Goal: Task Accomplishment & Management: Use online tool/utility

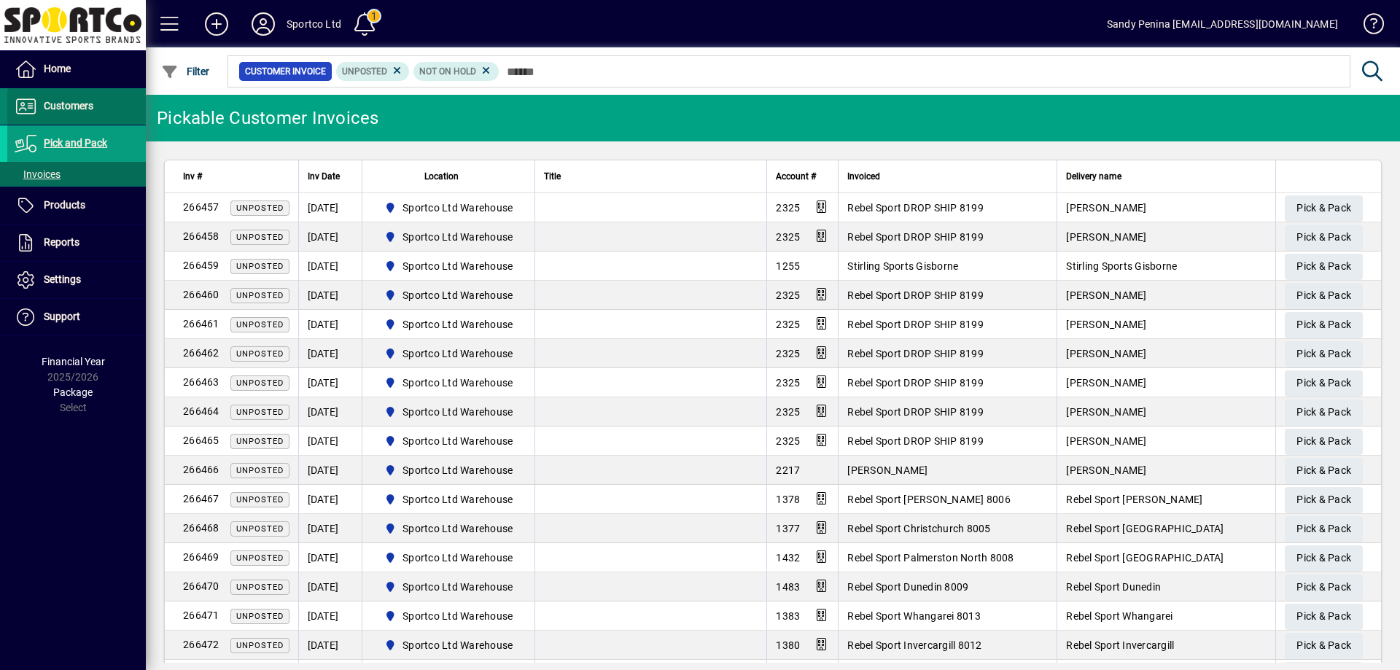
click at [103, 99] on span at bounding box center [76, 106] width 139 height 35
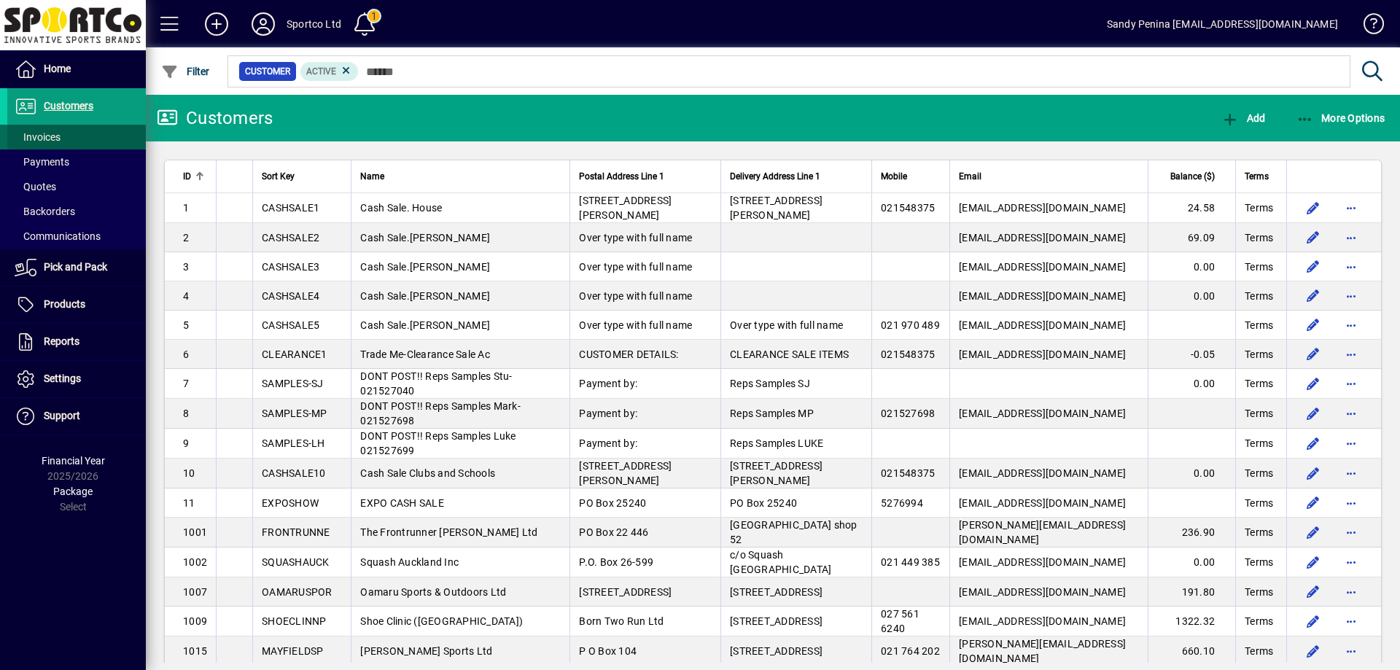
click at [65, 134] on span at bounding box center [76, 137] width 139 height 35
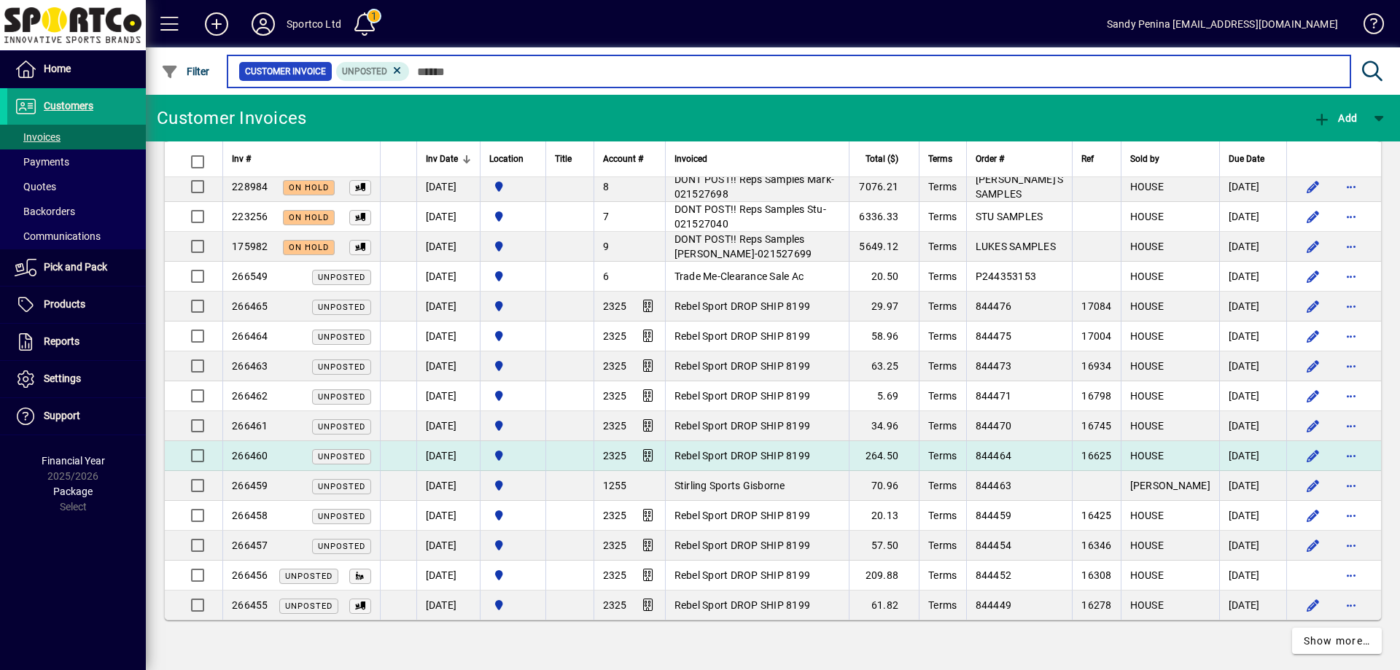
scroll to position [2581, 0]
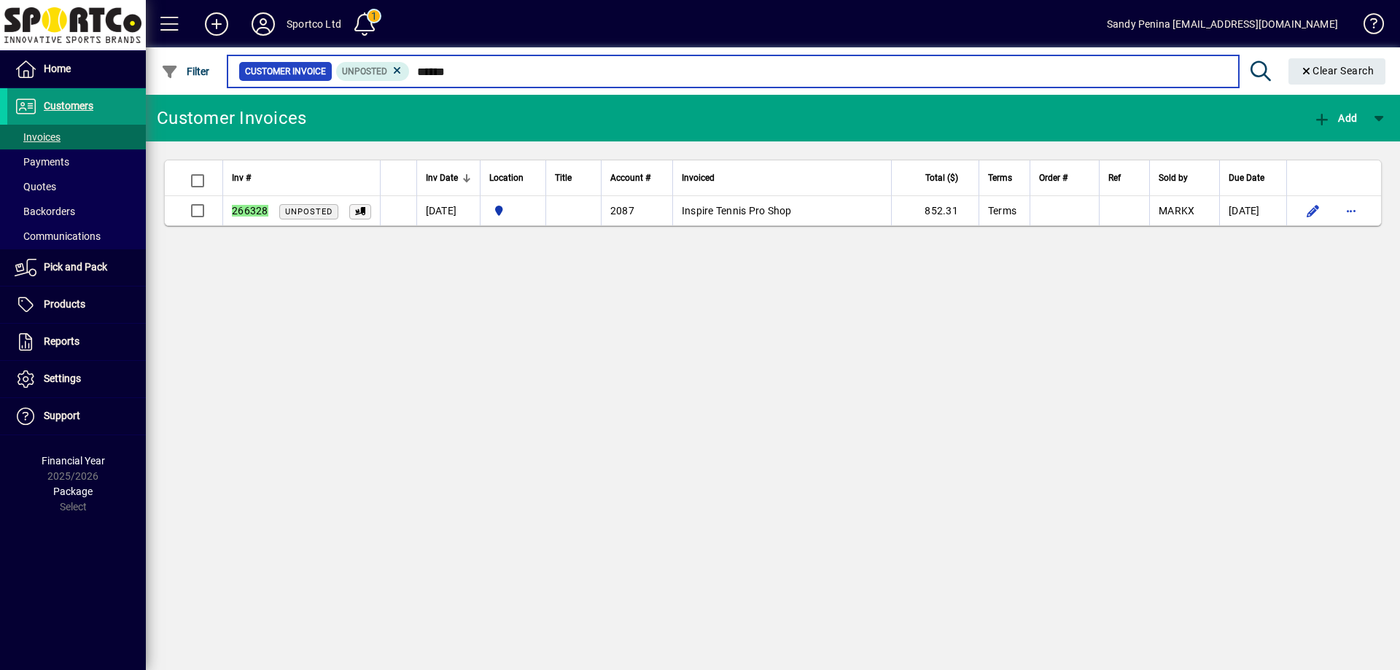
type input "******"
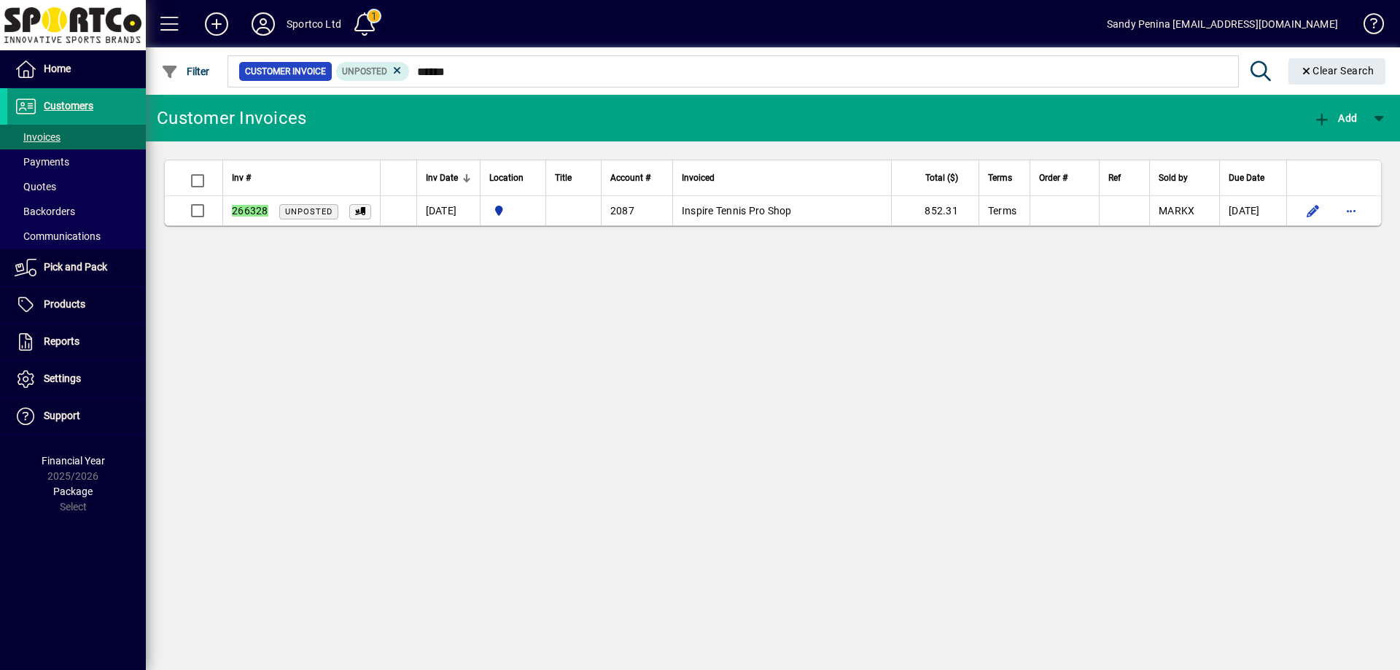
click at [96, 103] on span at bounding box center [76, 106] width 139 height 35
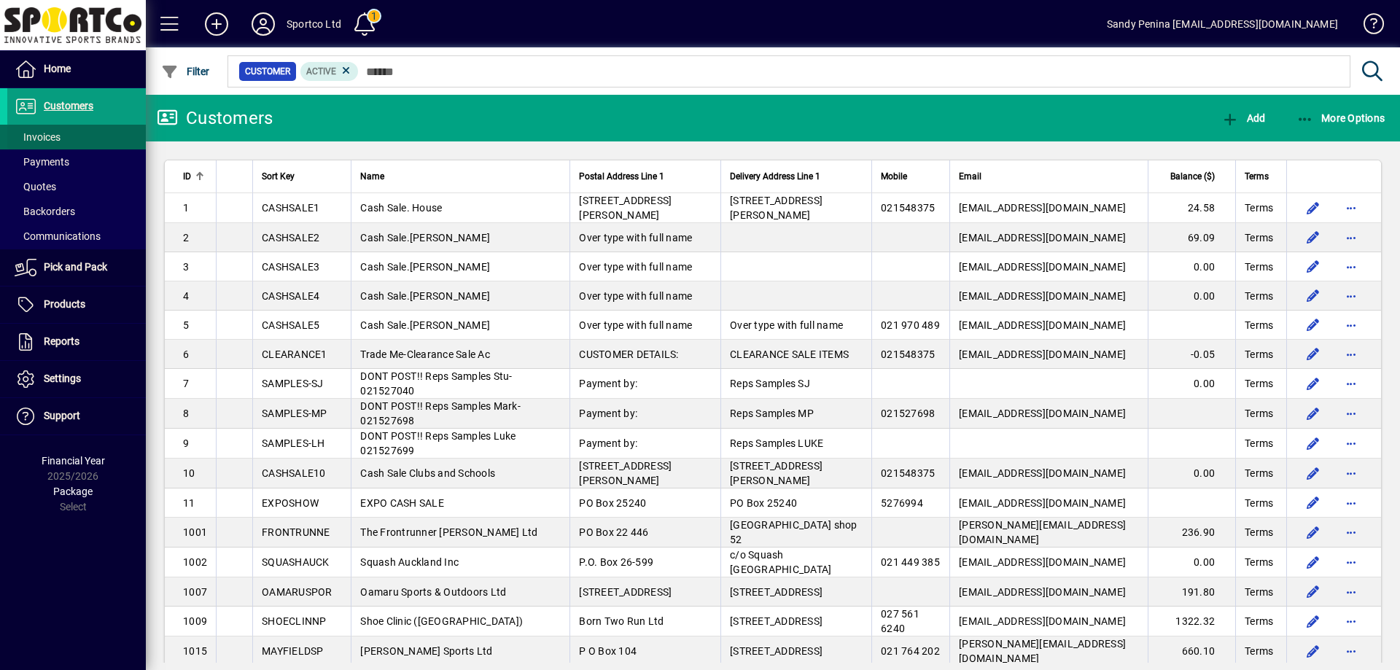
click at [79, 132] on span at bounding box center [76, 137] width 139 height 35
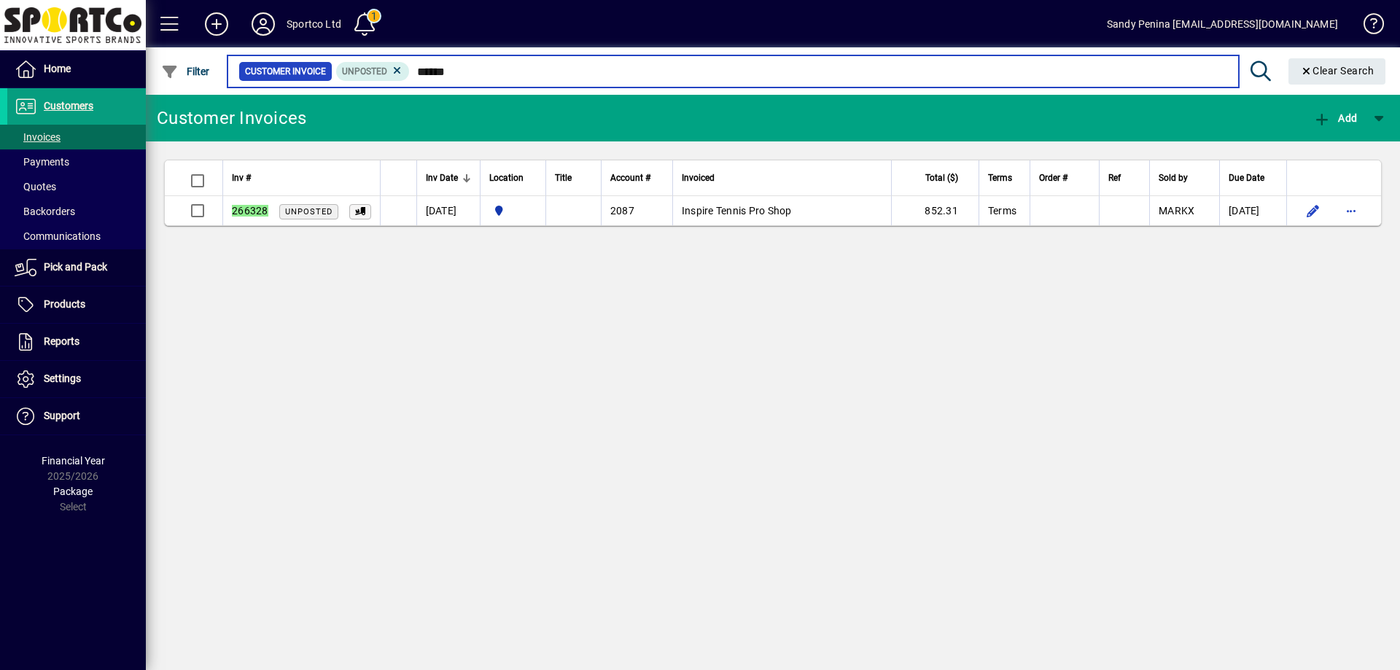
type input "******"
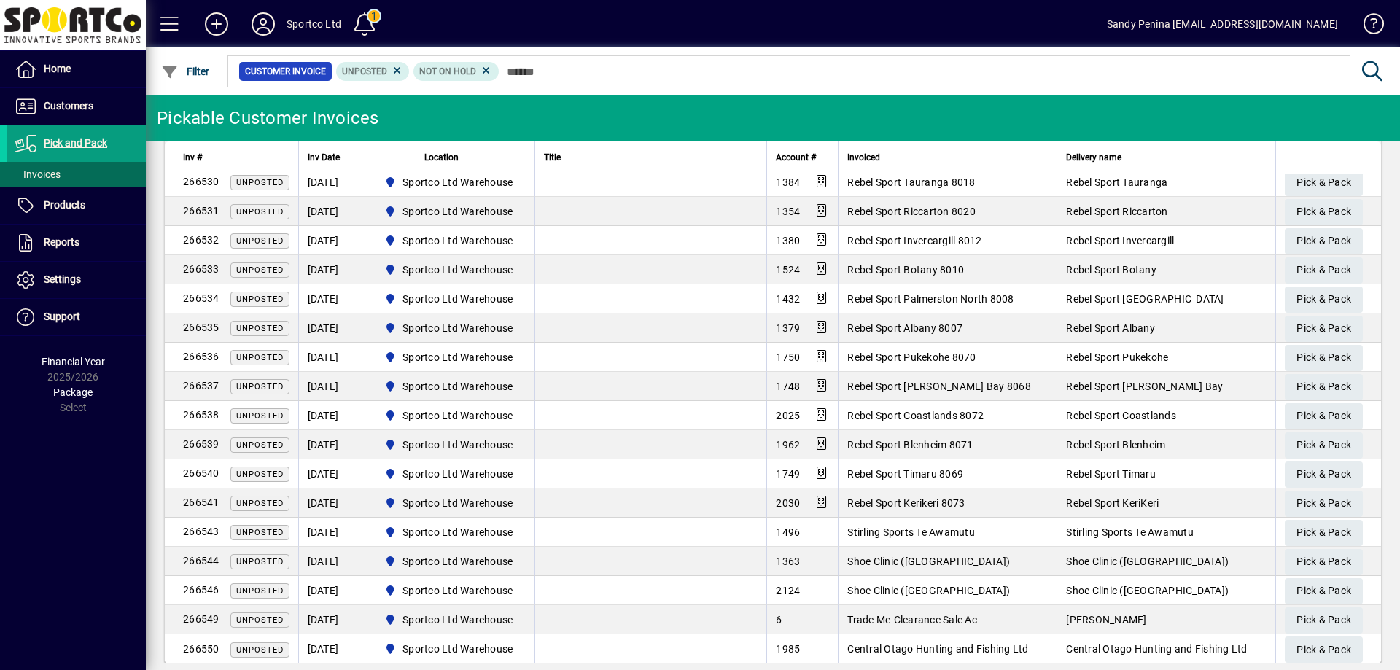
scroll to position [2028, 0]
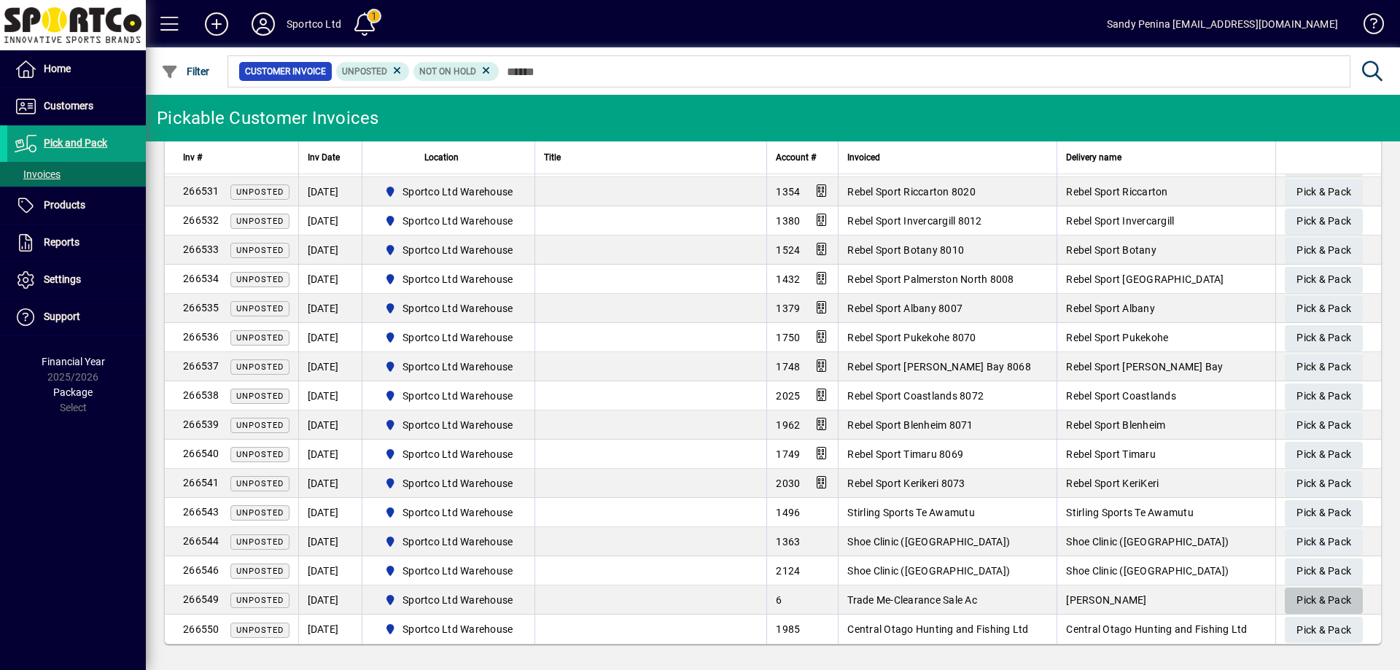
click at [1327, 590] on span "Pick & Pack" at bounding box center [1323, 600] width 55 height 24
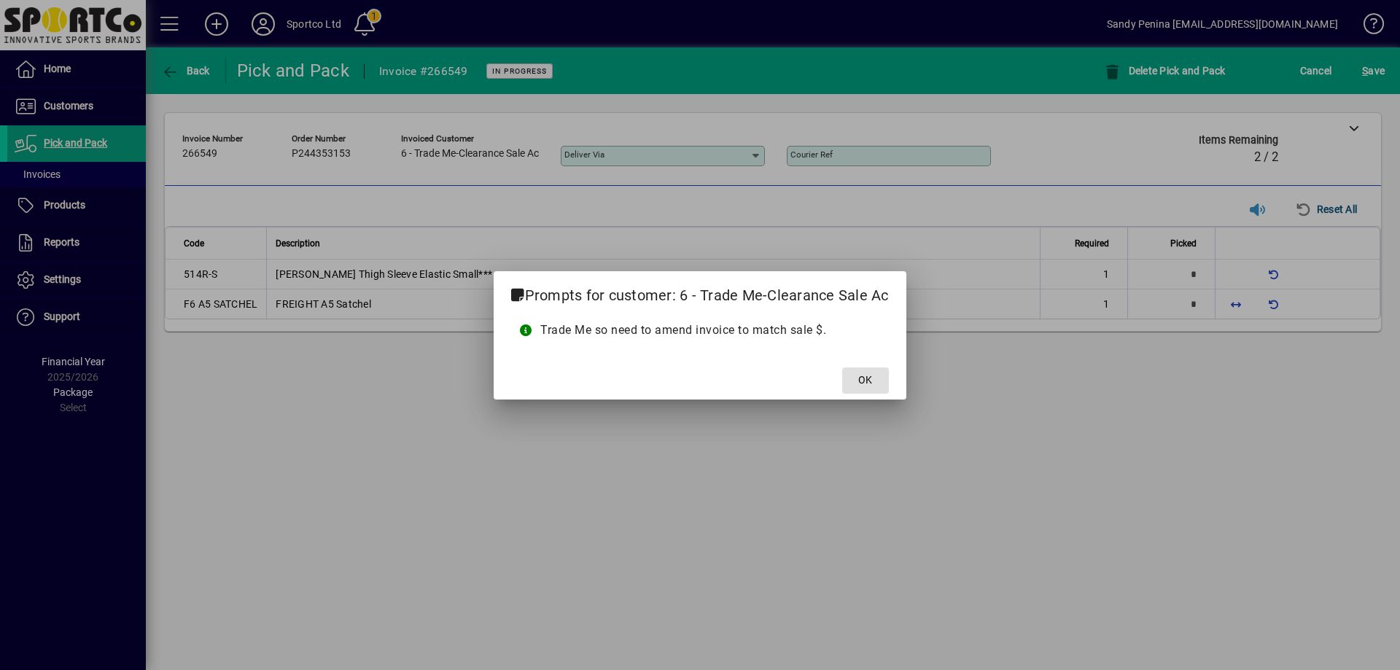
click at [842, 367] on button "OK" at bounding box center [865, 380] width 47 height 26
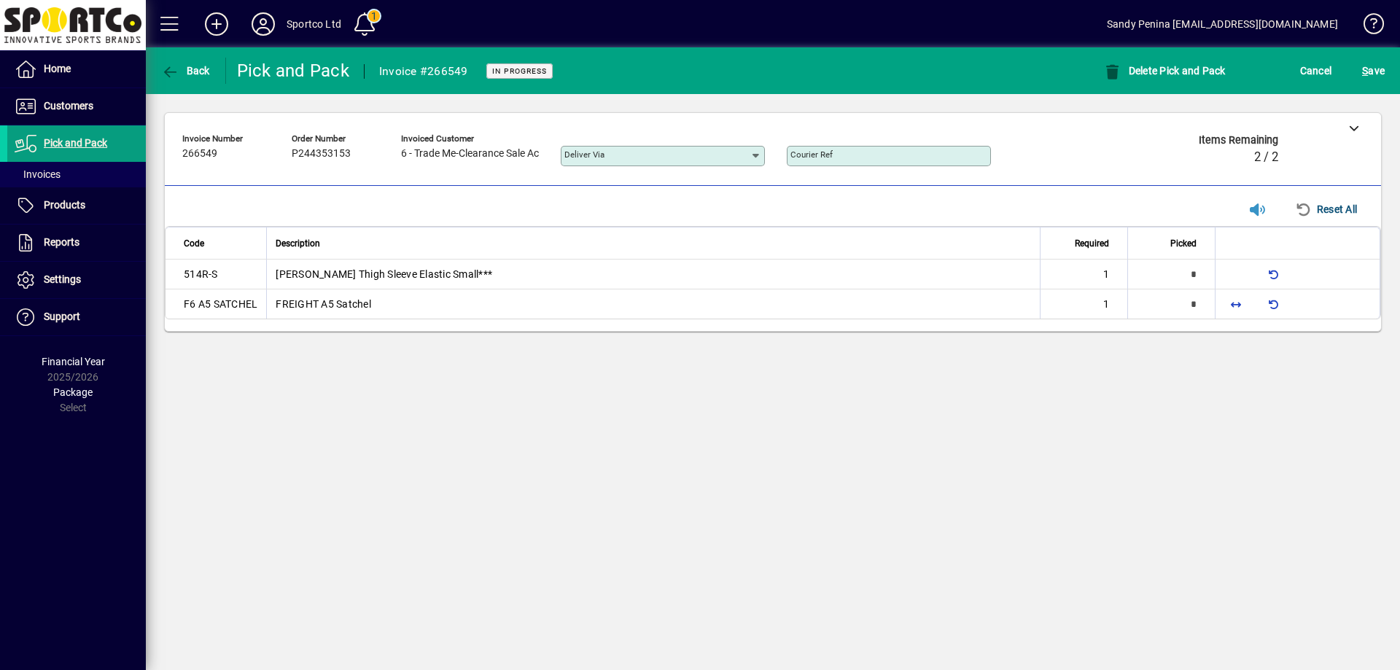
type input "*"
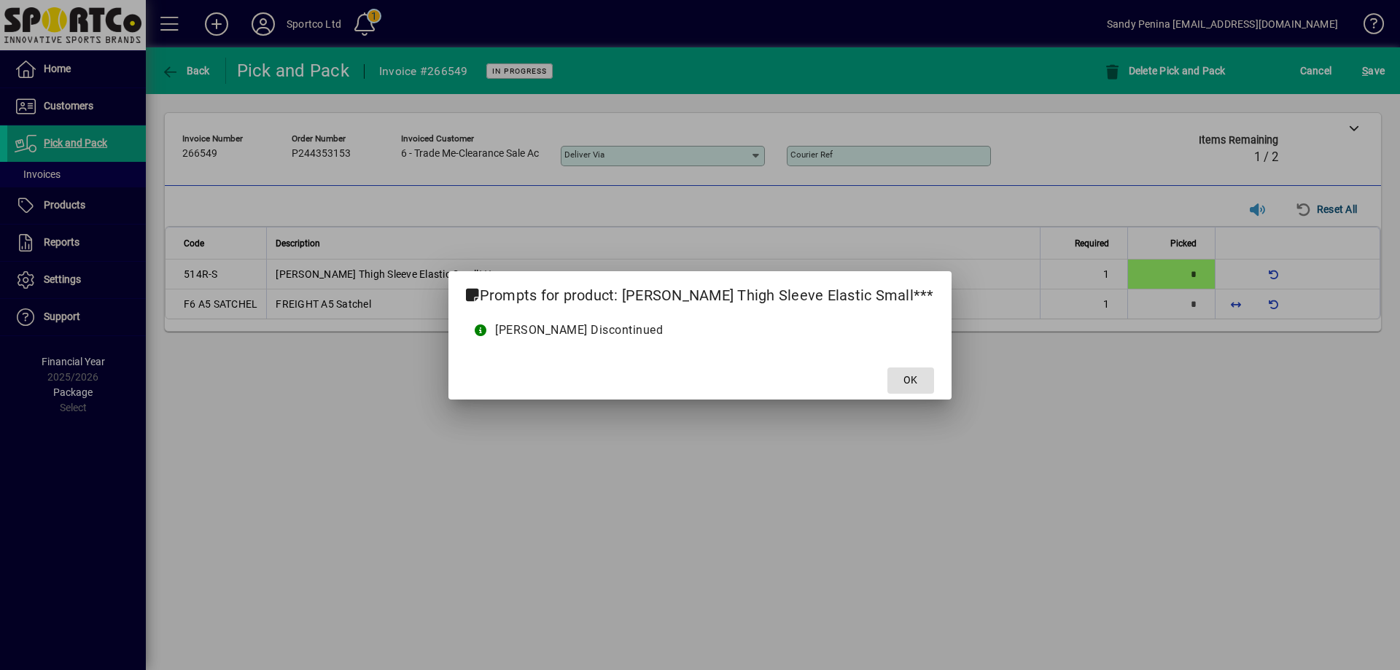
click at [887, 367] on button "OK" at bounding box center [910, 380] width 47 height 26
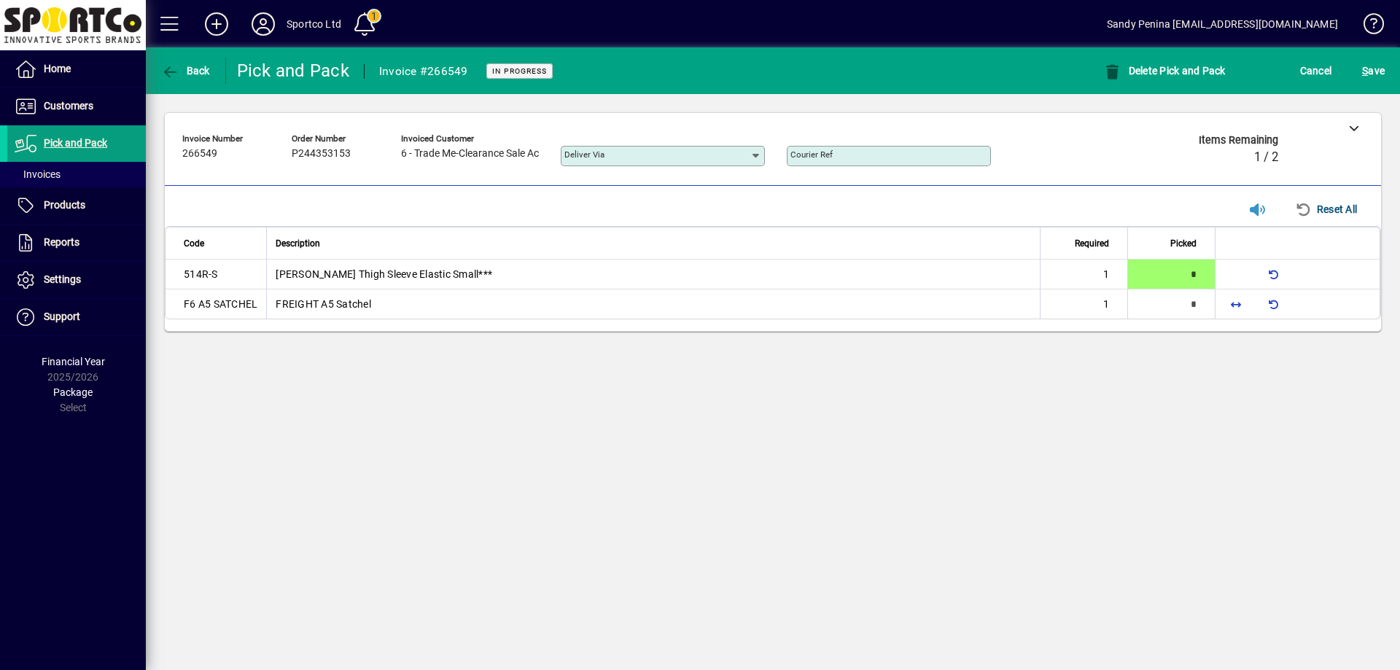
click at [1219, 304] on td at bounding box center [1296, 303] width 165 height 29
click at [1223, 308] on span "button" at bounding box center [1235, 303] width 35 height 35
type input "*"
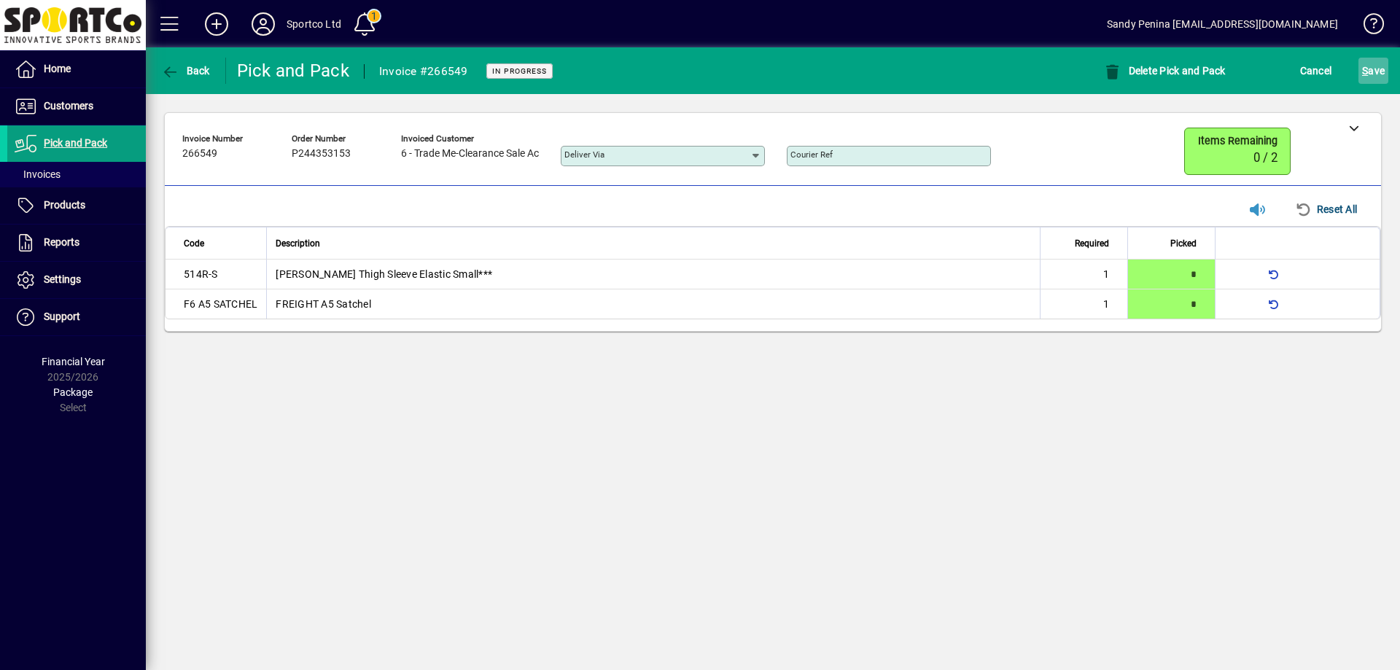
click at [1362, 70] on span "S" at bounding box center [1365, 71] width 6 height 12
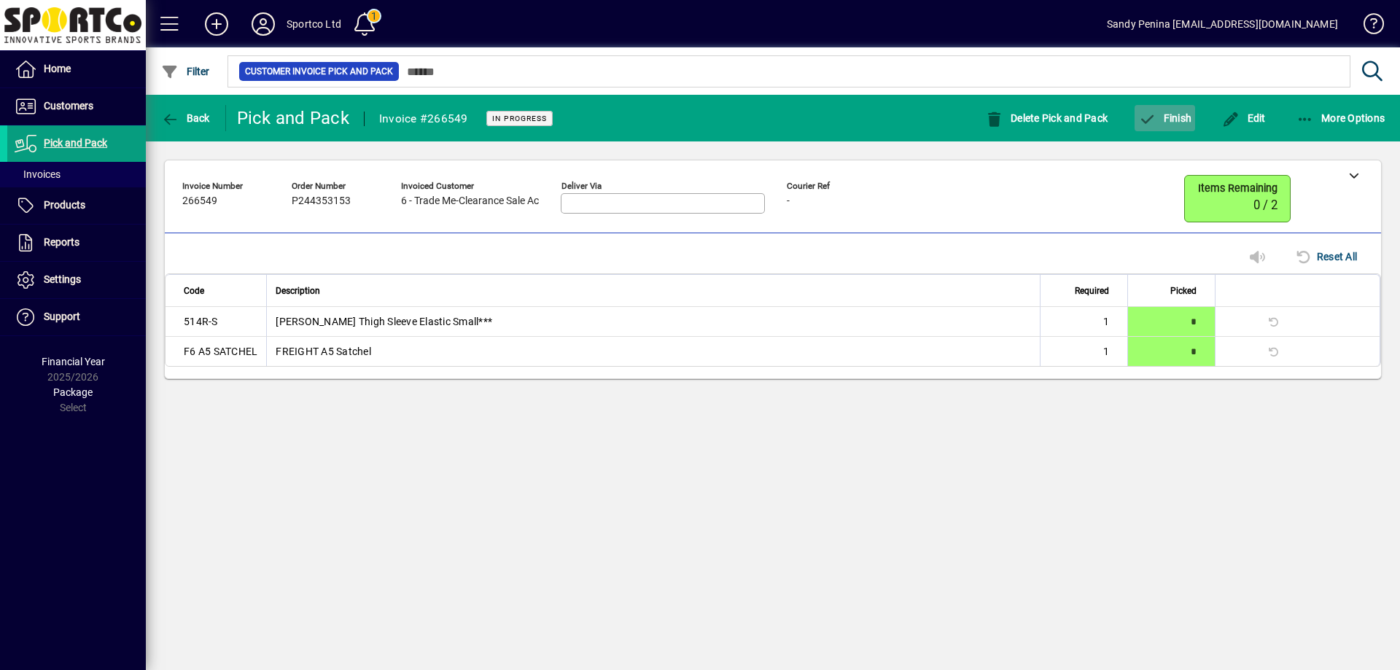
click at [1163, 128] on span "button" at bounding box center [1164, 118] width 61 height 35
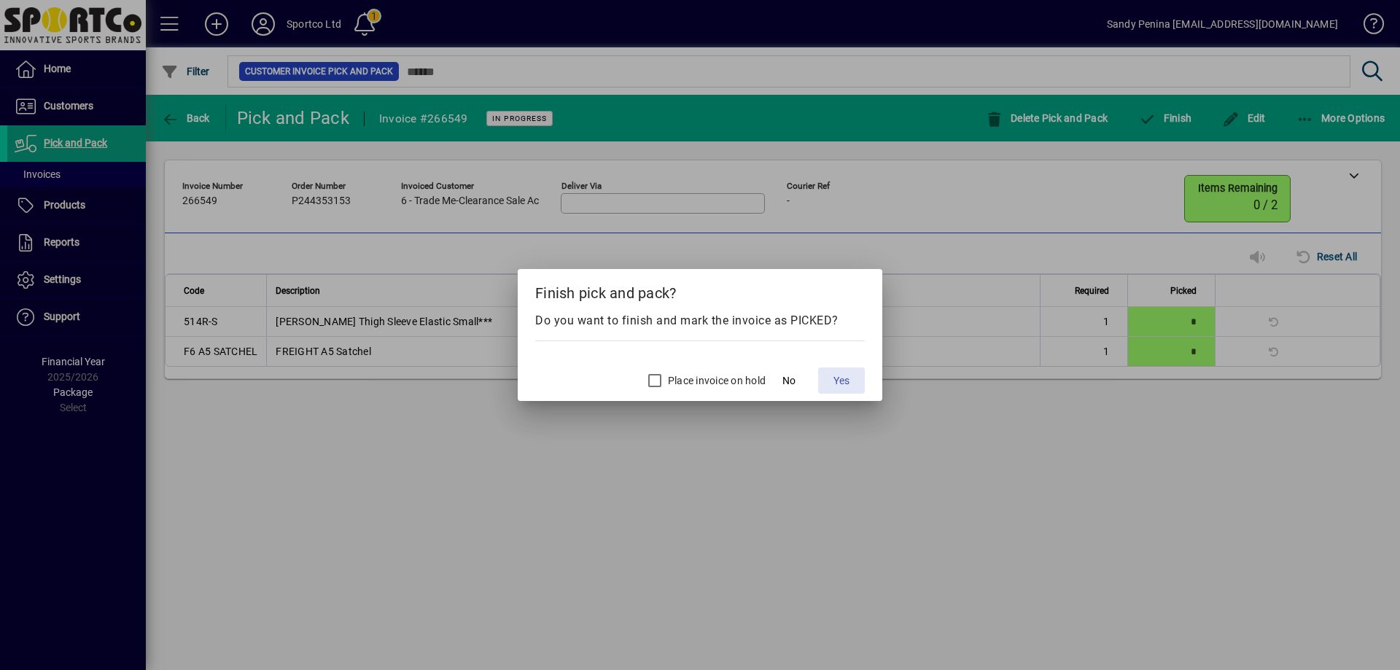
click at [838, 378] on span "Yes" at bounding box center [841, 380] width 16 height 15
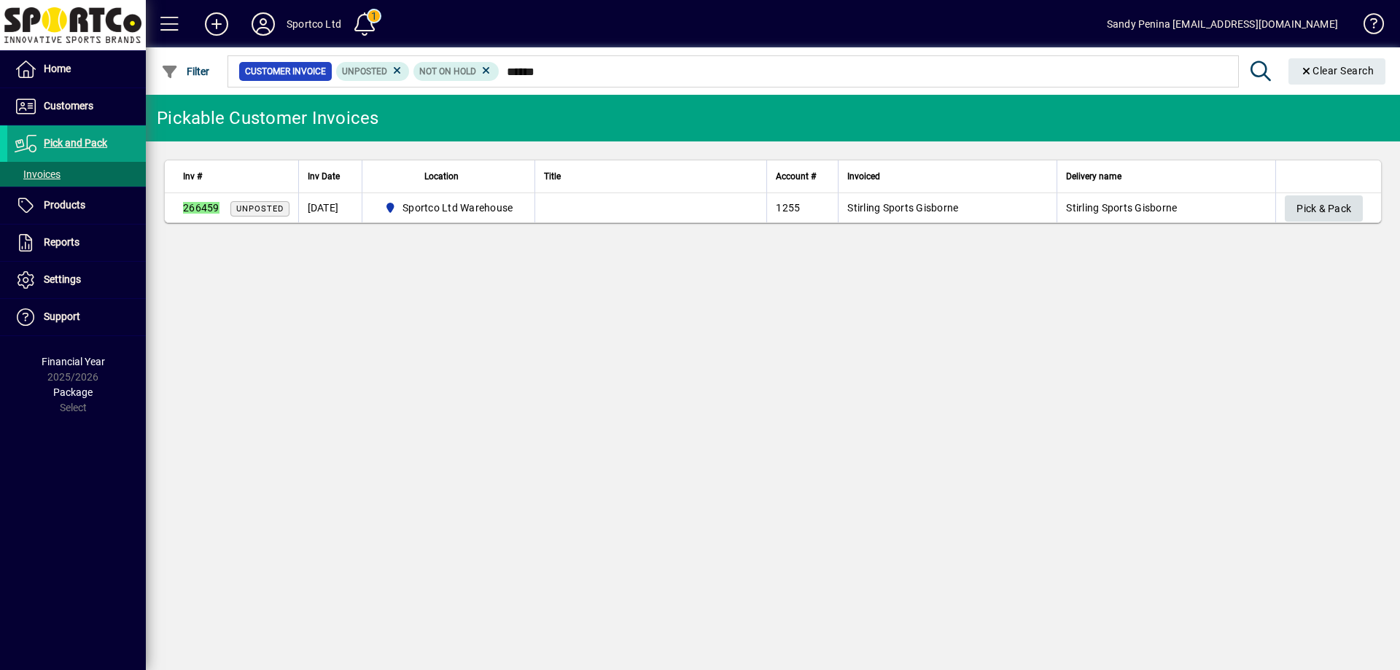
type input "******"
click at [1306, 209] on span "Pick & Pack" at bounding box center [1323, 209] width 55 height 24
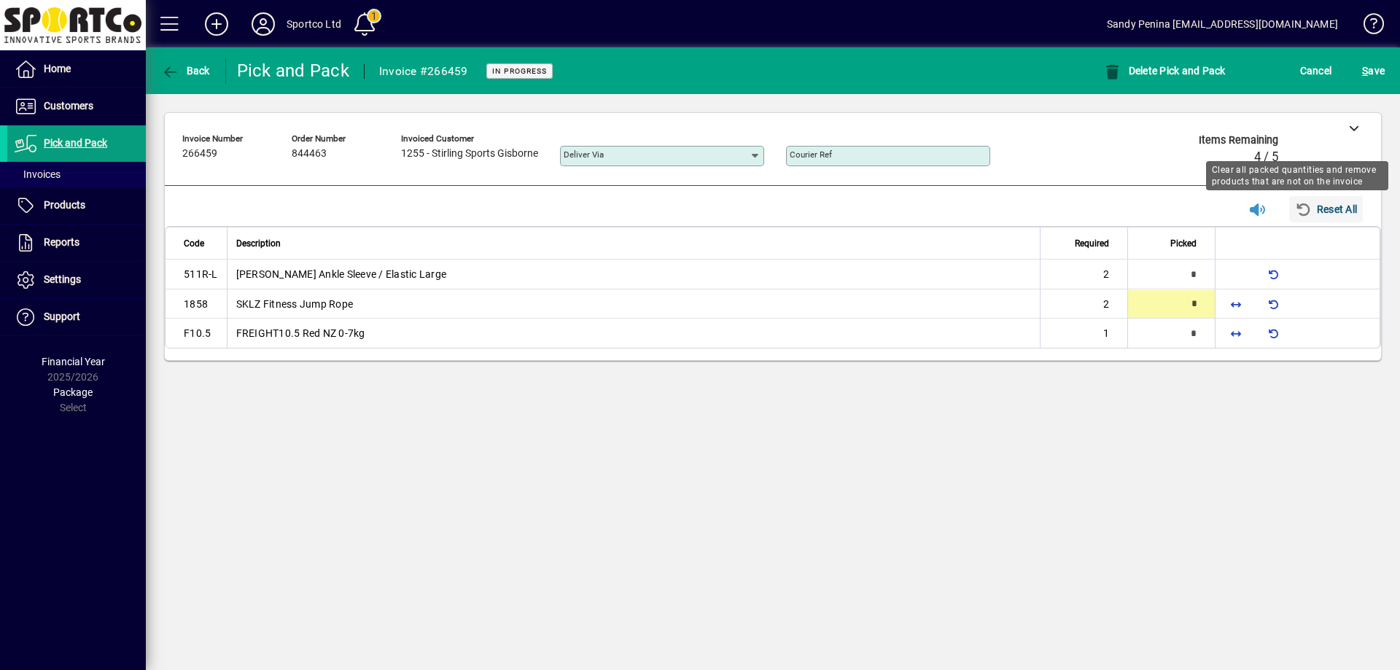
type input "*"
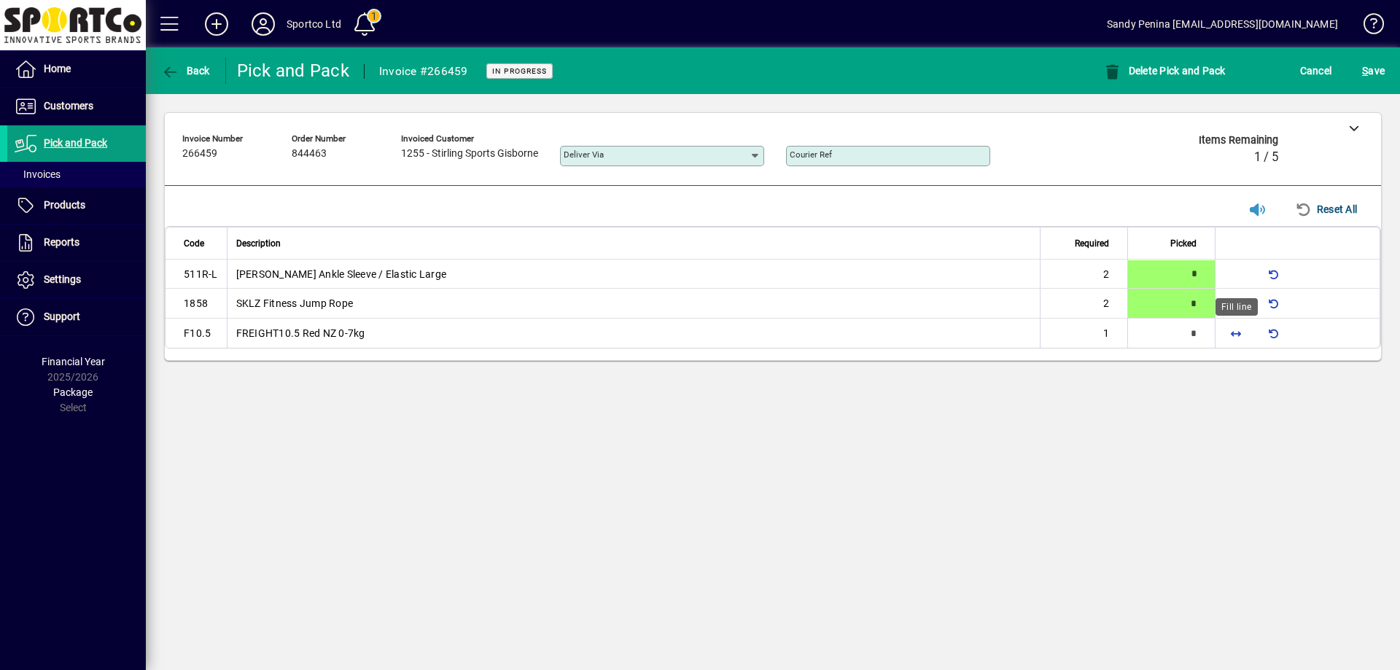
click at [1244, 337] on span "button" at bounding box center [1235, 333] width 35 height 35
type input "*"
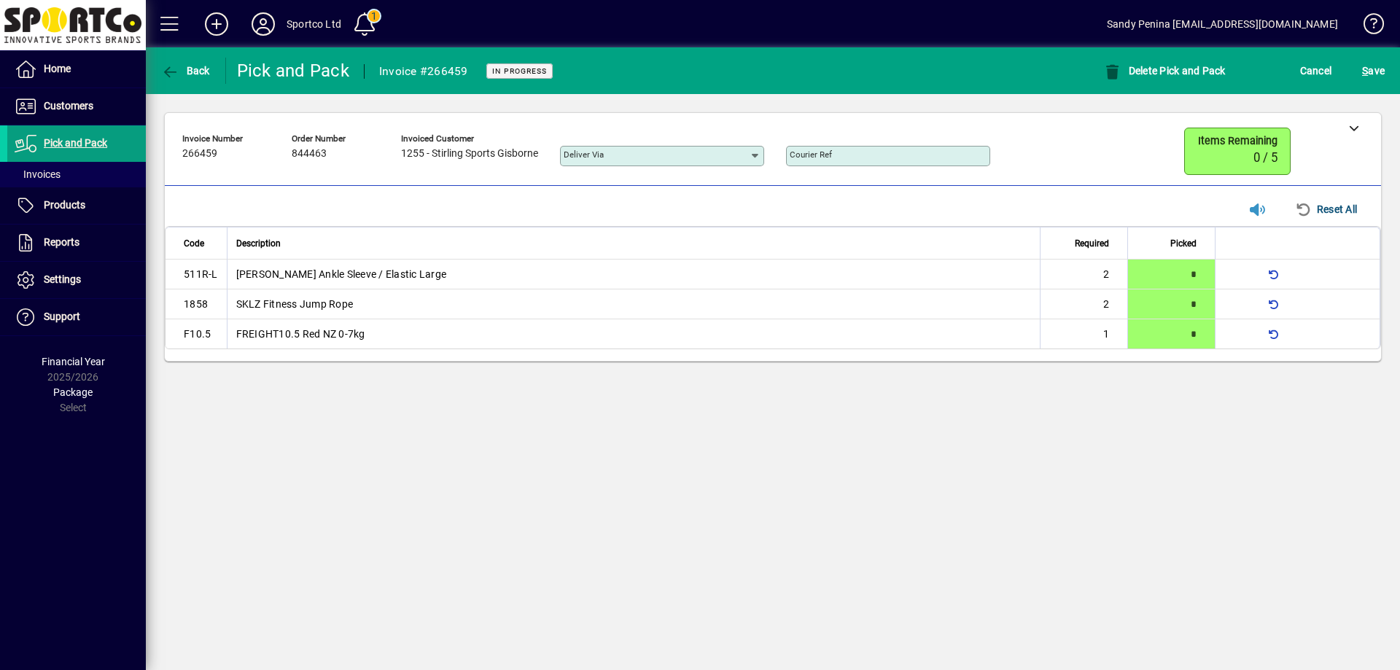
click at [1364, 92] on mat-toolbar-row "Back Pick and Pack Invoice #266459 In Progress Delete Pick and Pack Cancel S ave" at bounding box center [773, 70] width 1254 height 47
click at [1364, 86] on span "submit" at bounding box center [1373, 70] width 30 height 35
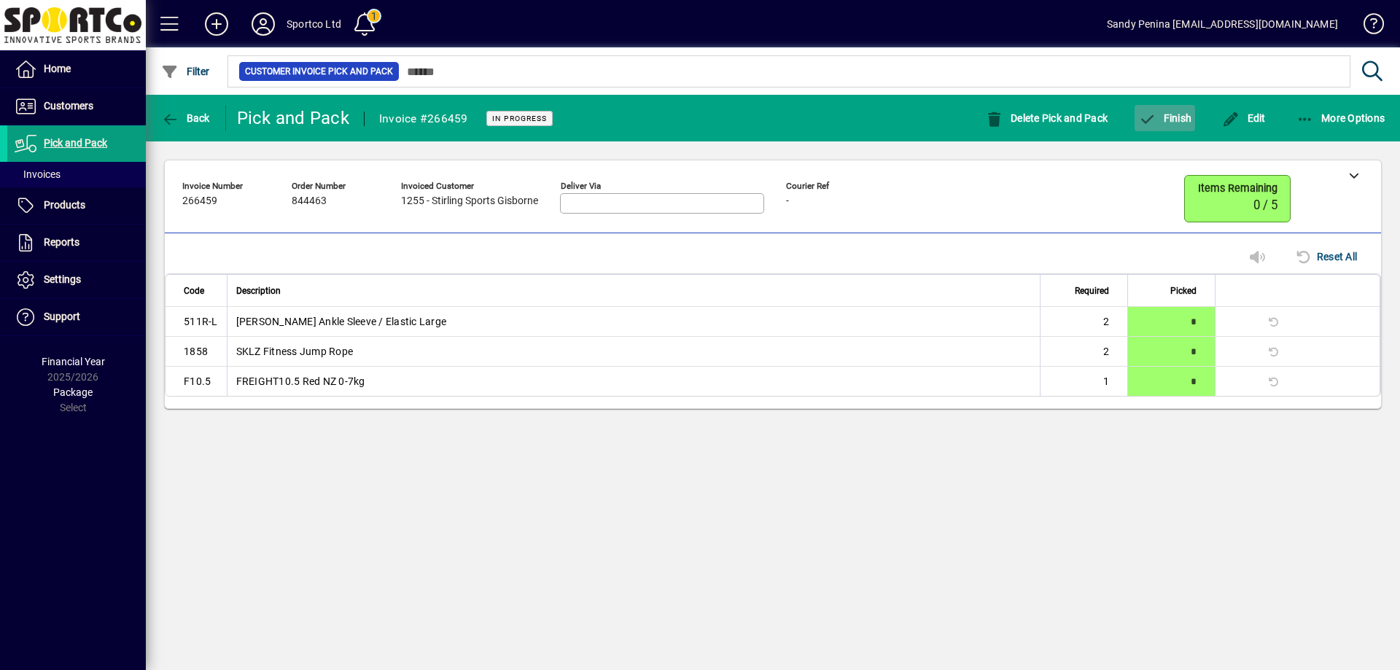
click at [1175, 112] on span "Finish" at bounding box center [1164, 118] width 53 height 12
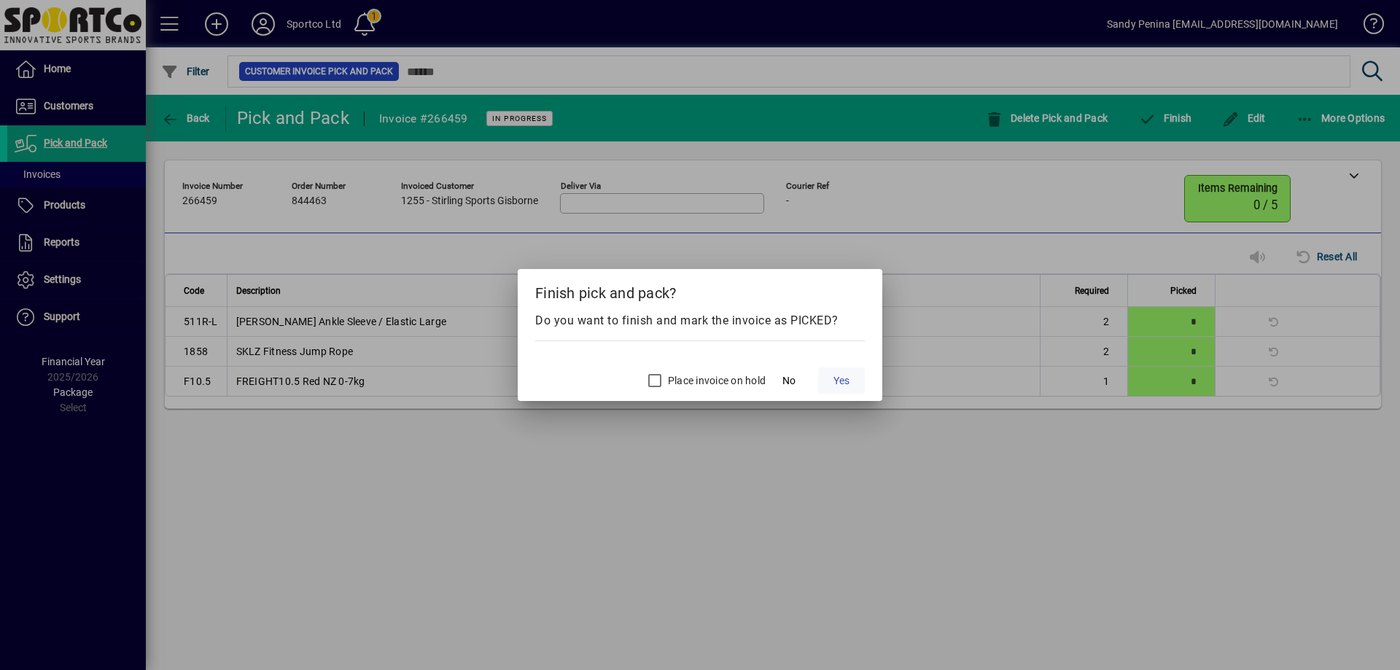
click at [843, 384] on span "Yes" at bounding box center [841, 380] width 16 height 15
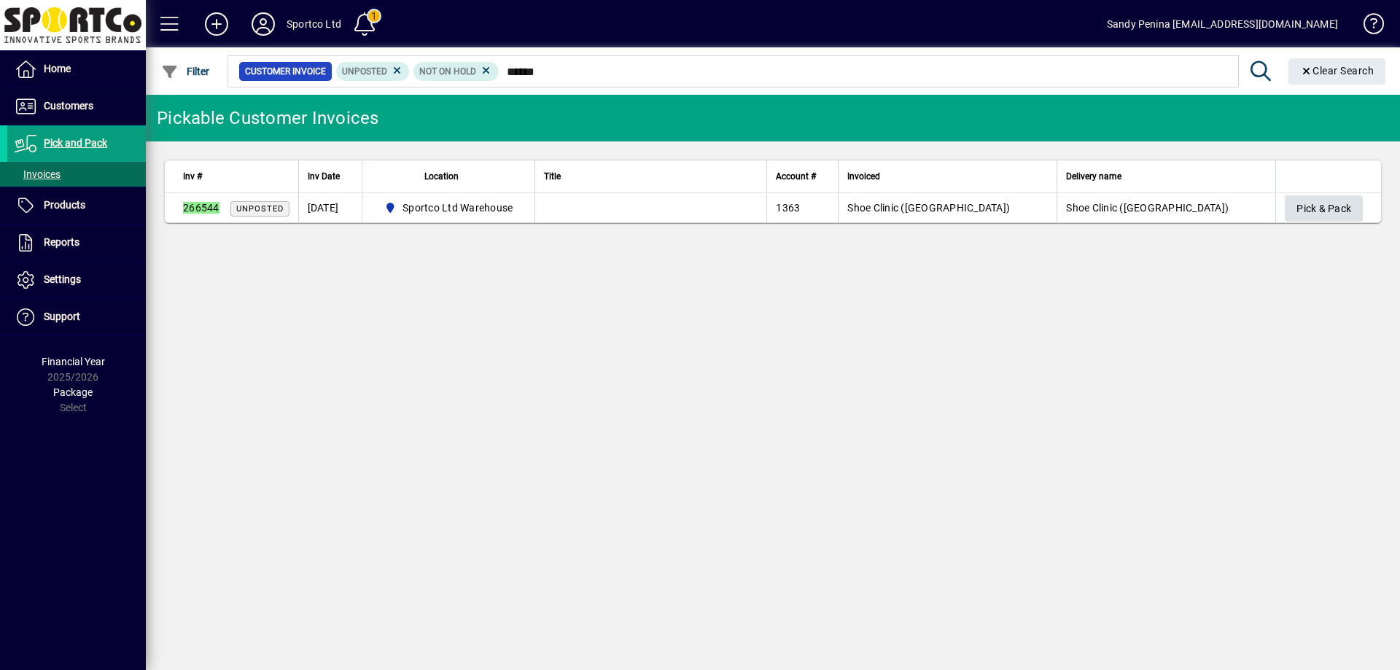
type input "******"
click at [1346, 217] on span "Pick & Pack" at bounding box center [1323, 209] width 55 height 24
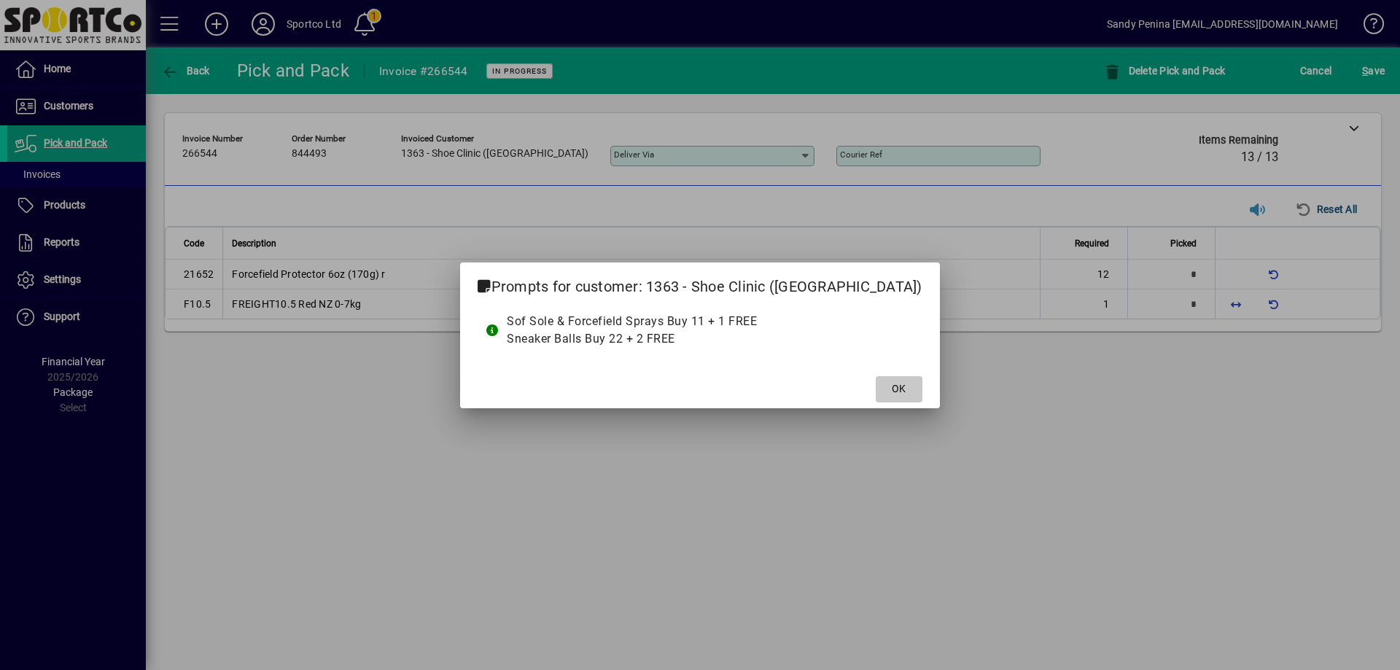
click at [892, 389] on span "OK" at bounding box center [899, 388] width 14 height 15
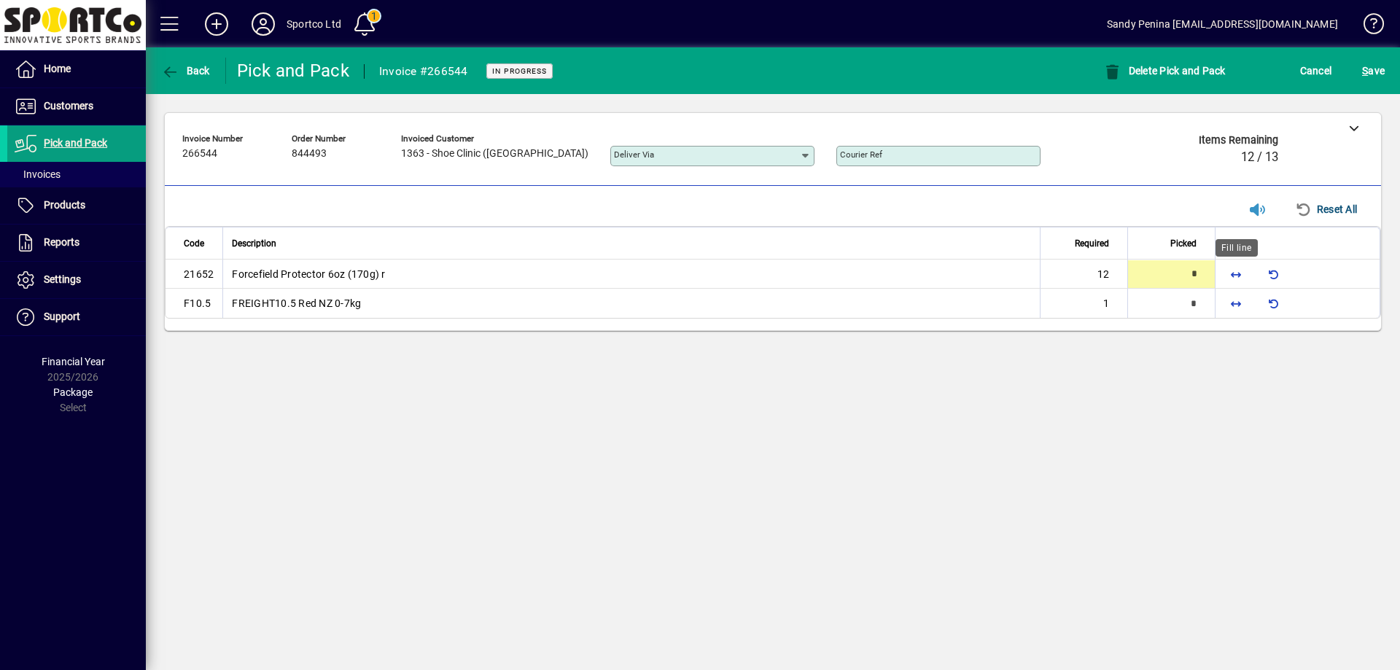
drag, startPoint x: 1233, startPoint y: 269, endPoint x: 1230, endPoint y: 310, distance: 41.0
click at [1233, 273] on span "button" at bounding box center [1235, 274] width 35 height 35
type input "**"
click at [1231, 313] on span "button" at bounding box center [1235, 303] width 35 height 35
type input "*"
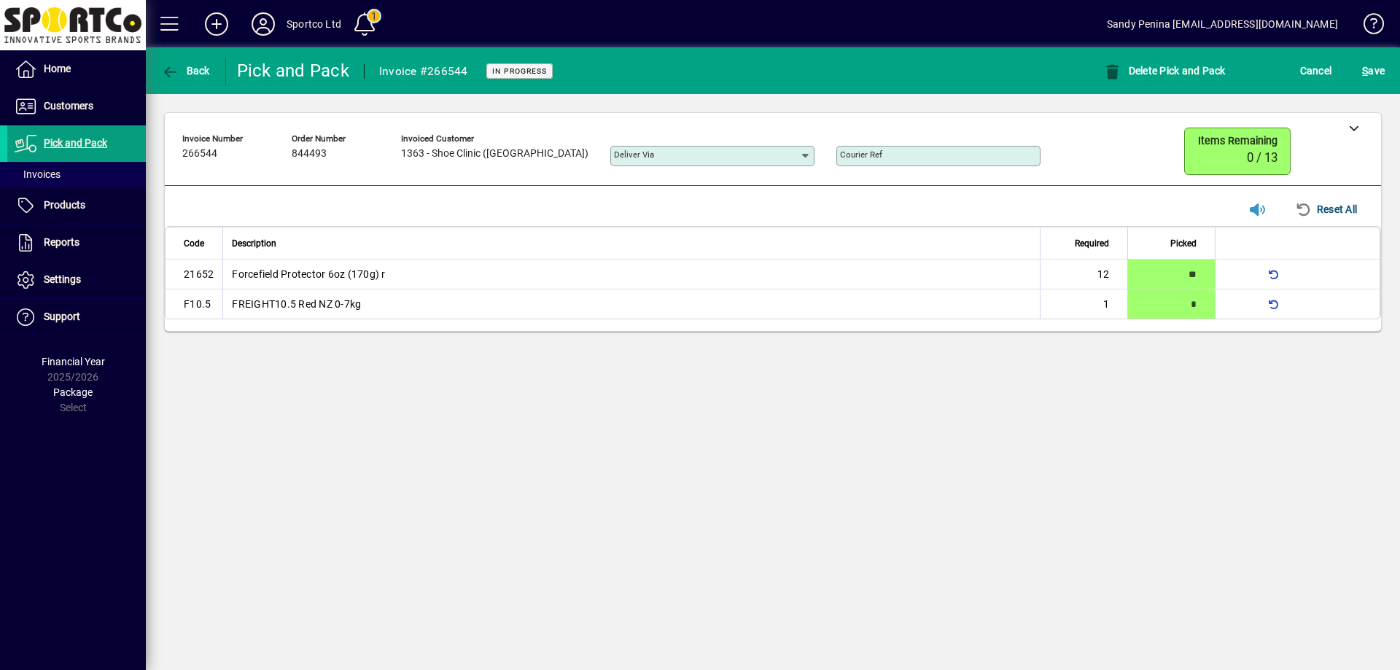
click at [1365, 50] on mat-toolbar-row "Back Pick and Pack Invoice #266544 In Progress Delete Pick and Pack Cancel S ave" at bounding box center [773, 70] width 1254 height 47
drag, startPoint x: 1367, startPoint y: 58, endPoint x: 1354, endPoint y: 72, distance: 19.1
click at [1366, 58] on span "submit" at bounding box center [1373, 70] width 30 height 35
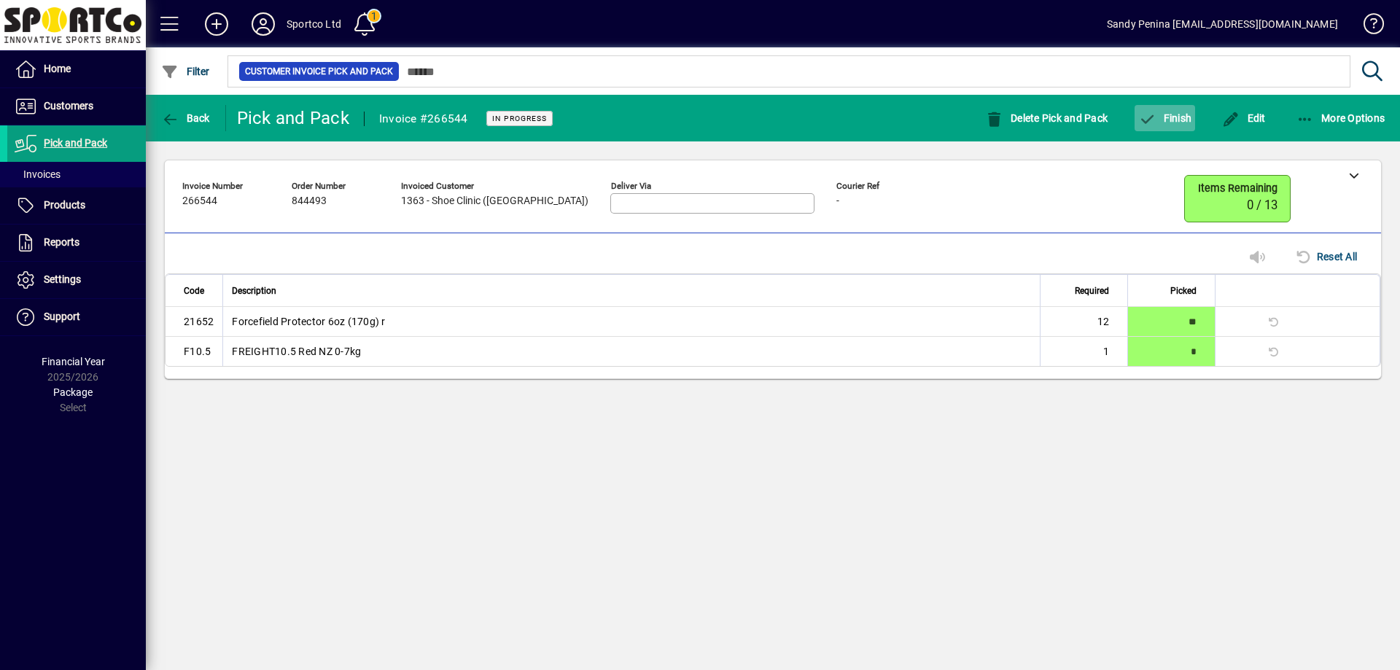
click at [1144, 117] on icon "button" at bounding box center [1147, 119] width 18 height 15
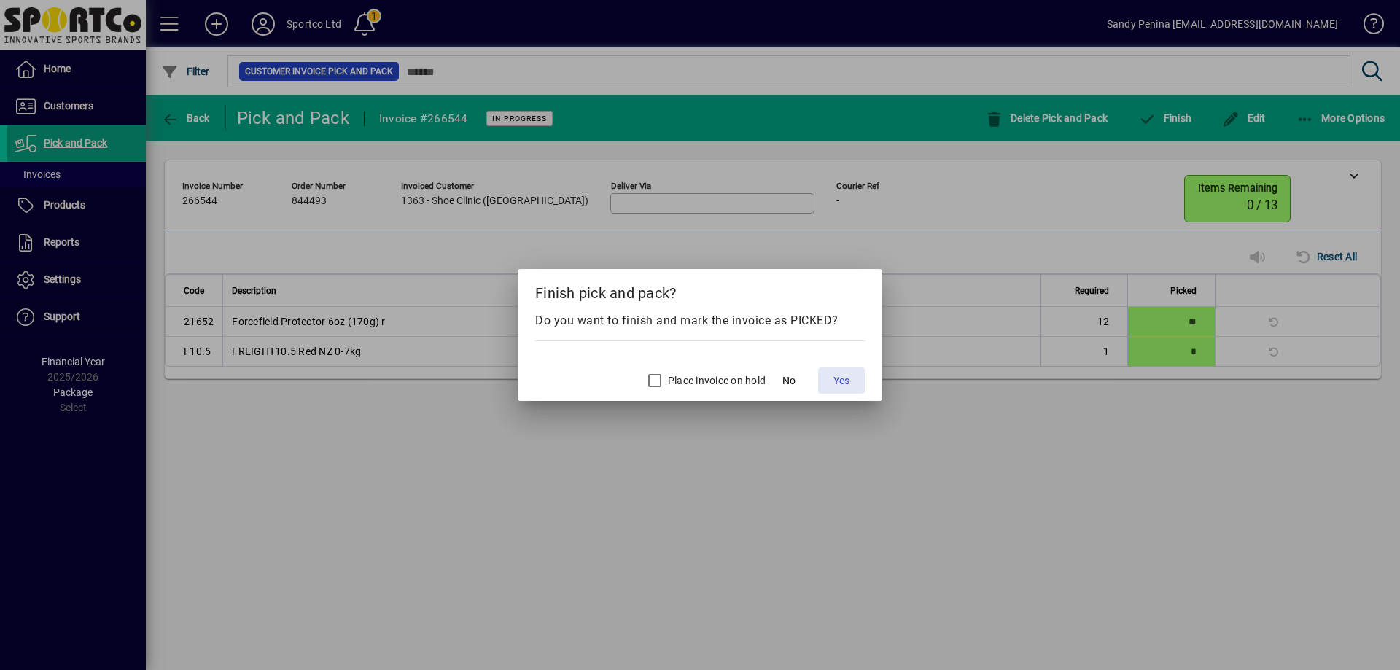
click at [853, 386] on span at bounding box center [841, 380] width 47 height 35
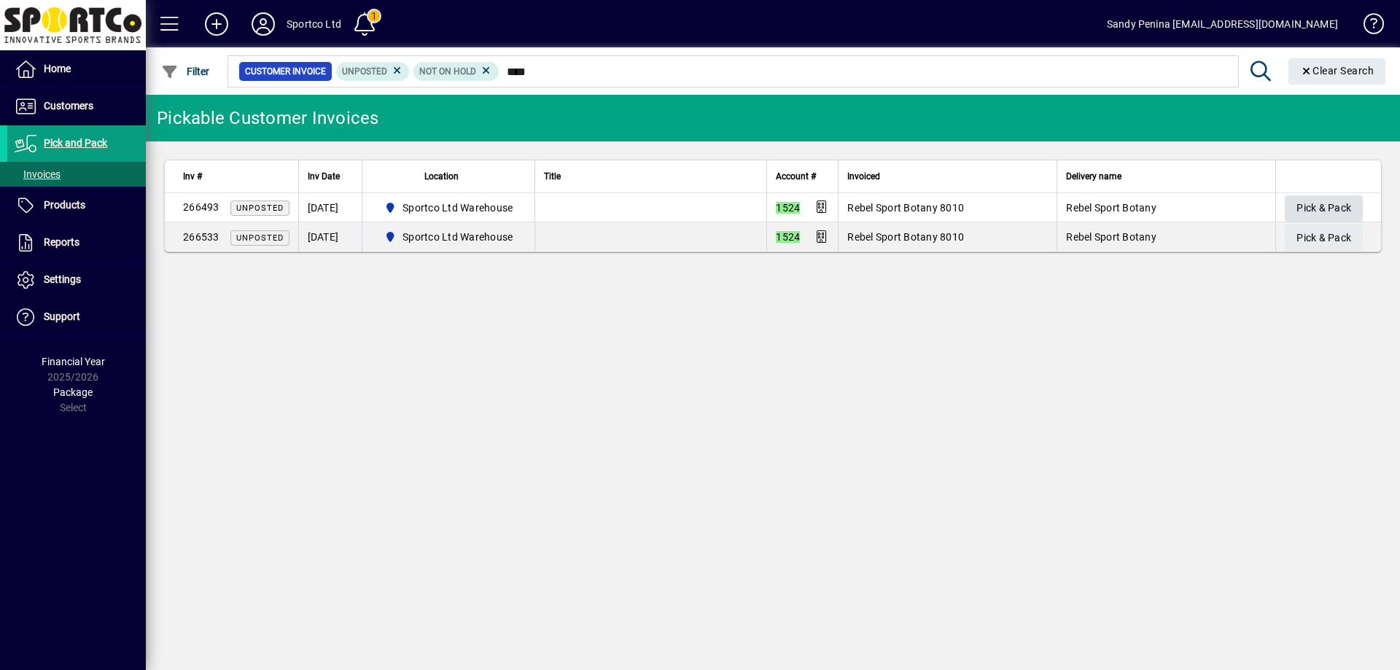
type input "****"
click at [1303, 209] on span "Pick & Pack" at bounding box center [1323, 208] width 55 height 24
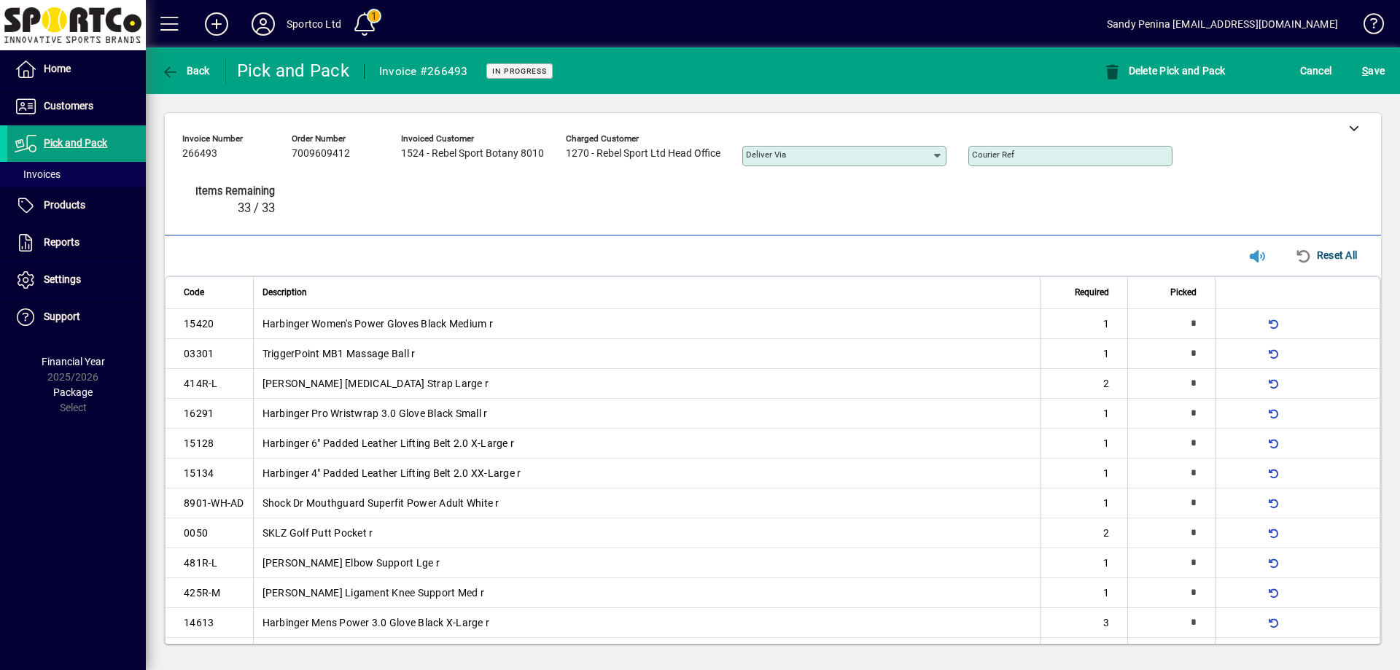
type input "*"
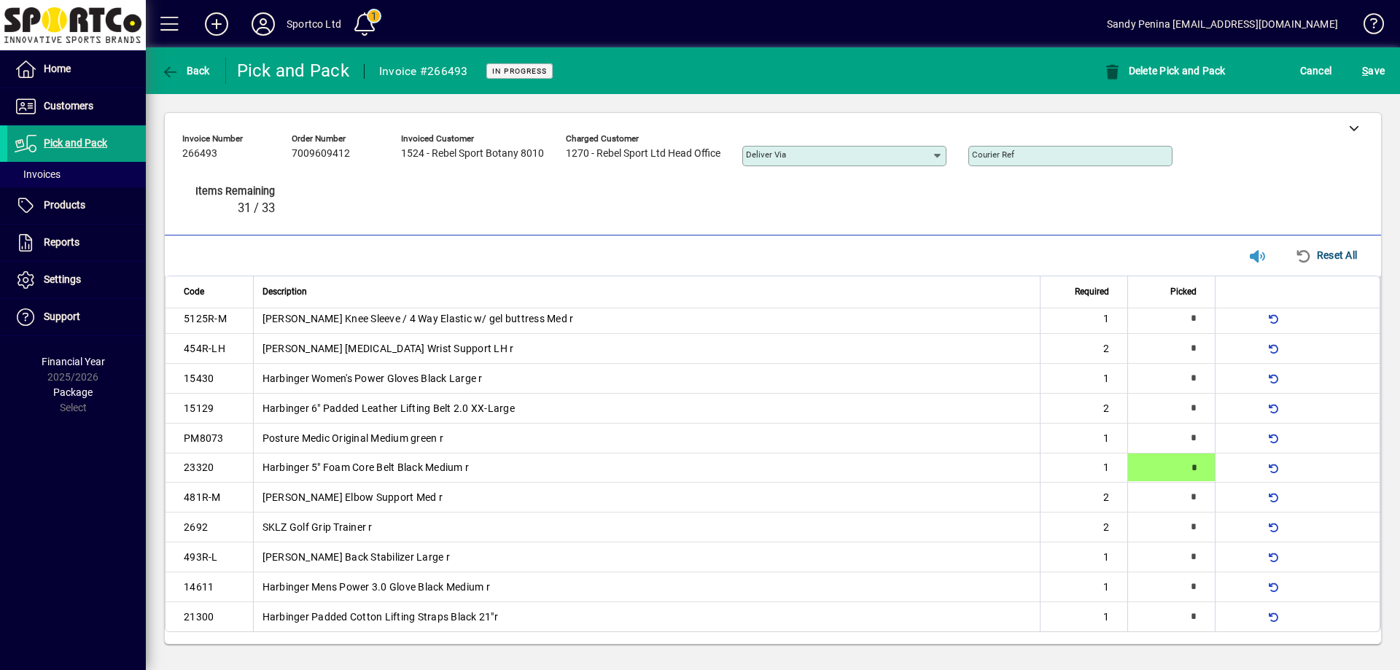
type input "*"
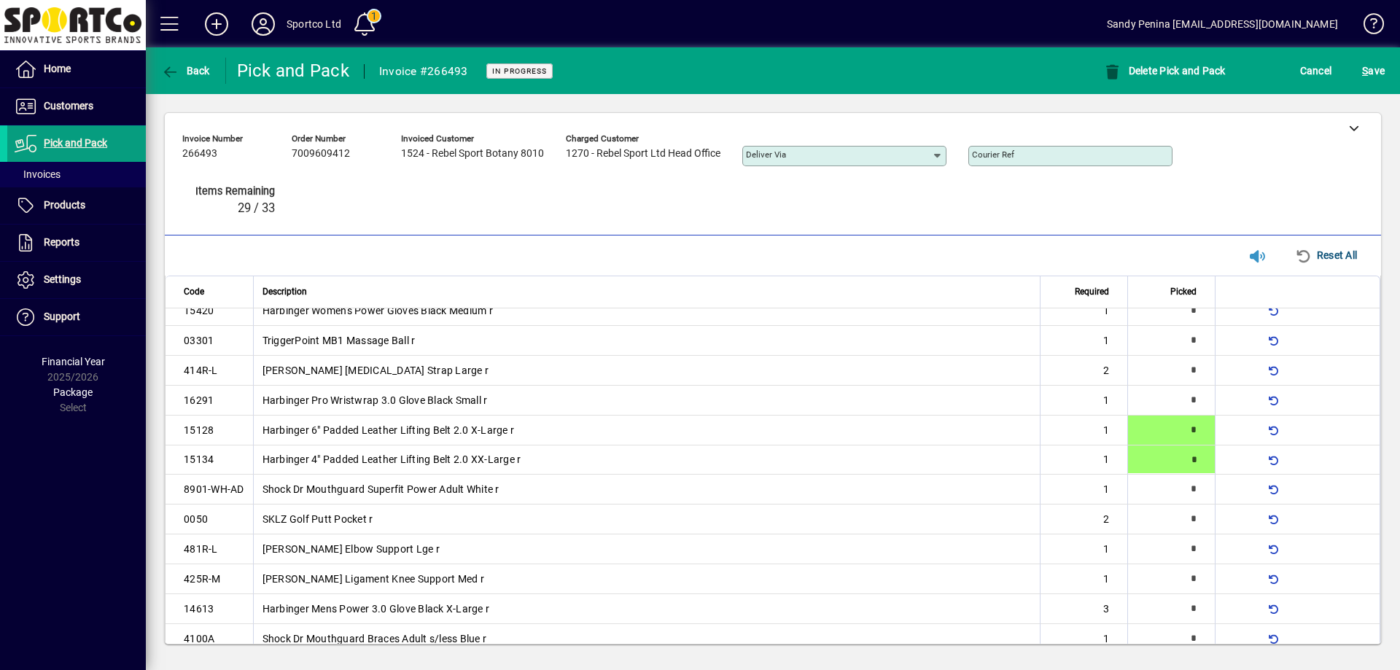
type input "*"
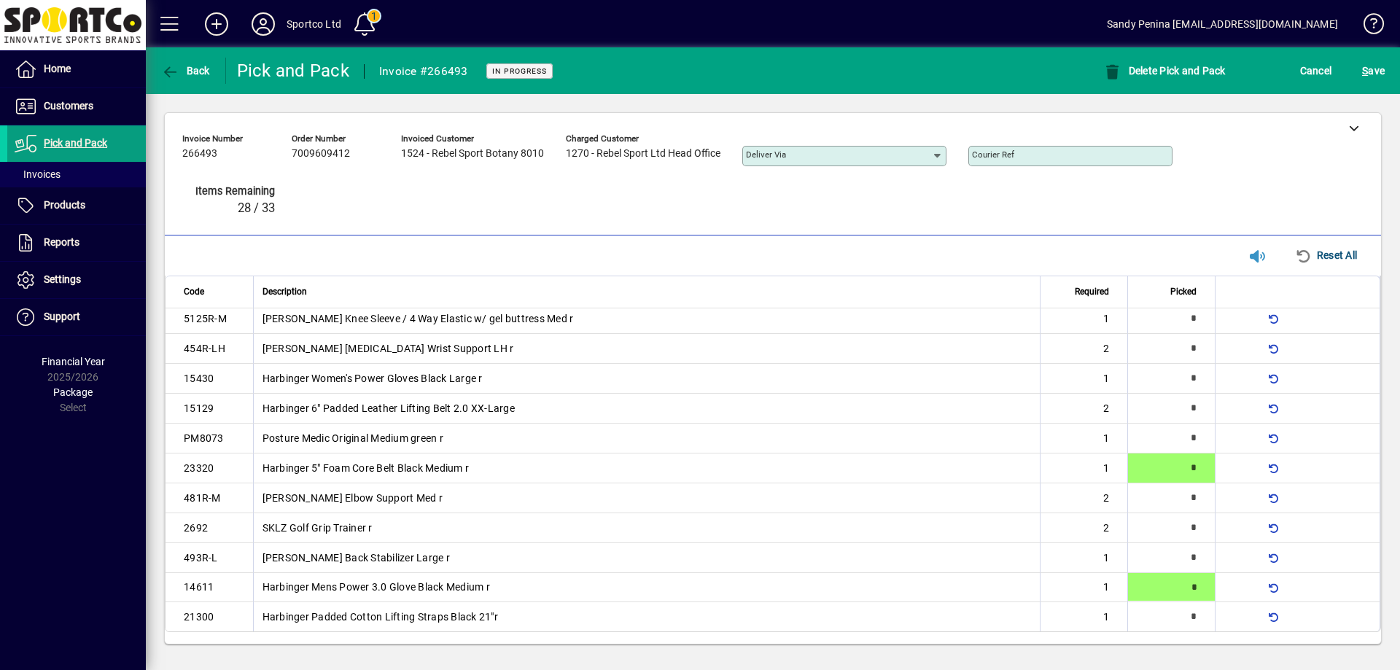
type input "*"
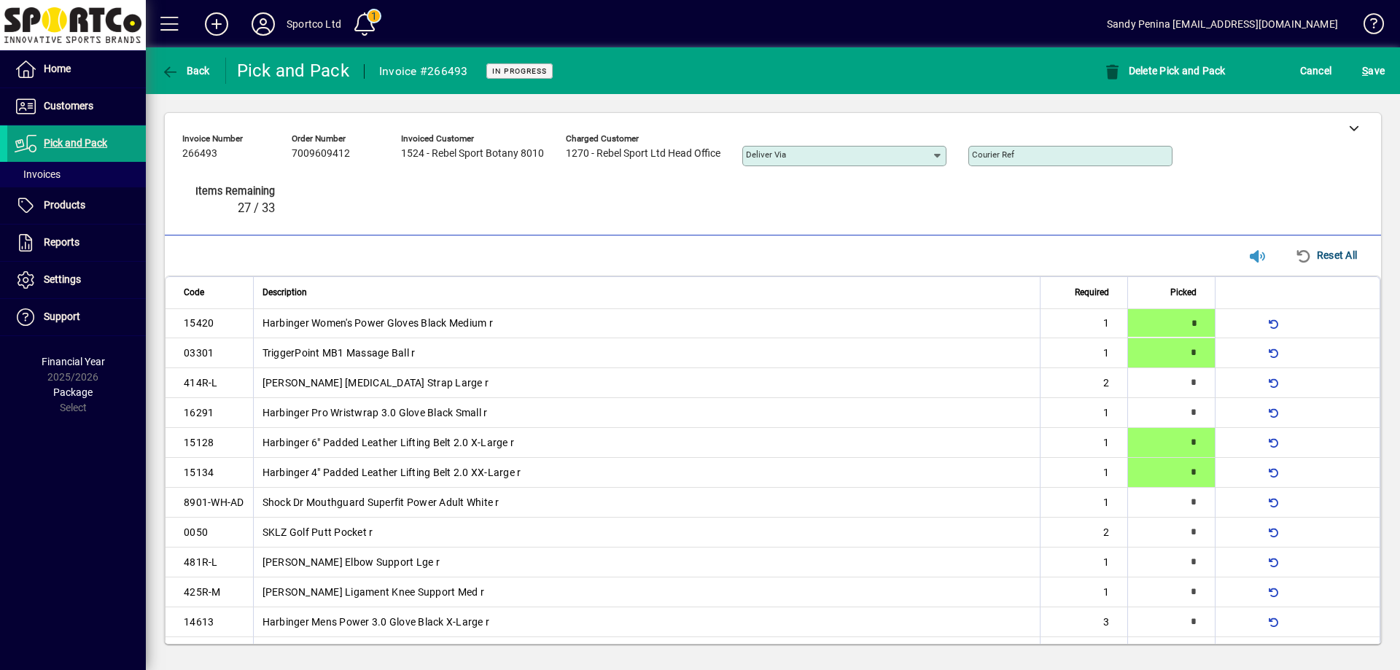
type input "*"
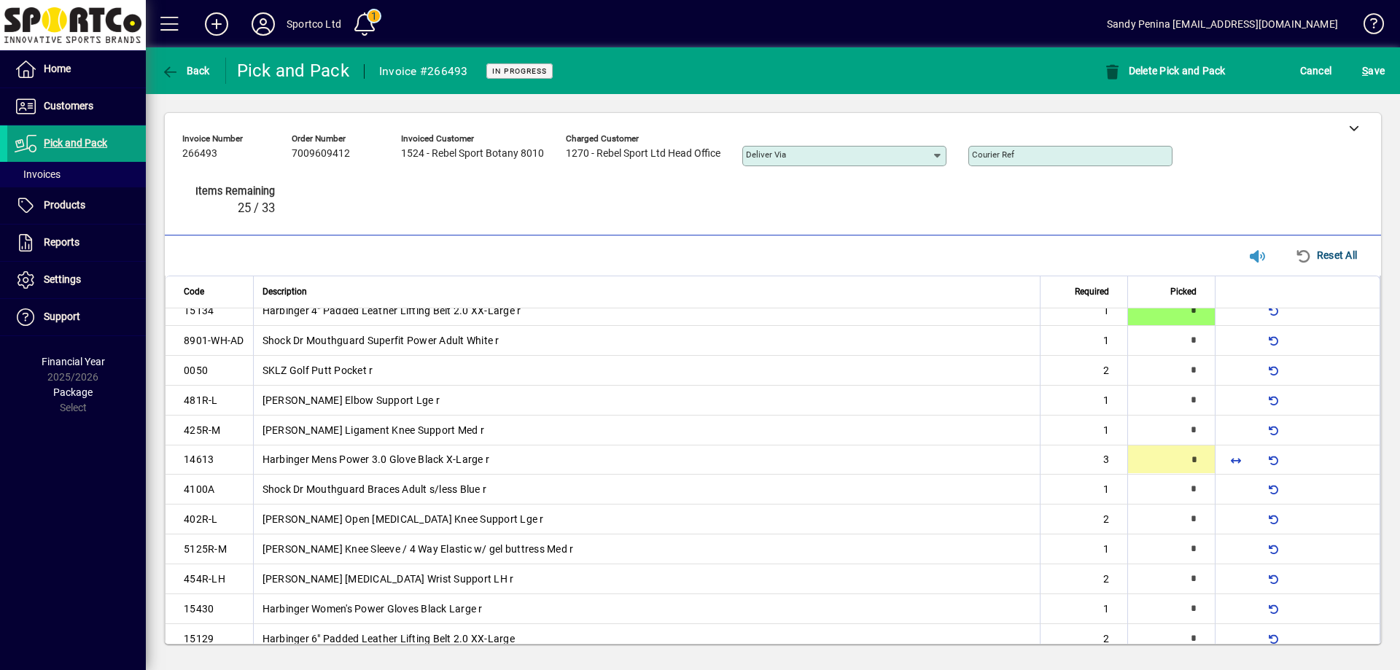
scroll to position [164, 0]
type input "*"
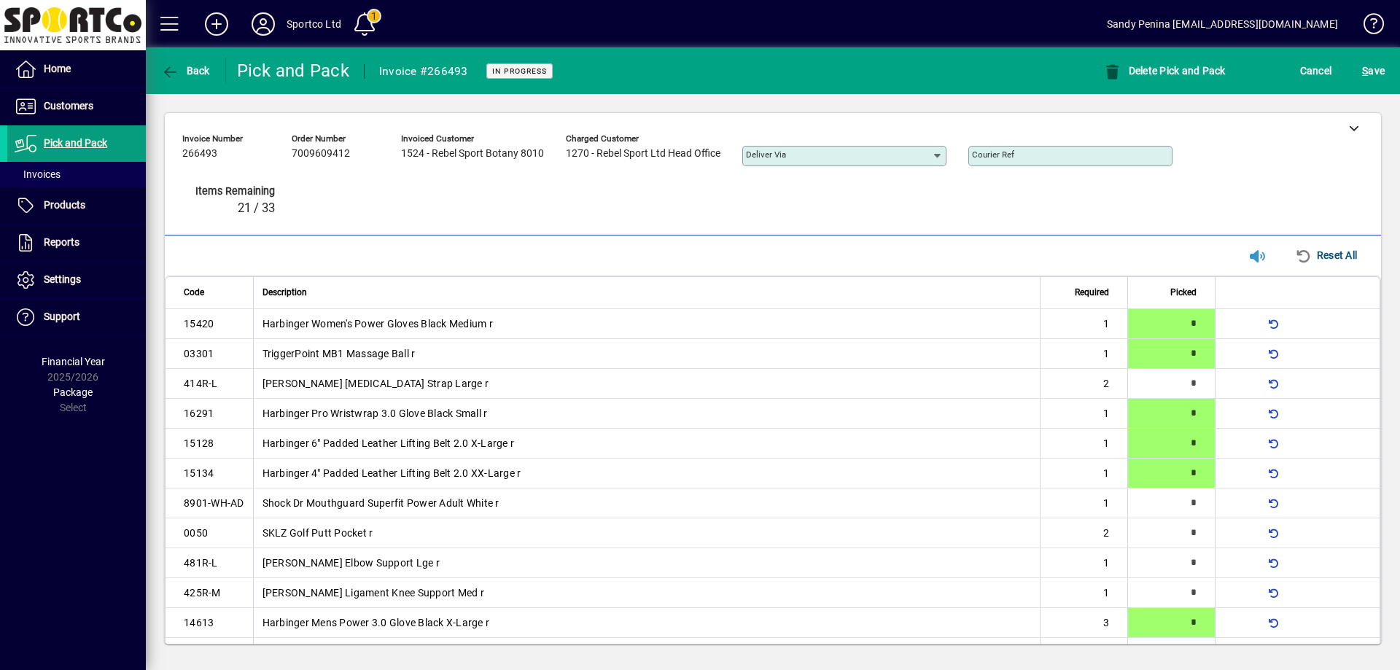
scroll to position [394, 0]
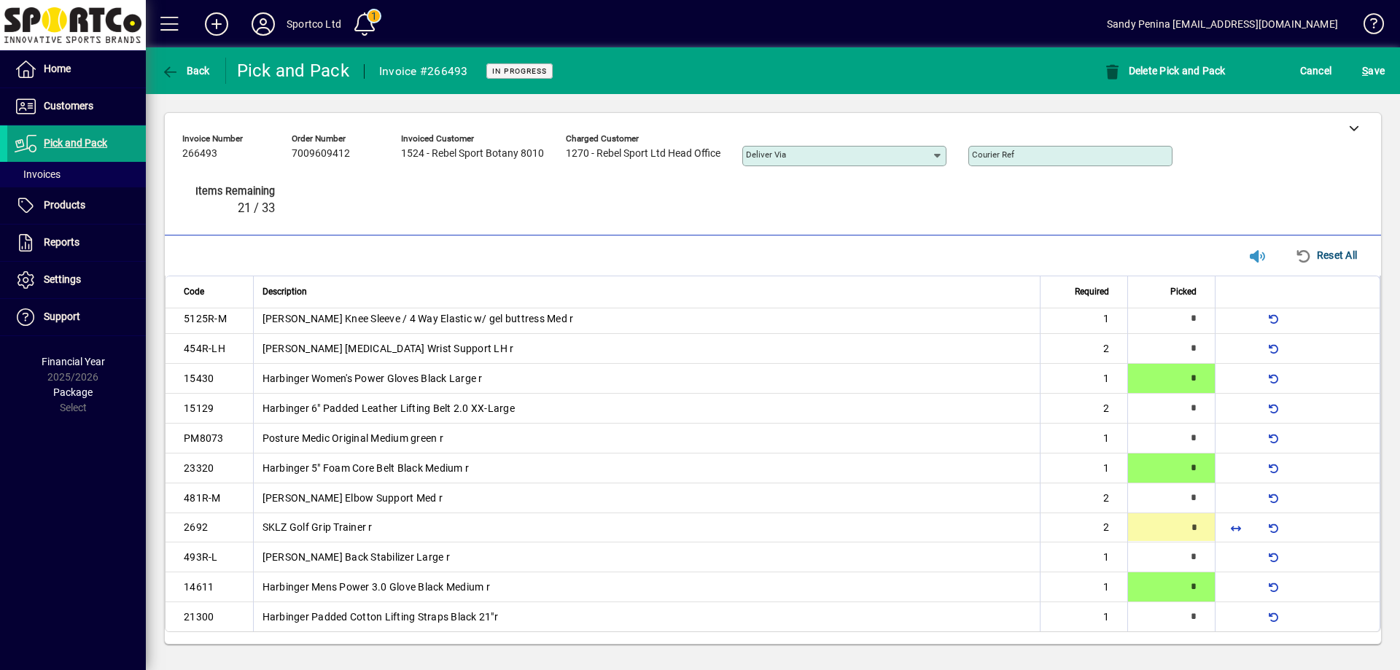
type input "*"
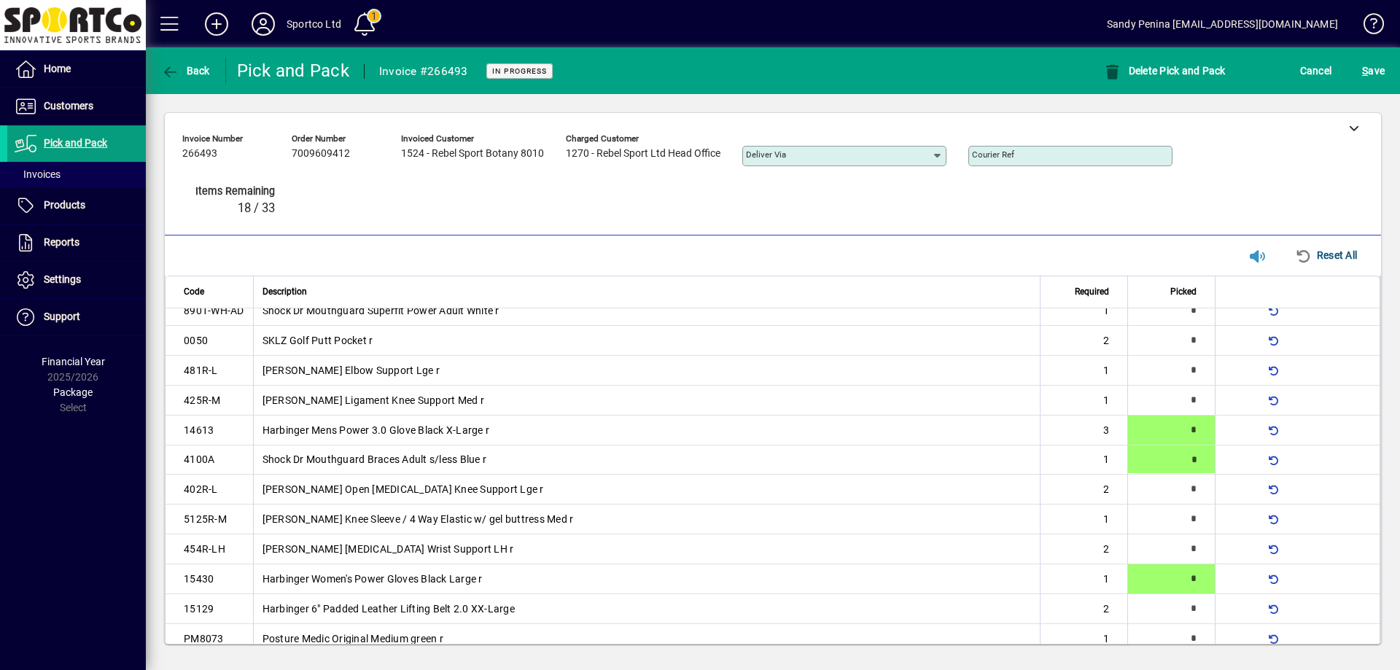
type input "*"
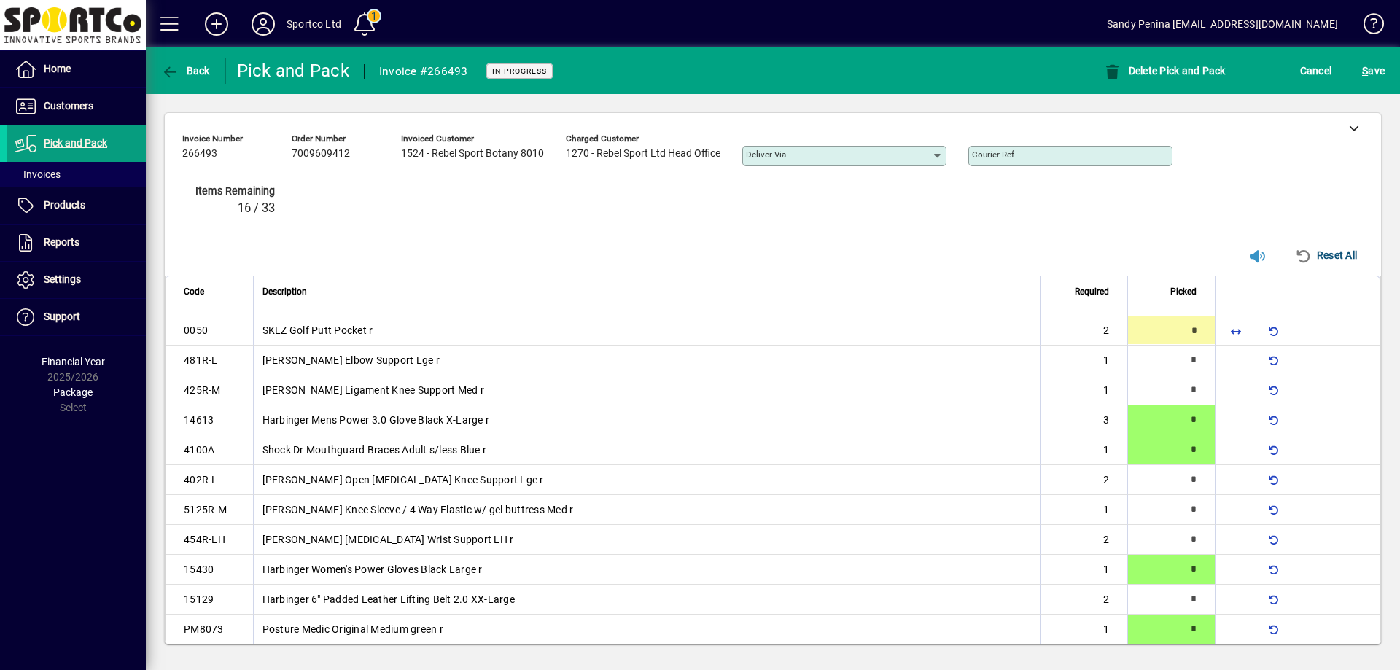
type input "*"
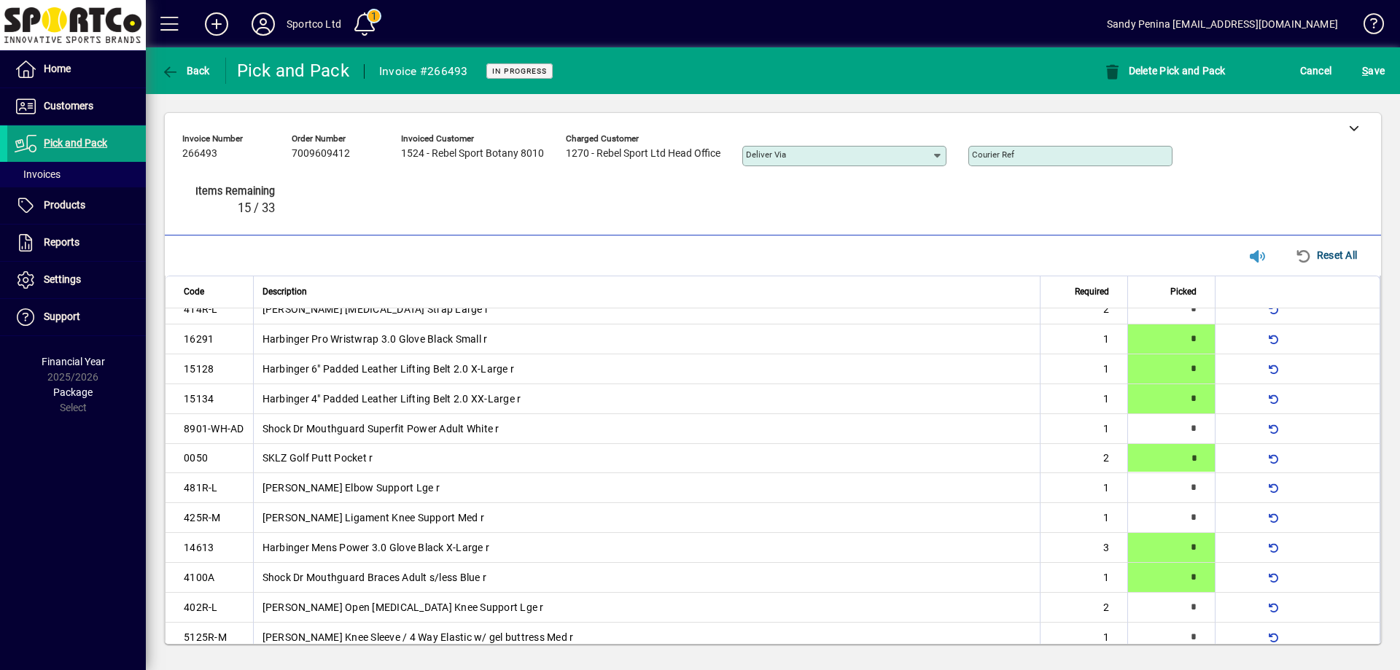
type input "*"
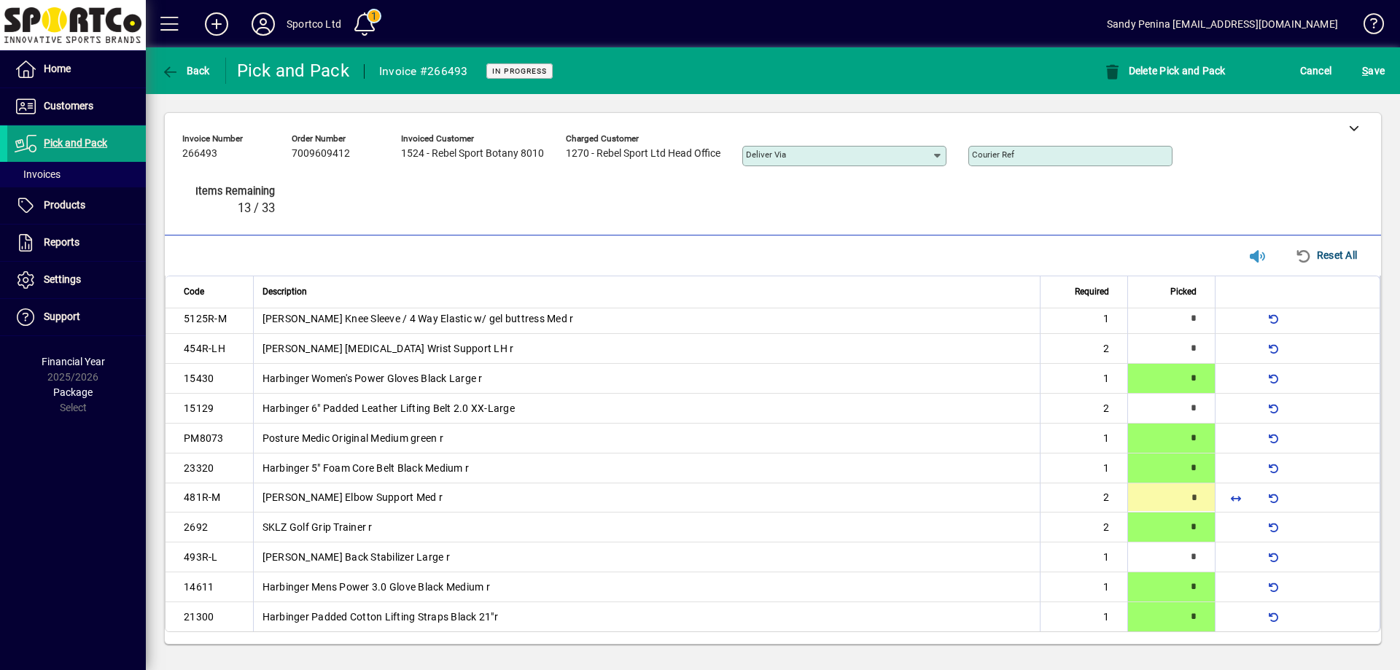
type input "*"
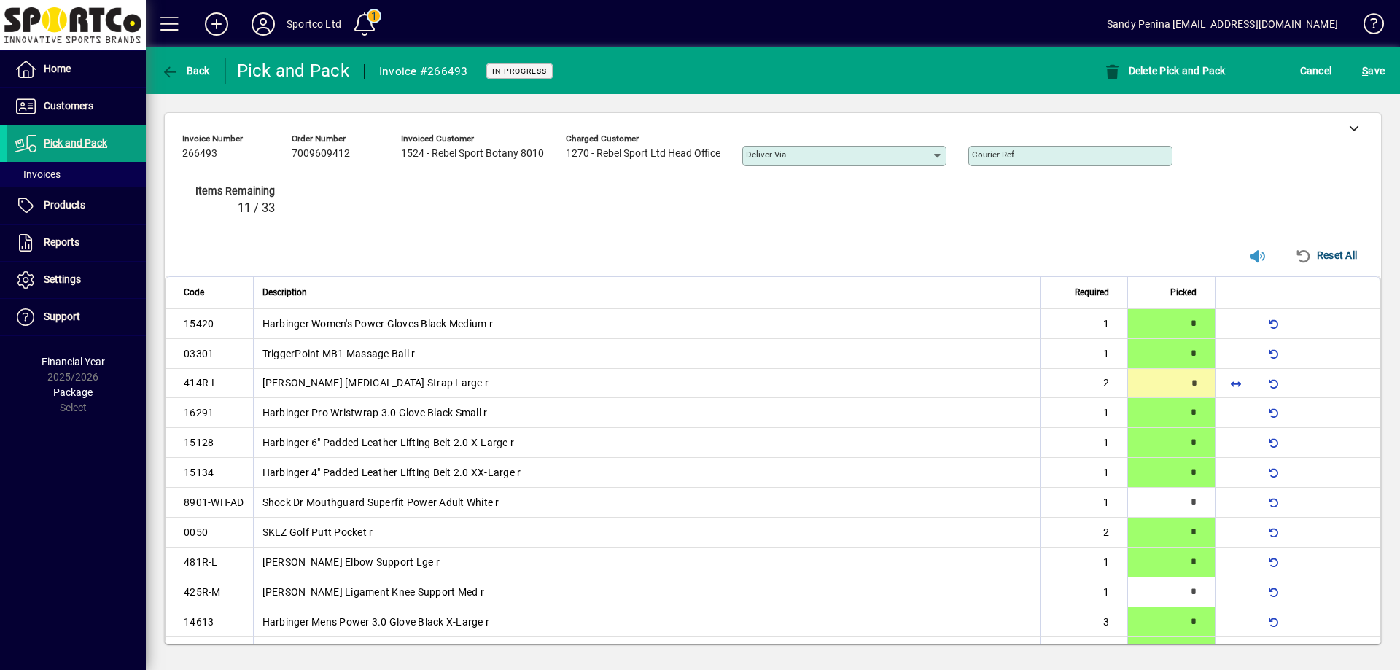
type input "*"
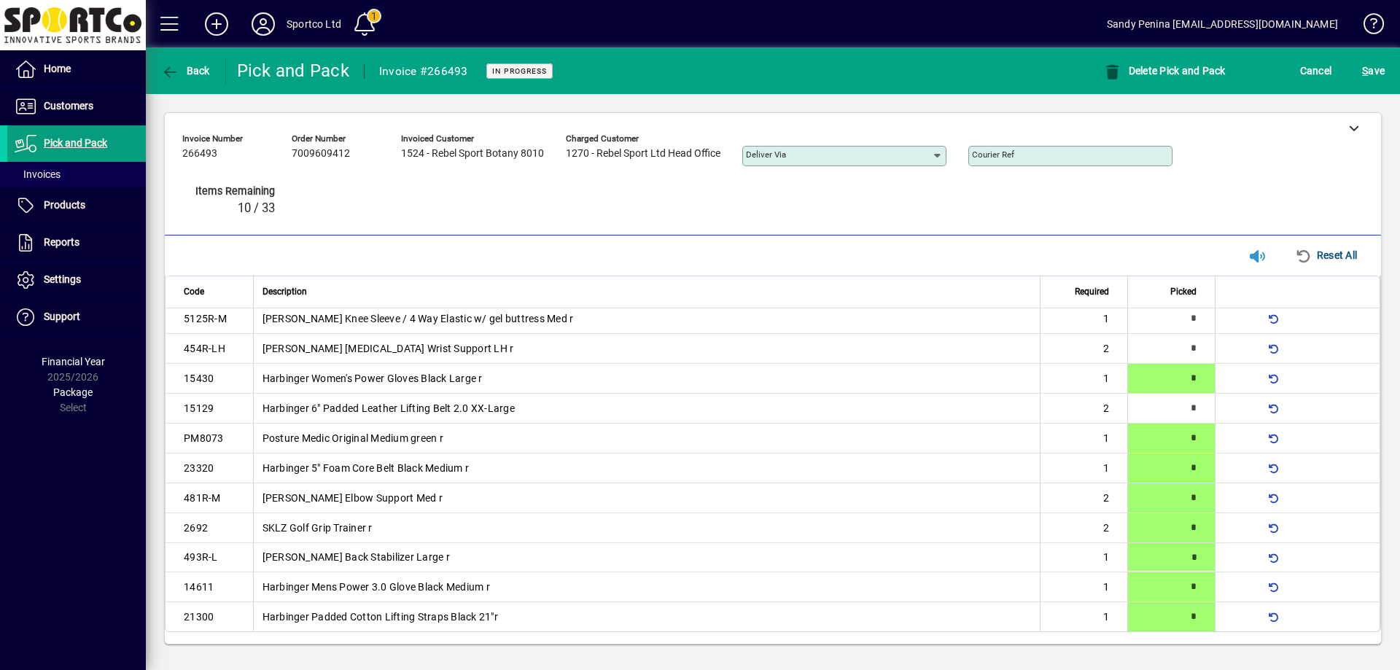
type input "*"
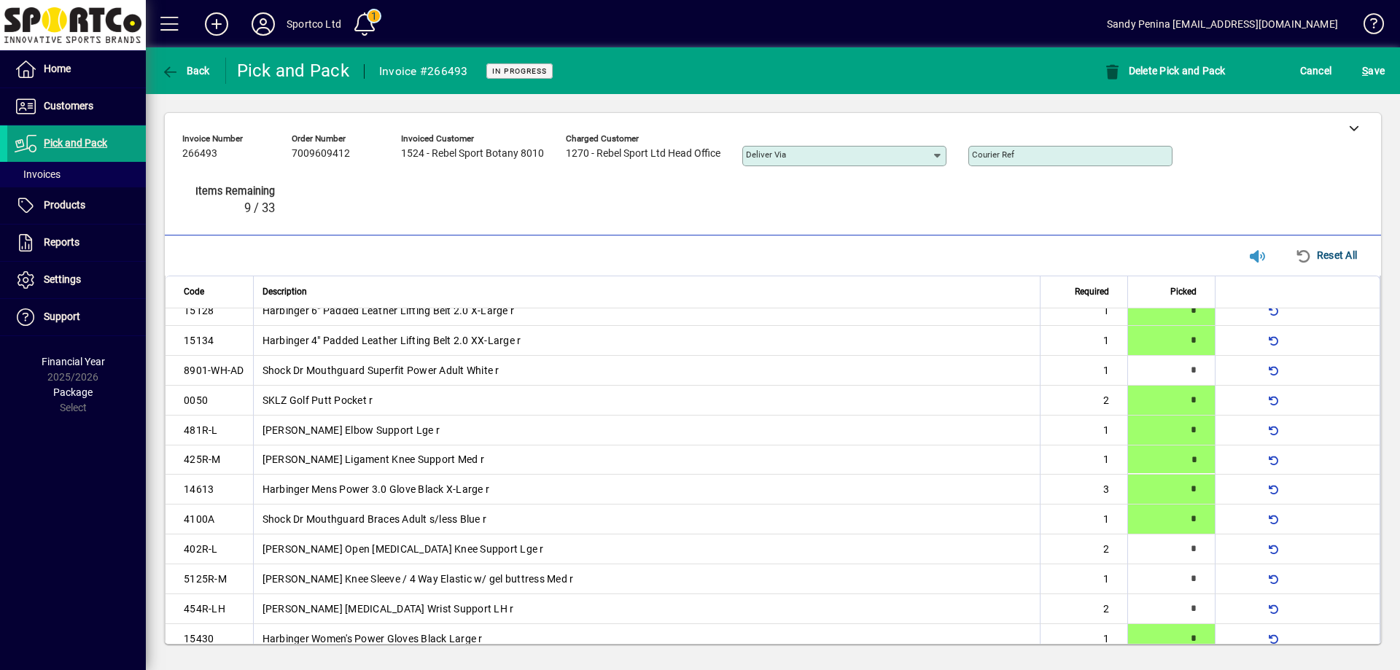
type input "*"
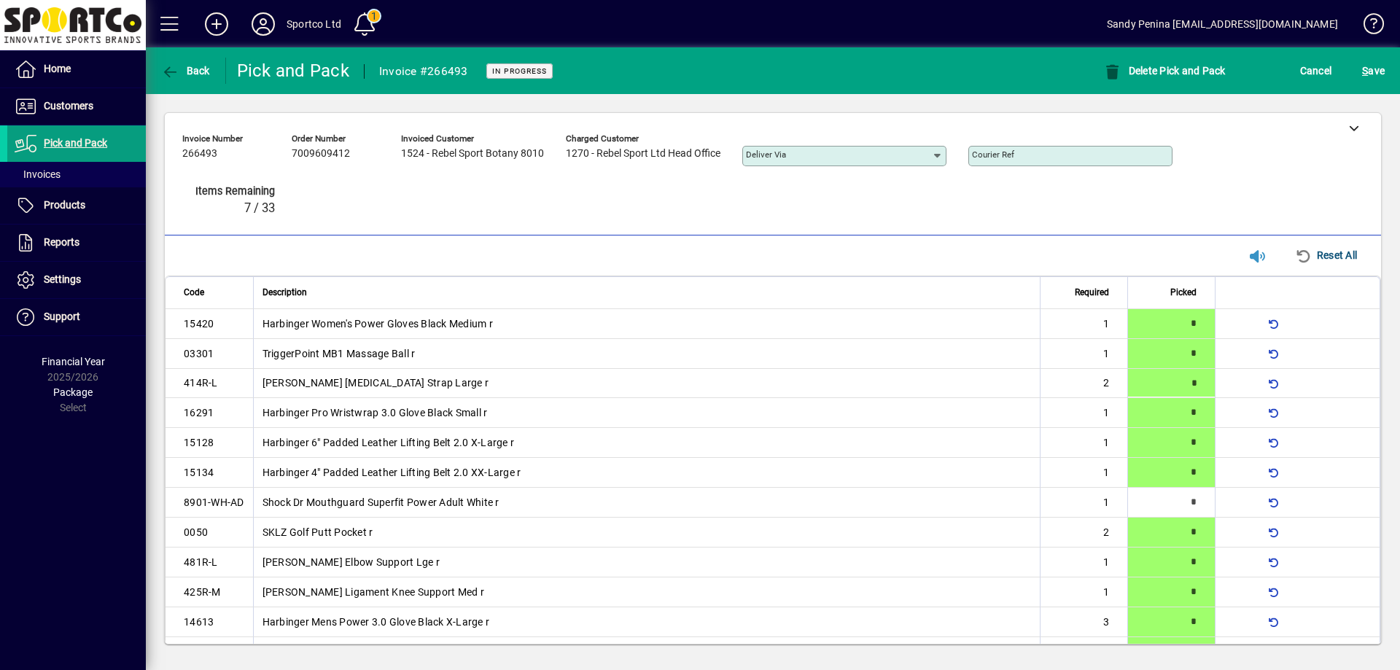
type input "*"
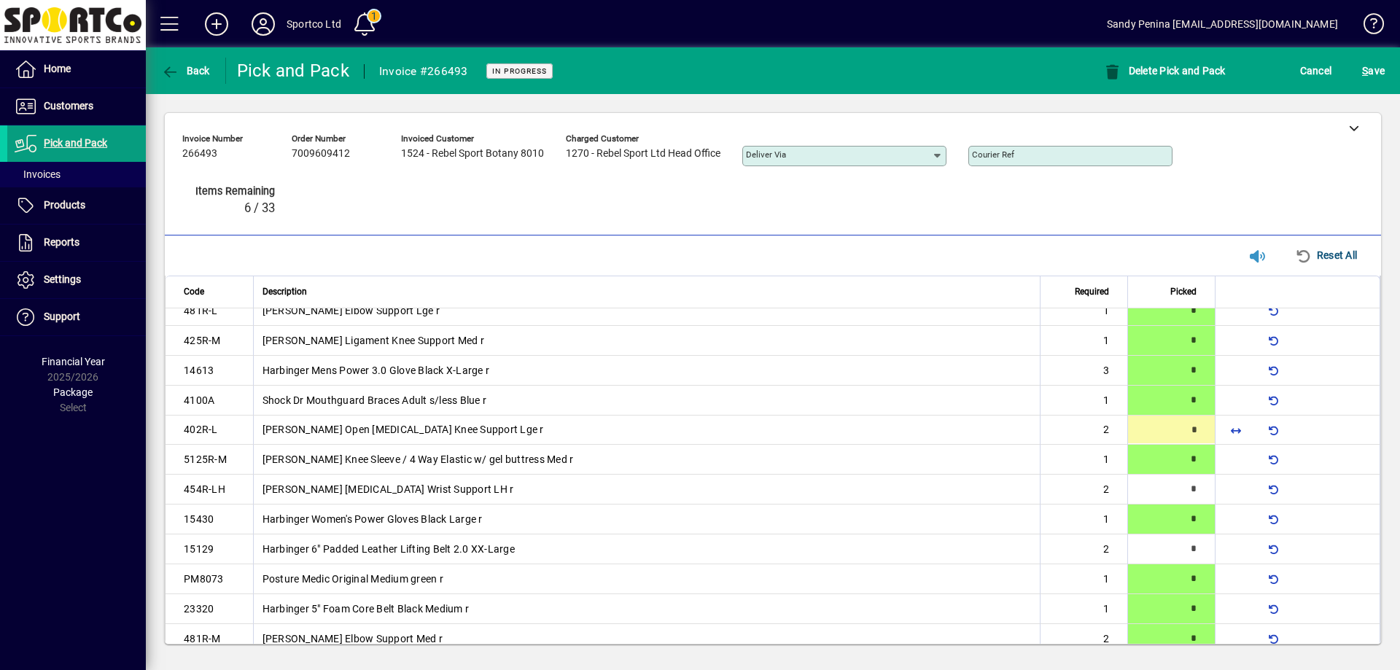
type input "*"
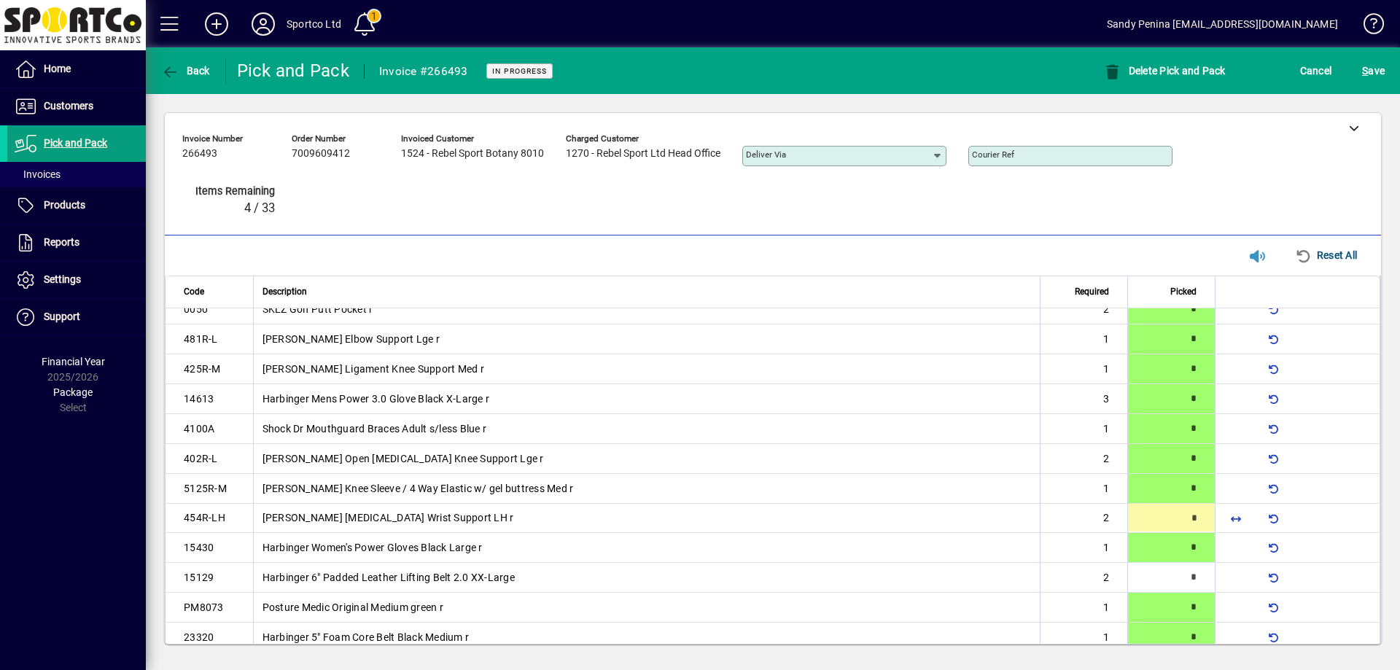
type input "*"
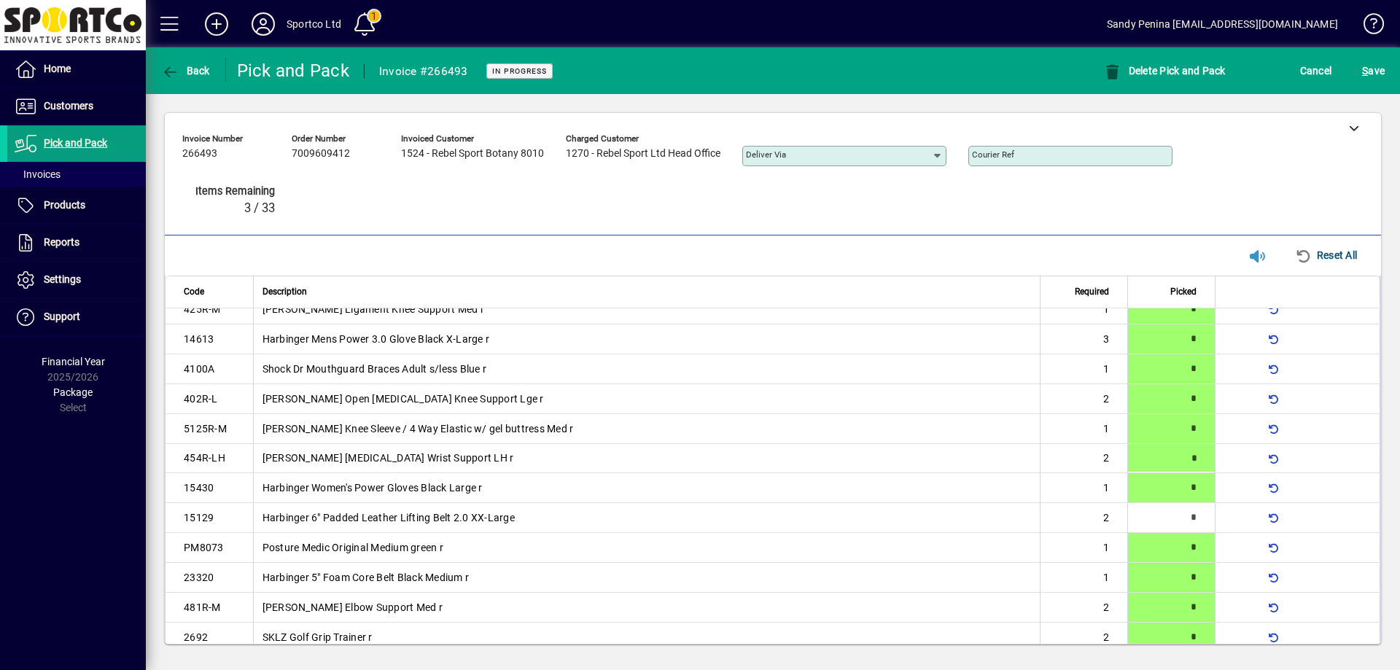
scroll to position [0, 0]
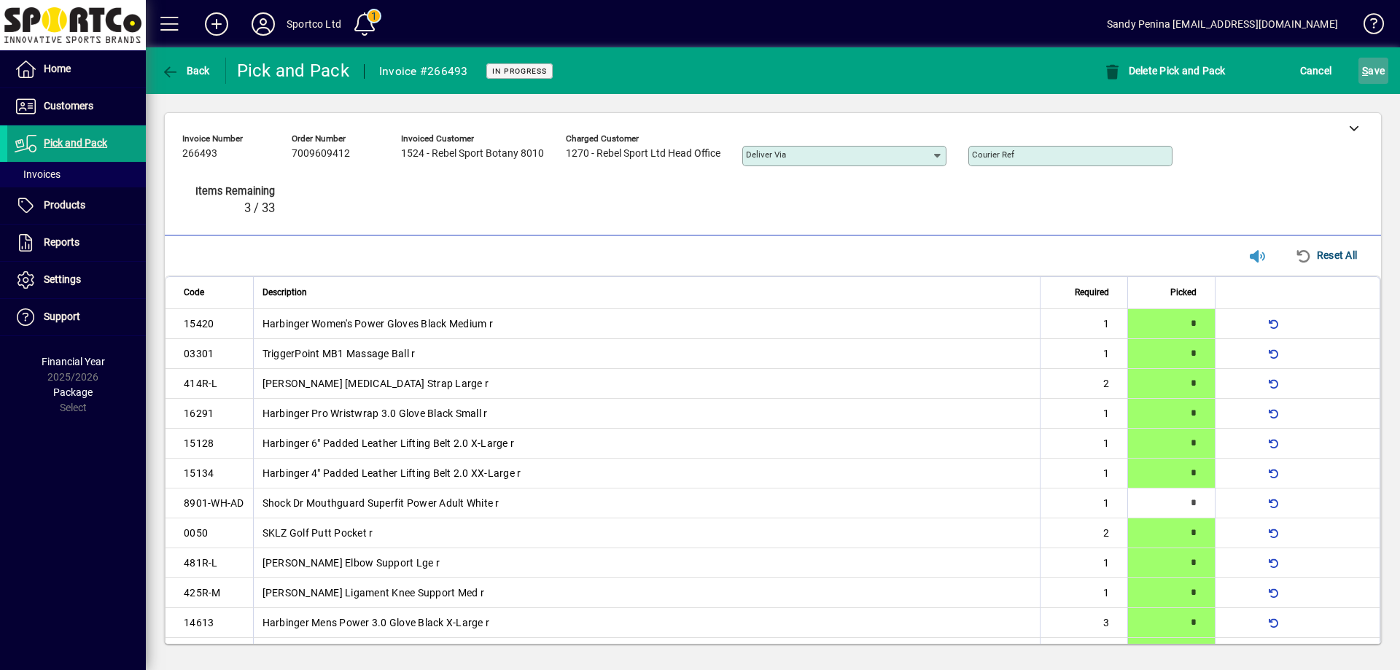
click at [1378, 75] on span "S ave" at bounding box center [1373, 70] width 23 height 23
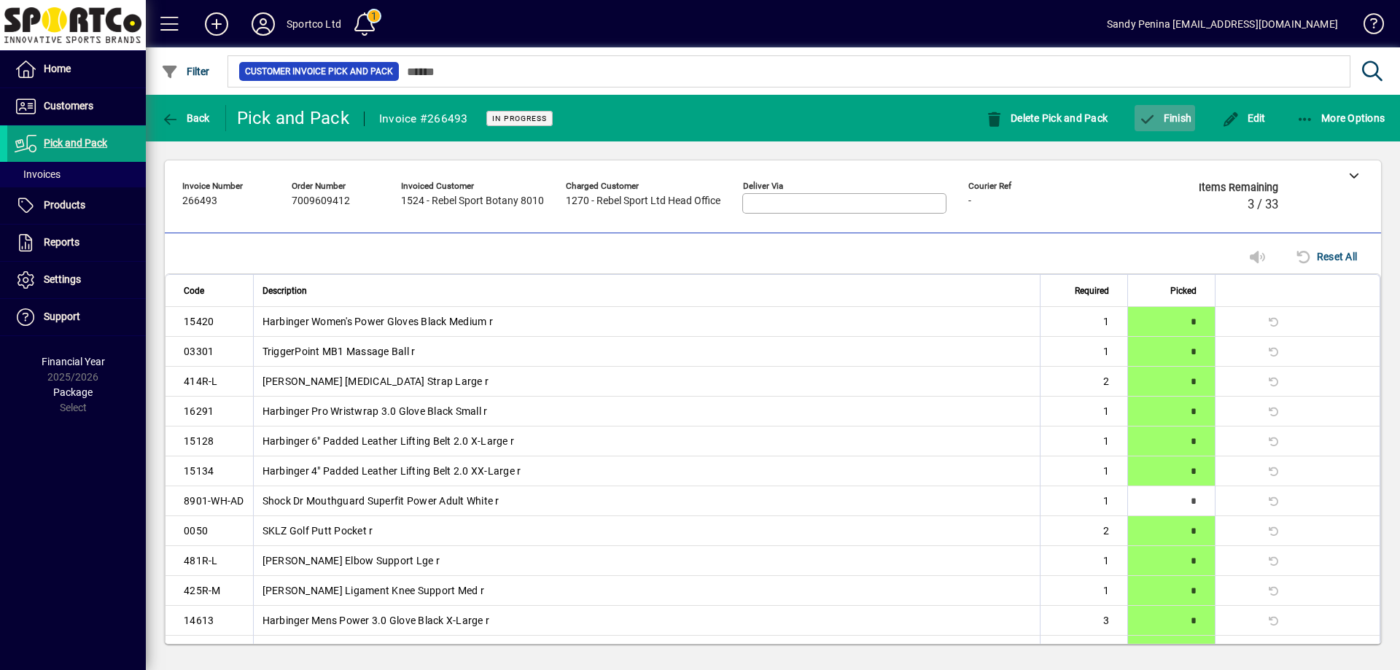
click at [1177, 117] on span "Finish" at bounding box center [1164, 118] width 53 height 12
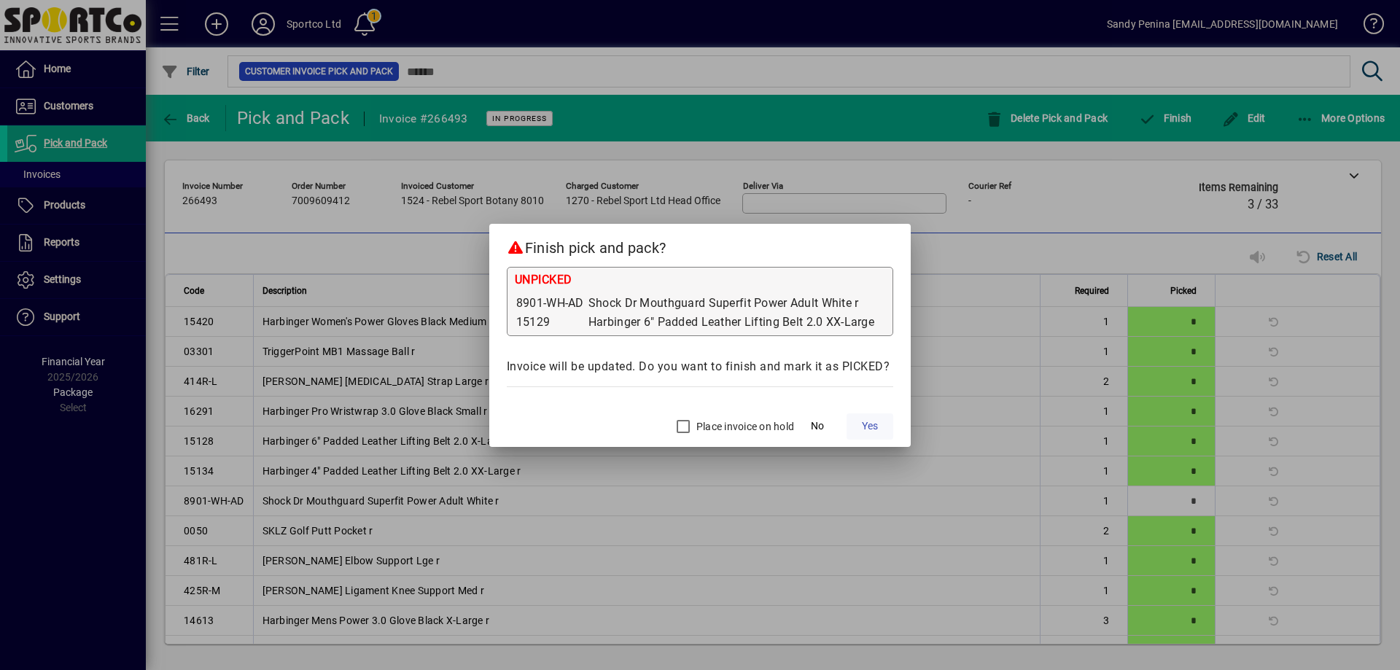
click at [865, 427] on span "Yes" at bounding box center [870, 425] width 16 height 15
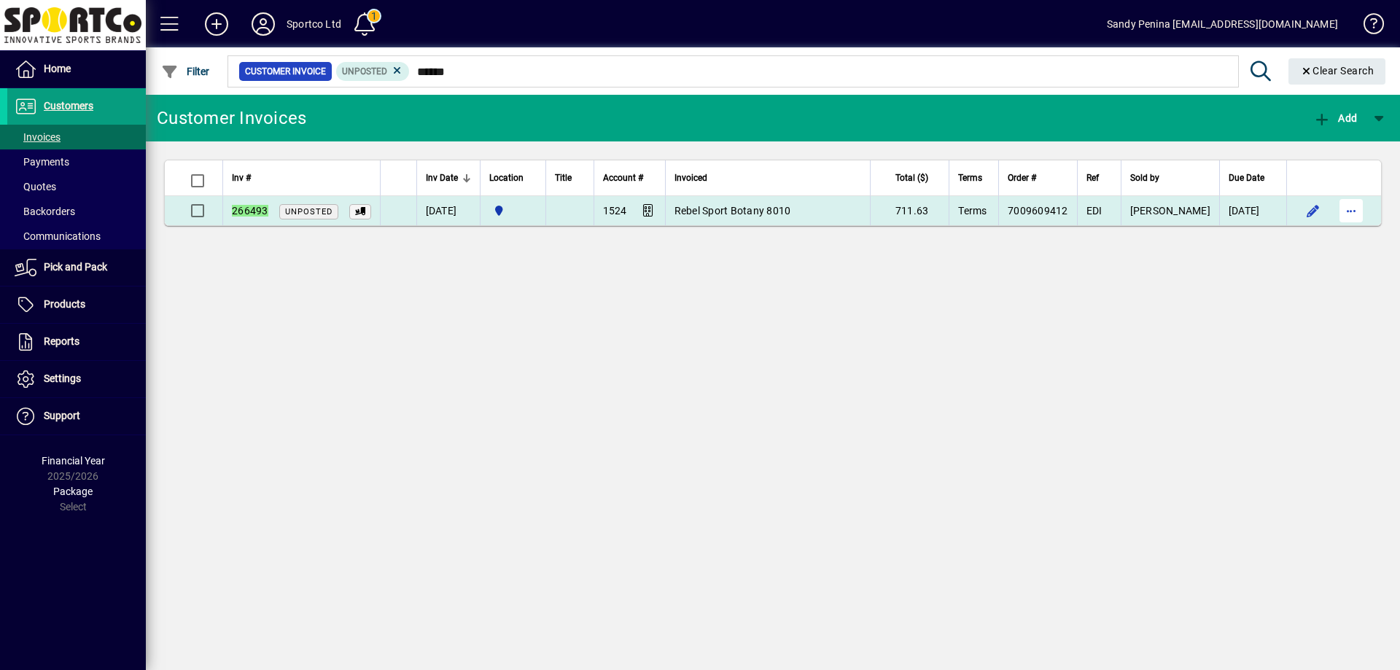
type input "******"
click at [1354, 208] on span "button" at bounding box center [1350, 210] width 35 height 35
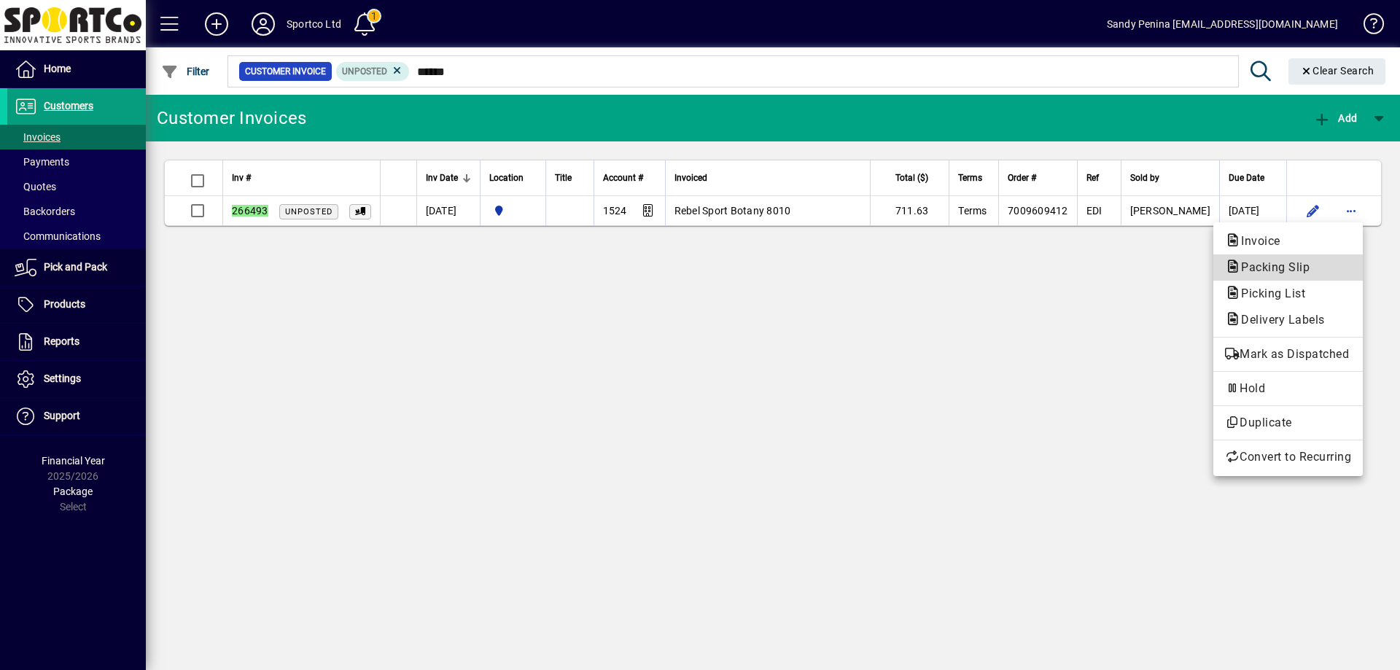
click at [1354, 262] on button "Packing Slip" at bounding box center [1287, 267] width 149 height 26
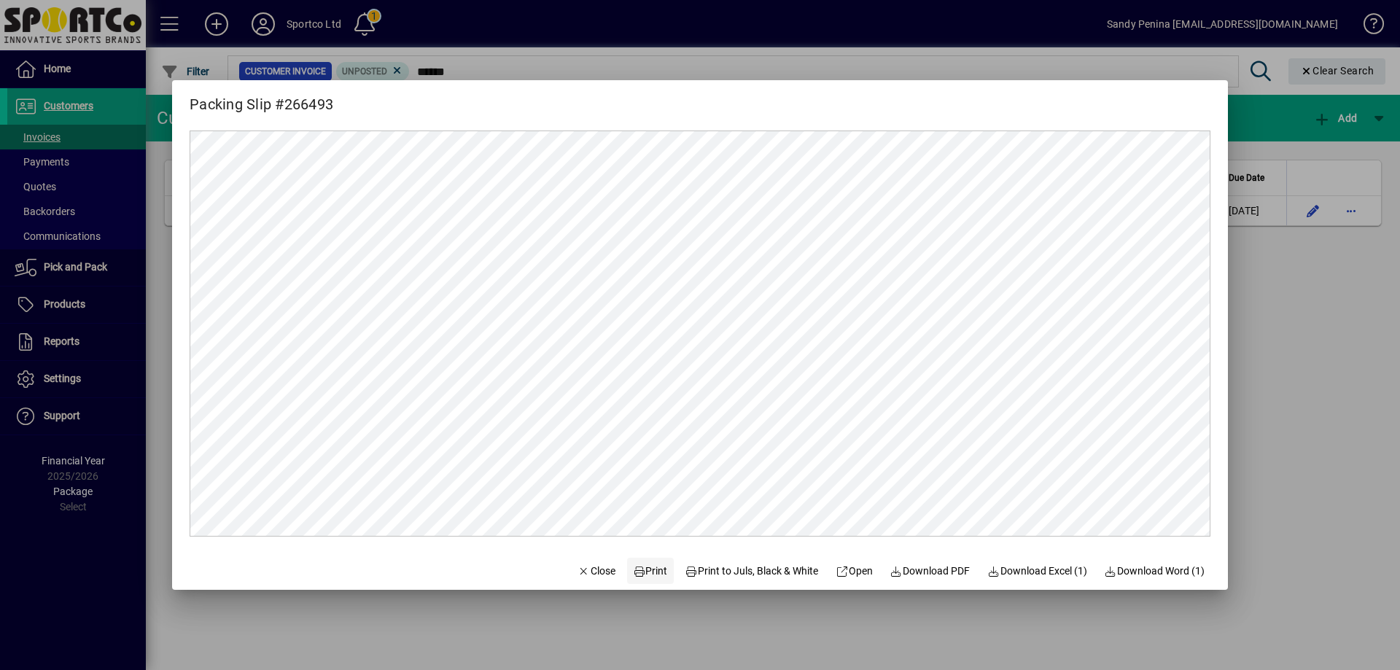
click at [637, 568] on span "Print" at bounding box center [650, 571] width 35 height 15
click at [588, 574] on span "Close" at bounding box center [596, 571] width 38 height 15
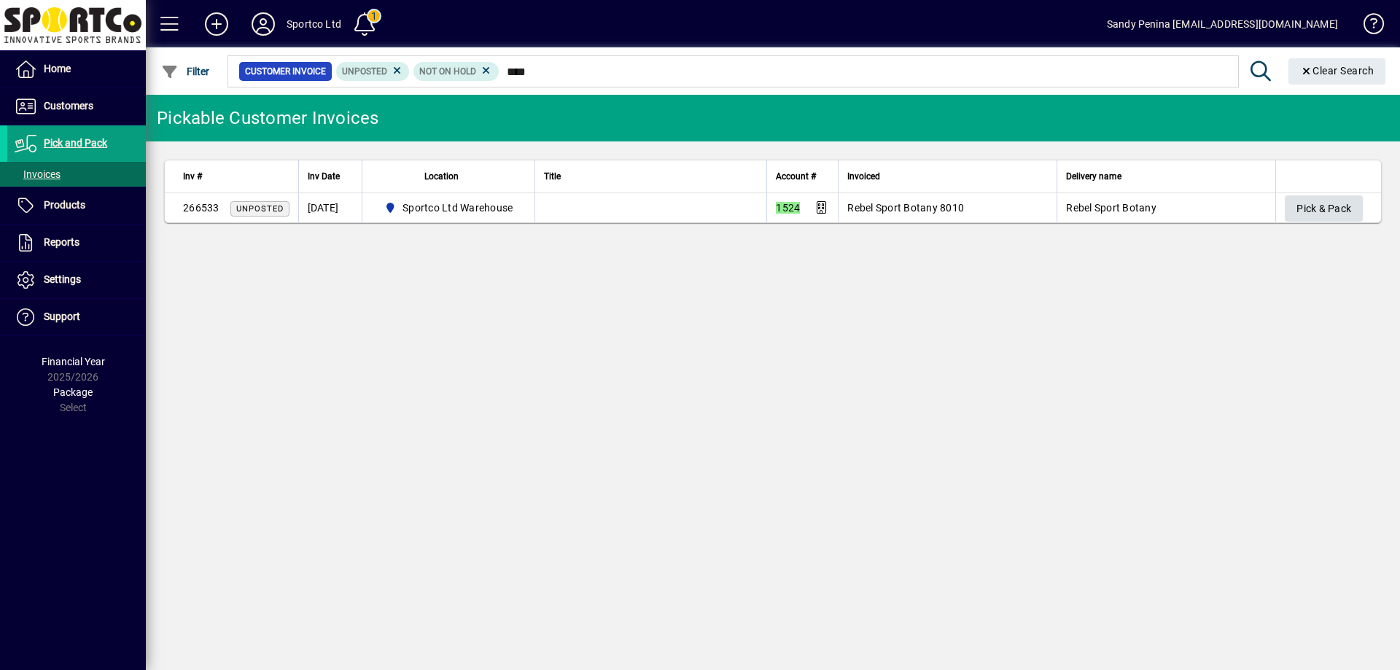
type input "****"
click at [1348, 214] on span "Pick & Pack" at bounding box center [1323, 209] width 55 height 24
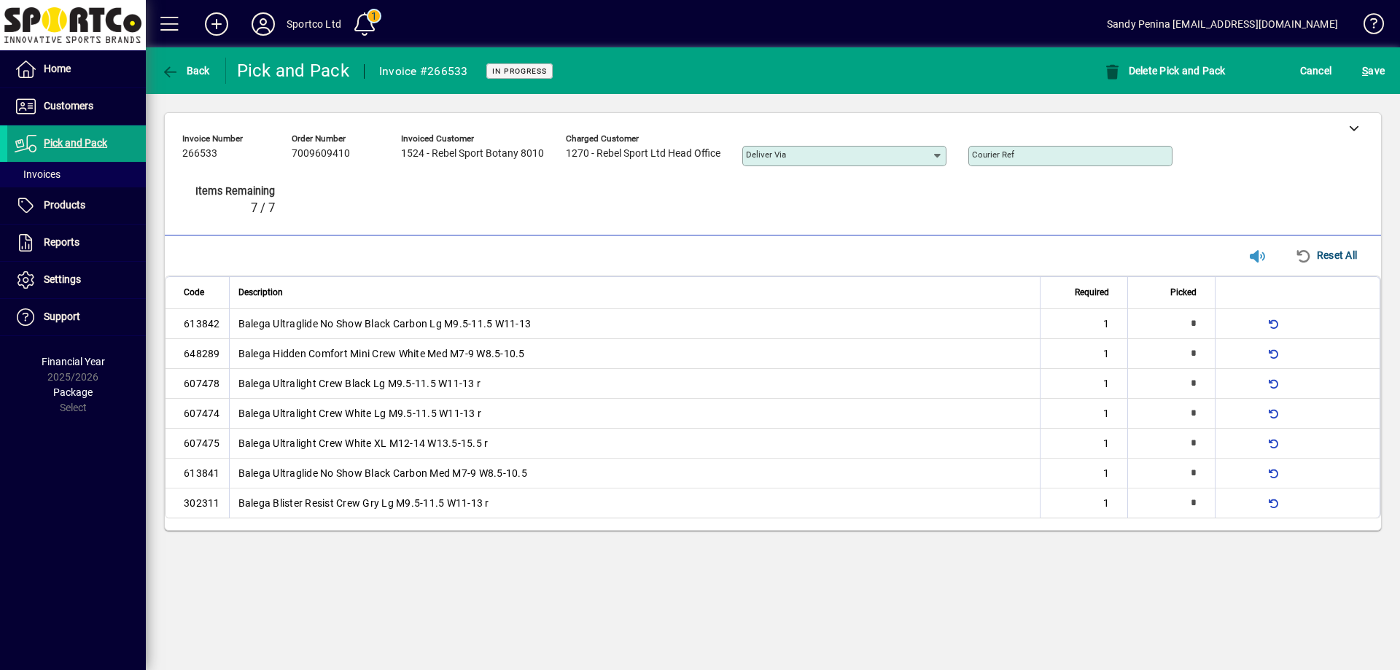
type input "*"
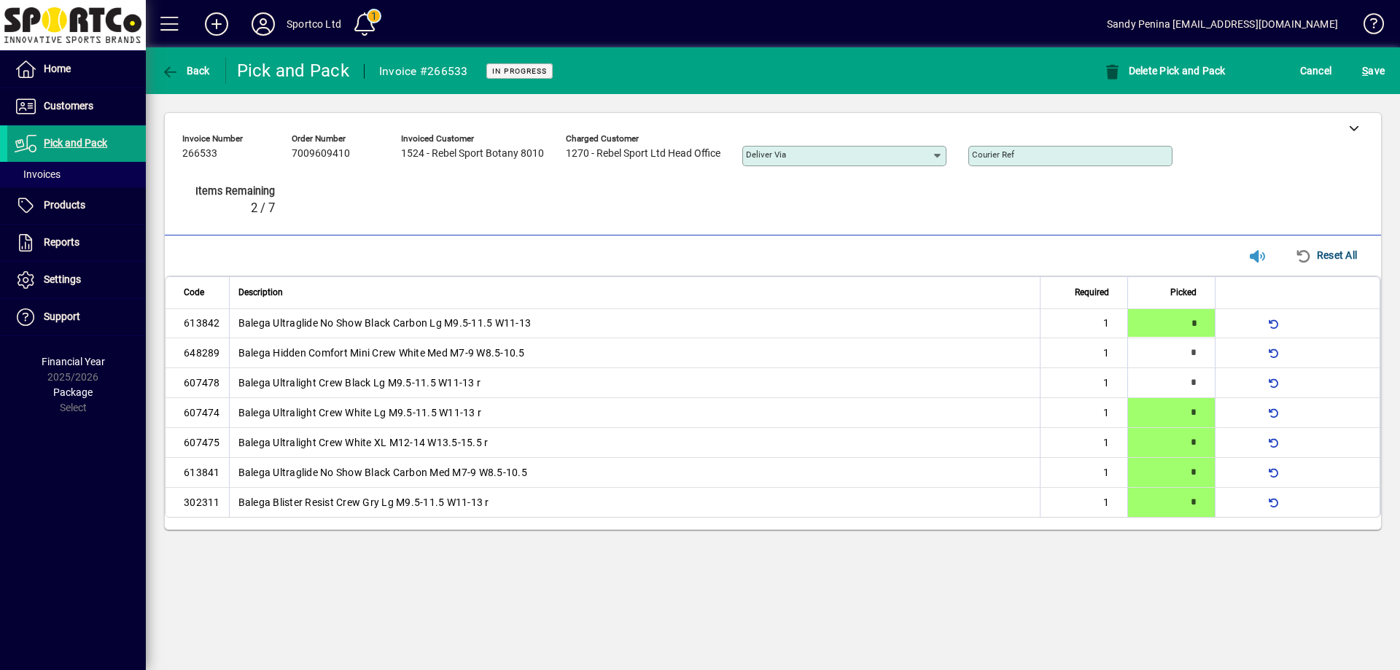
type input "*"
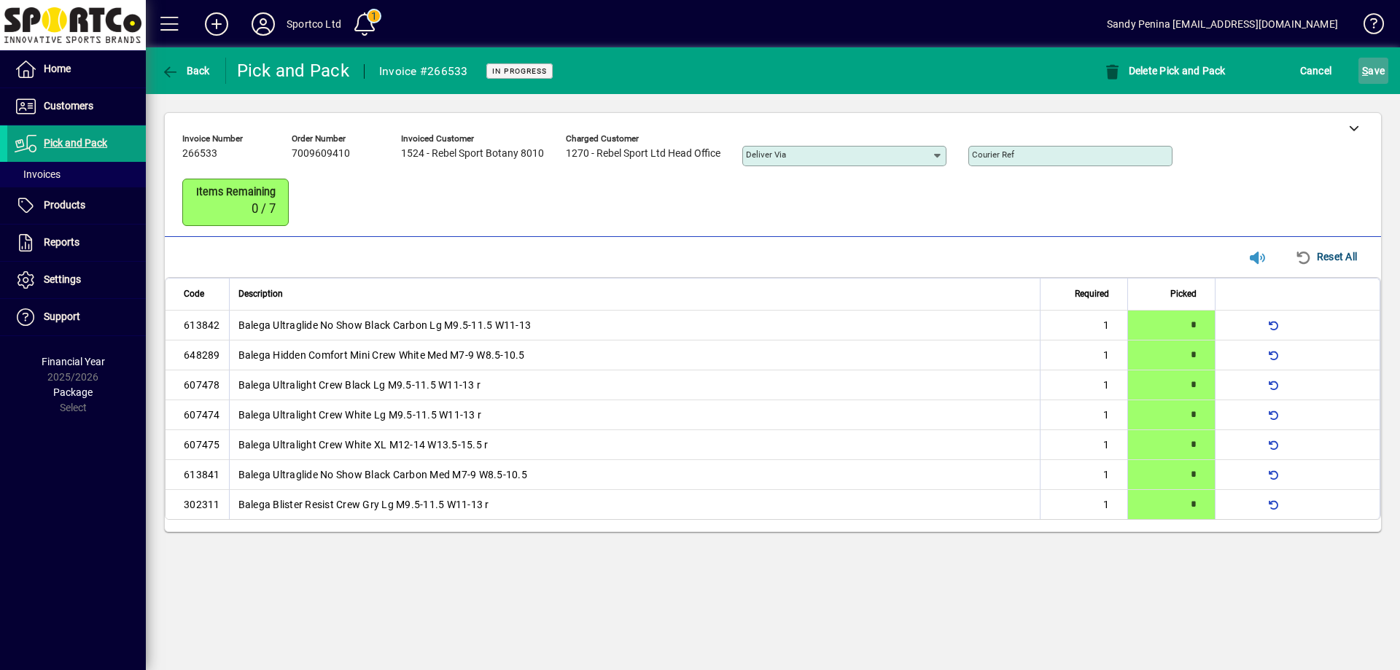
click at [1377, 69] on span "S ave" at bounding box center [1373, 70] width 23 height 23
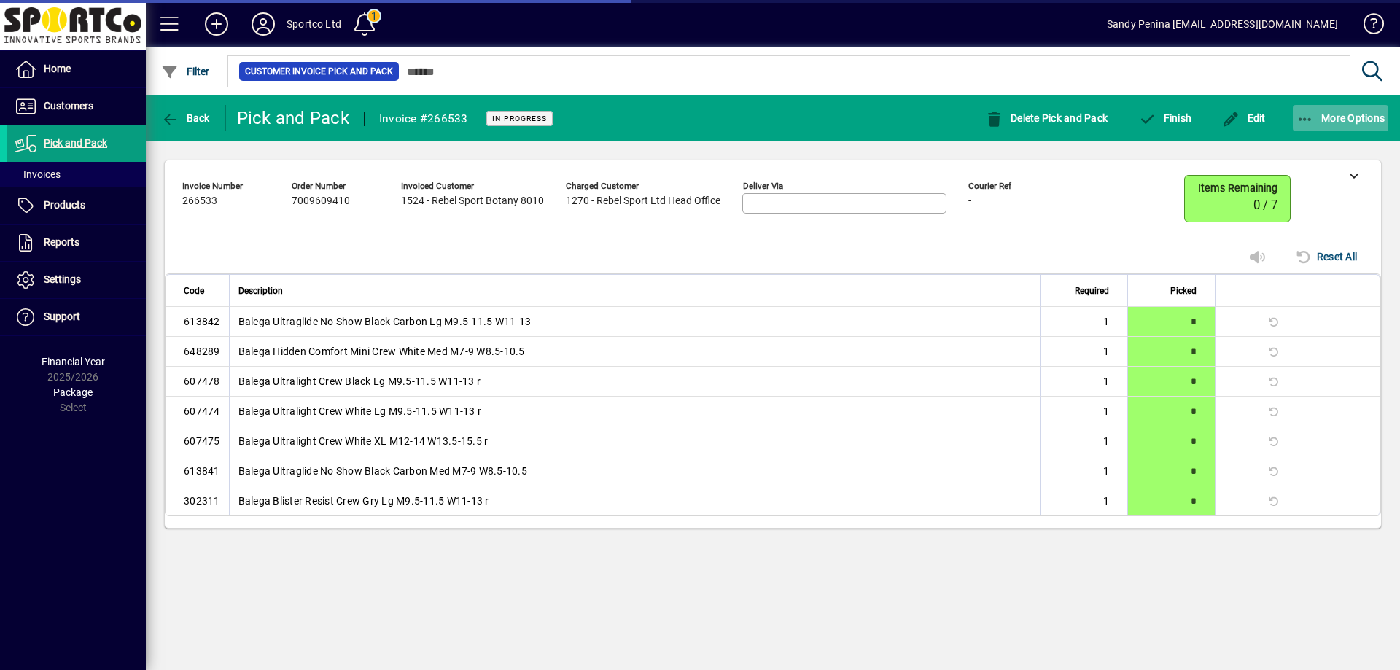
click at [1322, 120] on span "More Options" at bounding box center [1340, 118] width 89 height 12
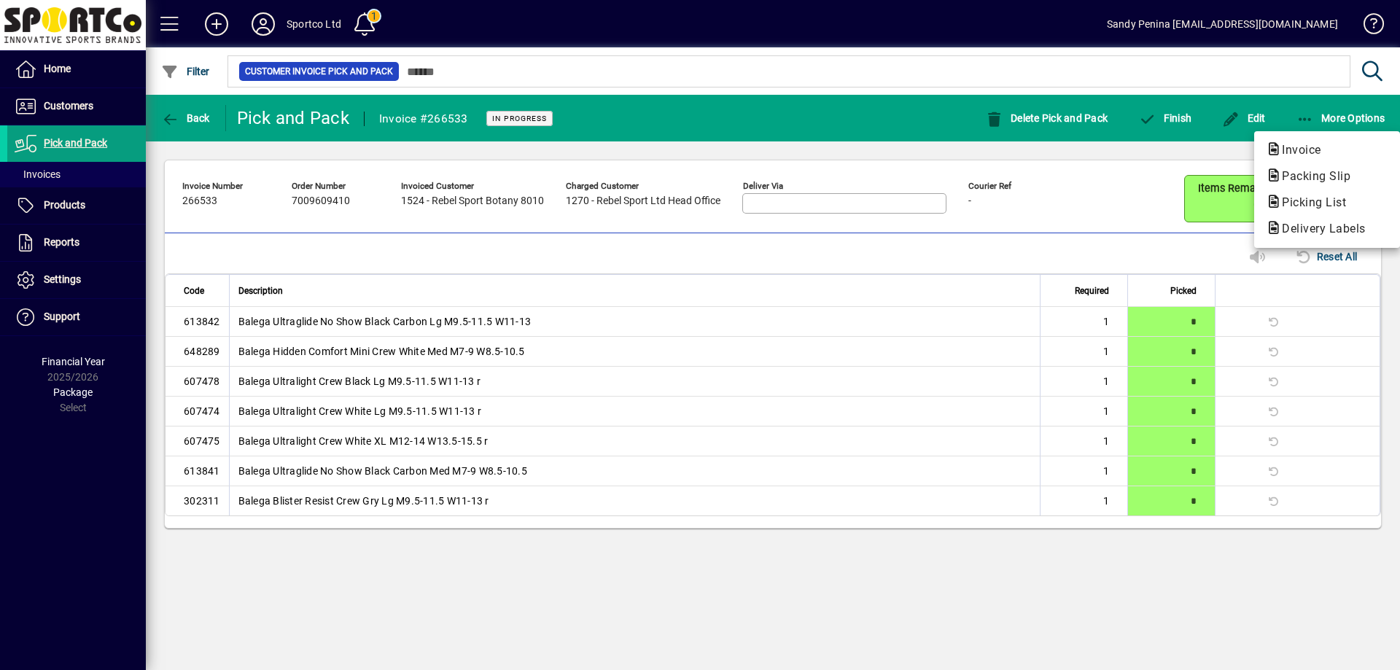
click at [1304, 179] on span "Packing Slip" at bounding box center [1312, 176] width 92 height 14
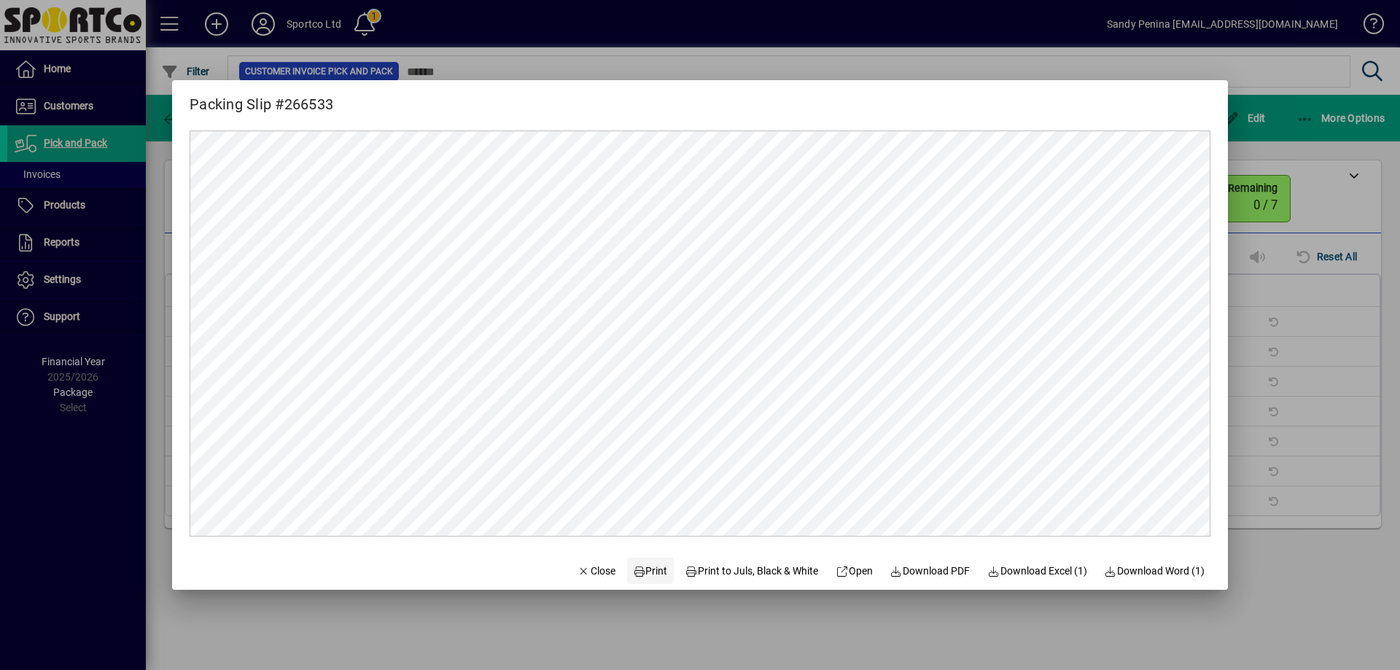
click at [641, 582] on span at bounding box center [650, 570] width 47 height 35
click at [577, 581] on span "button" at bounding box center [597, 570] width 50 height 35
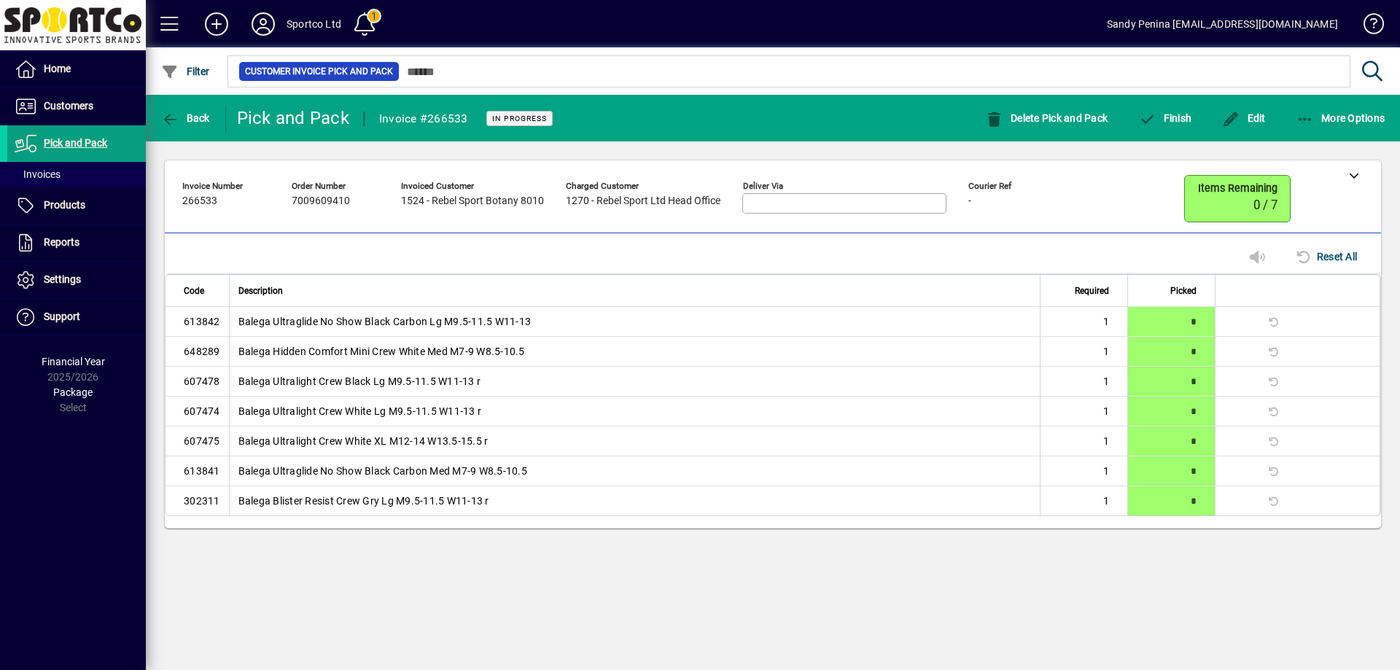
click at [1196, 114] on div "Finish" at bounding box center [1165, 118] width 84 height 26
click at [1190, 115] on span "Finish" at bounding box center [1164, 118] width 53 height 12
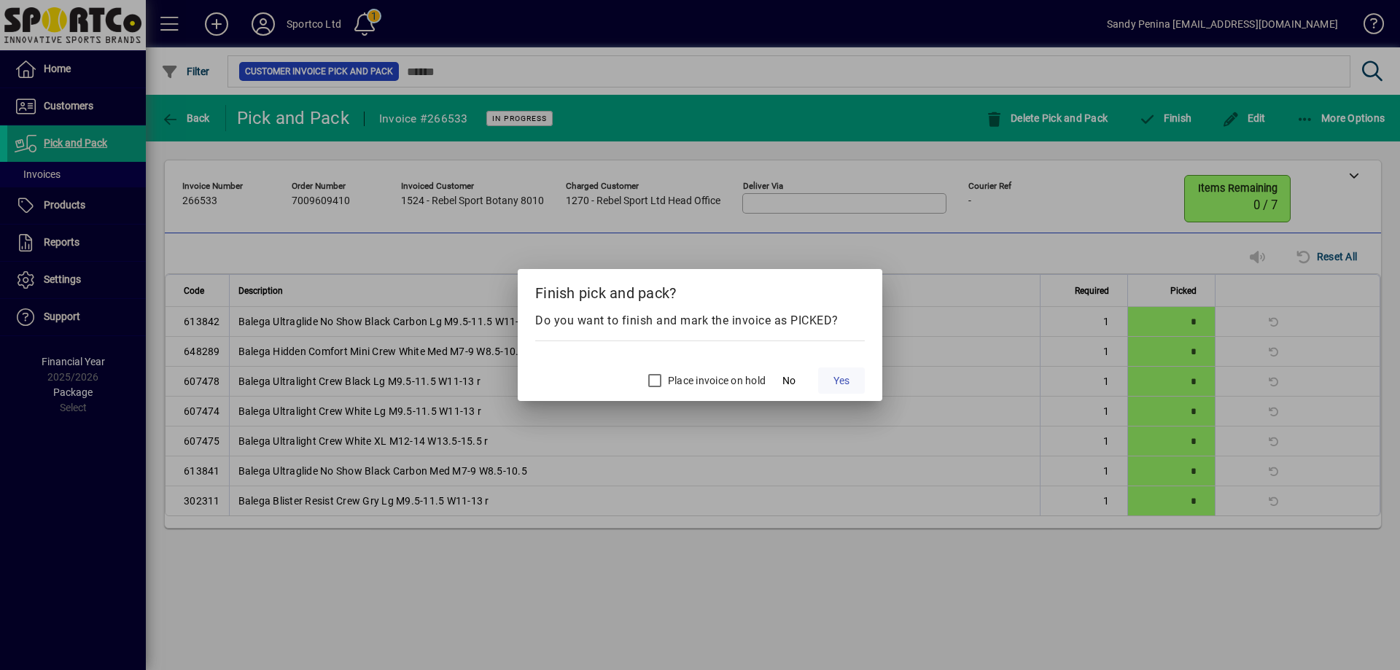
click at [846, 381] on span "Yes" at bounding box center [841, 380] width 16 height 15
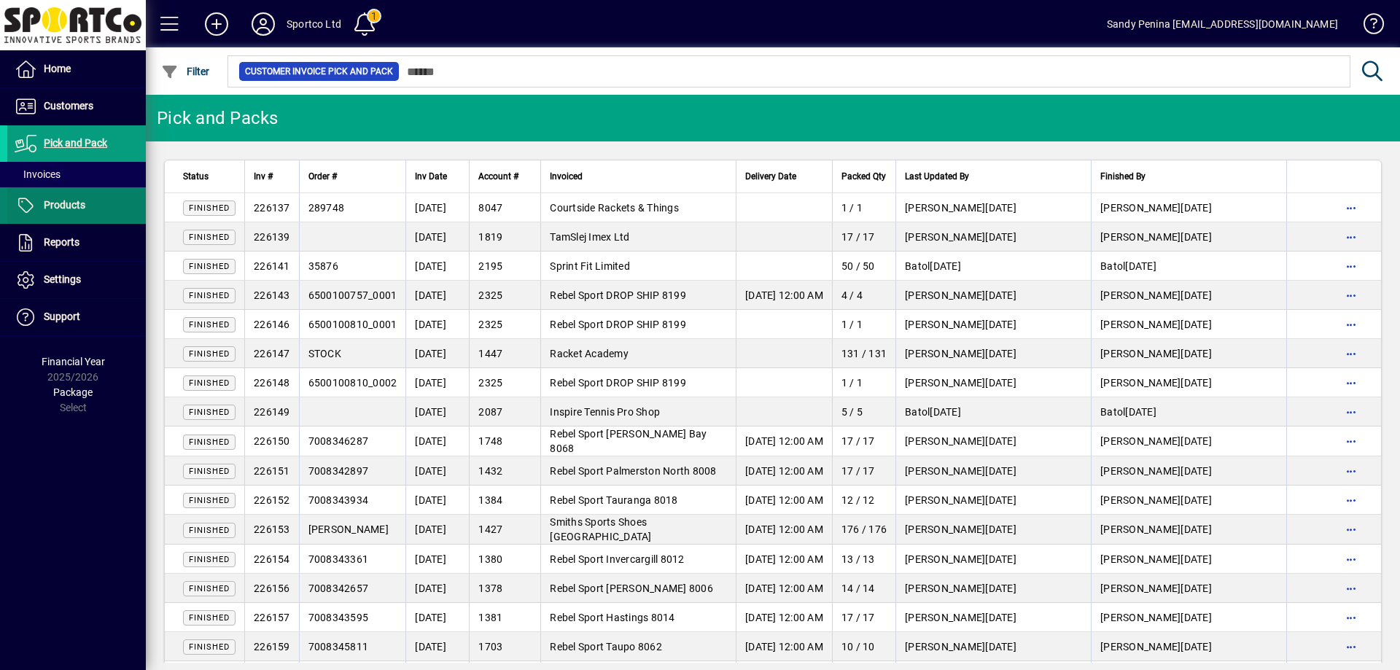
click at [46, 203] on span "Products" at bounding box center [65, 205] width 42 height 12
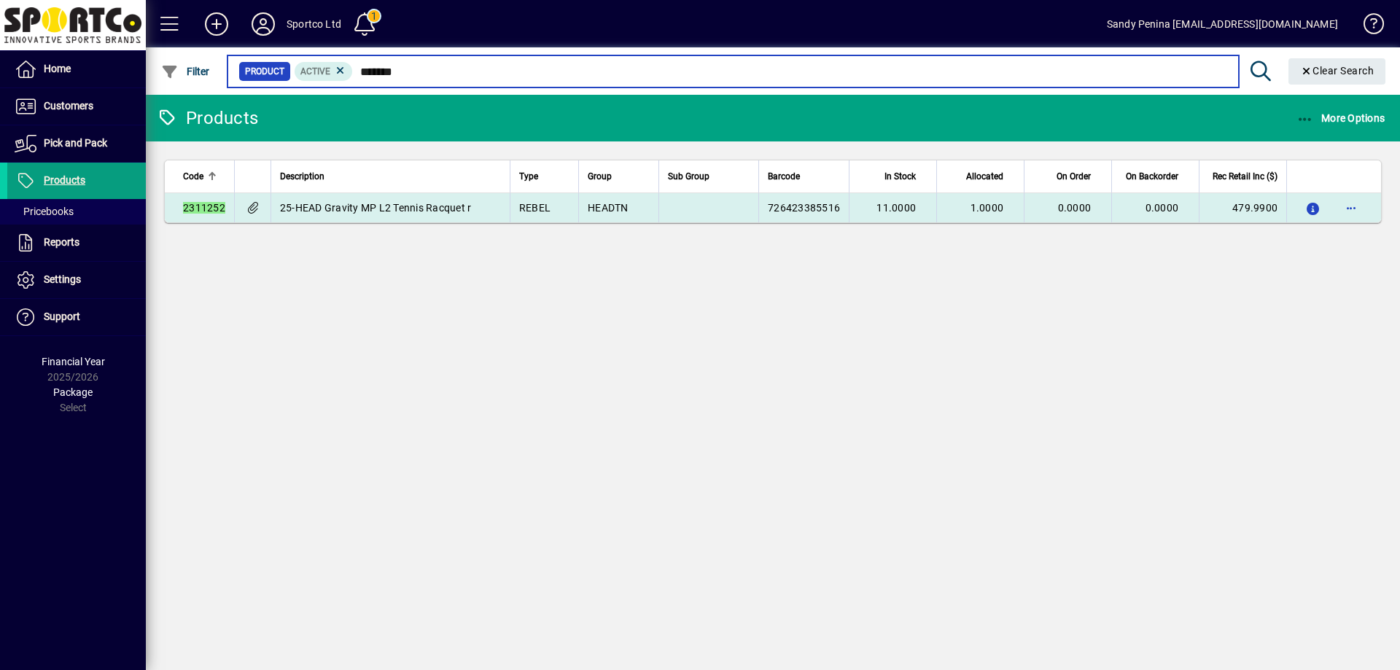
type input "*******"
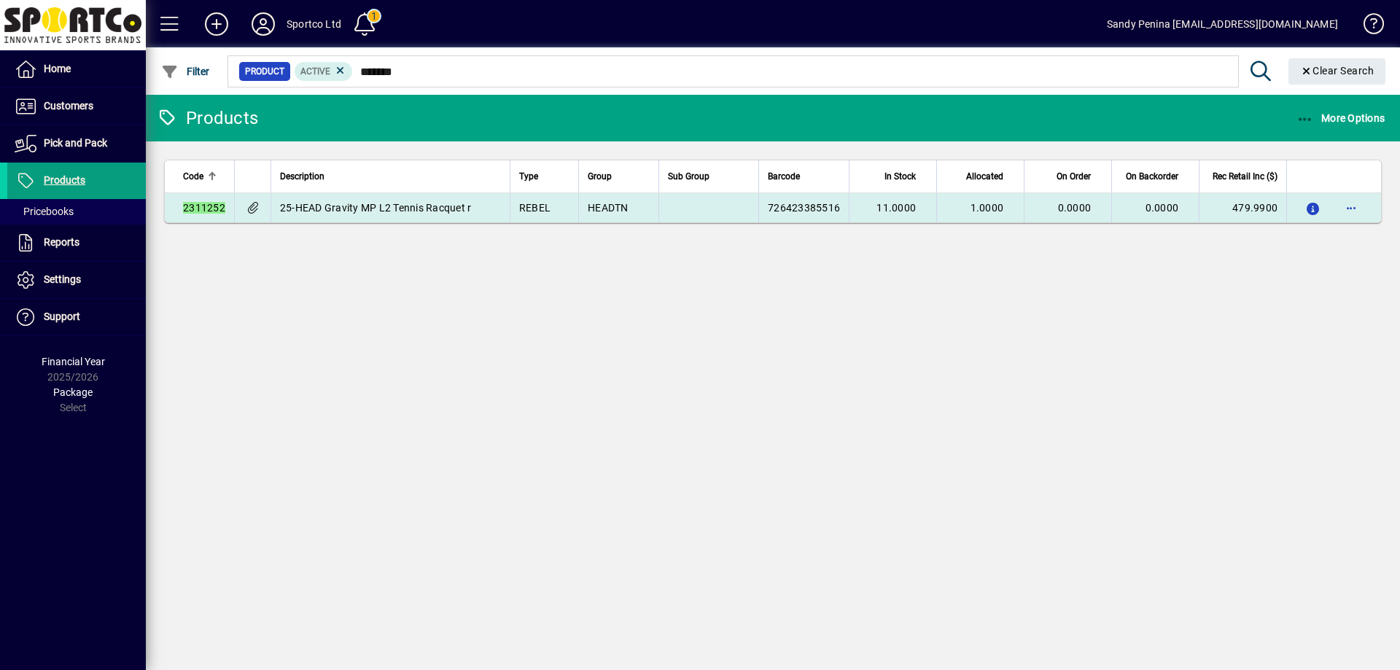
click at [482, 212] on td "25-HEAD Gravity MP L2 Tennis Racquet r" at bounding box center [389, 207] width 239 height 29
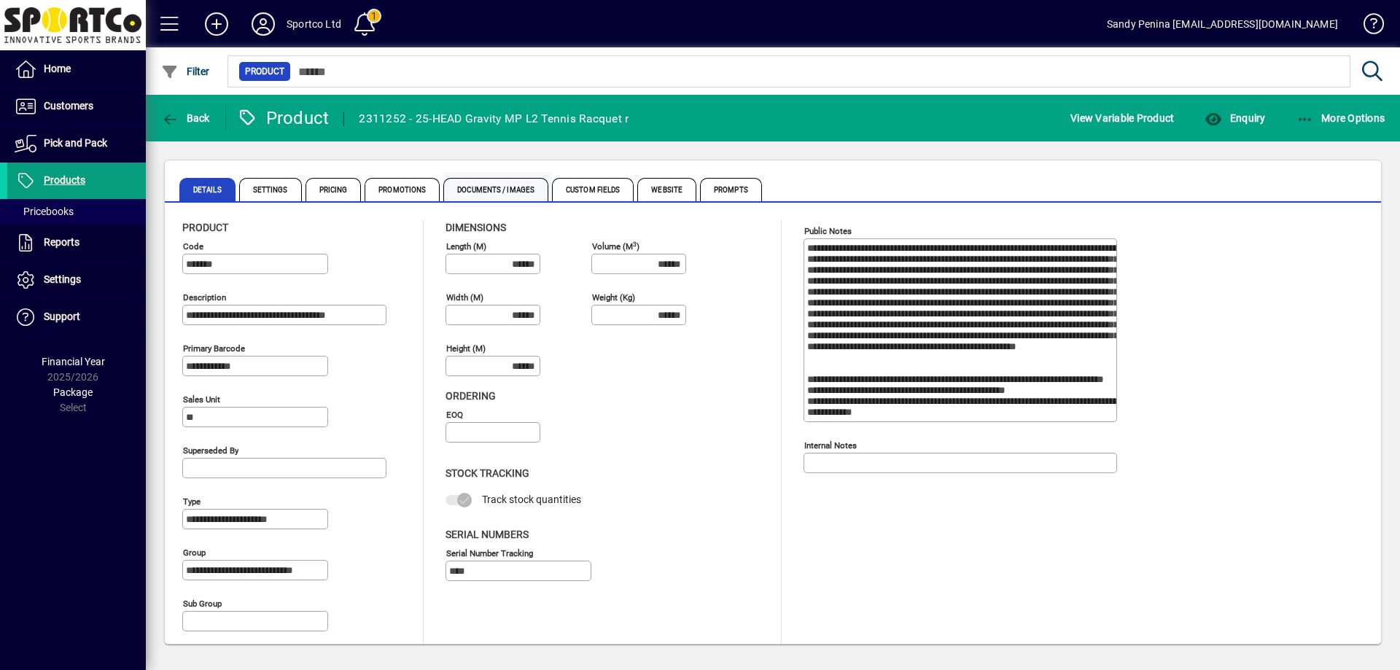
click at [481, 198] on span "Documents / Images" at bounding box center [495, 189] width 105 height 23
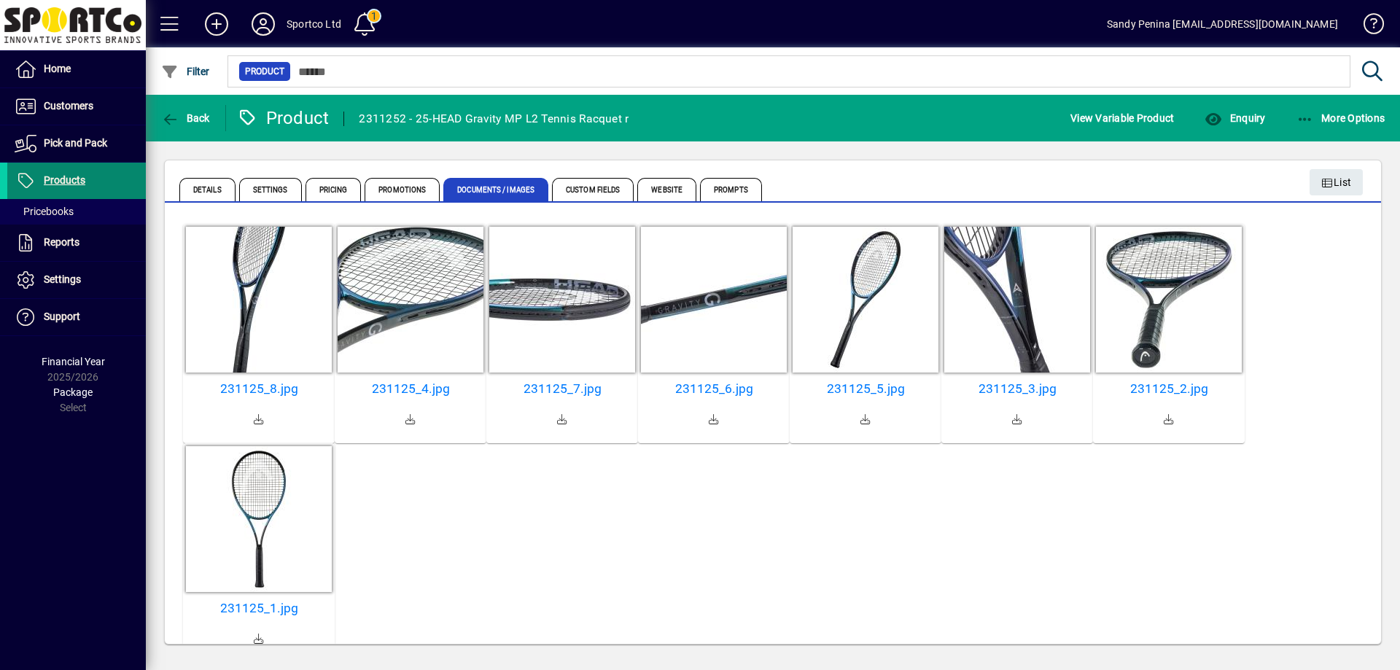
click at [79, 183] on span "Products" at bounding box center [65, 180] width 42 height 12
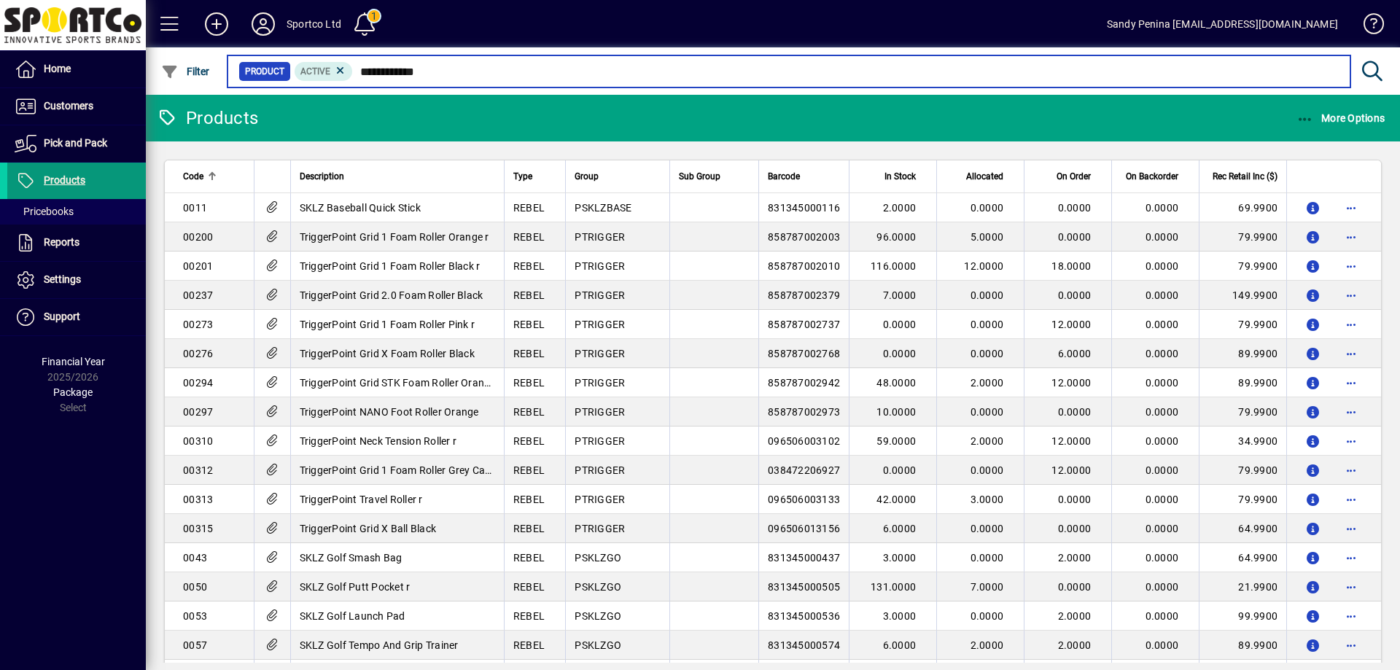
type input "**********"
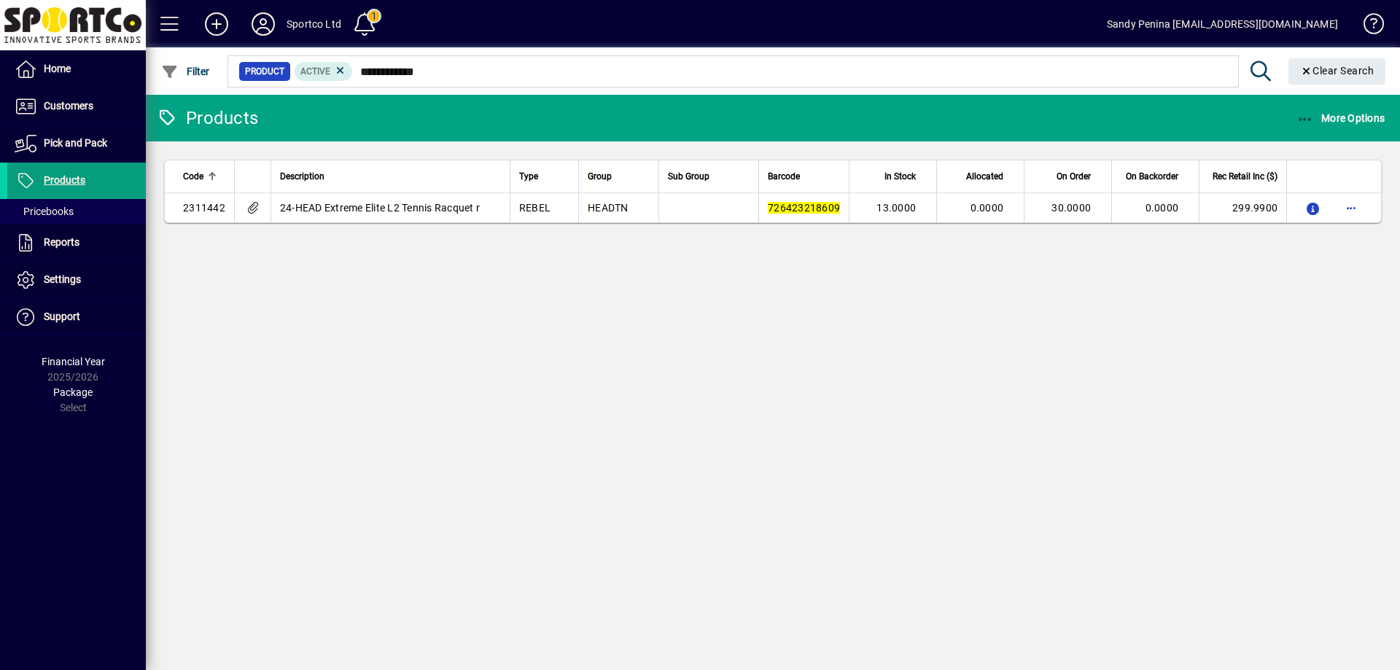
click at [1323, 56] on div at bounding box center [852, 55] width 1254 height 16
click at [1322, 70] on span "Clear Search" at bounding box center [1337, 71] width 74 height 12
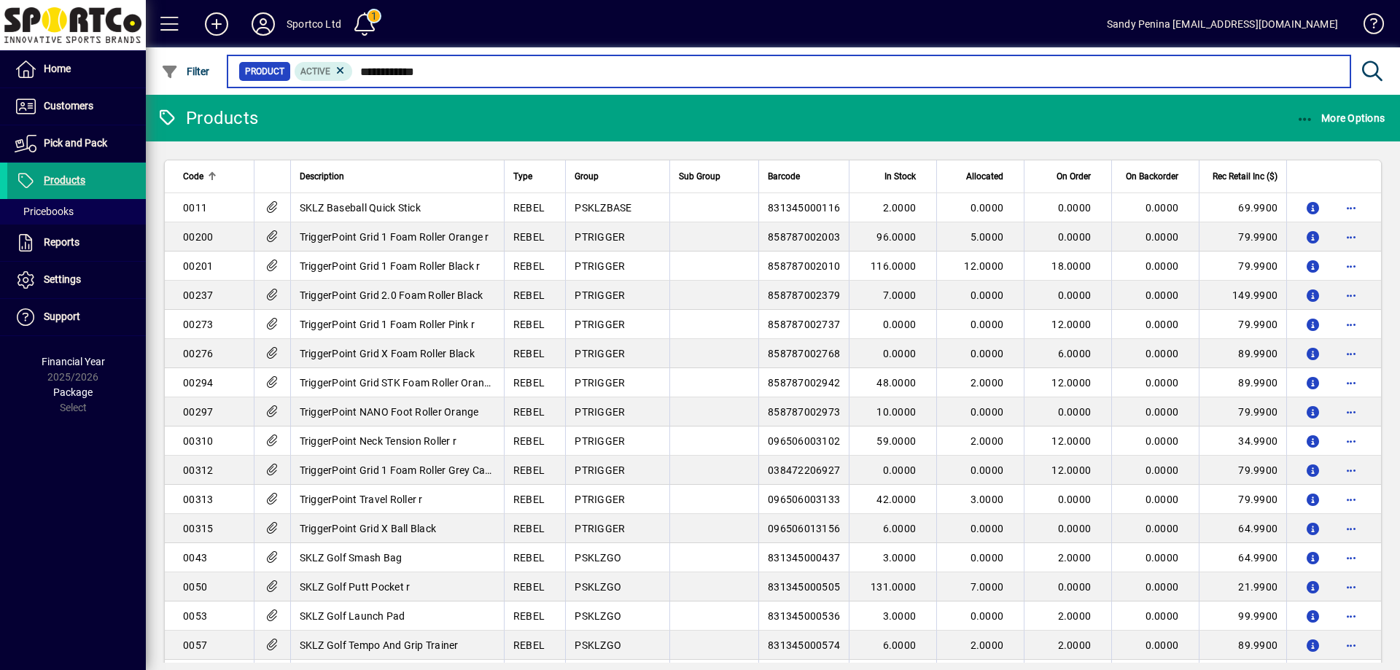
type input "**********"
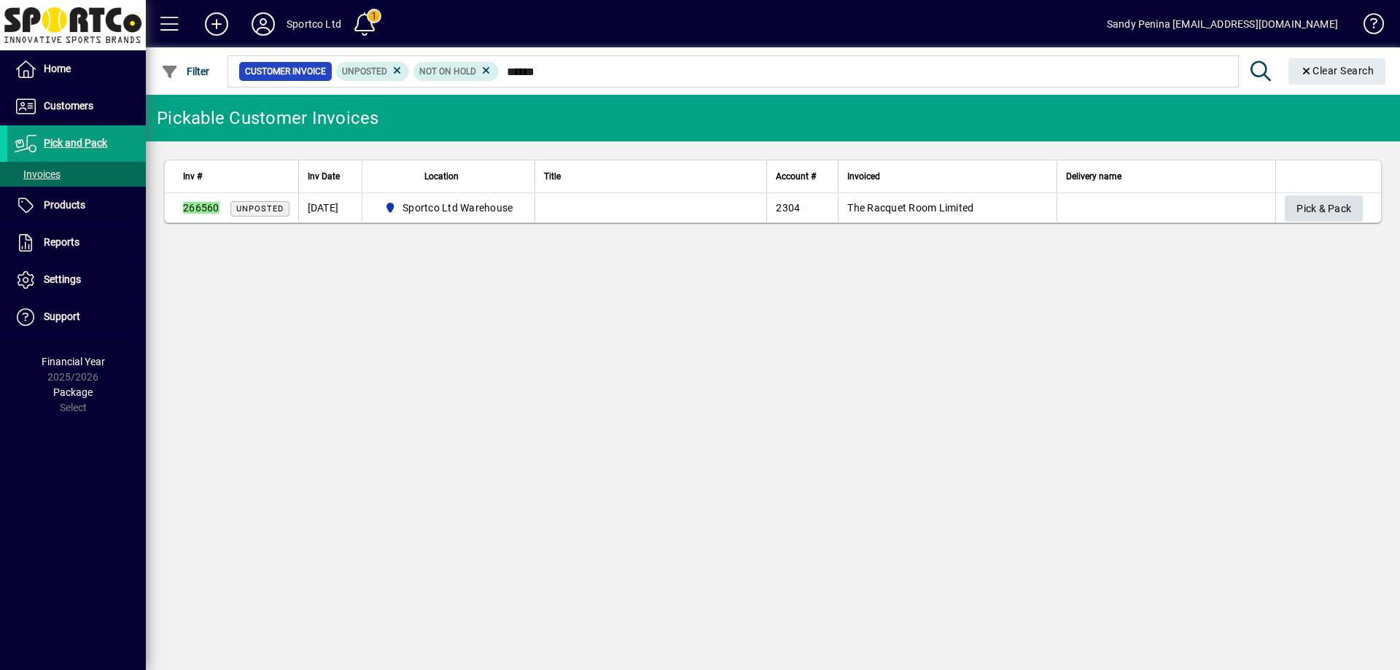
type input "******"
click at [1341, 214] on span "Pick & Pack" at bounding box center [1323, 209] width 55 height 24
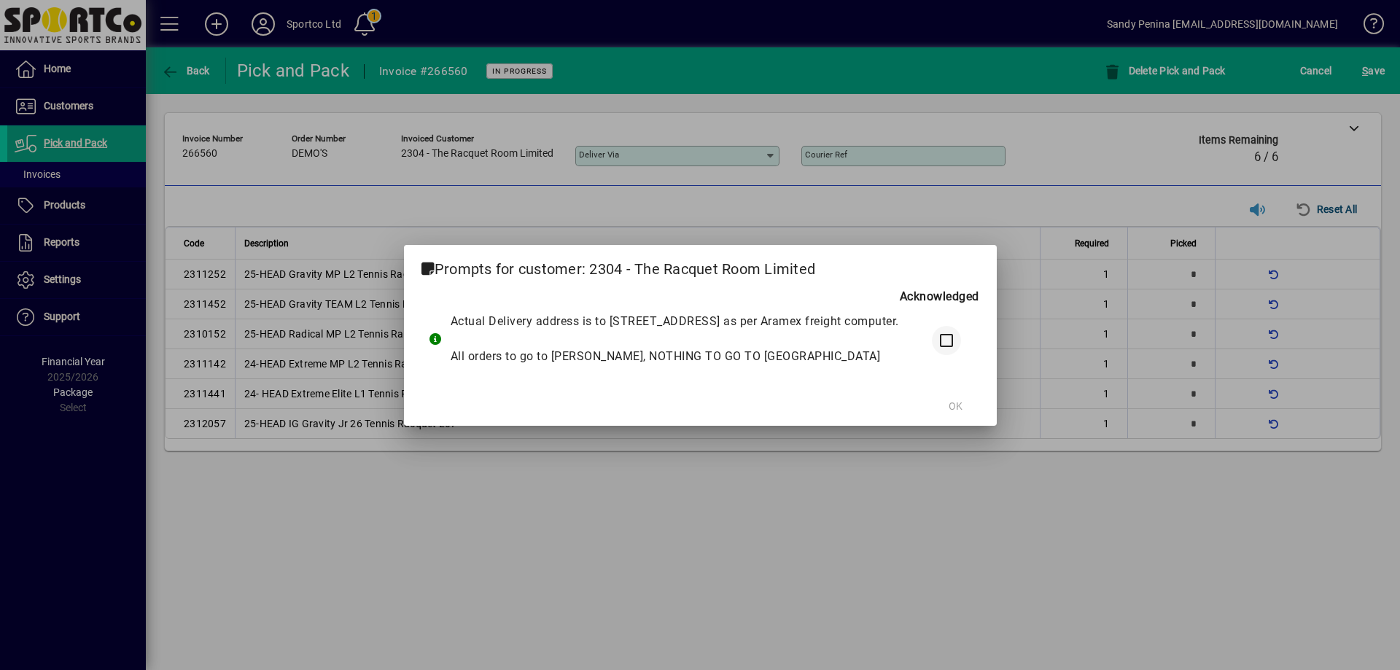
drag, startPoint x: 959, startPoint y: 314, endPoint x: 957, endPoint y: 324, distance: 10.3
click at [958, 323] on div "Actual Delivery address is to 32 Evesham Cres SPEYDON as per Aramex freight com…" at bounding box center [700, 338] width 558 height 67
click at [957, 418] on span at bounding box center [955, 406] width 47 height 35
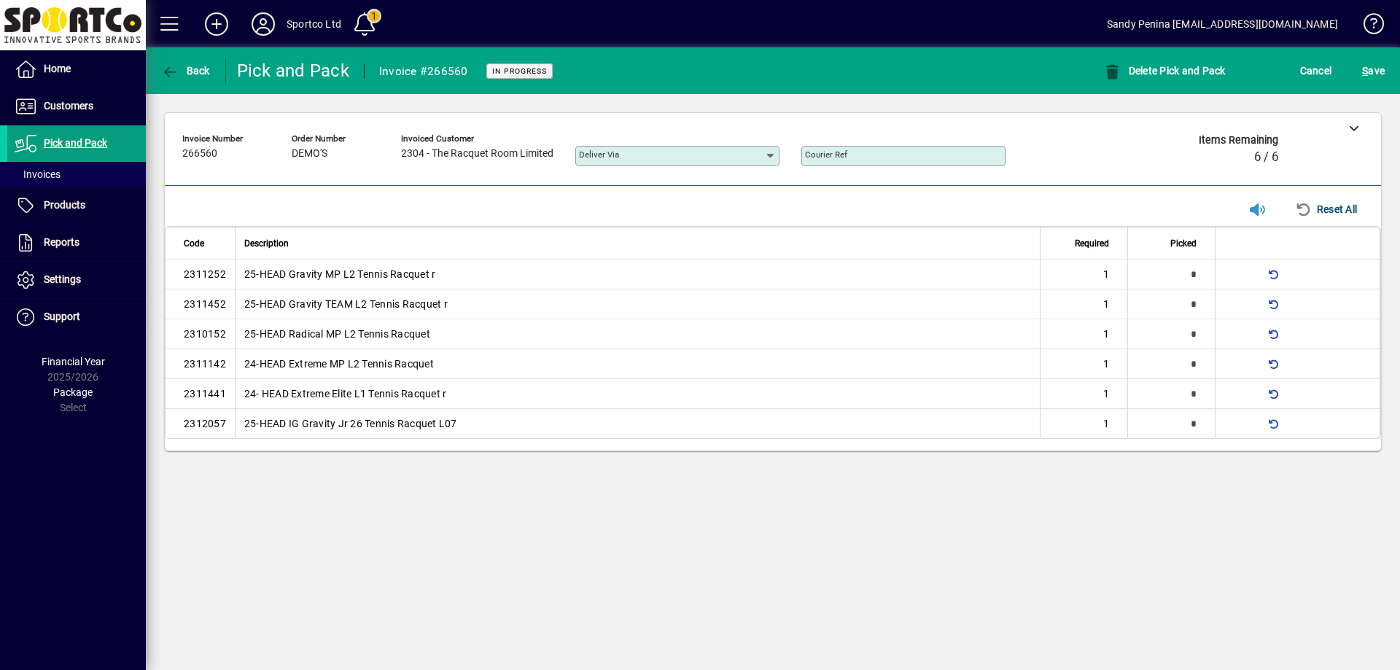
type input "*"
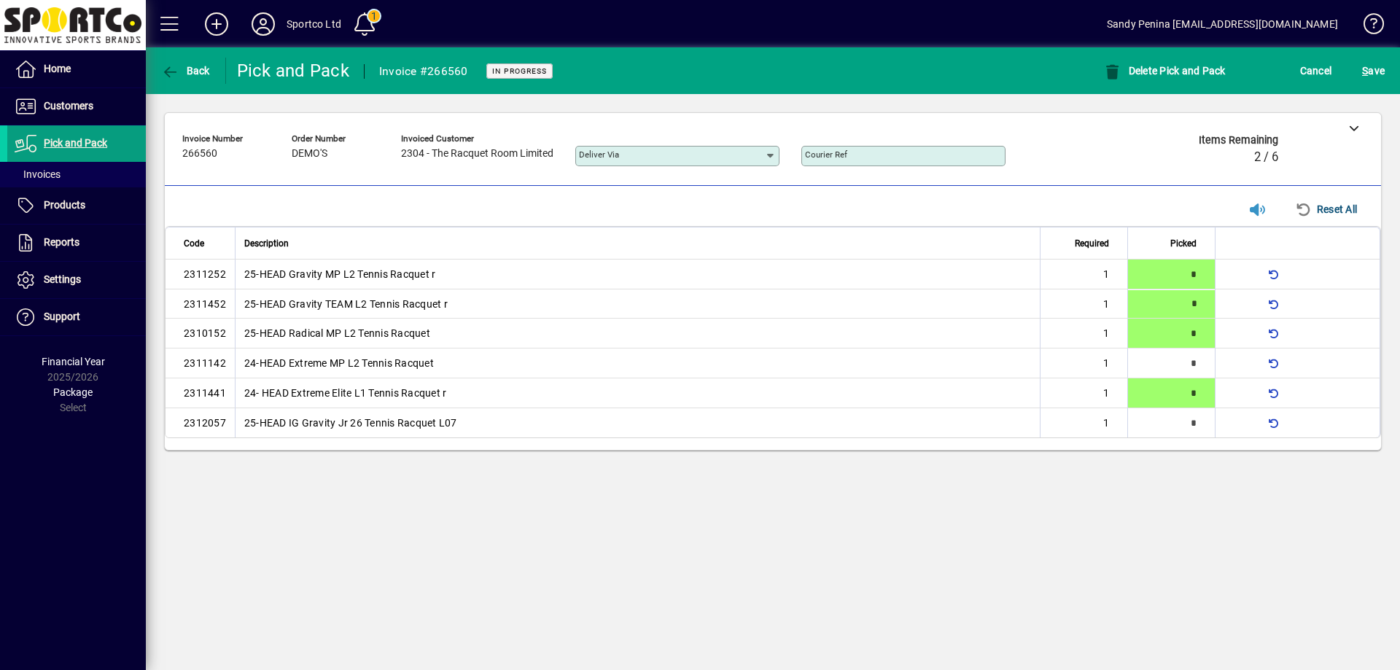
type input "*"
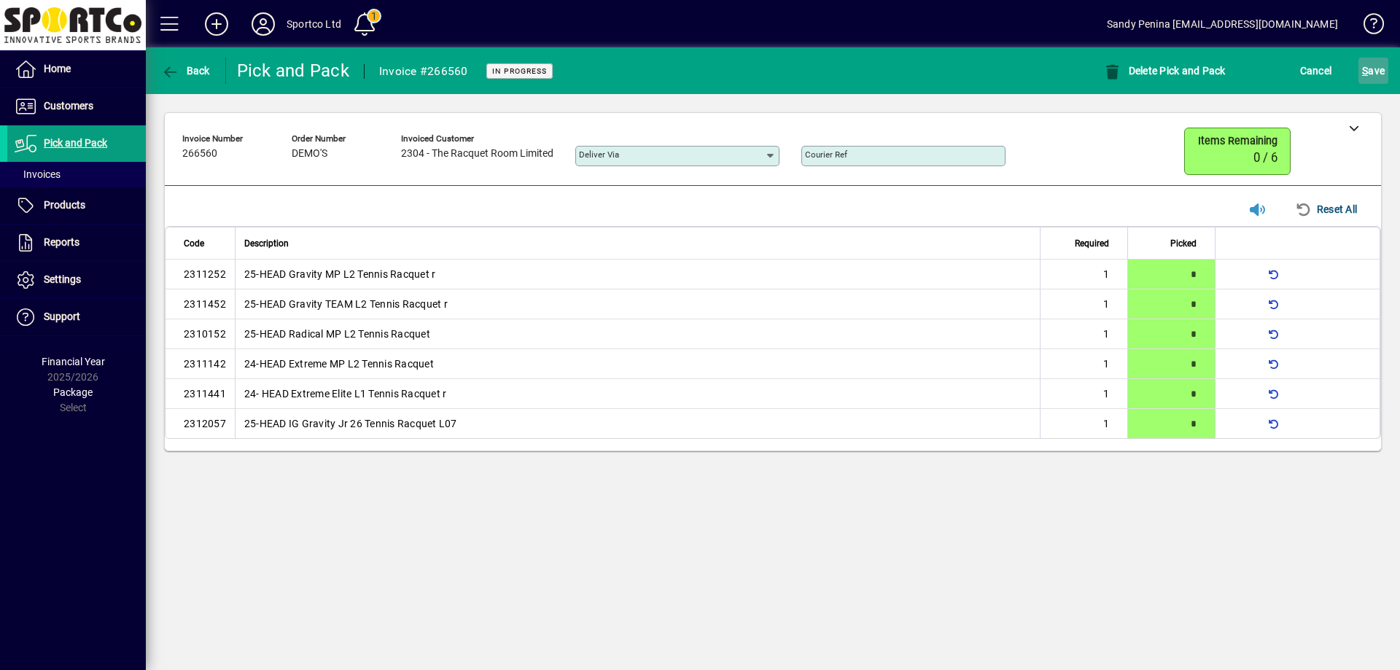
click at [1363, 81] on span "S ave" at bounding box center [1373, 70] width 23 height 23
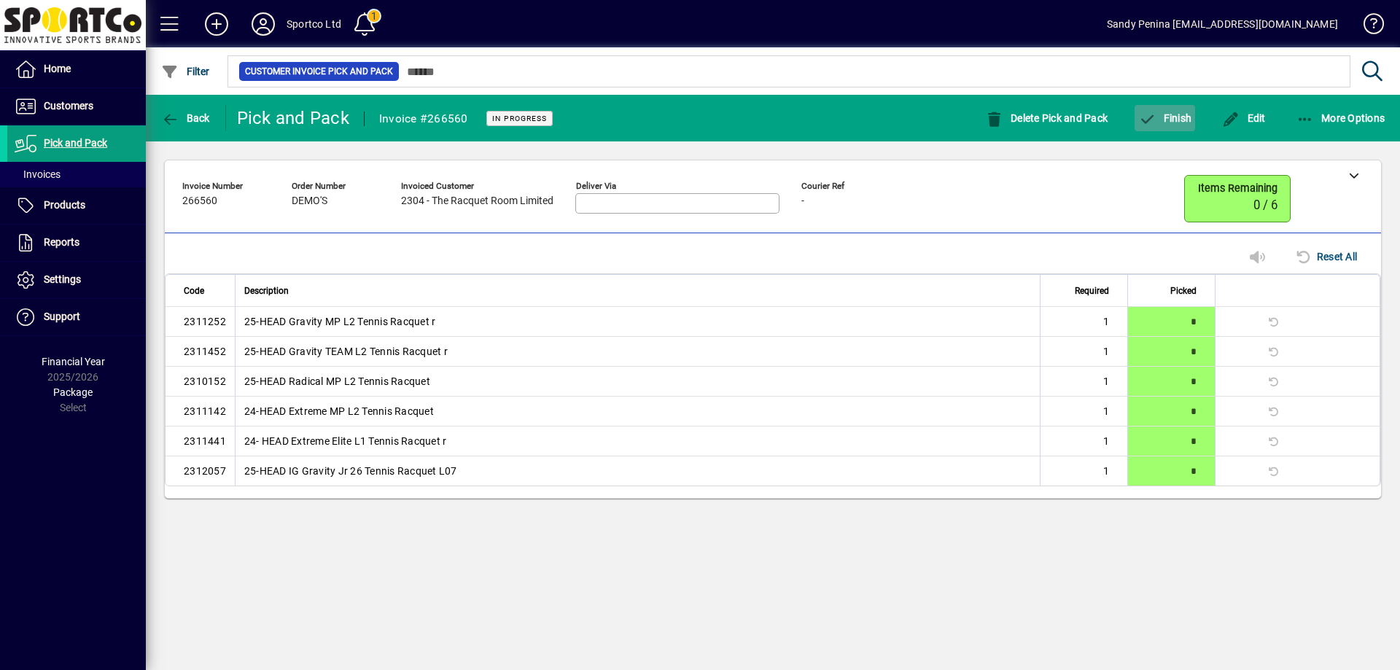
click at [1172, 109] on span "button" at bounding box center [1164, 118] width 61 height 35
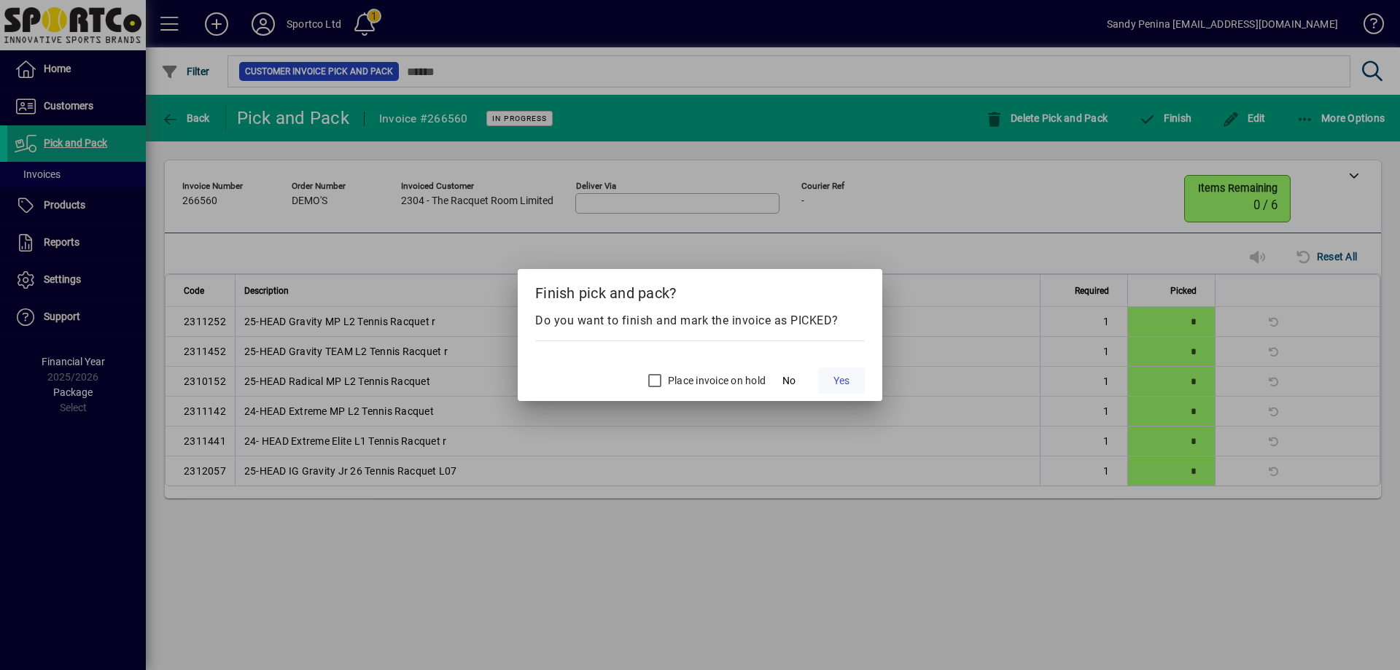
click at [843, 389] on span at bounding box center [841, 380] width 47 height 35
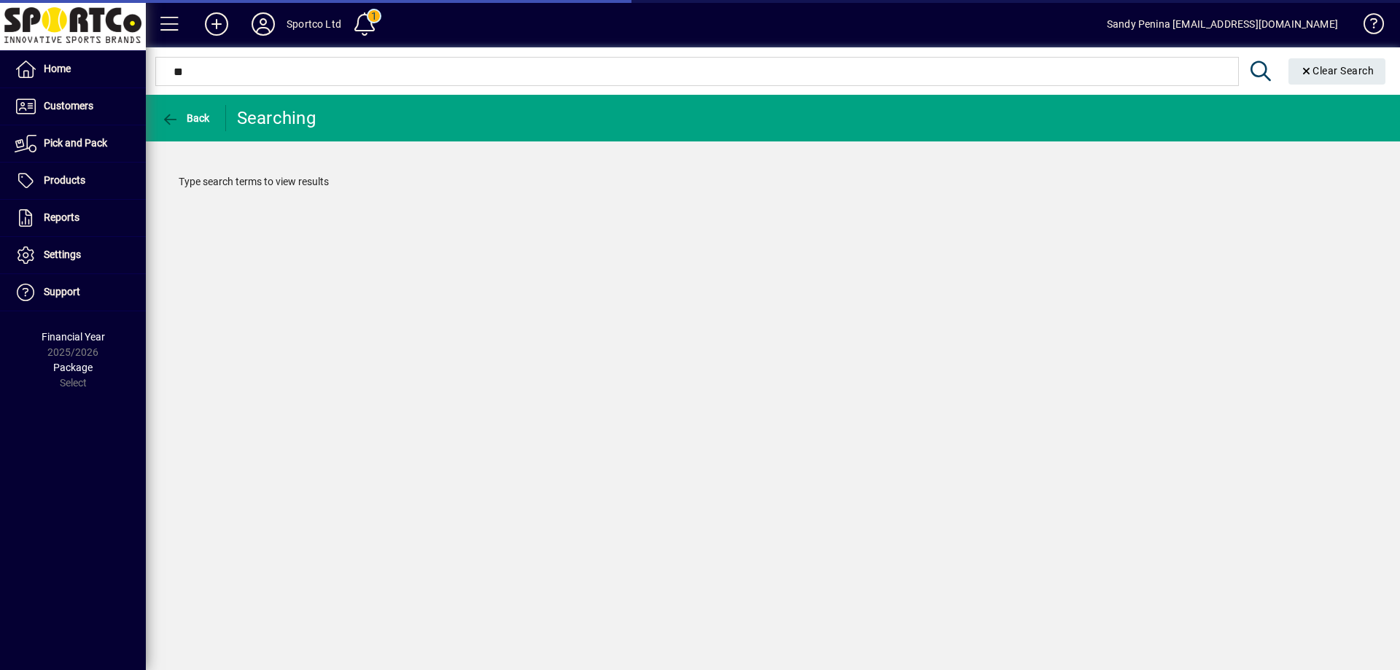
type input "*"
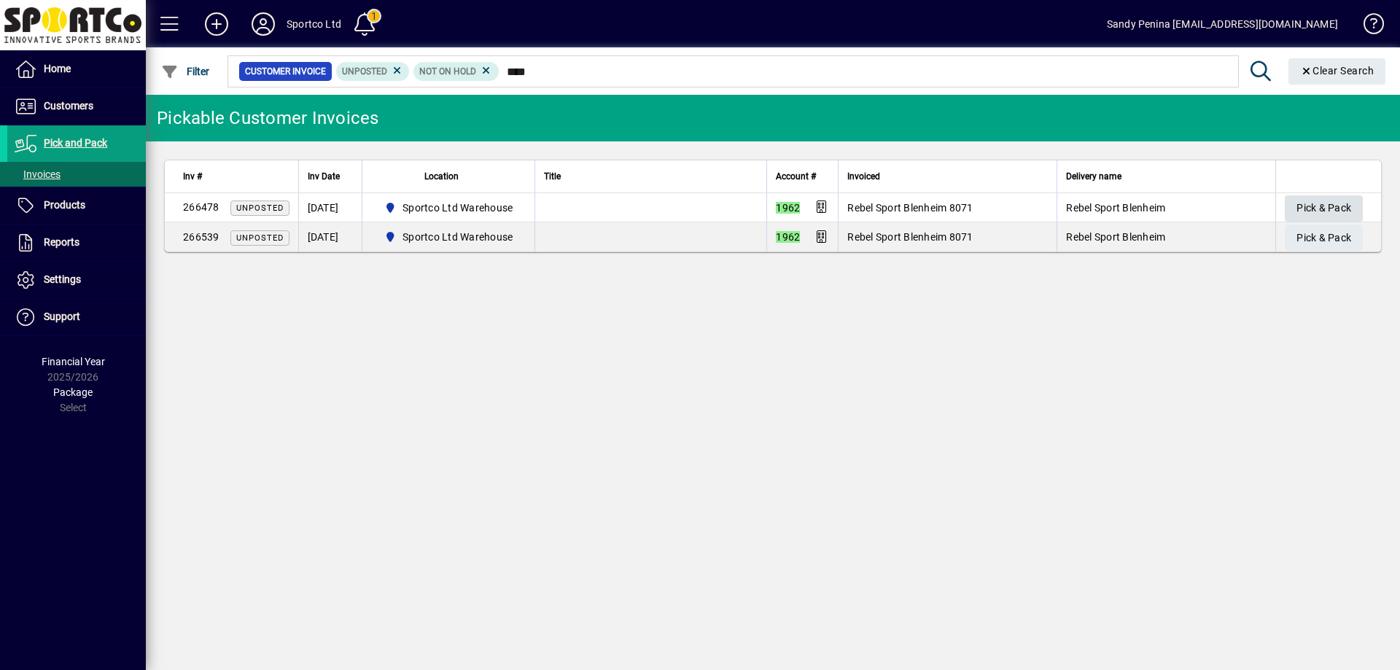
type input "****"
click at [1327, 211] on span "Pick & Pack" at bounding box center [1323, 208] width 55 height 24
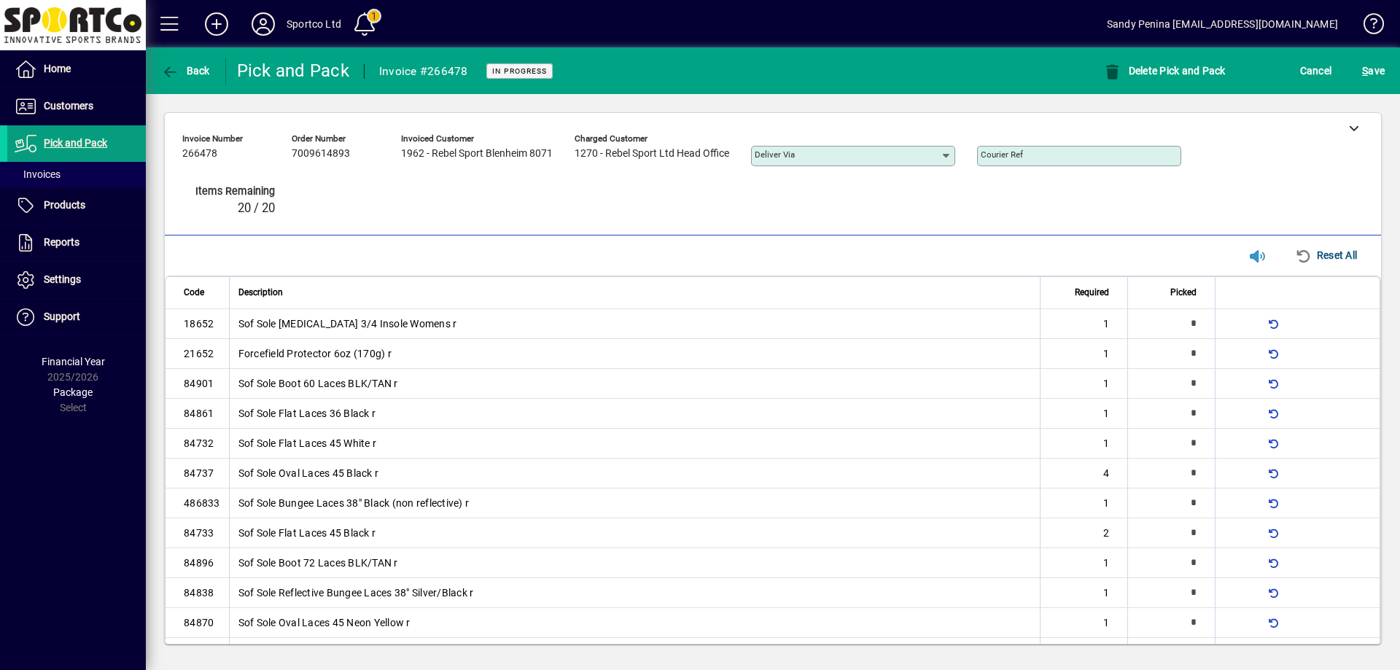
type input "*"
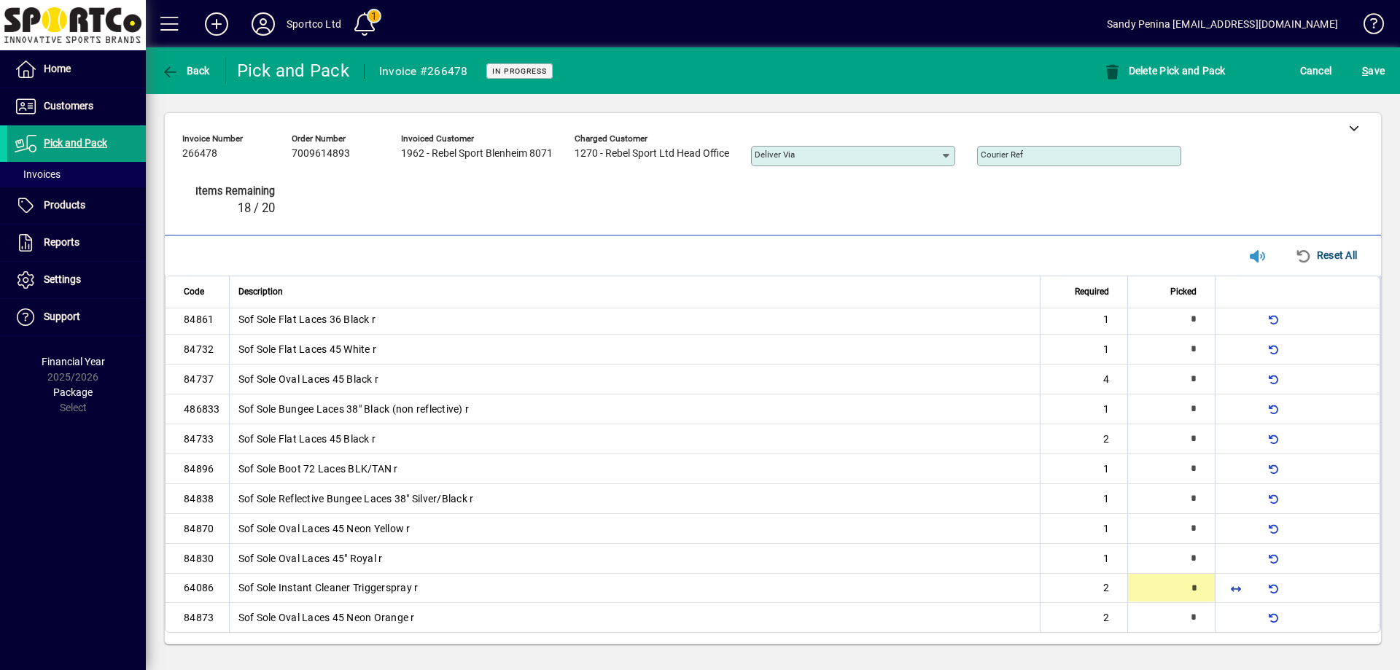
type input "*"
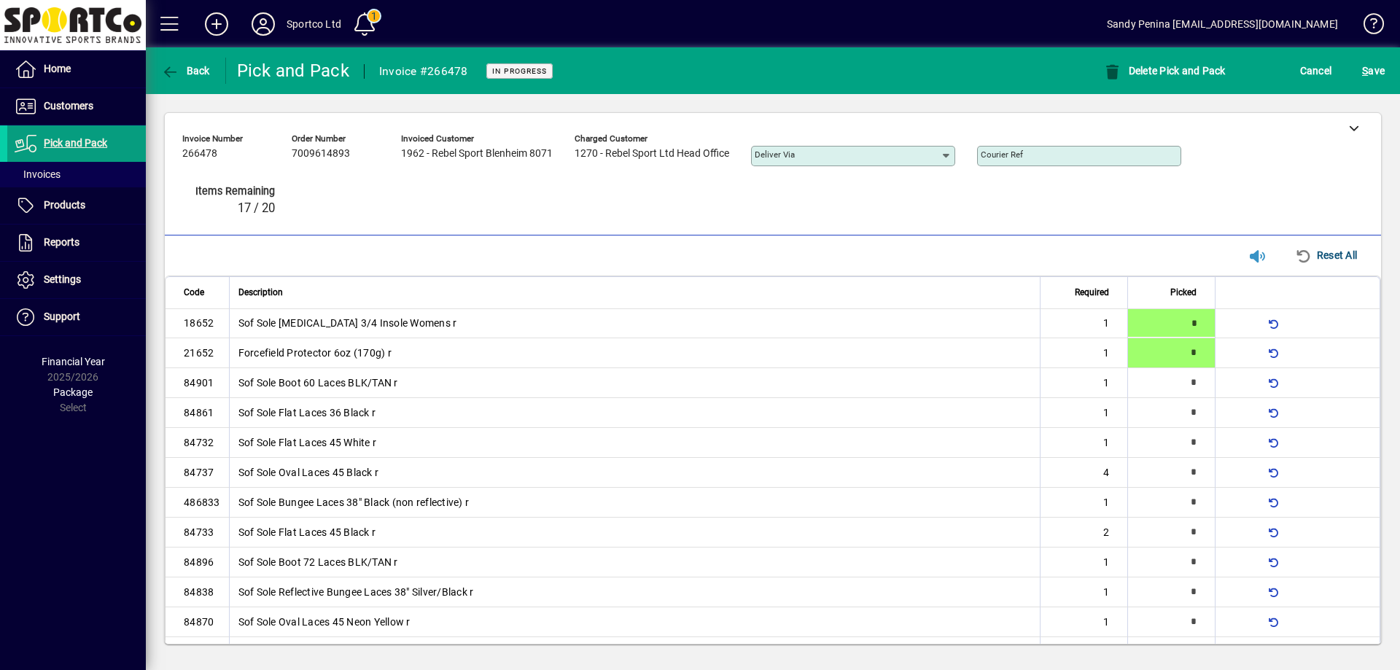
type input "*"
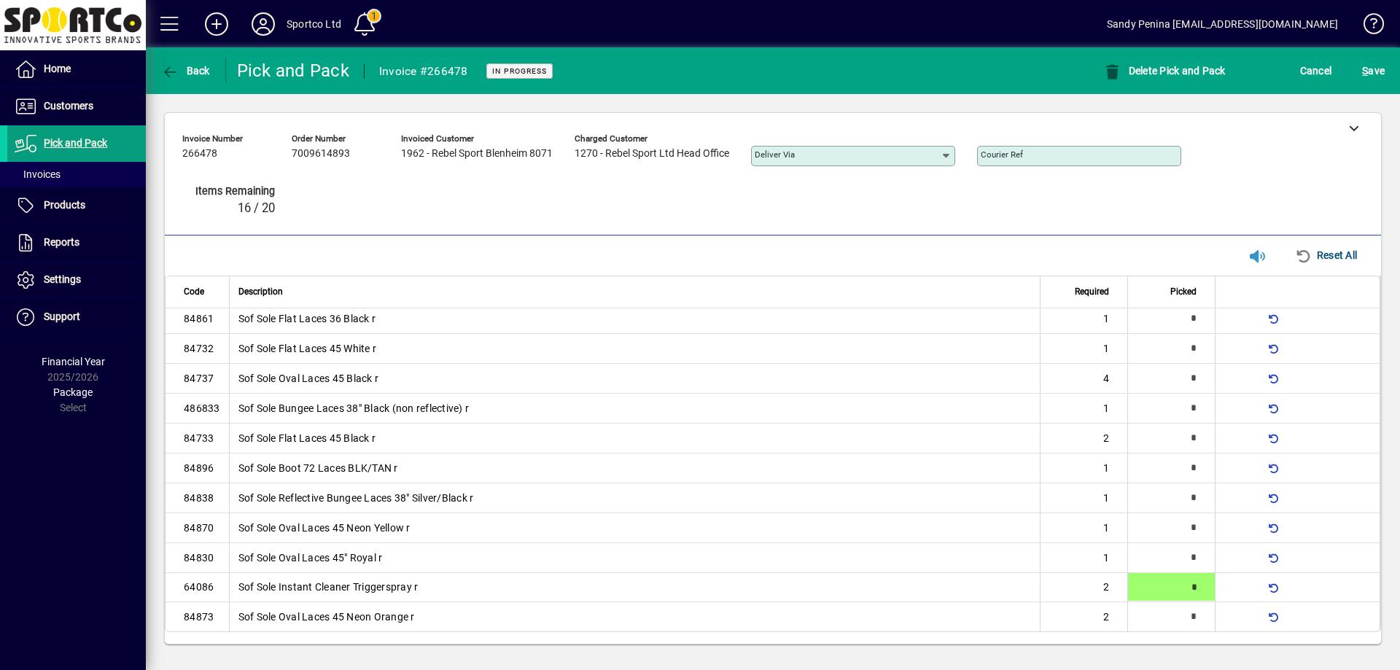
type input "*"
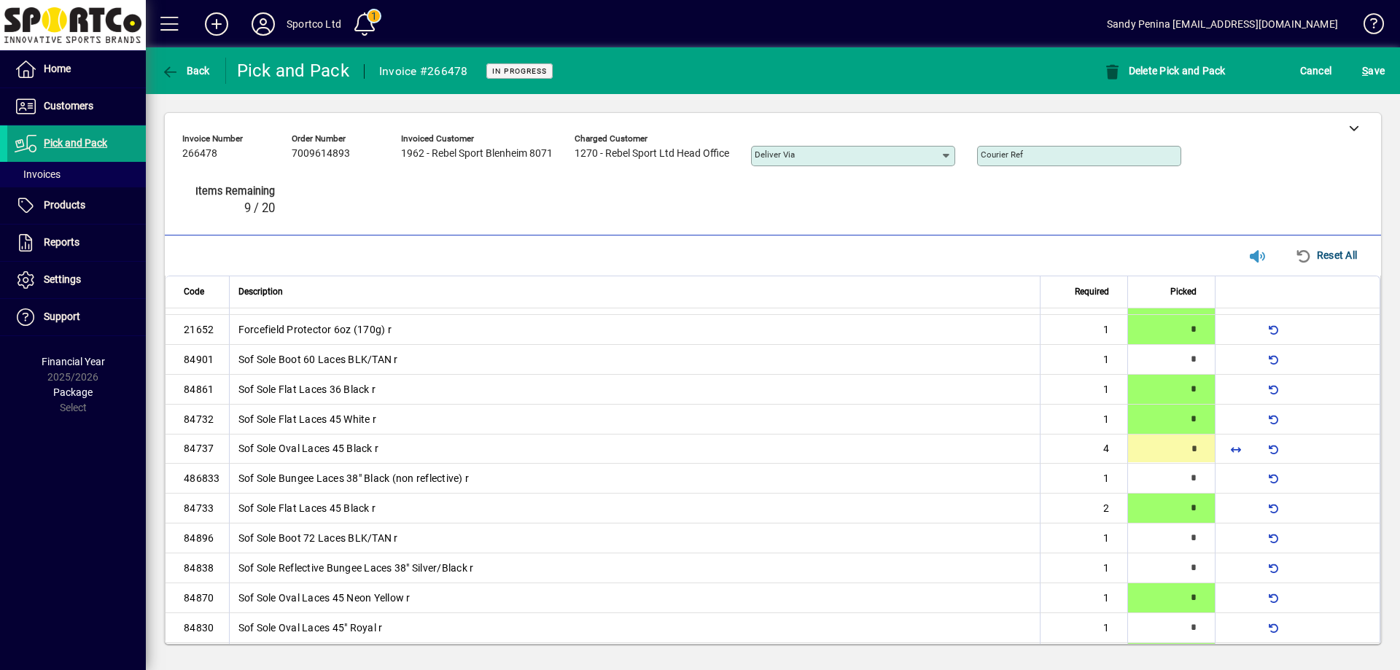
scroll to position [15, 0]
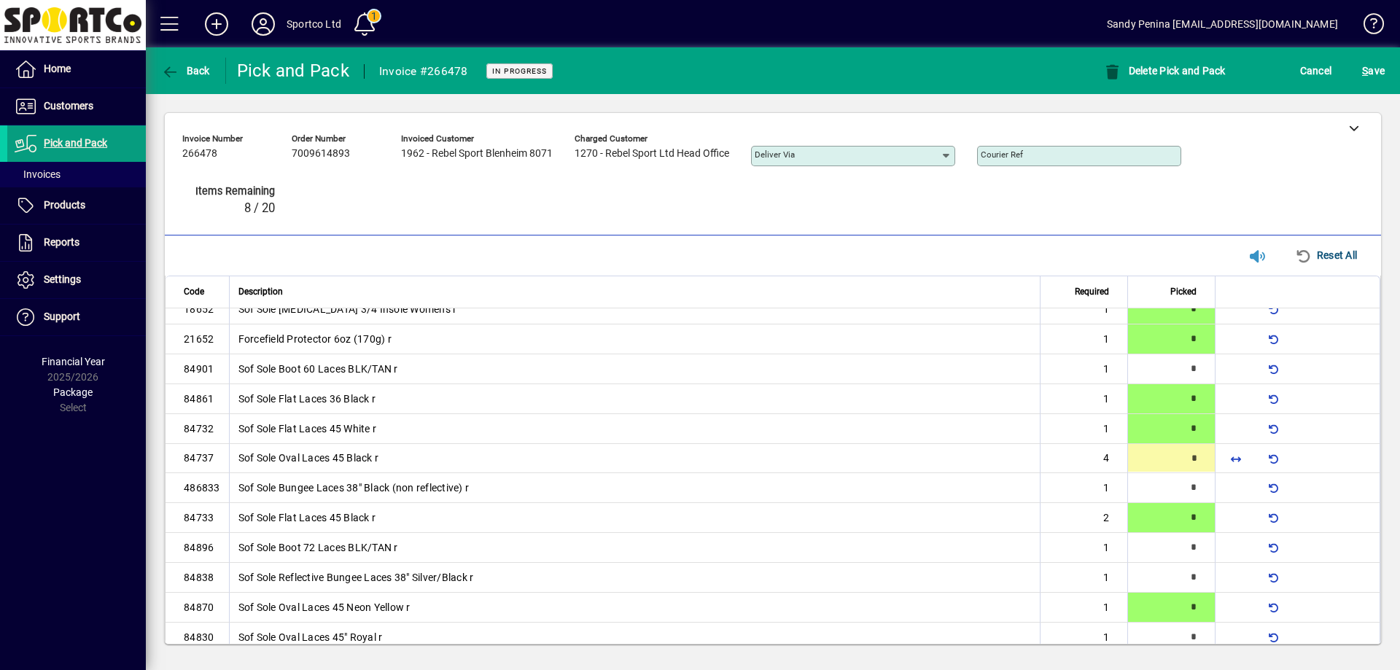
type input "*"
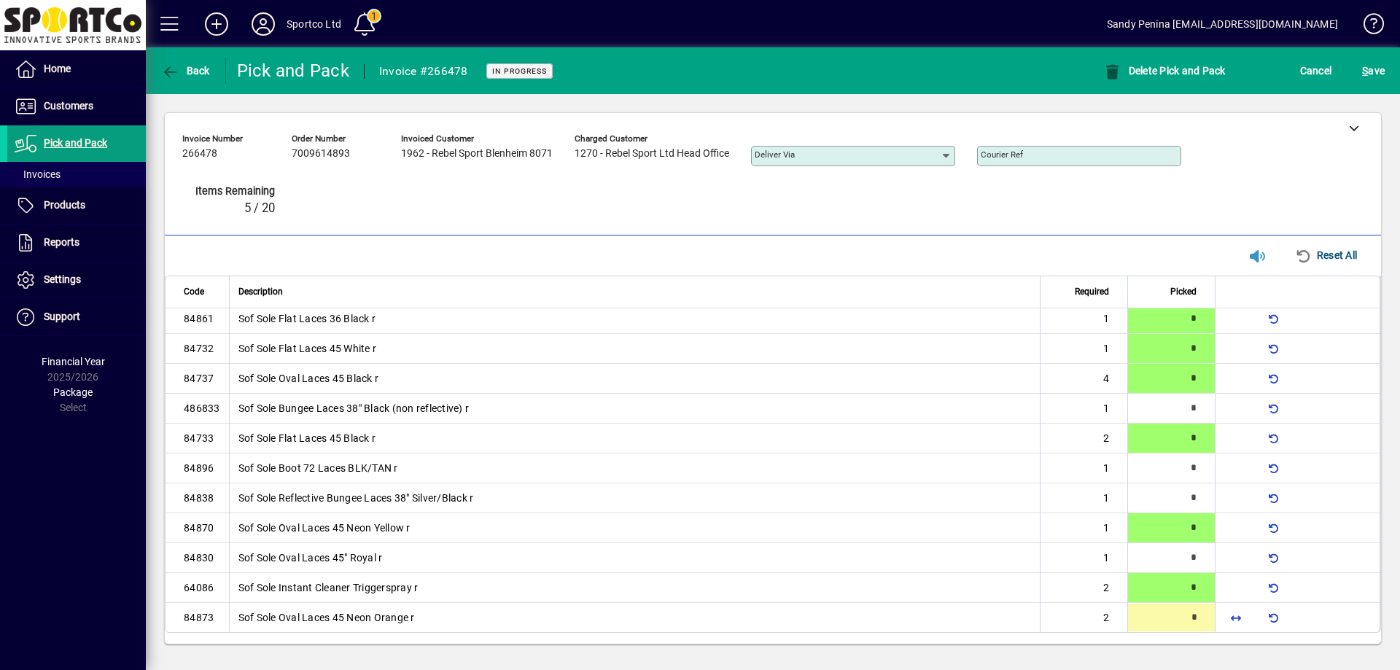
type input "*"
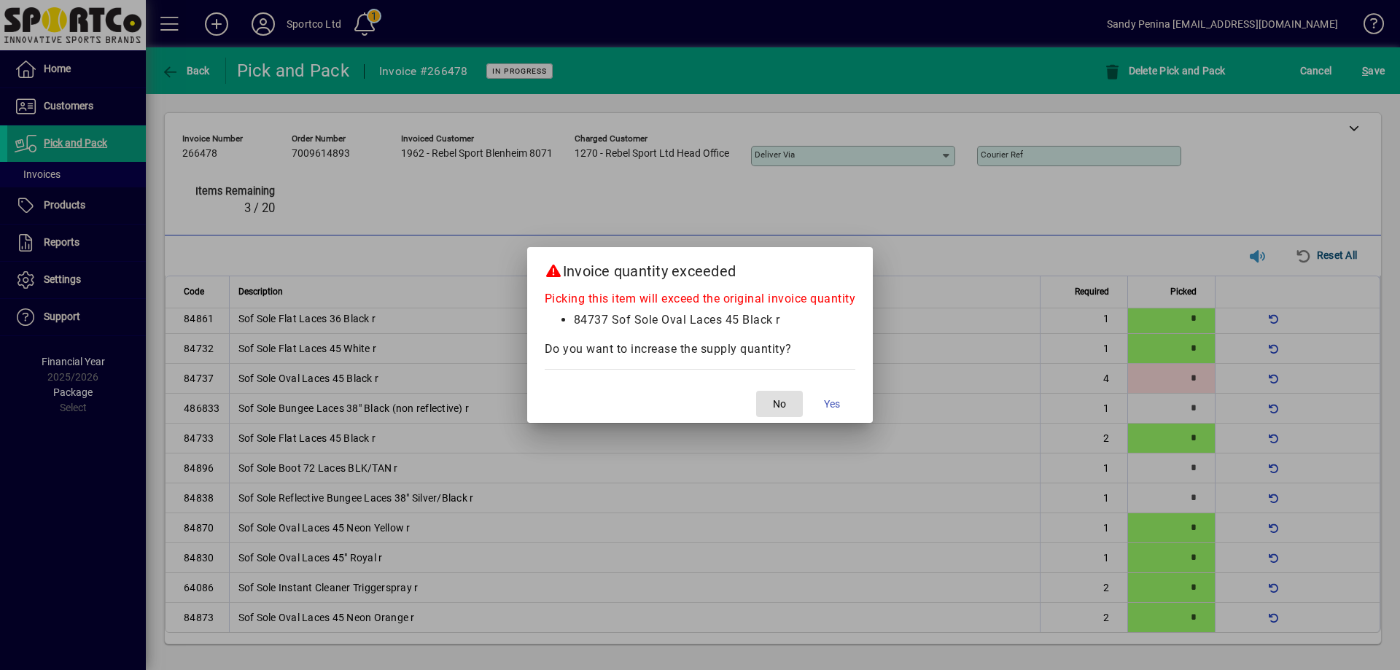
click at [756, 391] on button "No" at bounding box center [779, 404] width 47 height 26
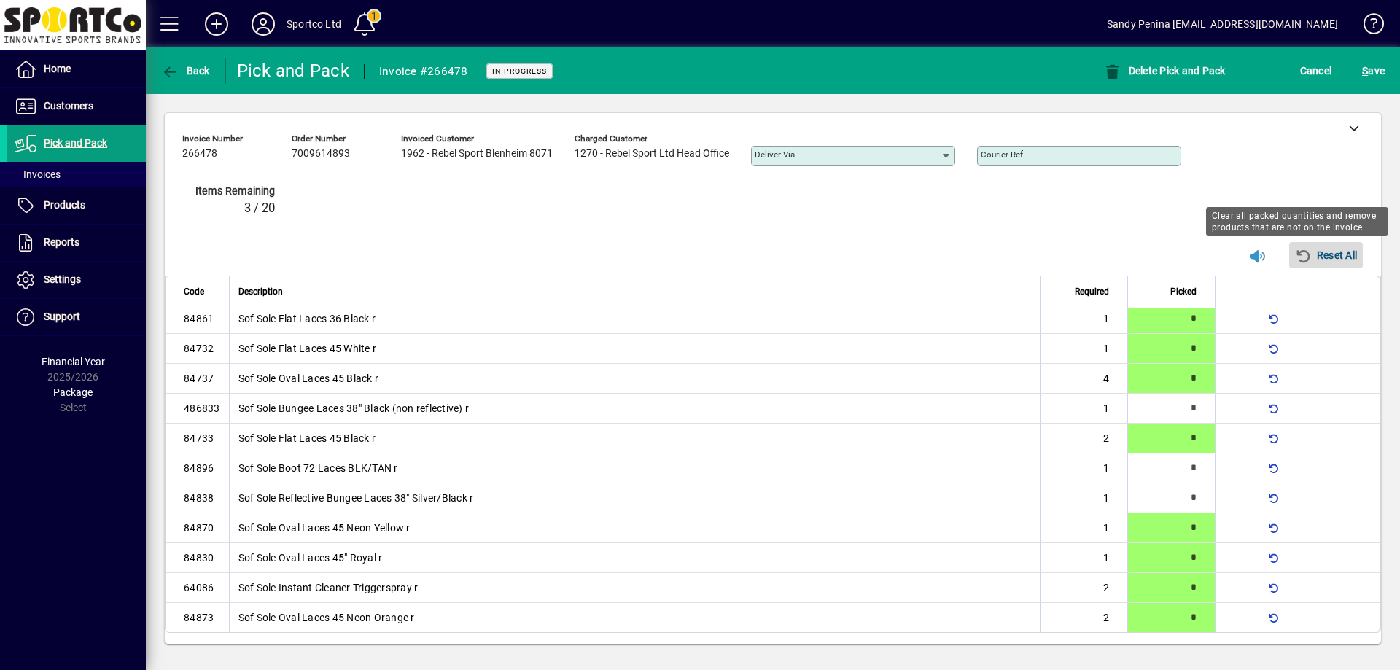
click at [1347, 242] on span "button" at bounding box center [1326, 255] width 74 height 35
type input "*"
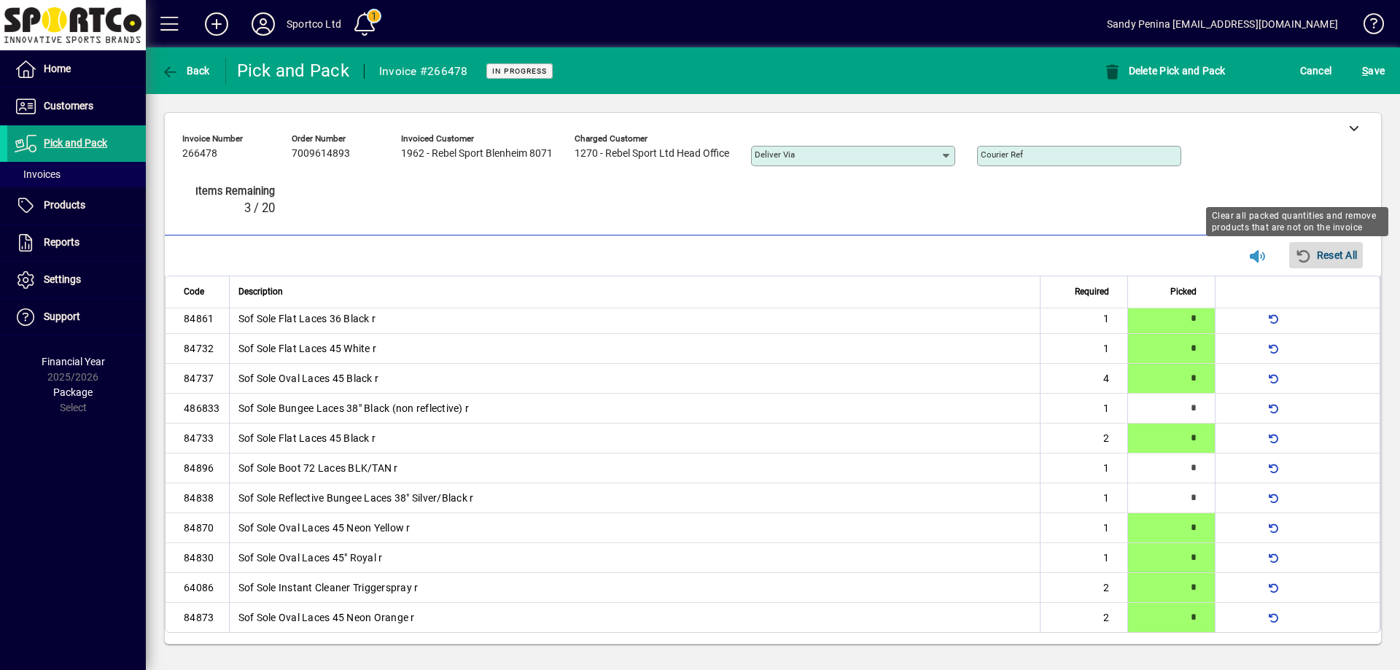
type input "*"
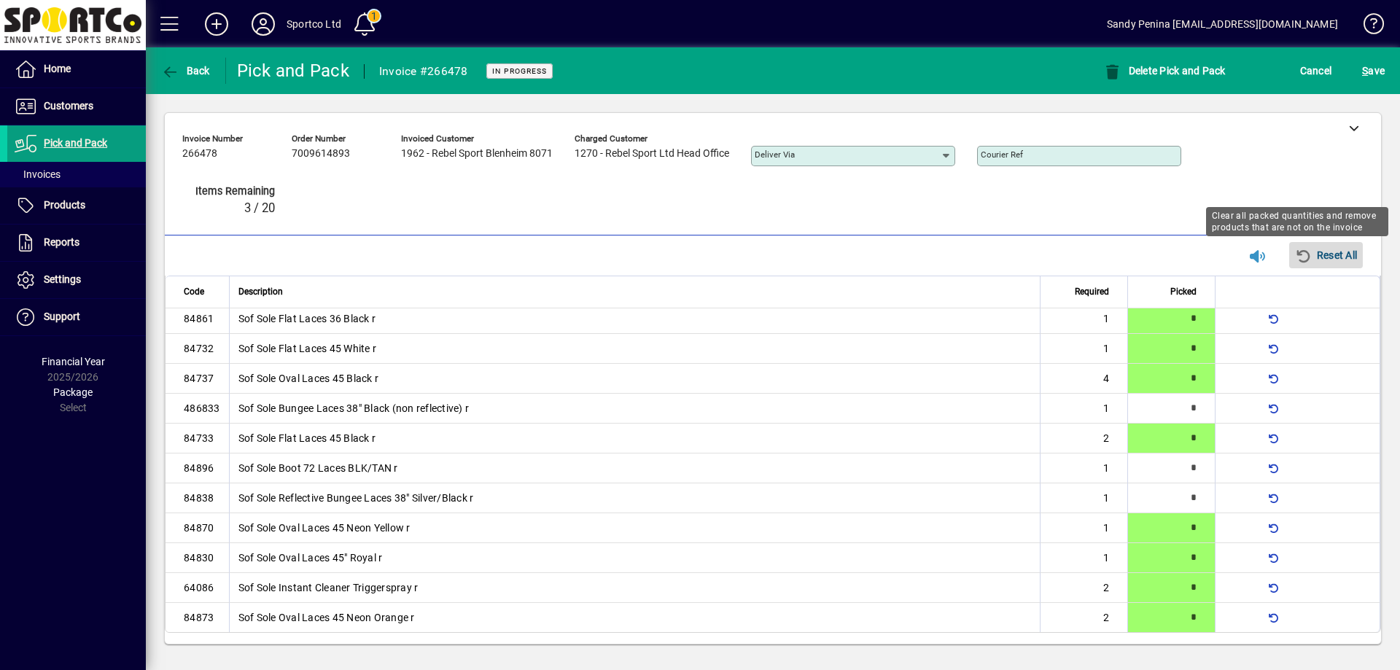
type input "*"
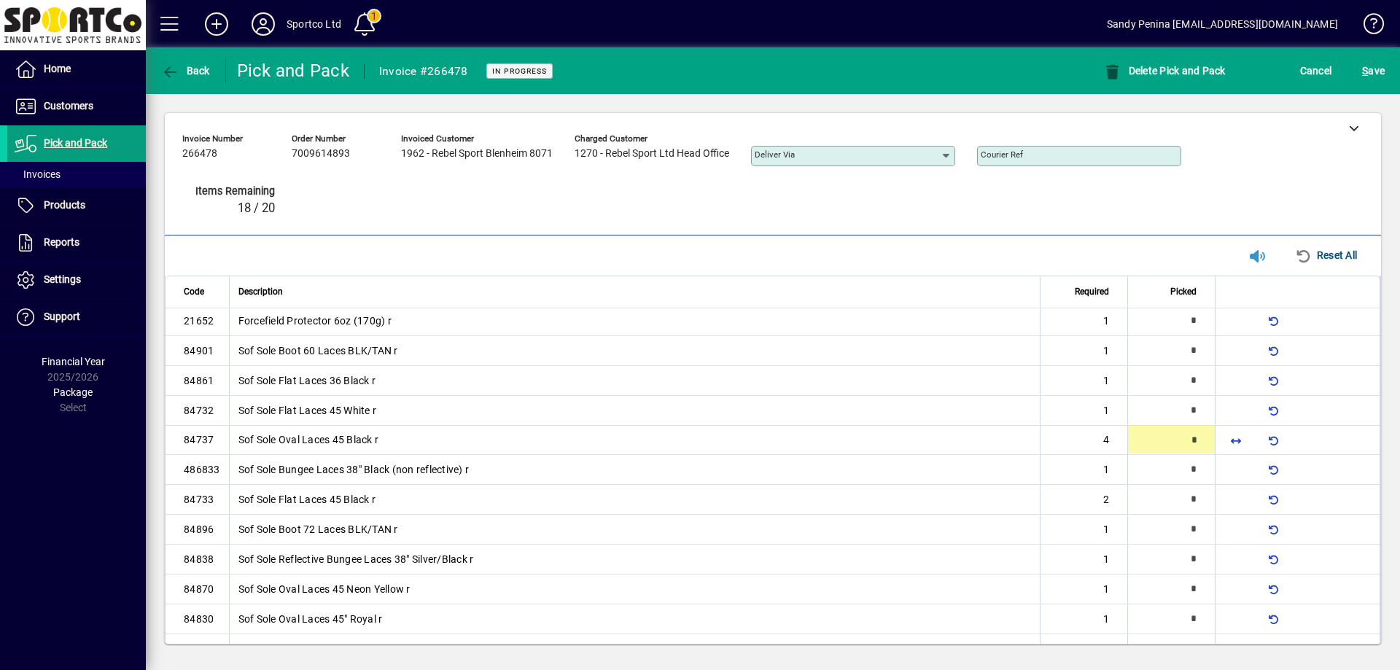
scroll to position [15, 0]
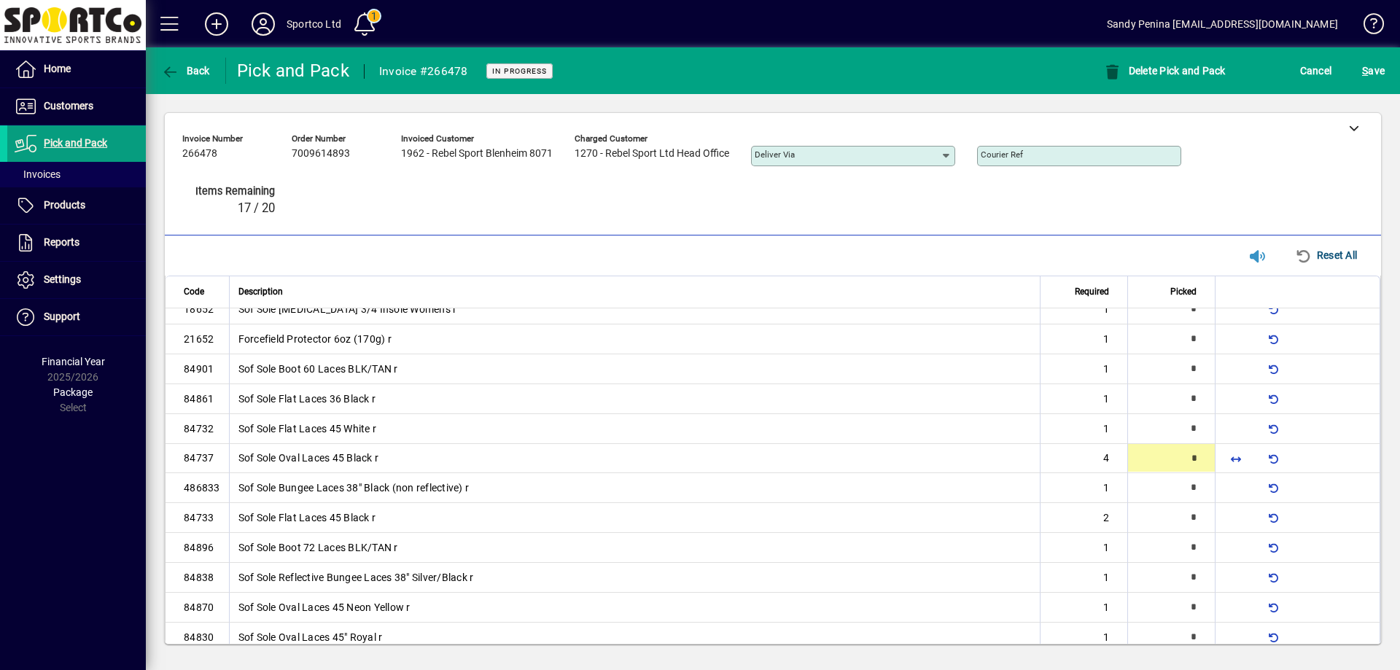
type input "*"
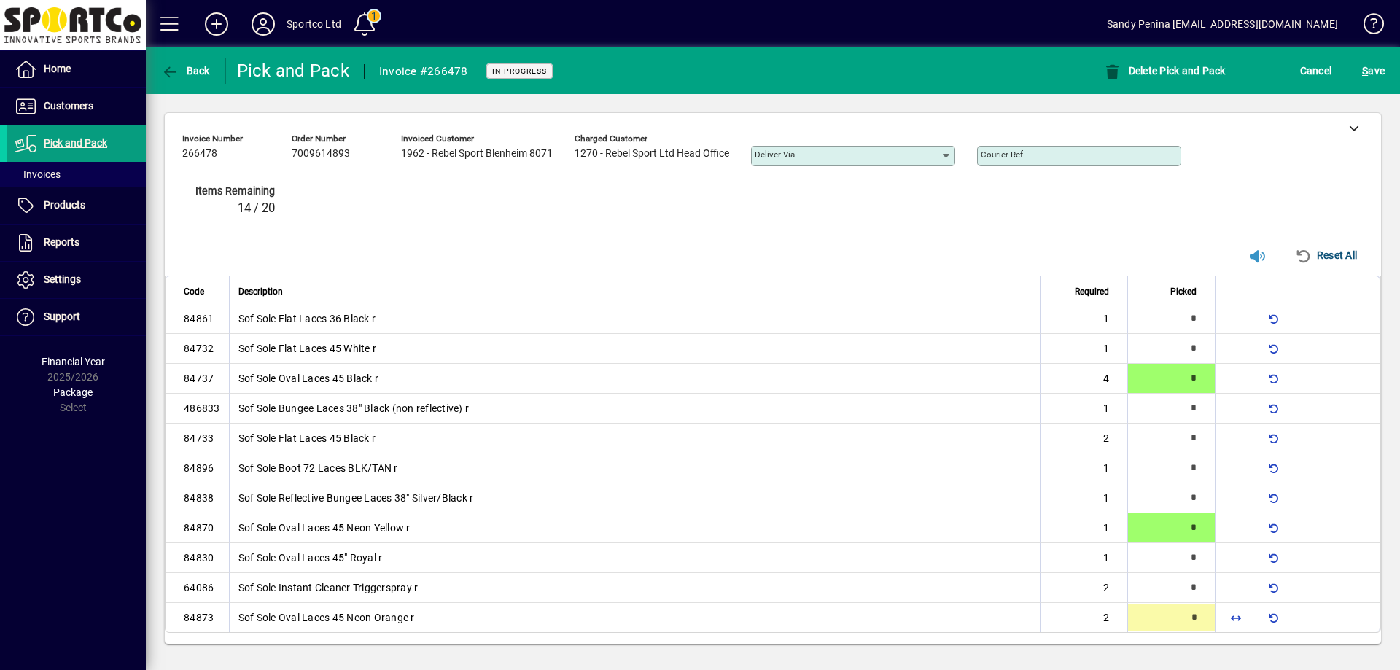
type input "*"
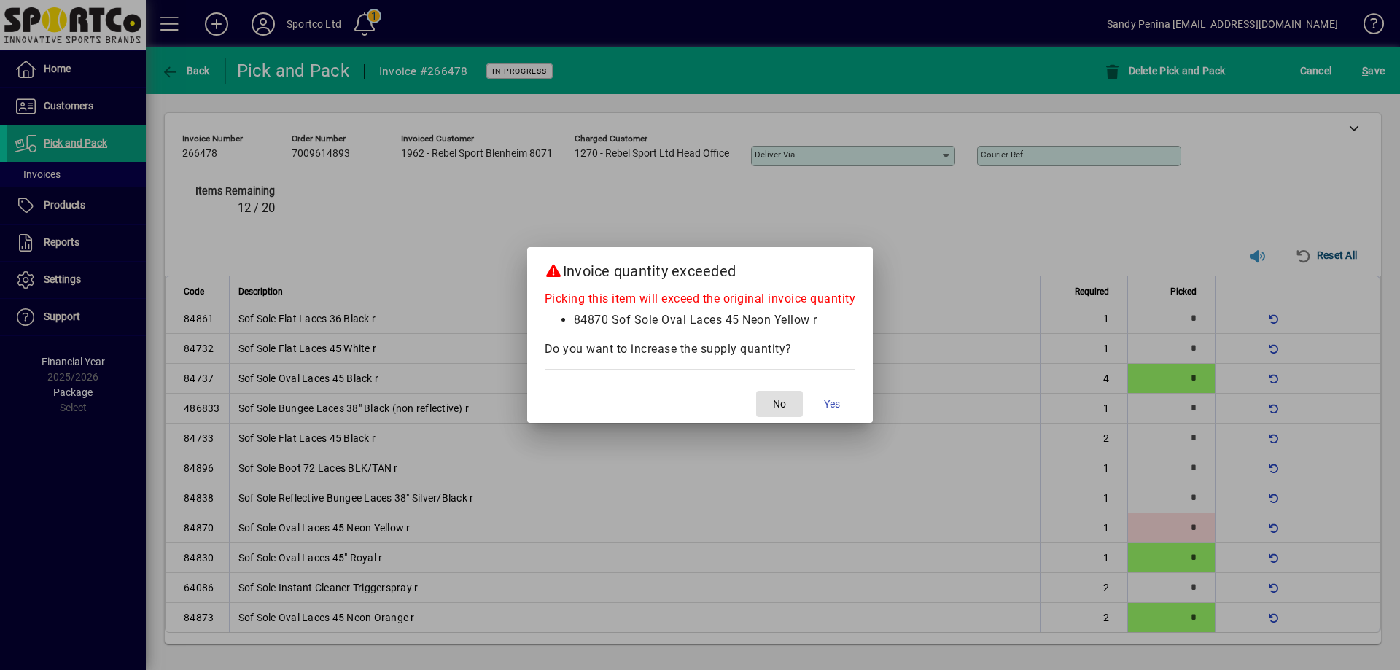
click at [756, 391] on button "No" at bounding box center [779, 404] width 47 height 26
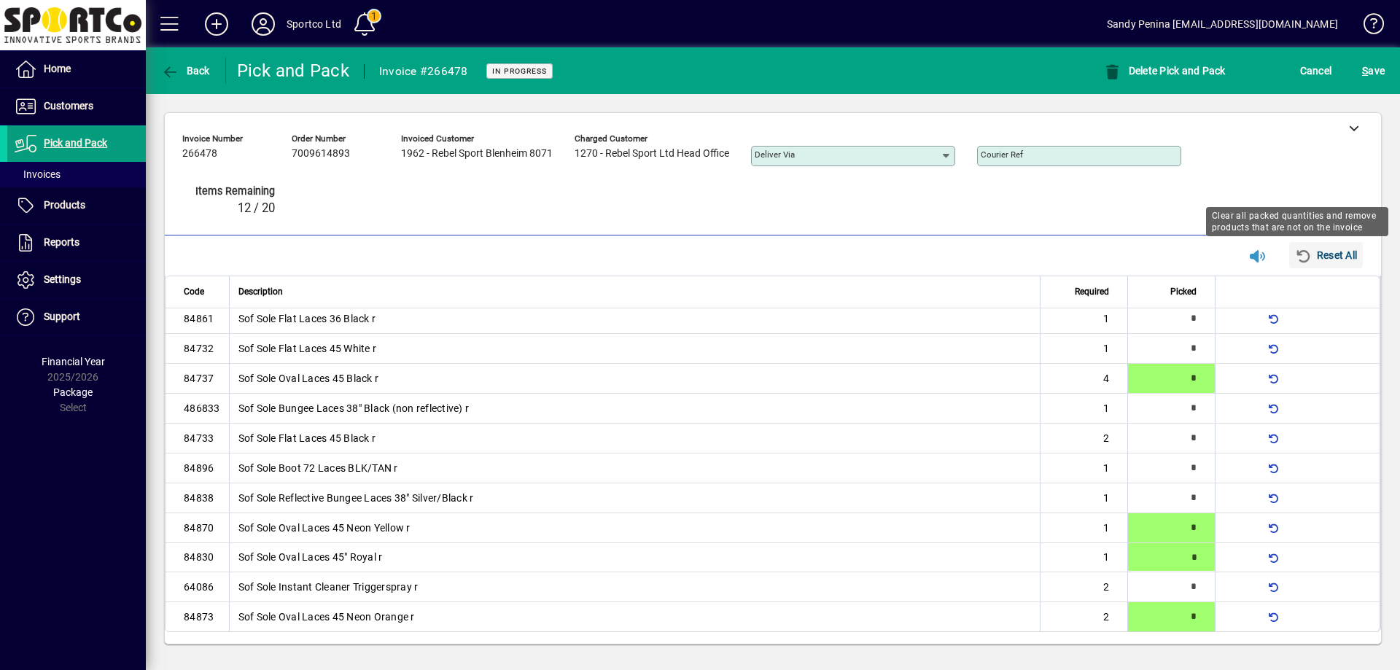
click at [1333, 263] on span "Reset All" at bounding box center [1326, 254] width 62 height 23
type input "*"
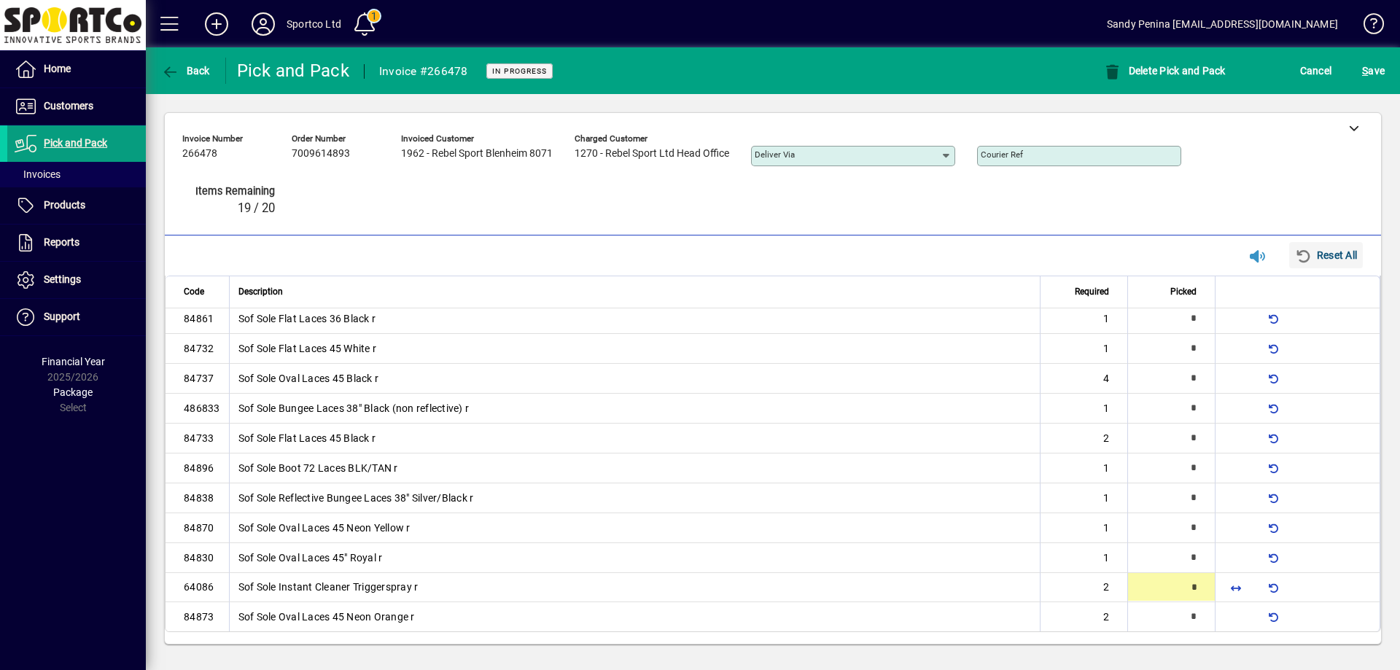
type input "*"
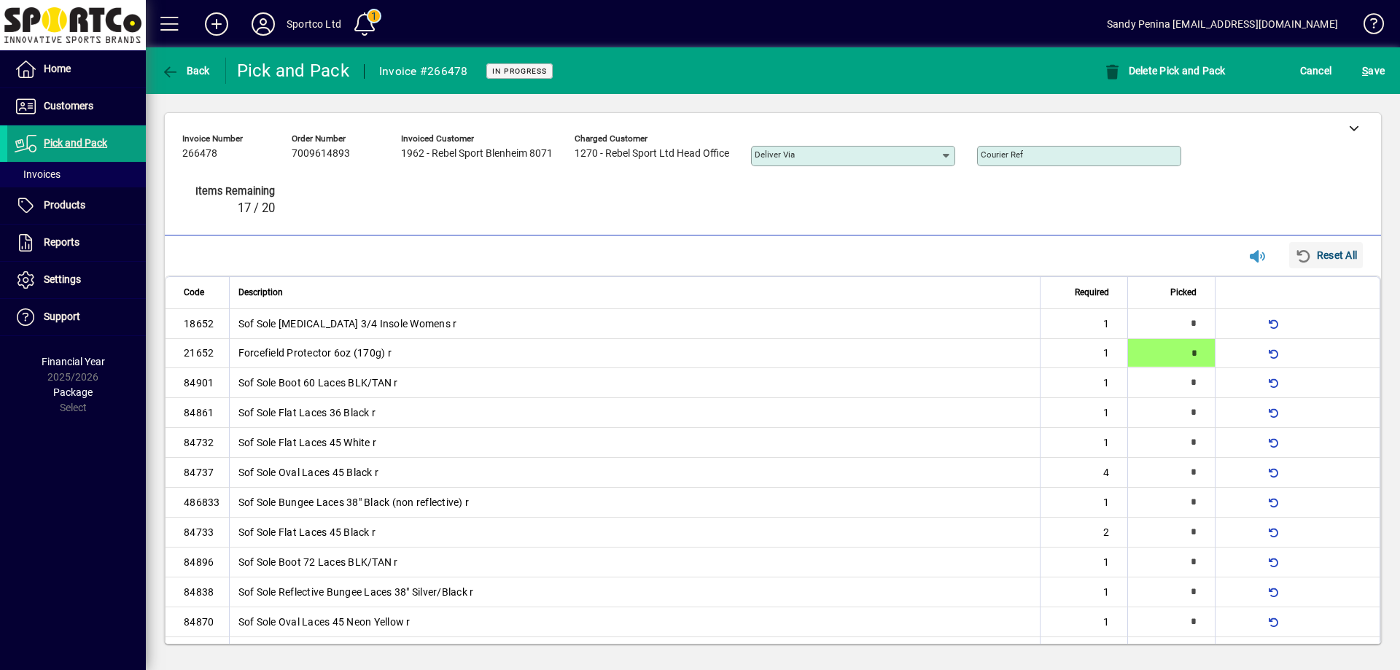
type input "*"
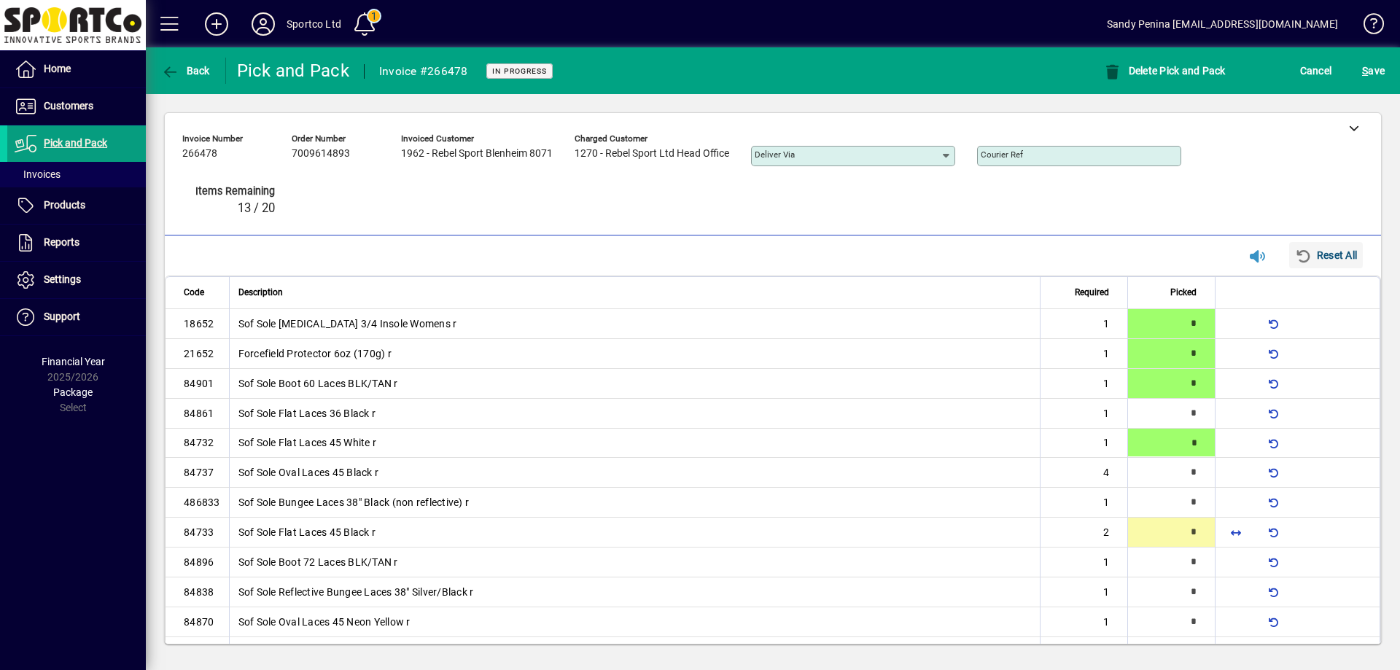
type input "*"
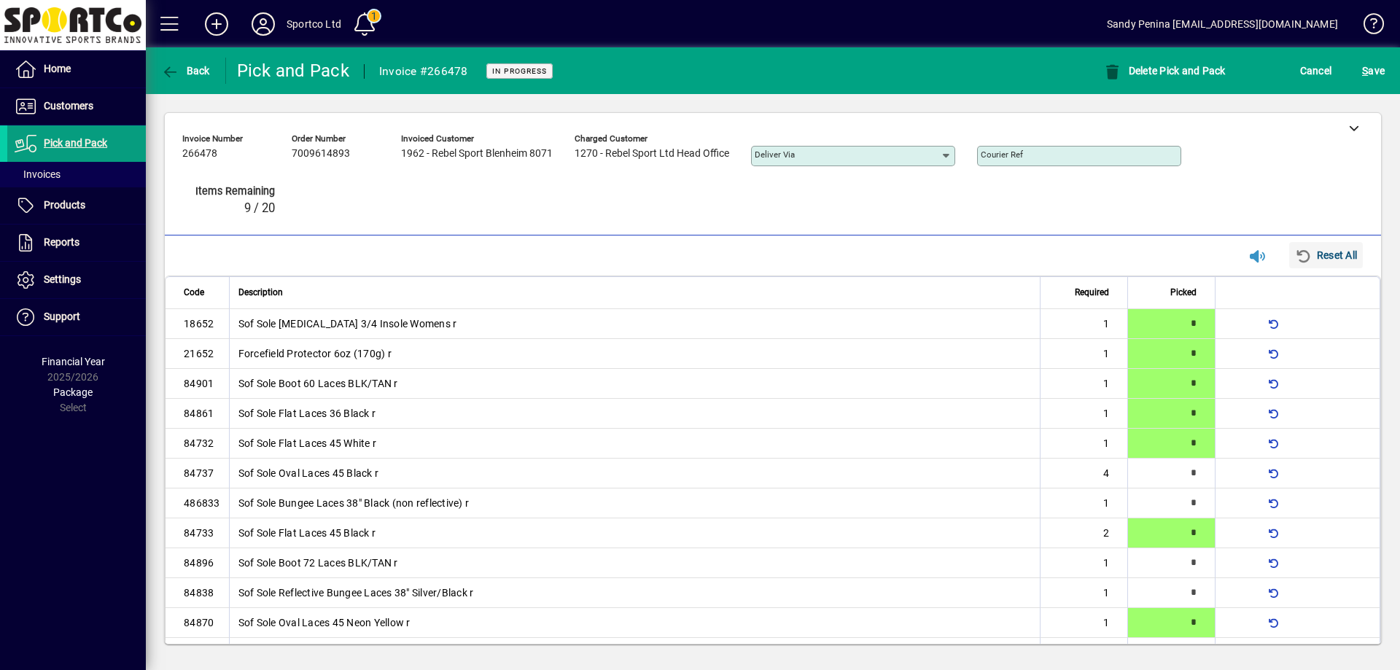
scroll to position [95, 0]
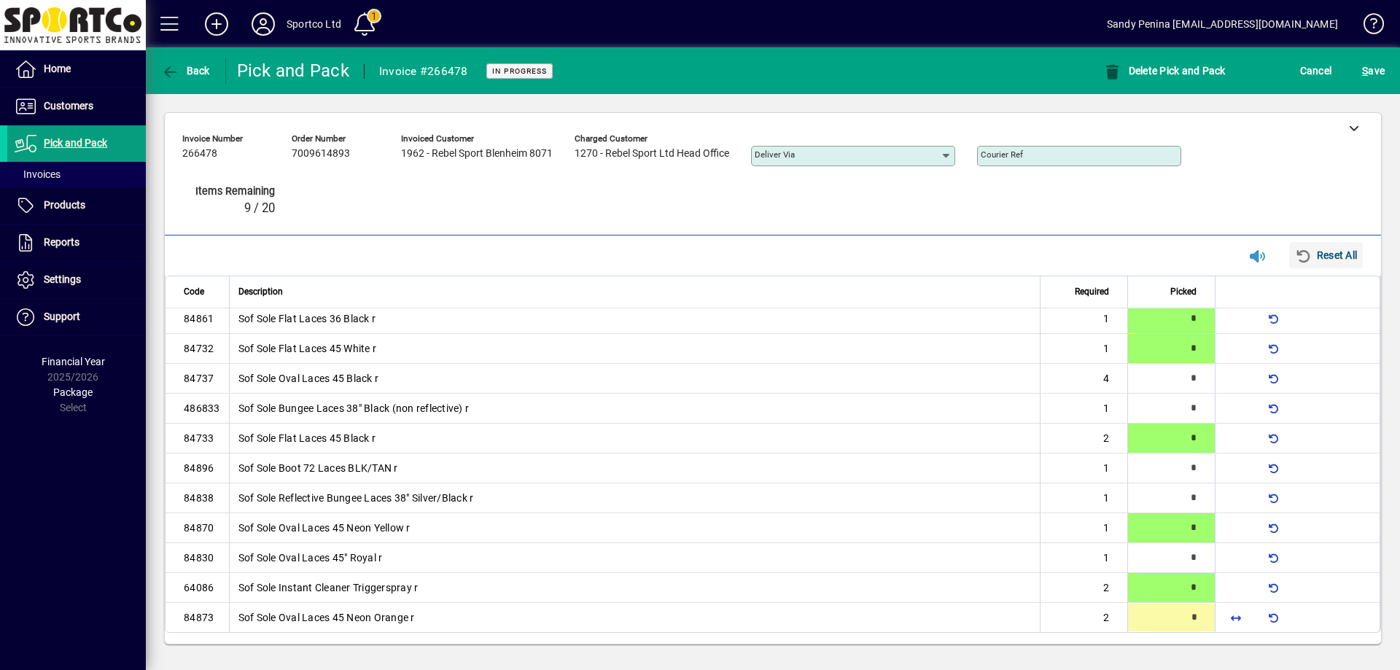
type input "*"
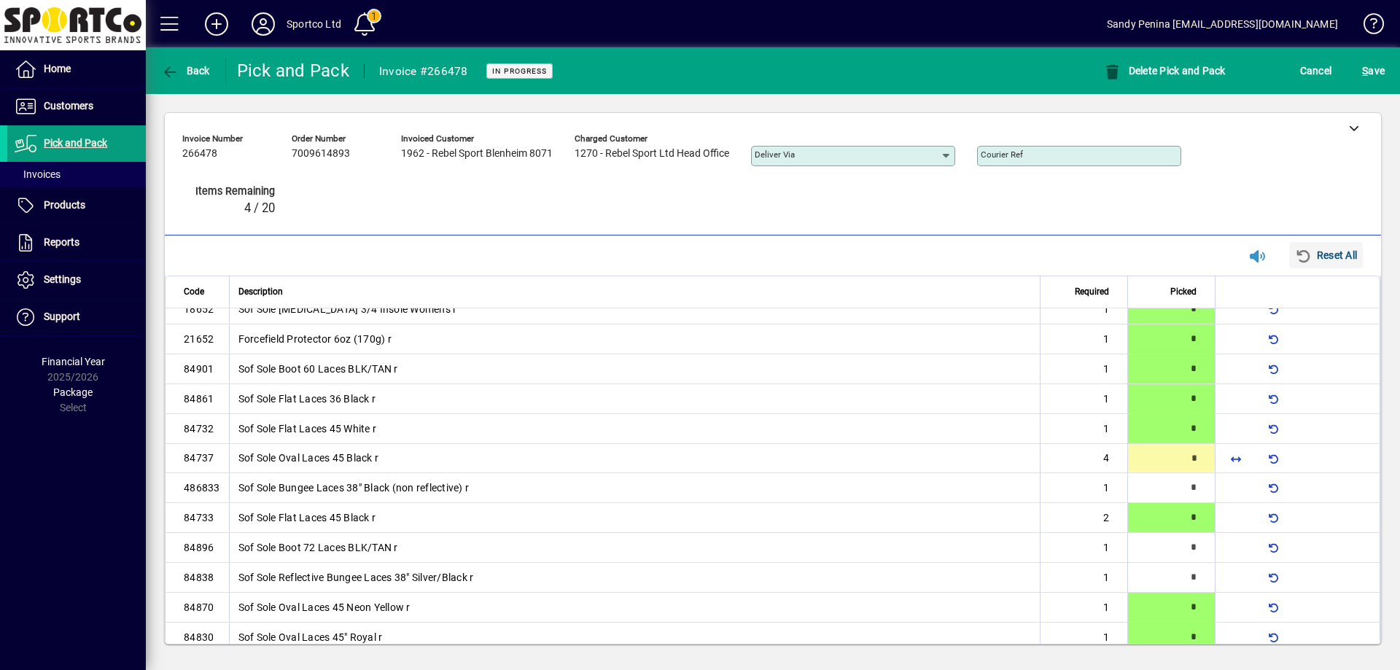
type input "*"
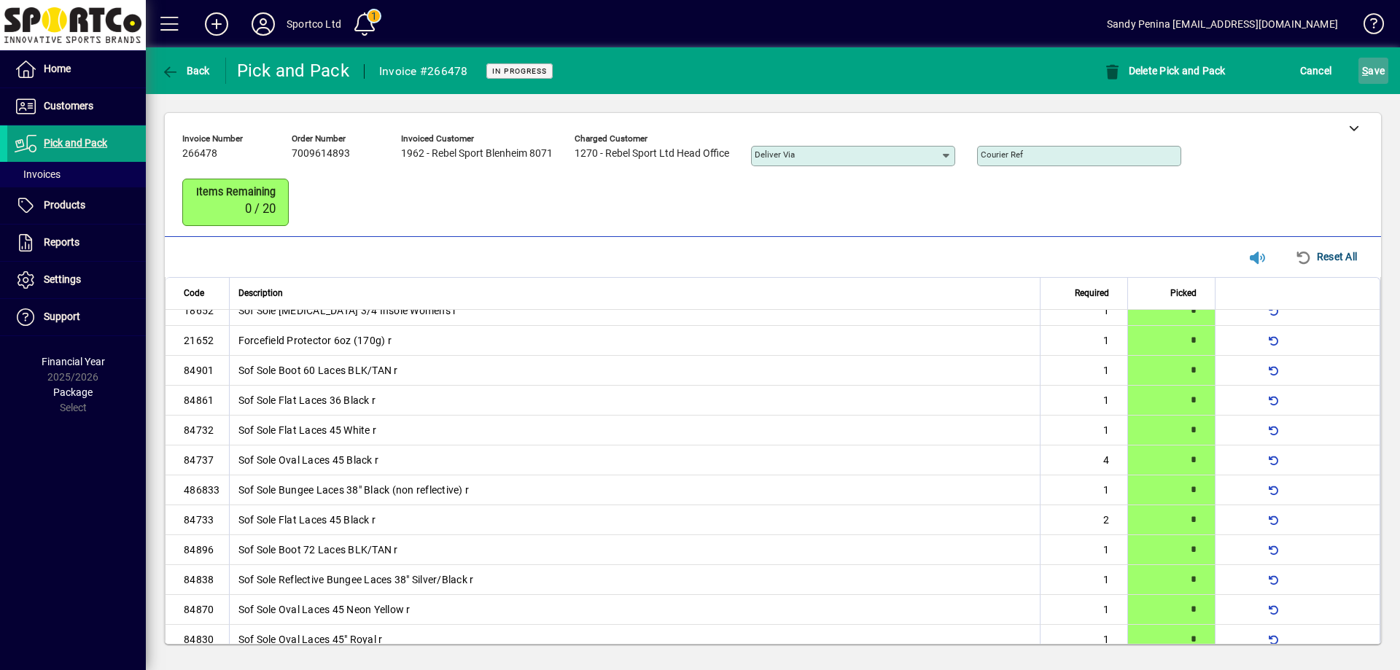
click at [1379, 82] on span "S ave" at bounding box center [1373, 70] width 23 height 23
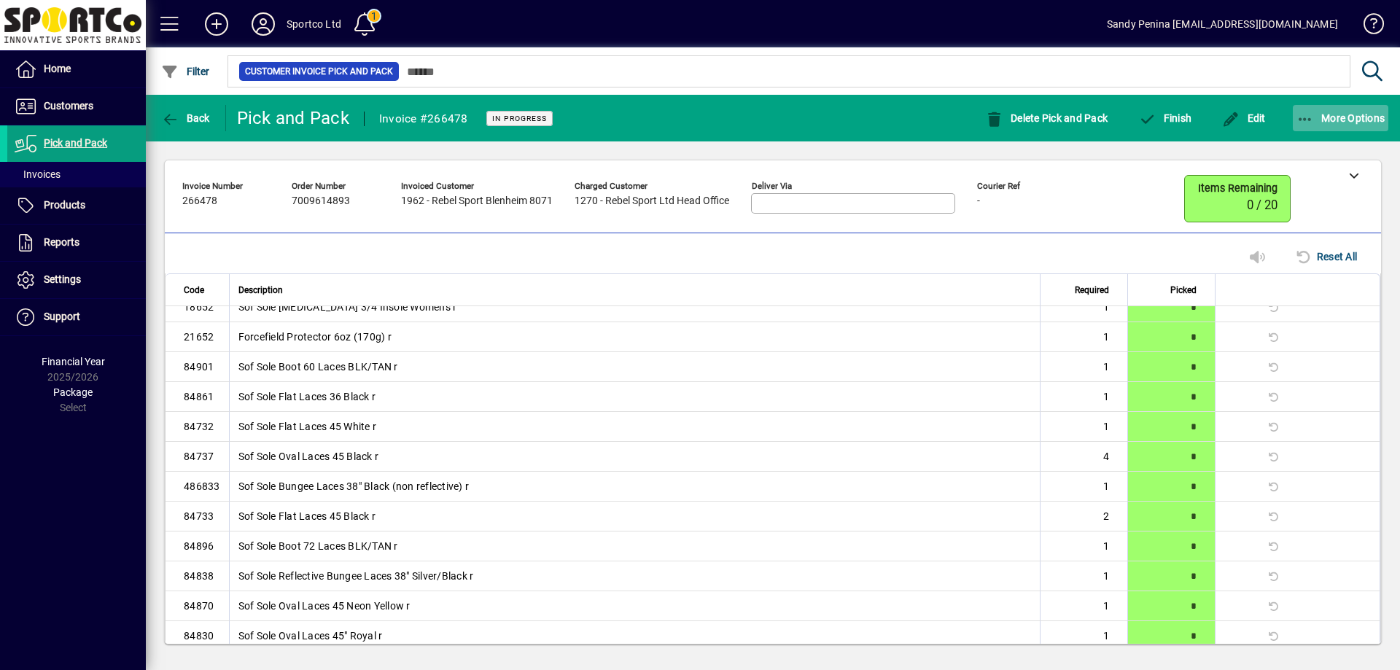
click at [1316, 122] on span "More Options" at bounding box center [1340, 118] width 89 height 12
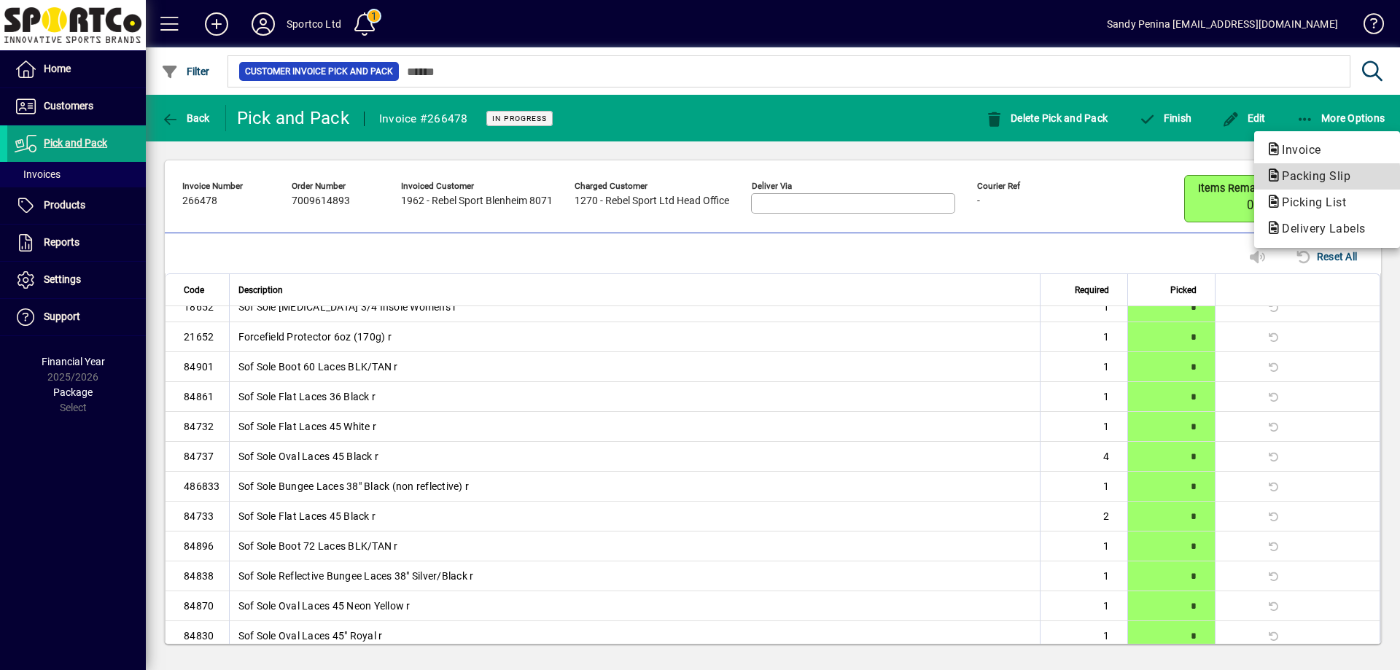
click at [1271, 179] on icon "button" at bounding box center [1274, 175] width 16 height 13
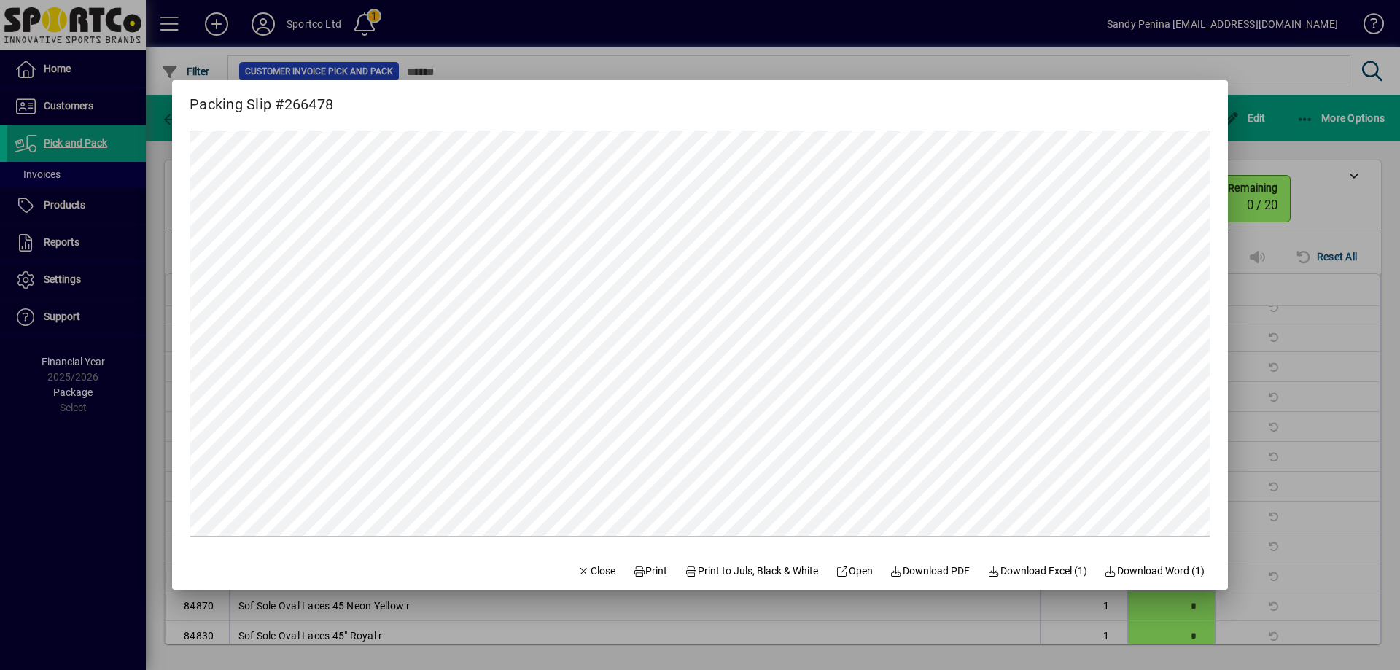
scroll to position [0, 0]
click at [644, 577] on span "Print" at bounding box center [650, 571] width 35 height 15
click at [595, 570] on span "Close" at bounding box center [596, 571] width 38 height 15
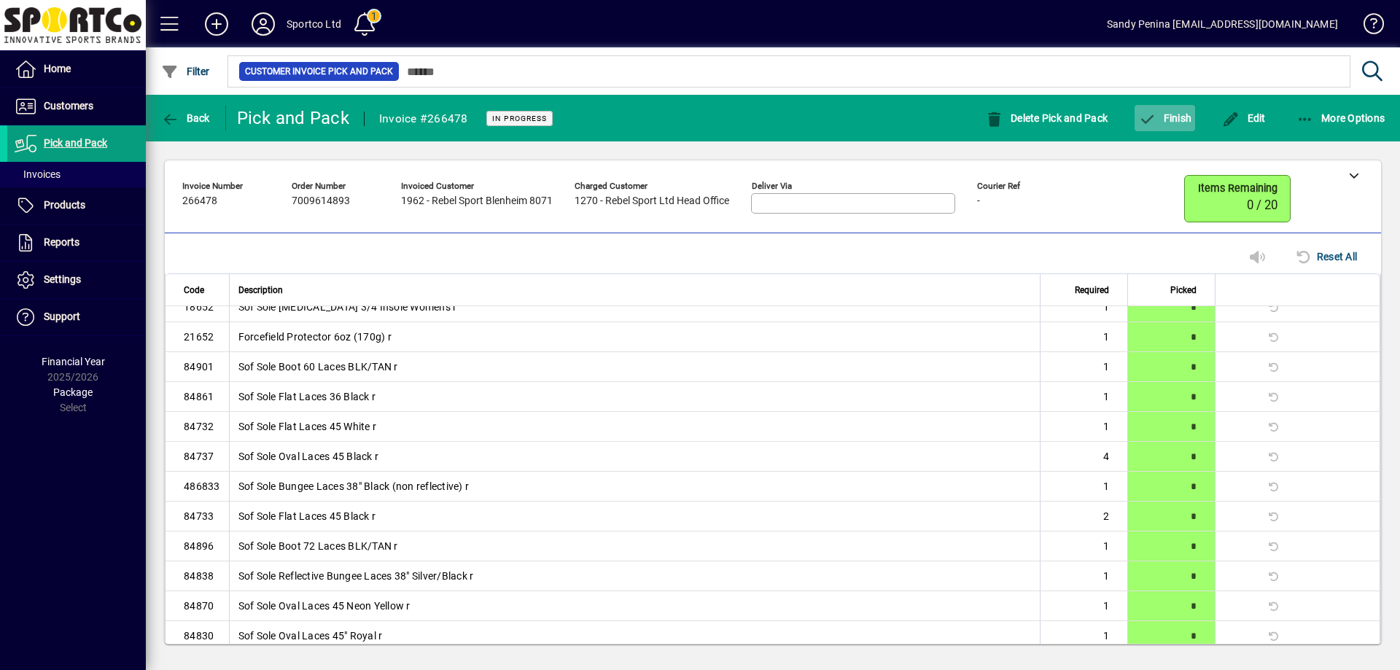
click at [1150, 114] on icon "button" at bounding box center [1147, 119] width 18 height 15
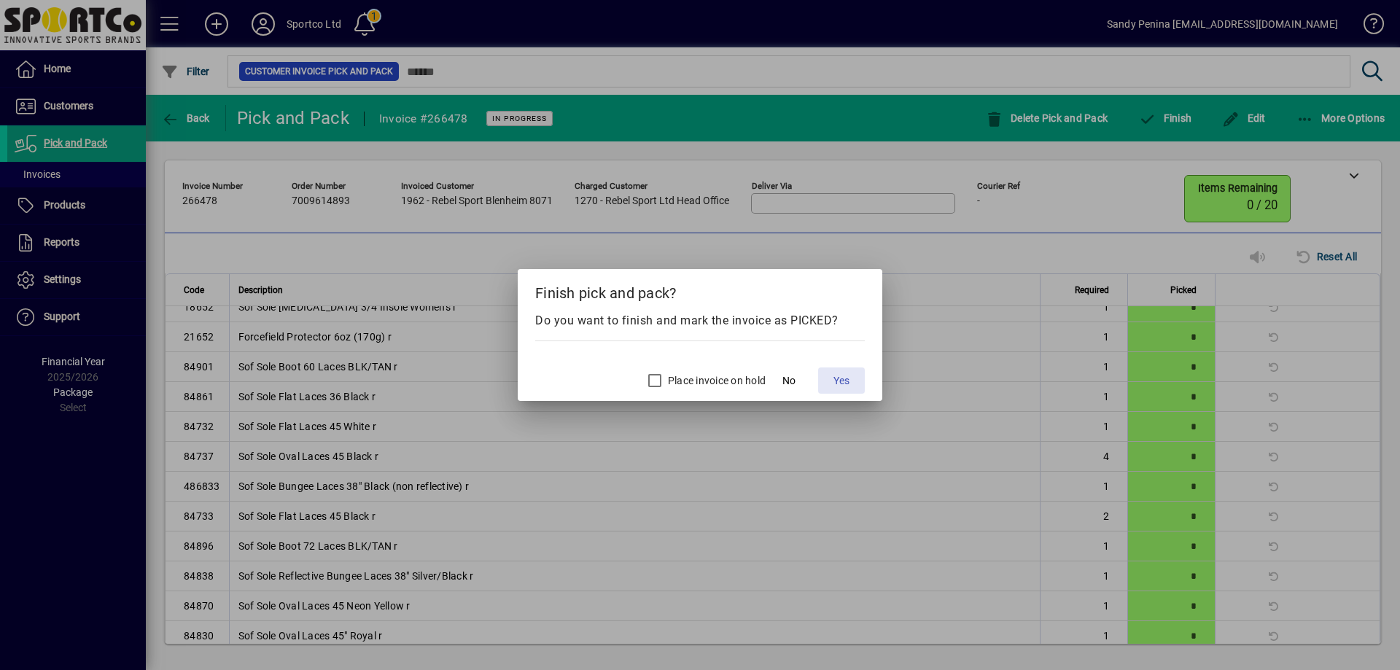
click at [838, 397] on span at bounding box center [841, 380] width 47 height 35
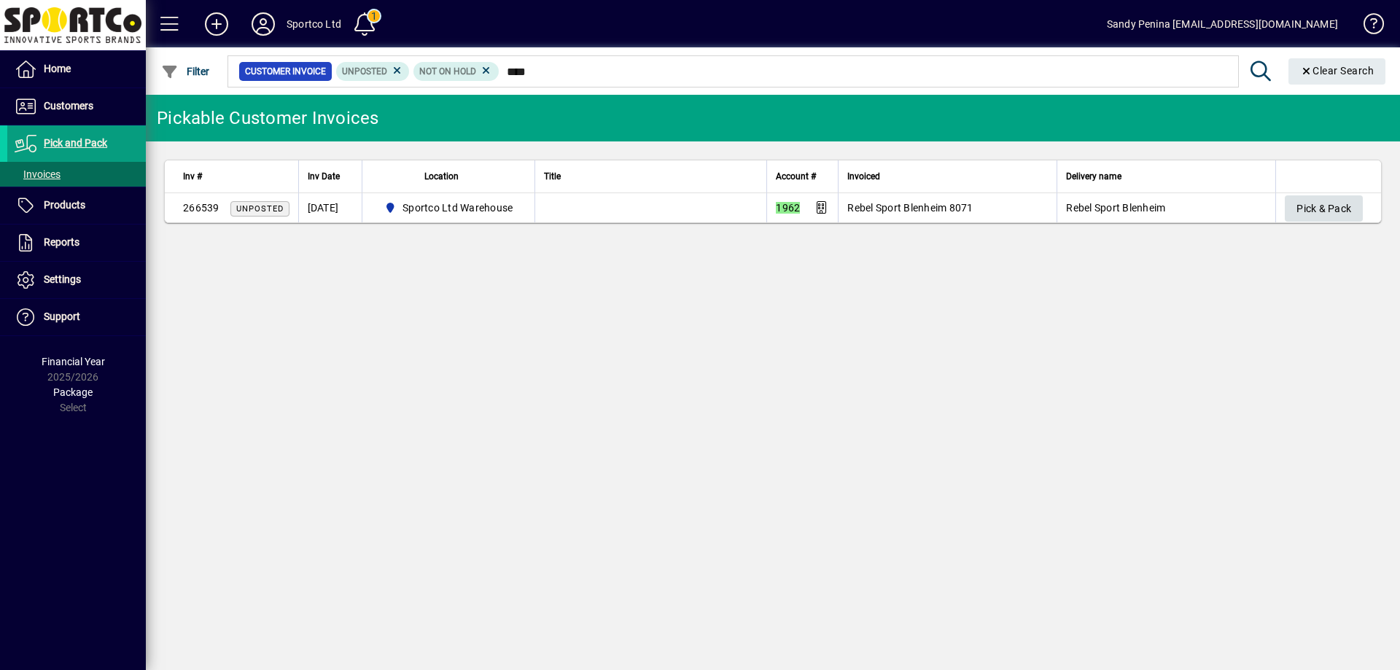
type input "****"
drag, startPoint x: 1322, startPoint y: 197, endPoint x: 1255, endPoint y: 311, distance: 131.7
click at [1321, 197] on span "Pick & Pack" at bounding box center [1323, 209] width 55 height 24
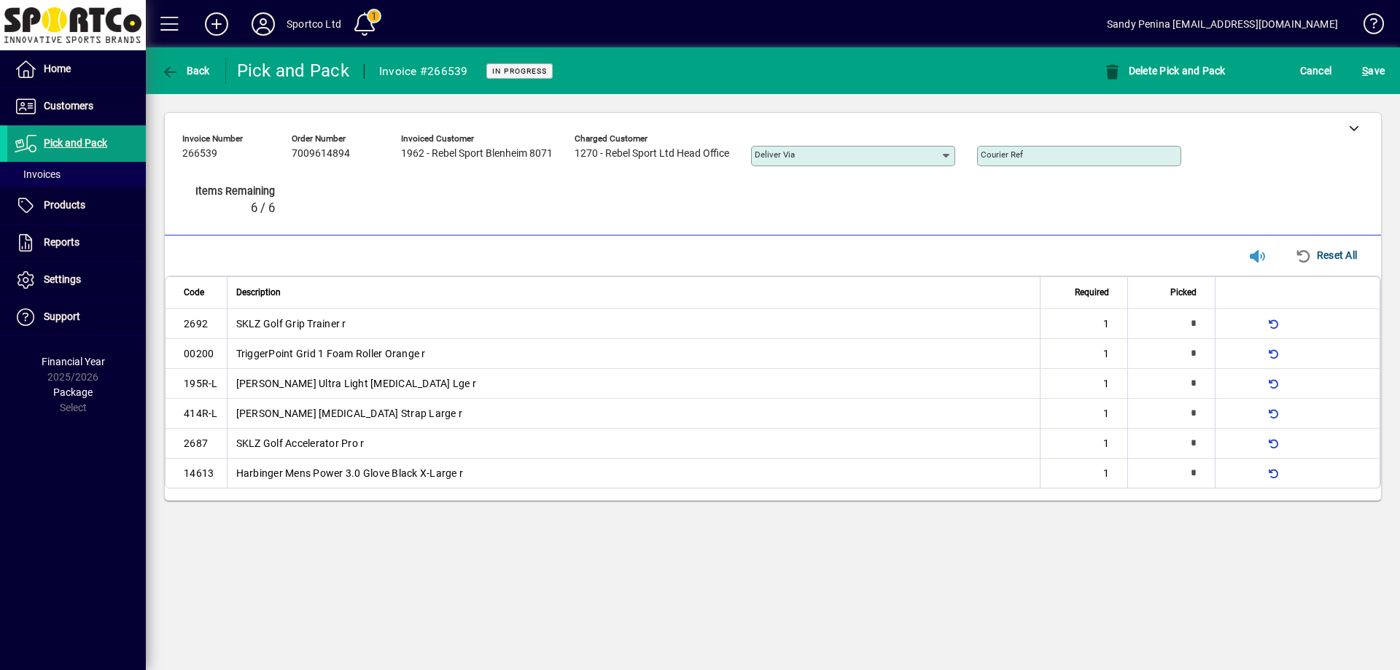
type input "*"
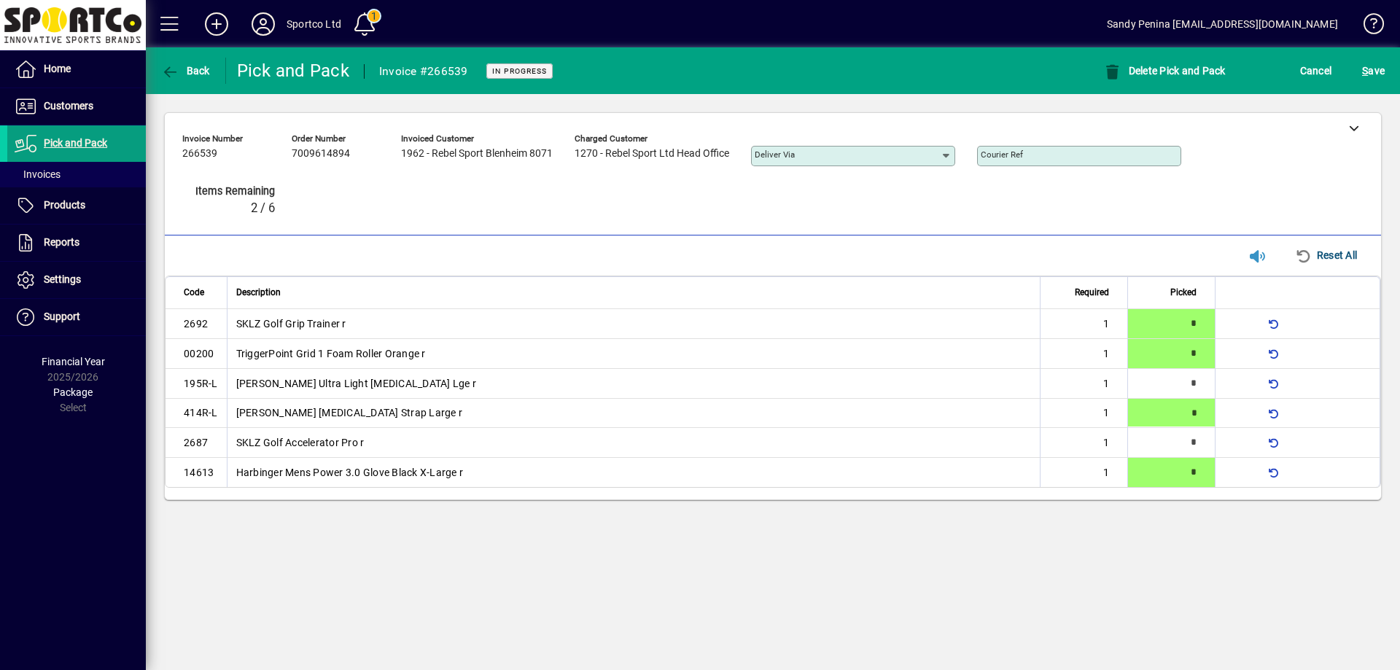
type input "*"
click at [1366, 79] on span "S ave" at bounding box center [1373, 70] width 23 height 23
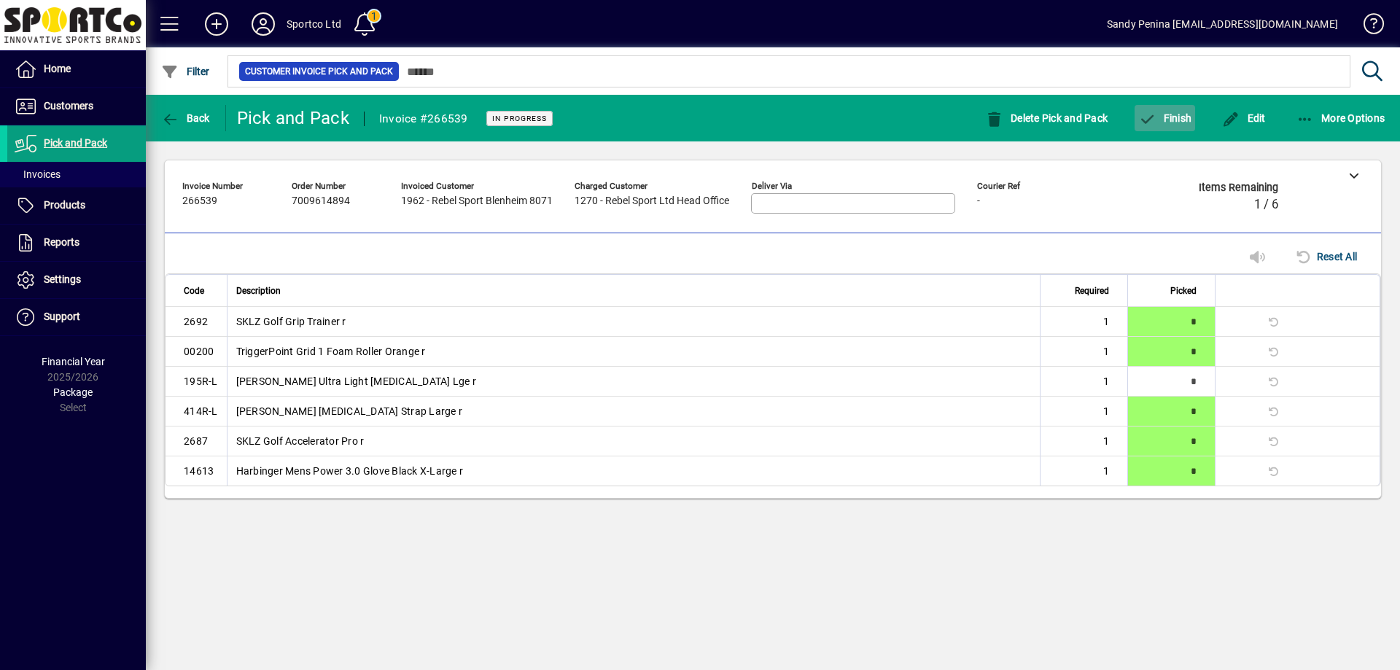
click at [1175, 134] on span "button" at bounding box center [1164, 118] width 61 height 35
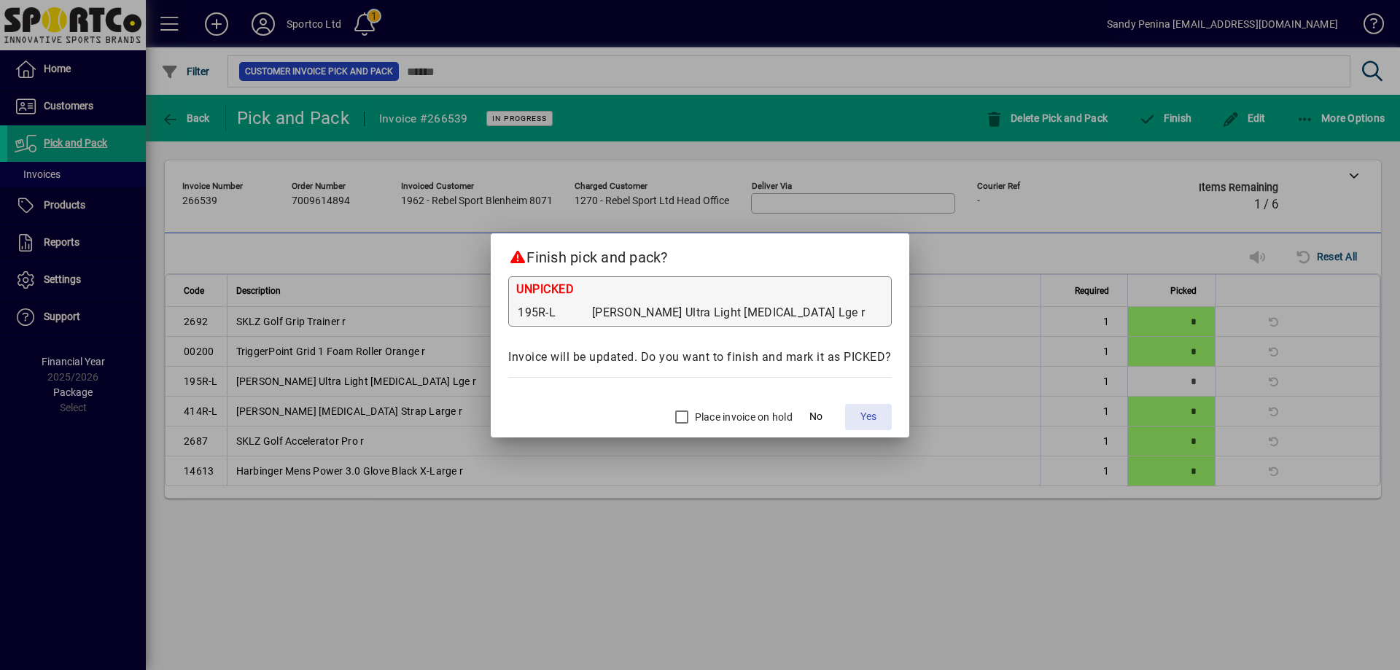
click at [867, 419] on span "Yes" at bounding box center [868, 416] width 16 height 15
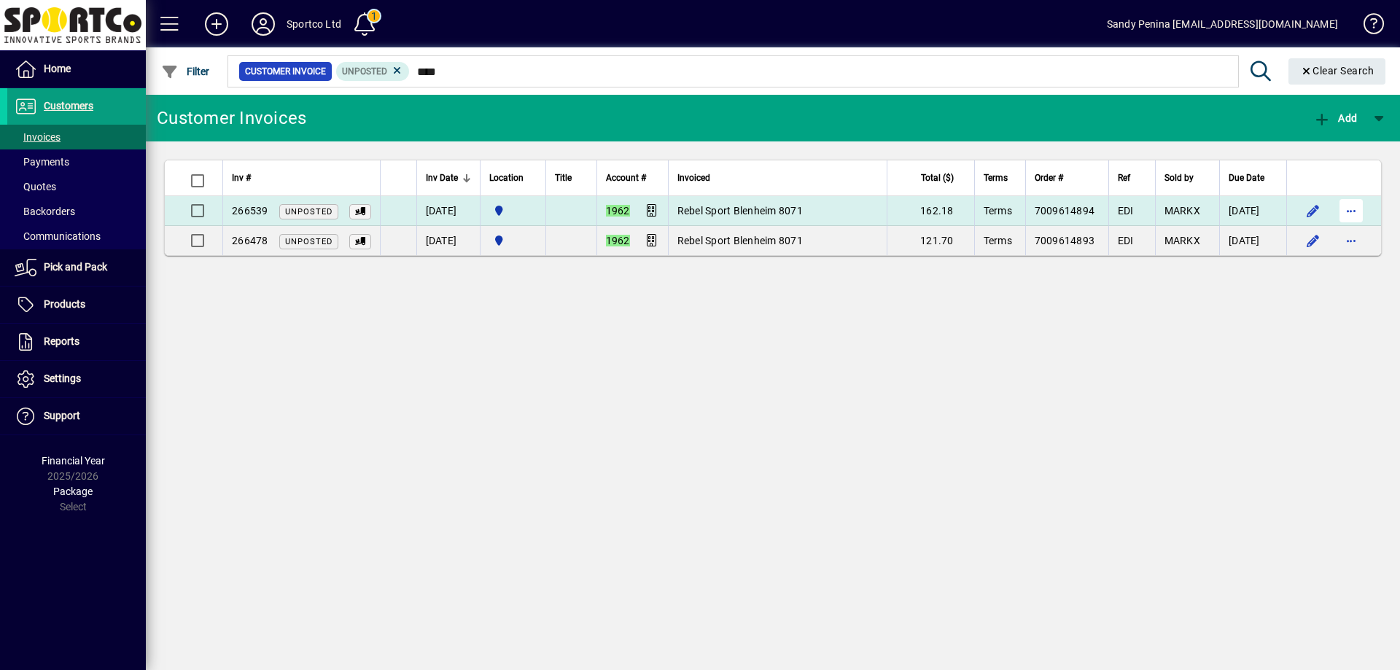
type input "****"
click at [1344, 217] on span "button" at bounding box center [1350, 210] width 35 height 35
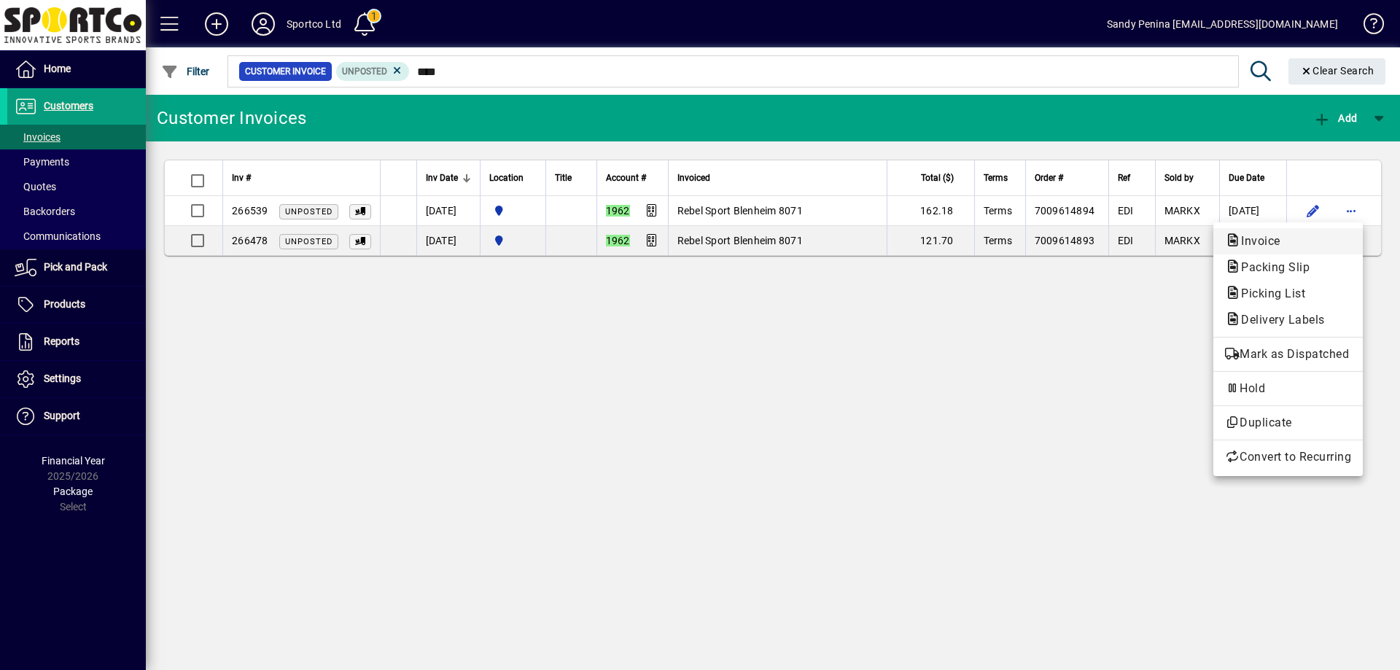
click at [1317, 252] on button "Invoice" at bounding box center [1287, 241] width 149 height 26
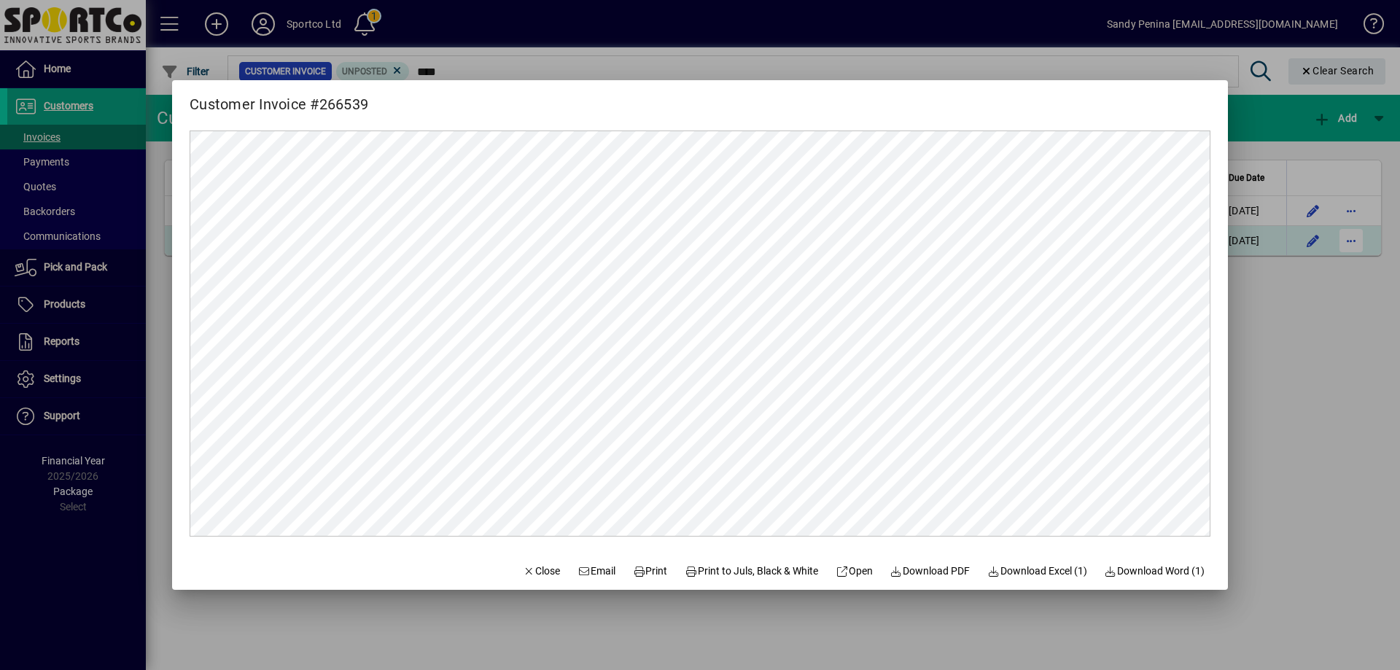
drag, startPoint x: 1284, startPoint y: 354, endPoint x: 1338, endPoint y: 252, distance: 115.4
click at [1287, 349] on div at bounding box center [700, 335] width 1400 height 670
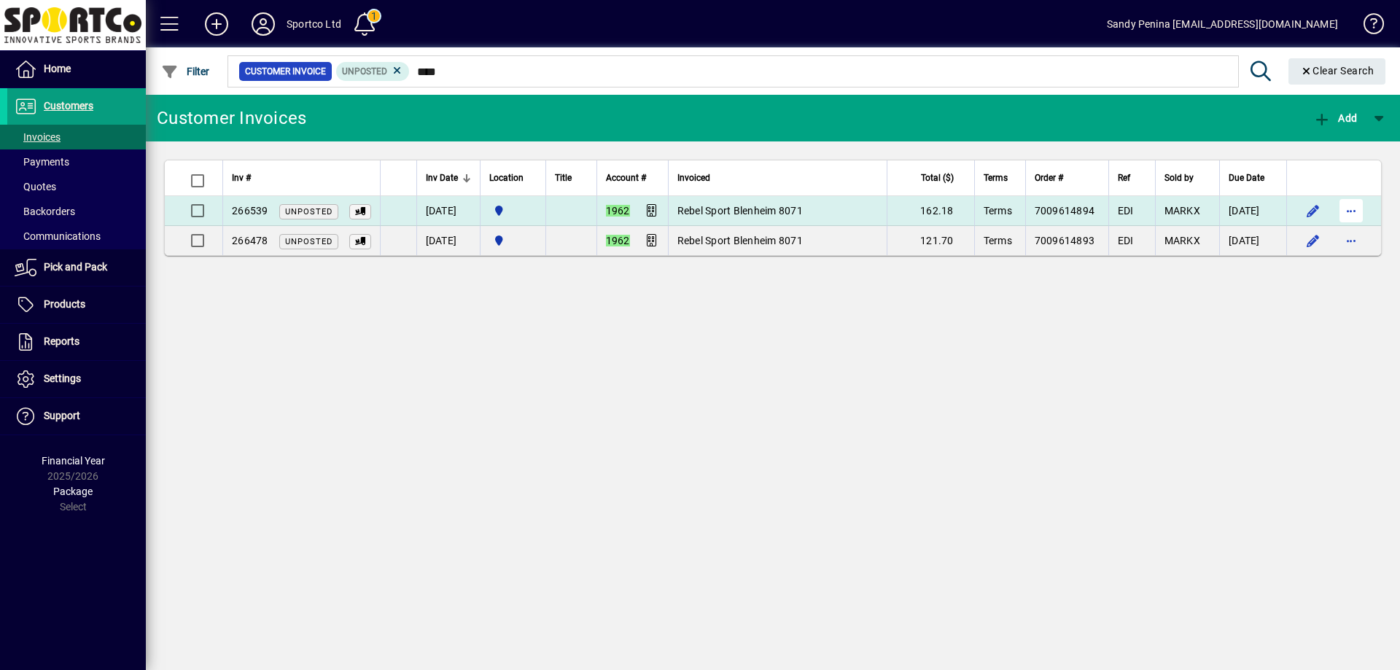
click at [1351, 211] on span "button" at bounding box center [1350, 210] width 35 height 35
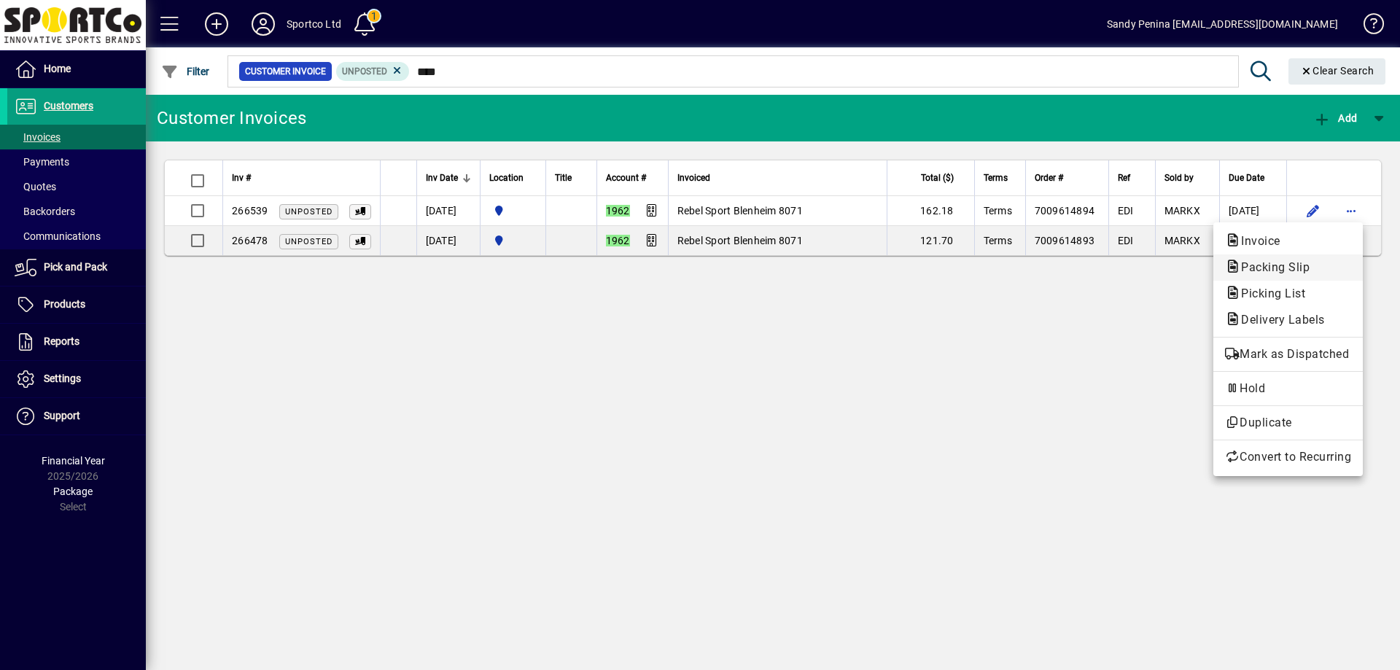
click at [1277, 262] on span "Packing Slip" at bounding box center [1271, 267] width 92 height 14
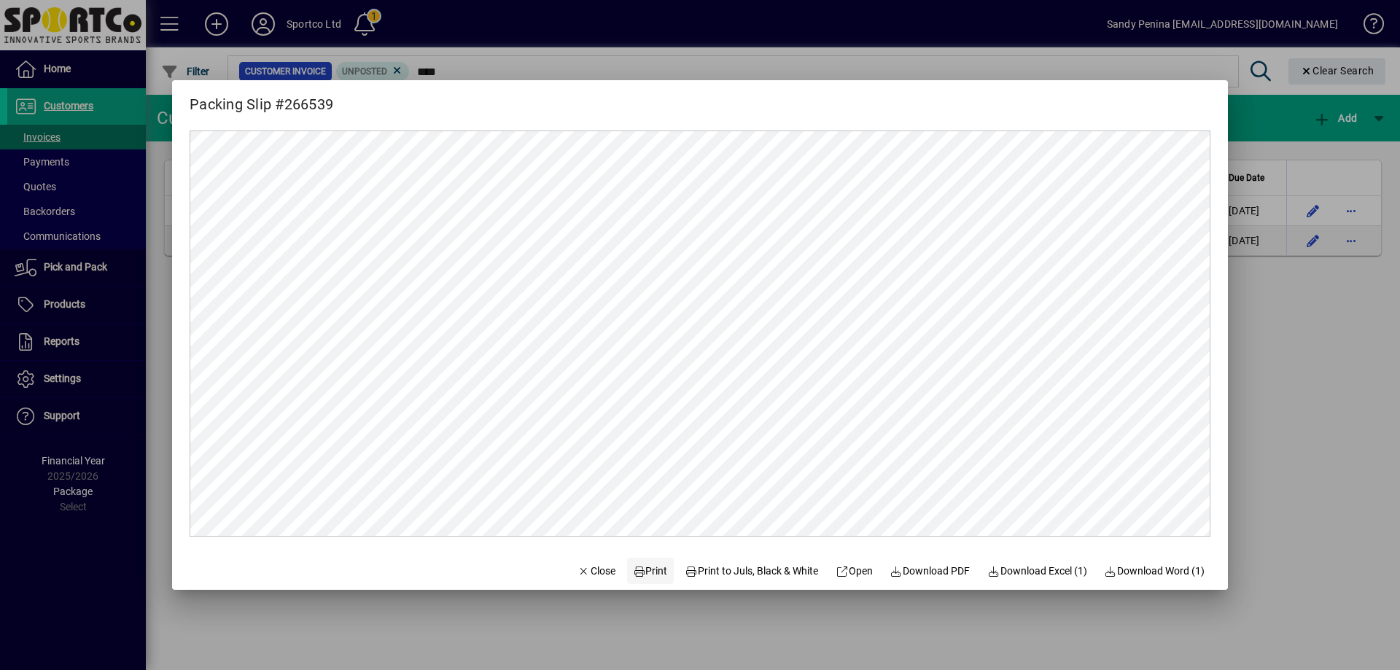
click at [642, 569] on span "Print" at bounding box center [650, 571] width 35 height 15
drag, startPoint x: 585, startPoint y: 563, endPoint x: 720, endPoint y: 655, distance: 163.6
click at [584, 564] on span "Close" at bounding box center [596, 571] width 38 height 15
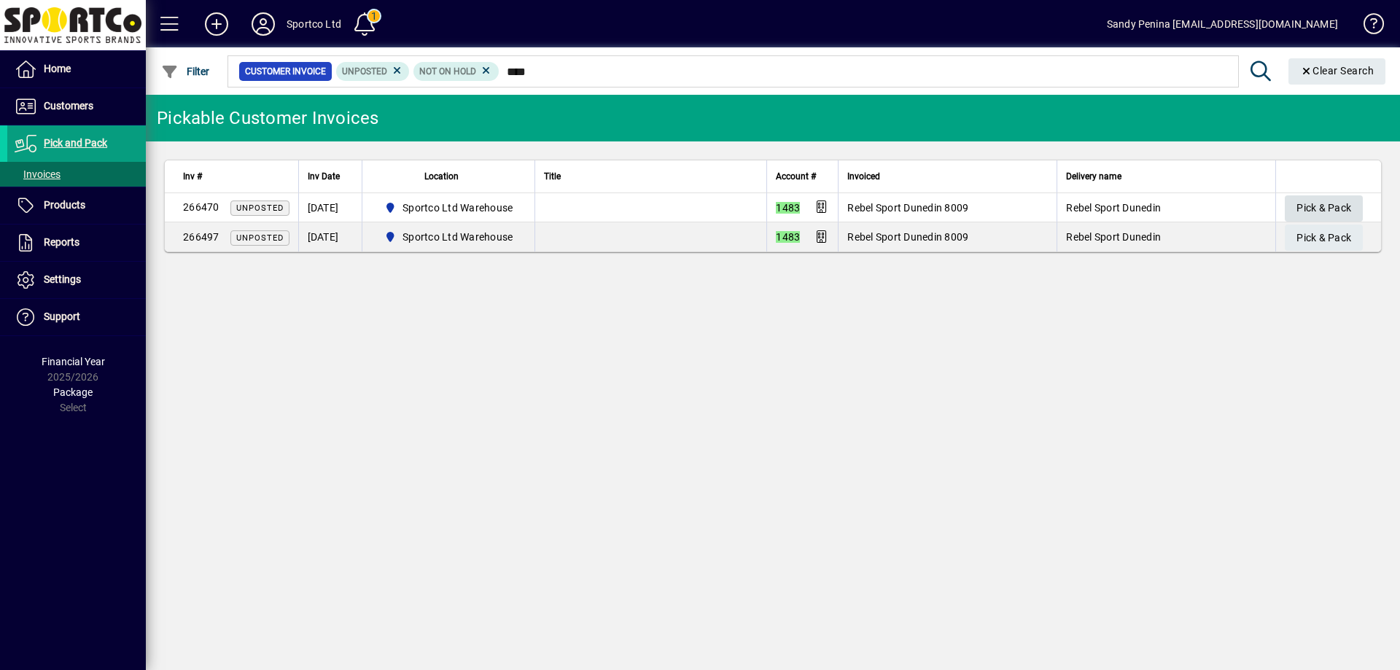
type input "****"
click at [1341, 208] on span "Pick & Pack" at bounding box center [1323, 208] width 55 height 24
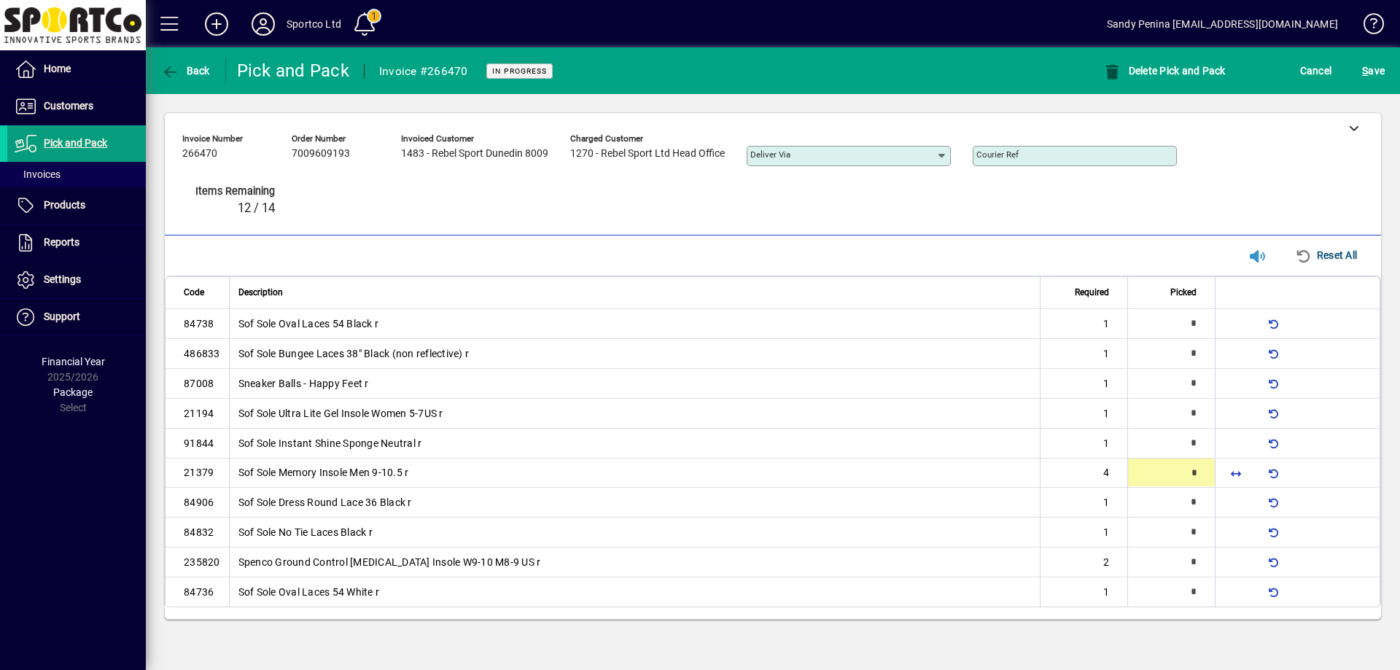
type input "*"
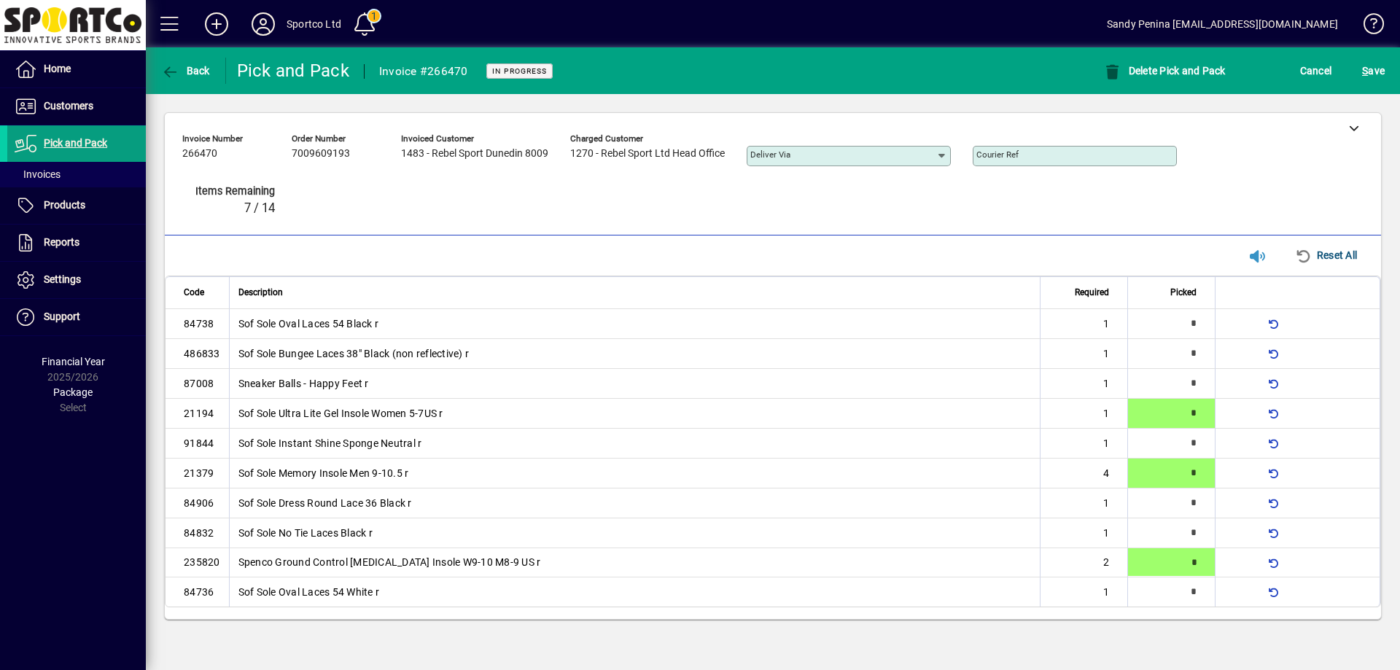
type input "*"
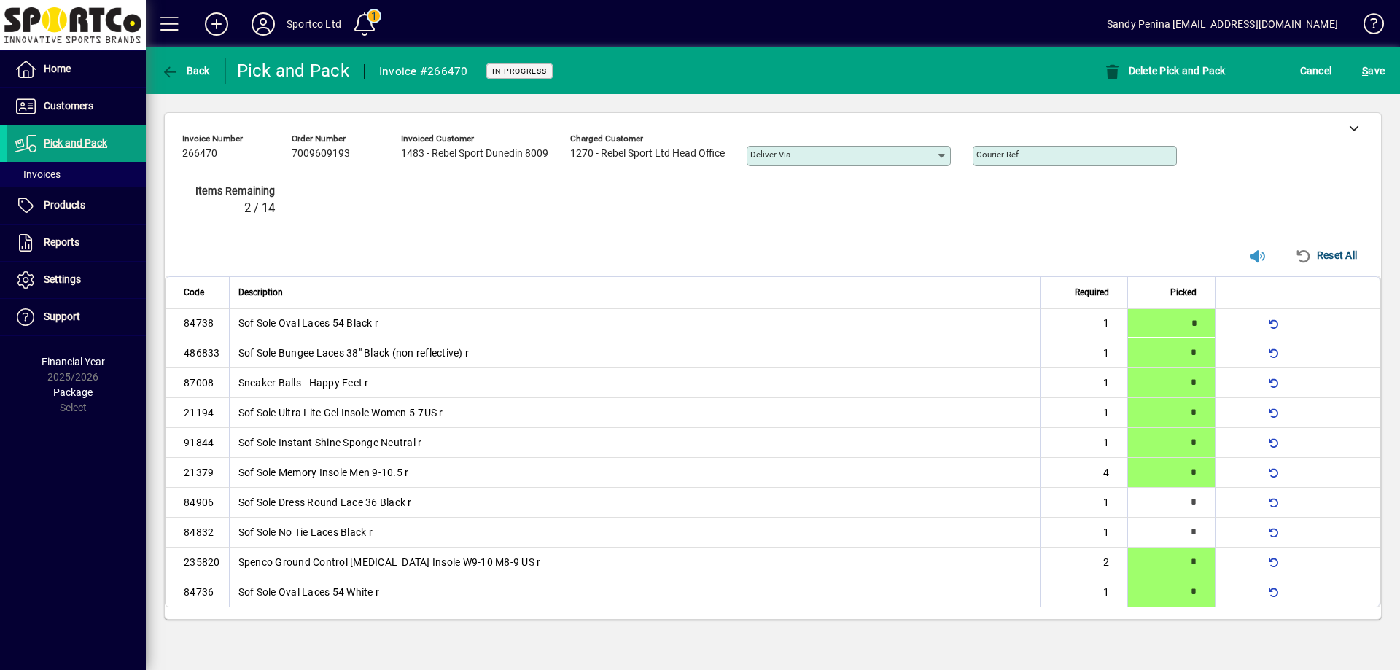
type input "*"
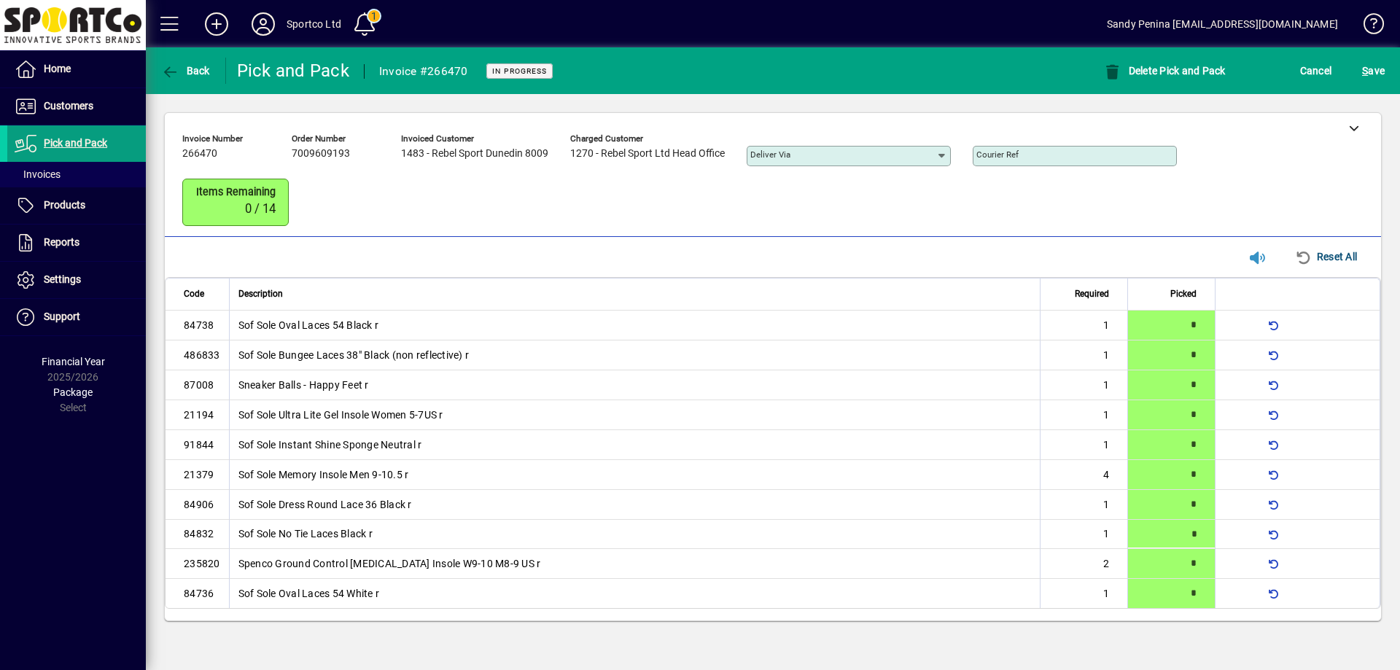
type input "*"
click at [1358, 75] on span "submit" at bounding box center [1373, 70] width 30 height 35
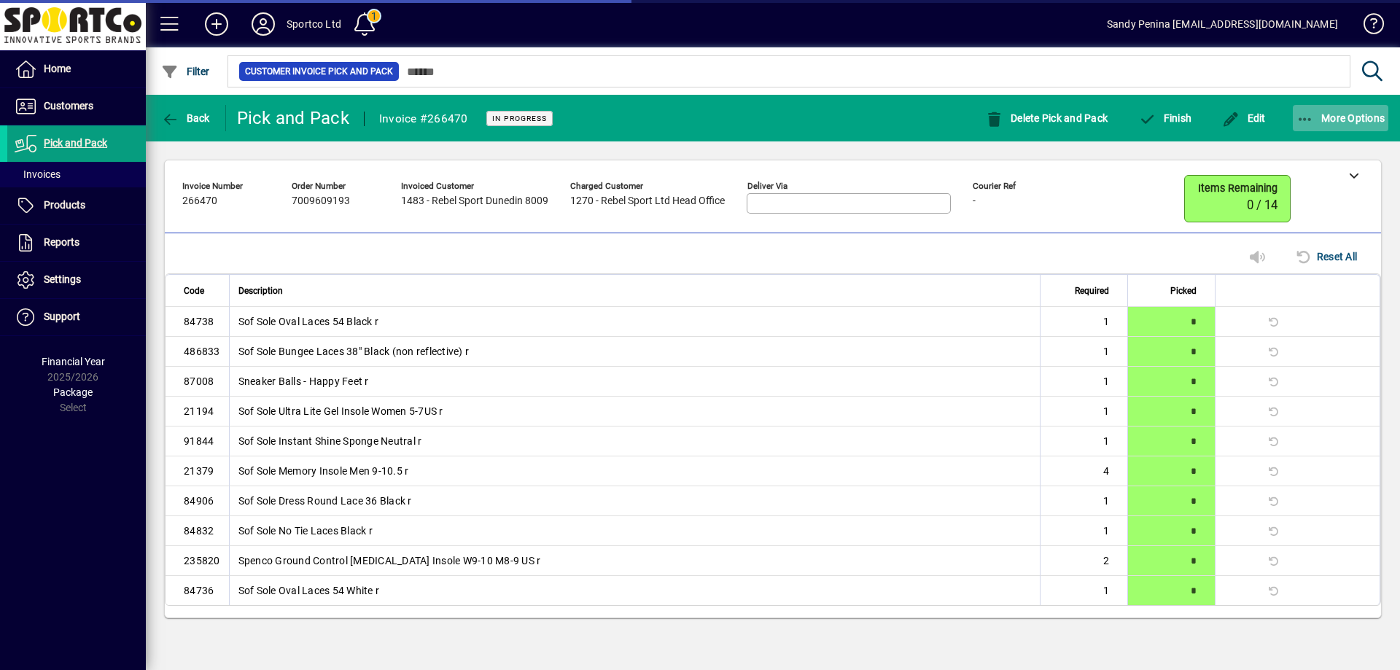
click at [1314, 128] on span "button" at bounding box center [1340, 118] width 96 height 35
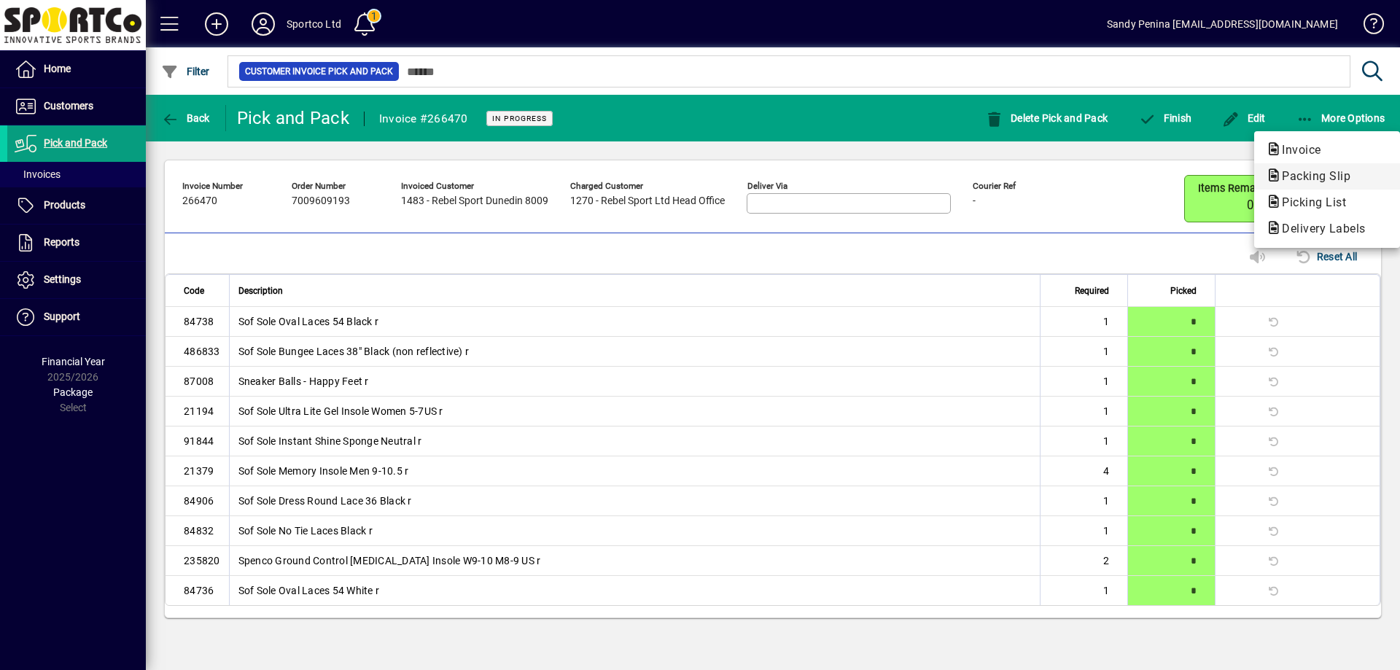
click at [1299, 176] on span "Packing Slip" at bounding box center [1312, 176] width 92 height 14
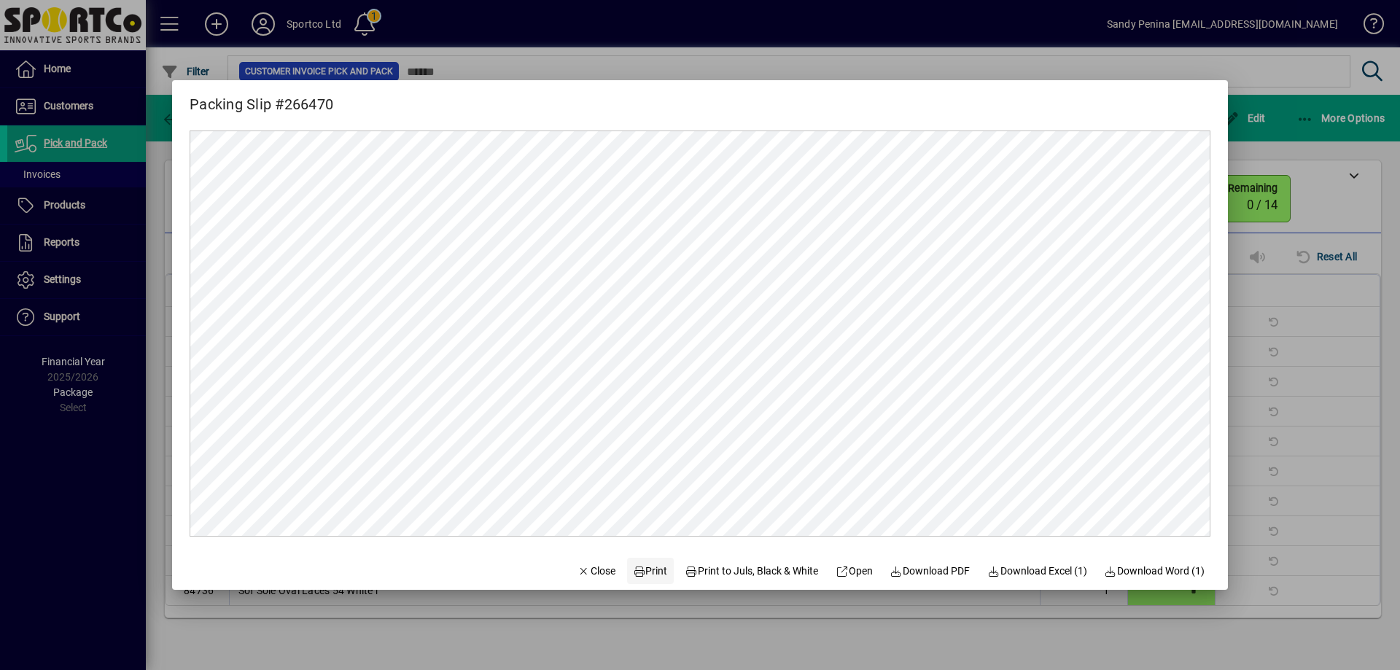
click at [633, 575] on icon at bounding box center [639, 571] width 13 height 10
click at [591, 579] on span "button" at bounding box center [597, 570] width 50 height 35
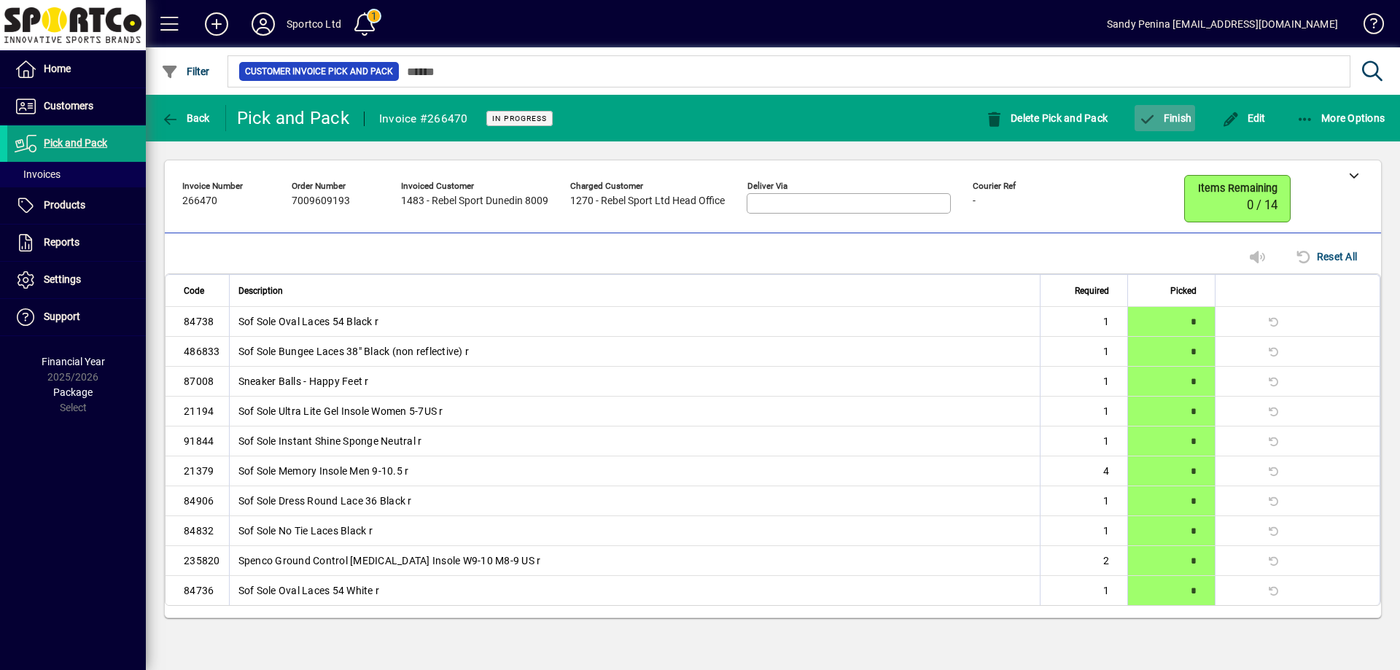
click at [1177, 127] on span "button" at bounding box center [1164, 118] width 61 height 35
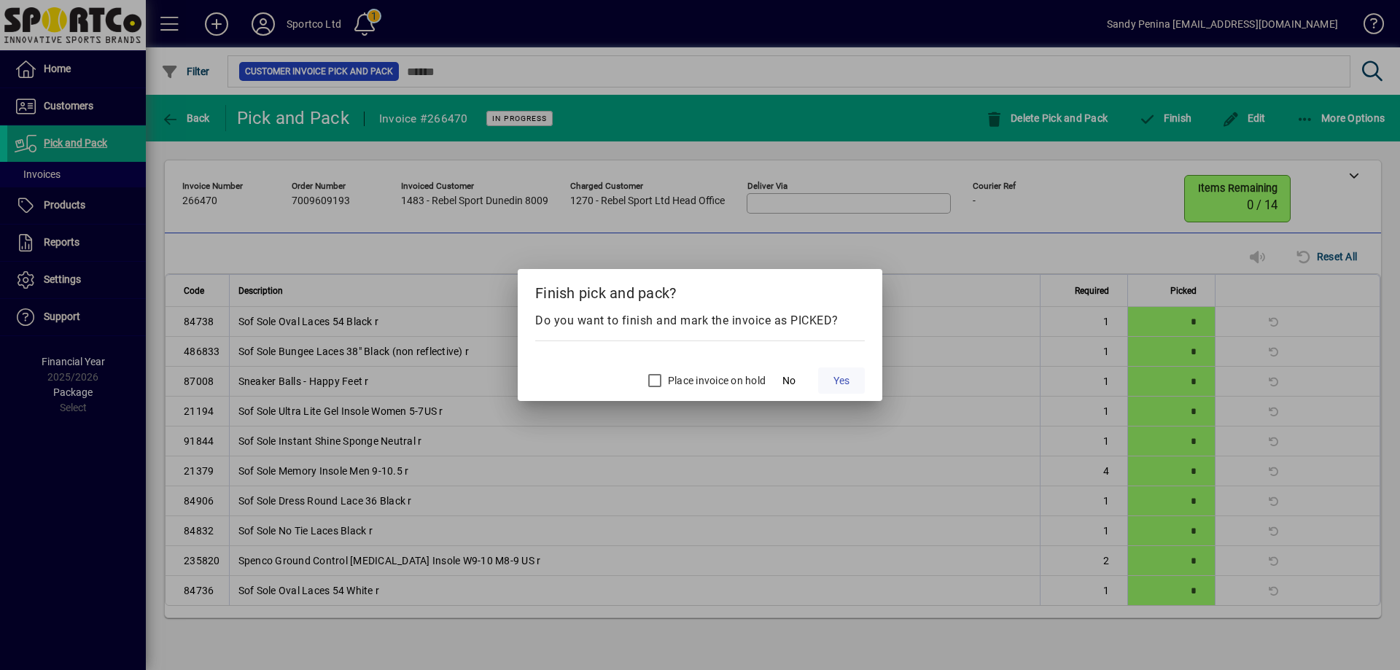
click at [822, 377] on span at bounding box center [841, 380] width 47 height 35
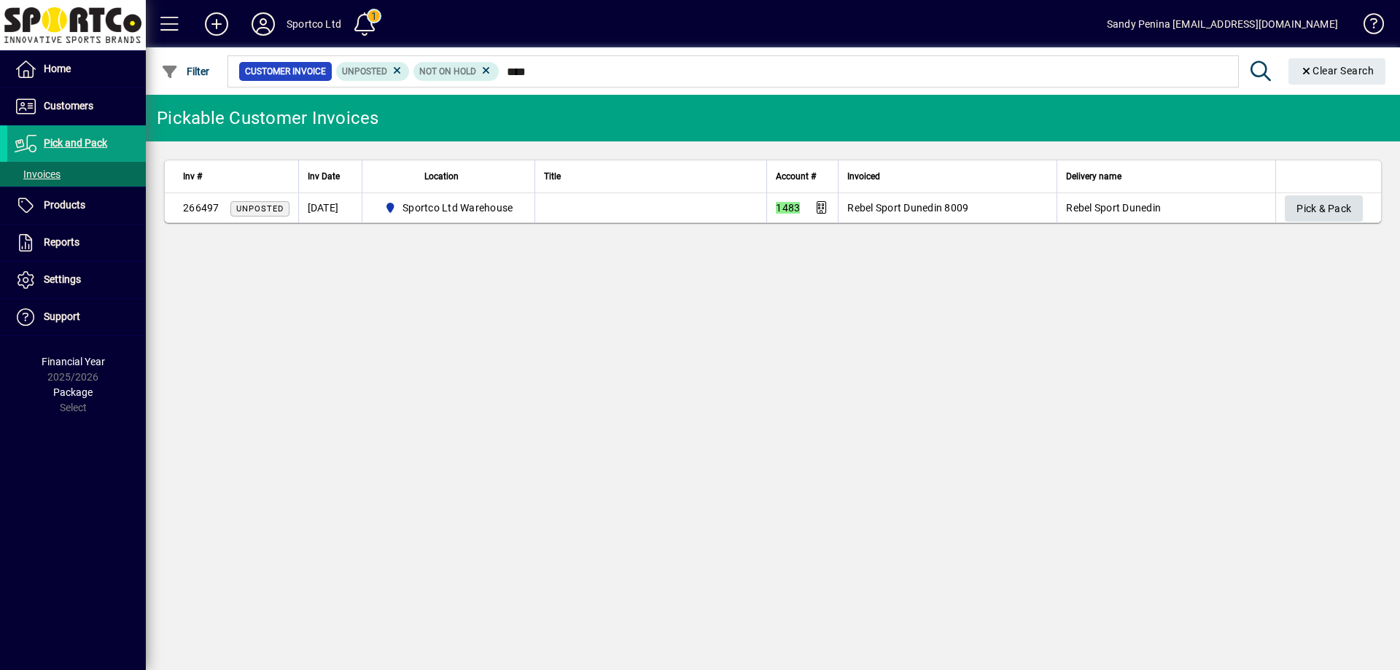
type input "****"
click at [1301, 200] on span "Pick & Pack" at bounding box center [1323, 209] width 55 height 24
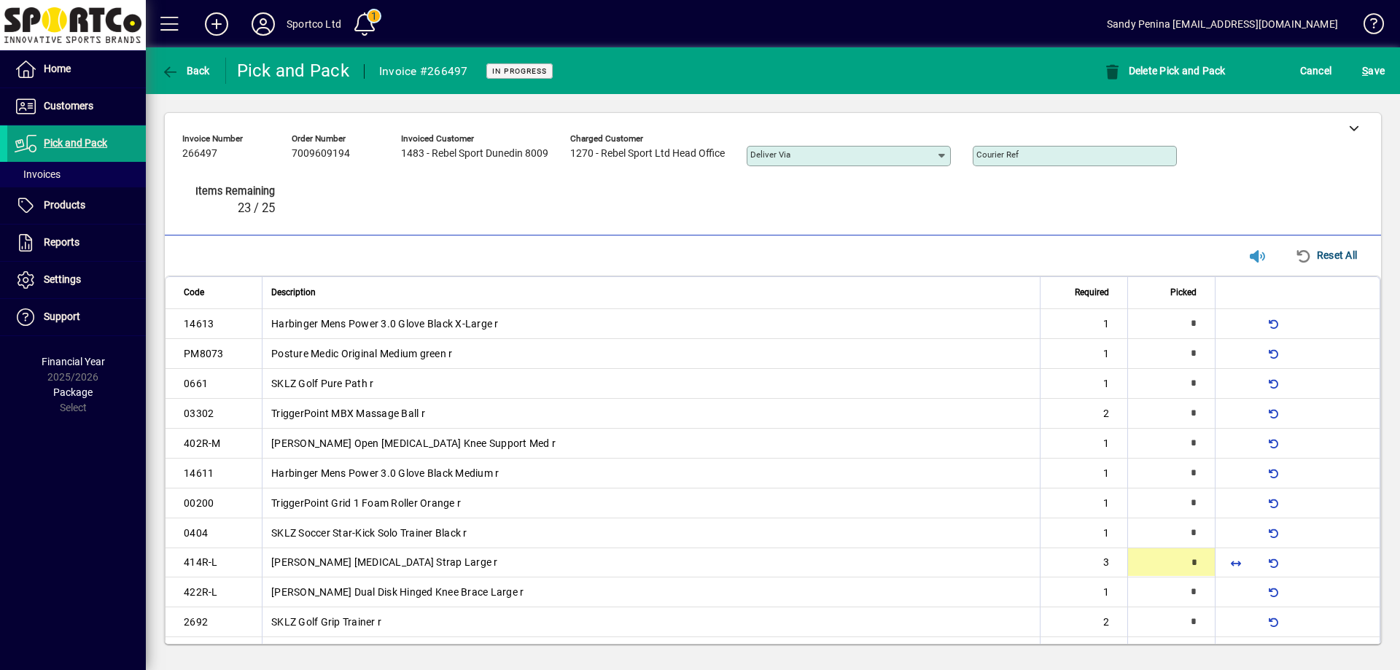
scroll to position [104, 0]
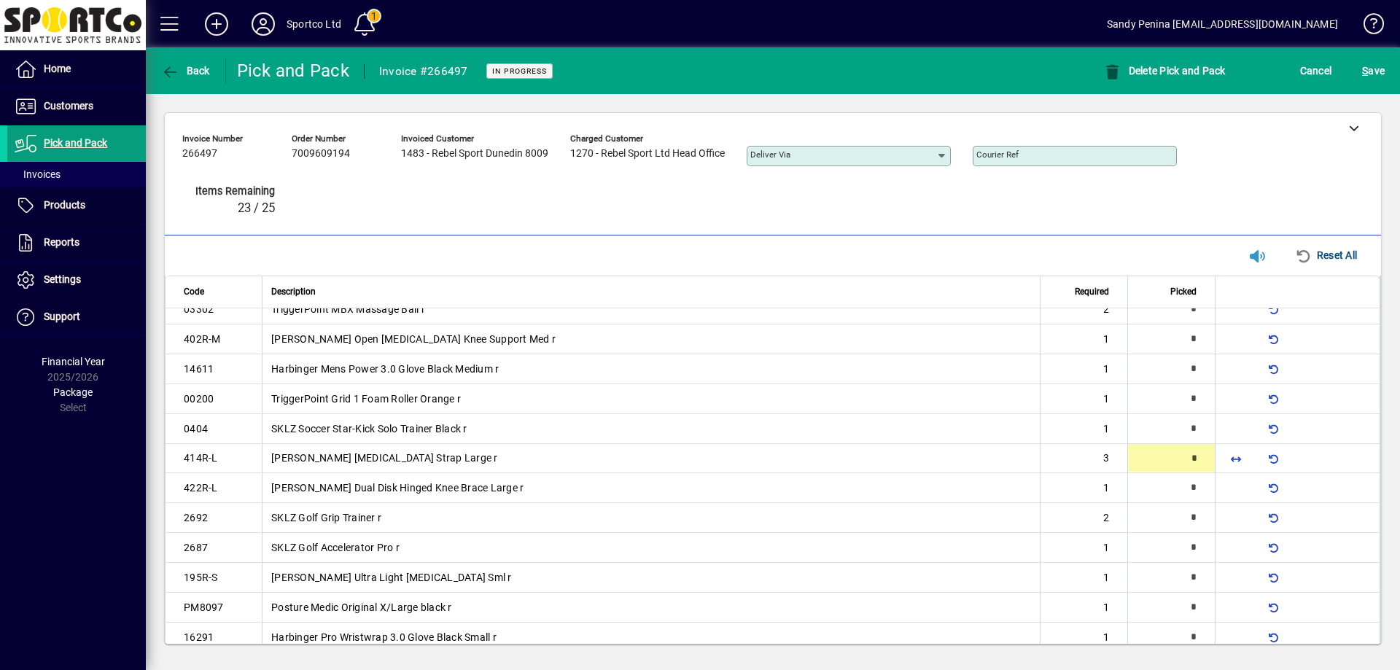
type input "*"
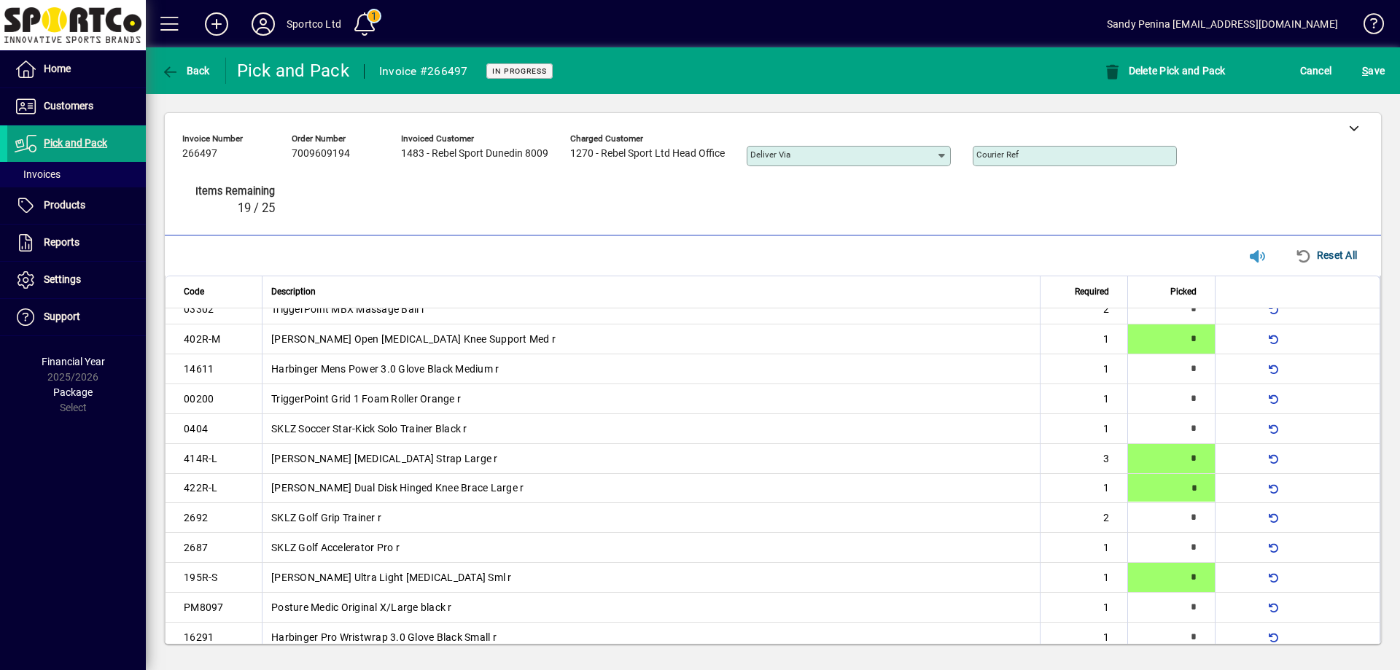
type input "*"
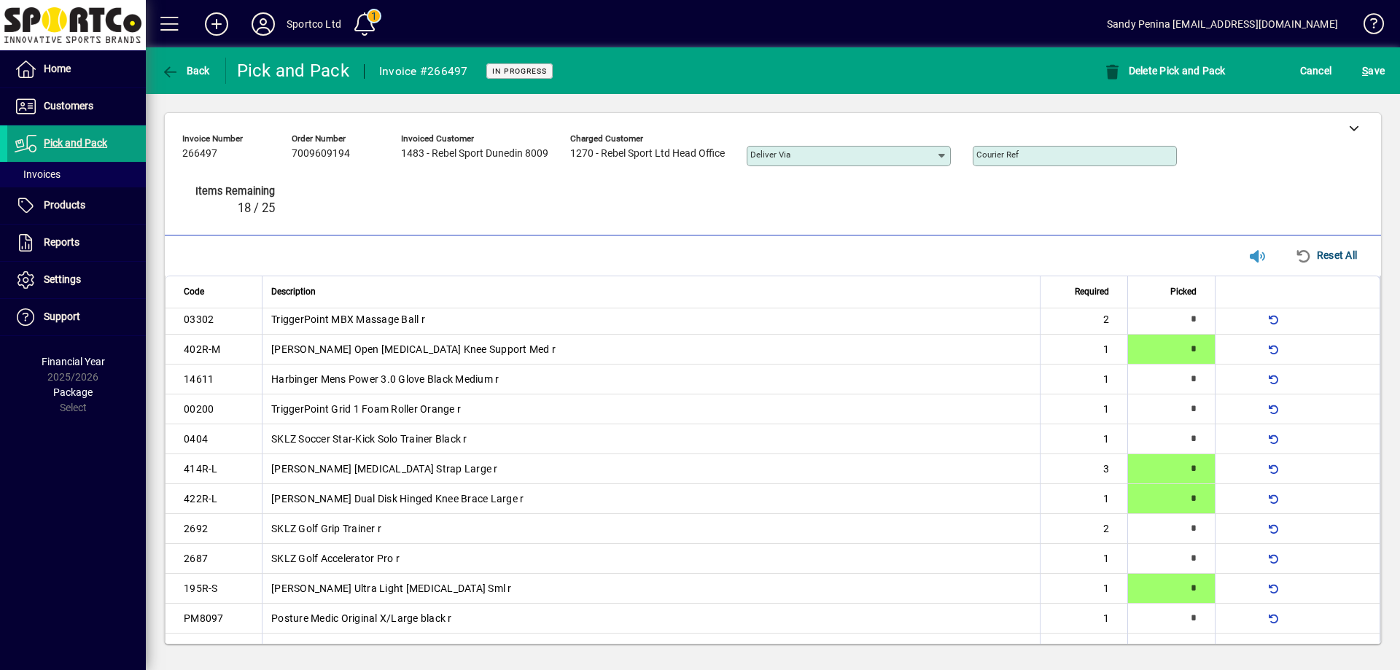
type input "*"
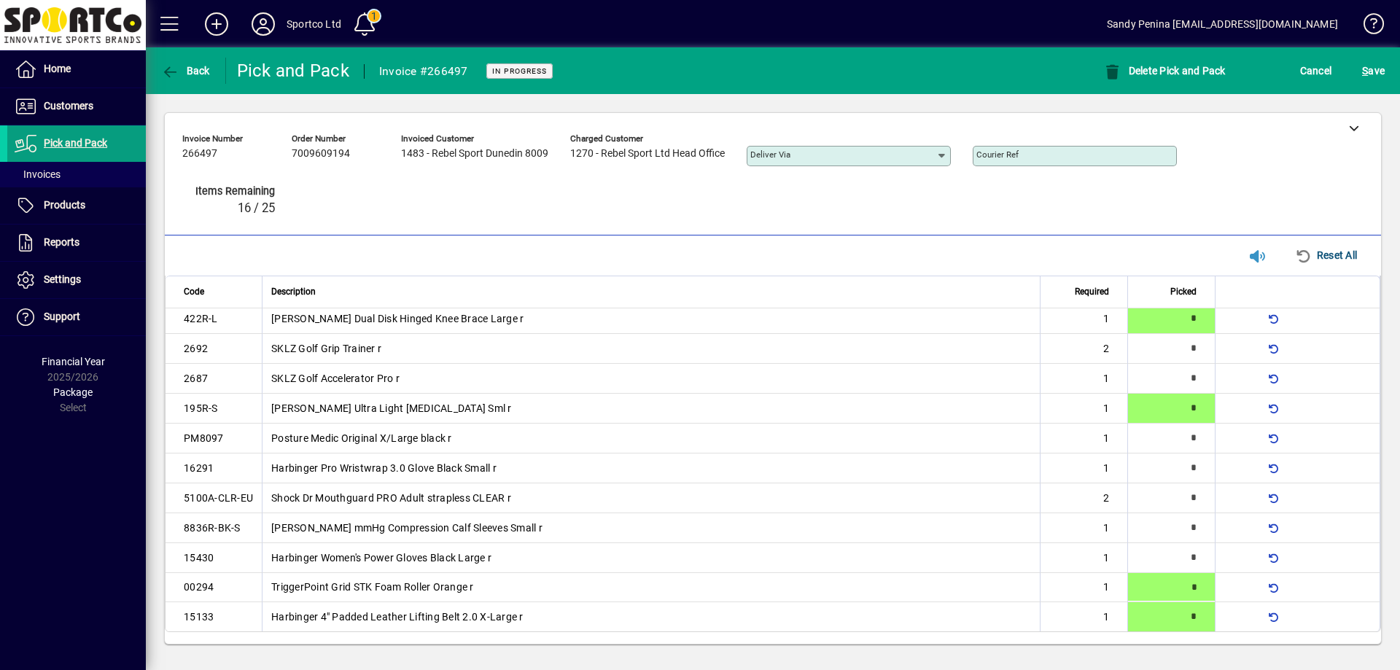
type input "*"
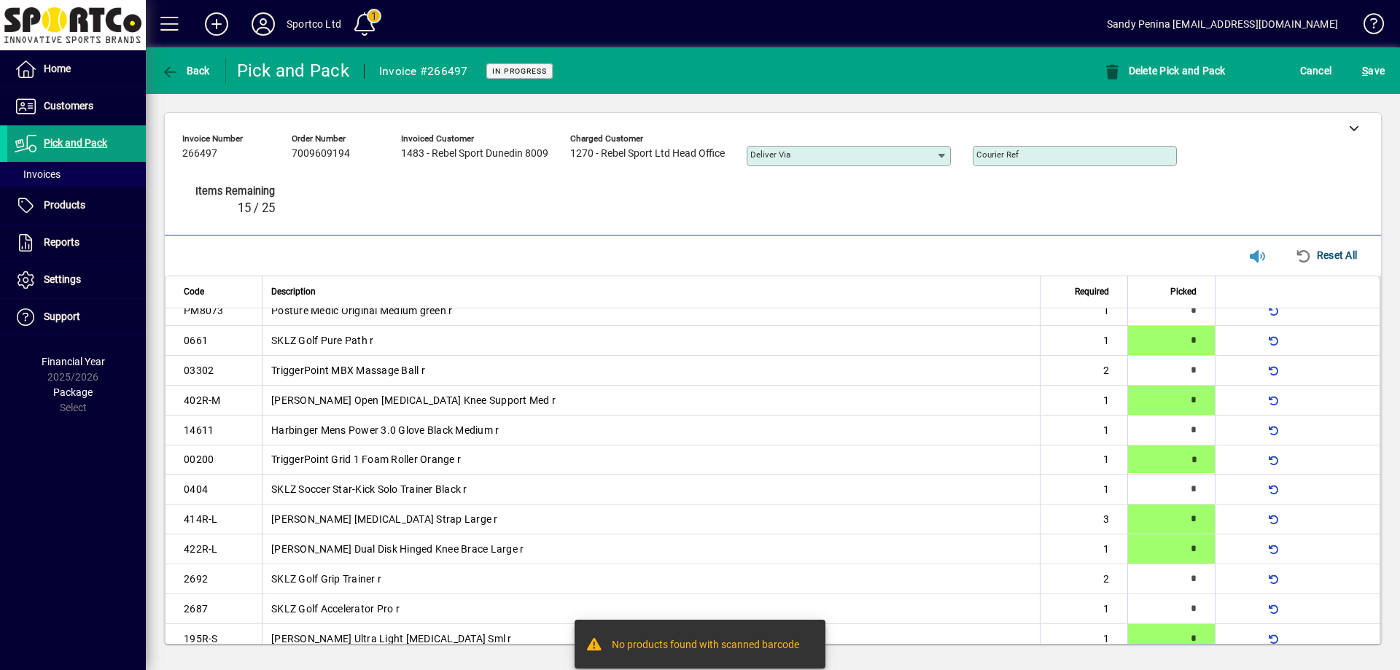
type input "*"
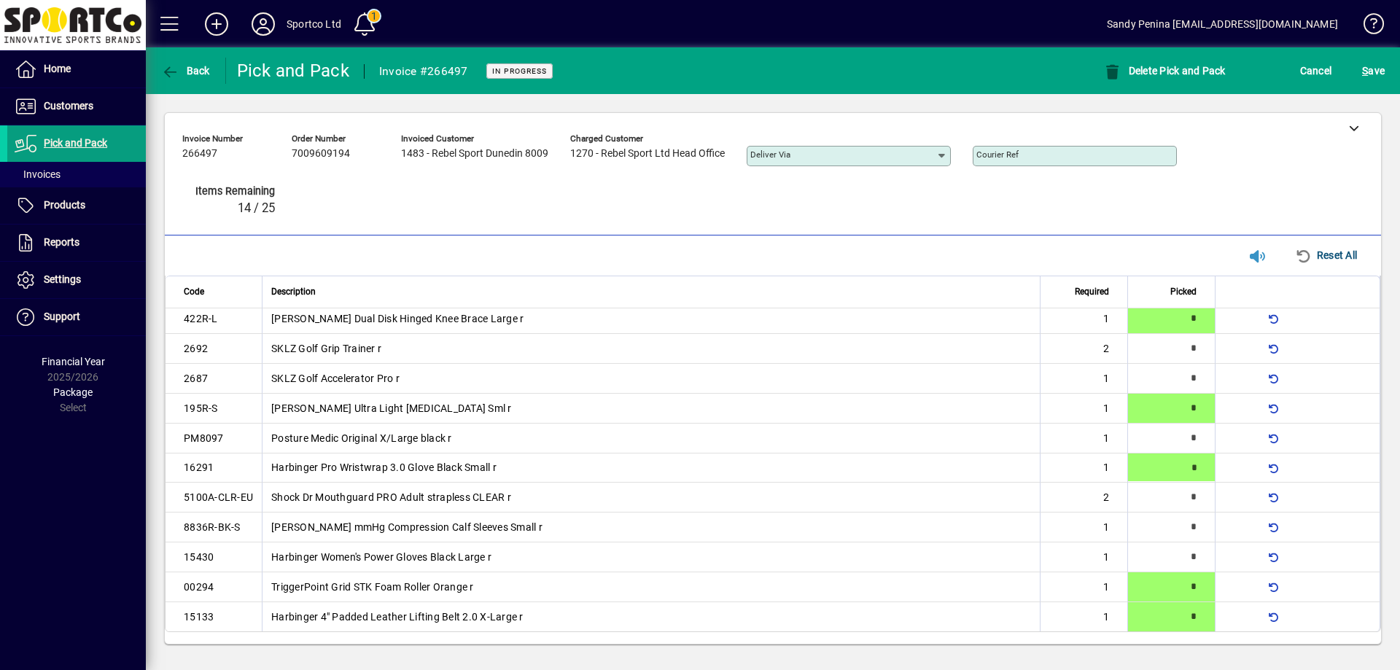
type input "*"
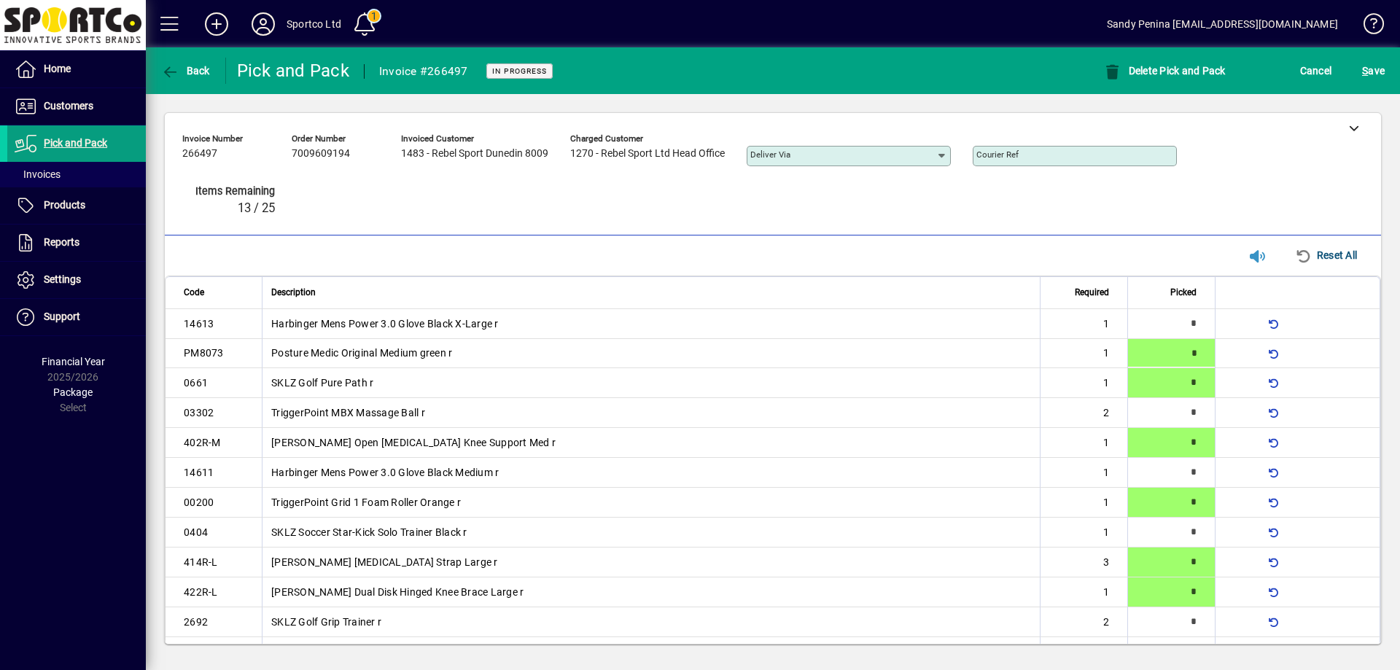
type input "*"
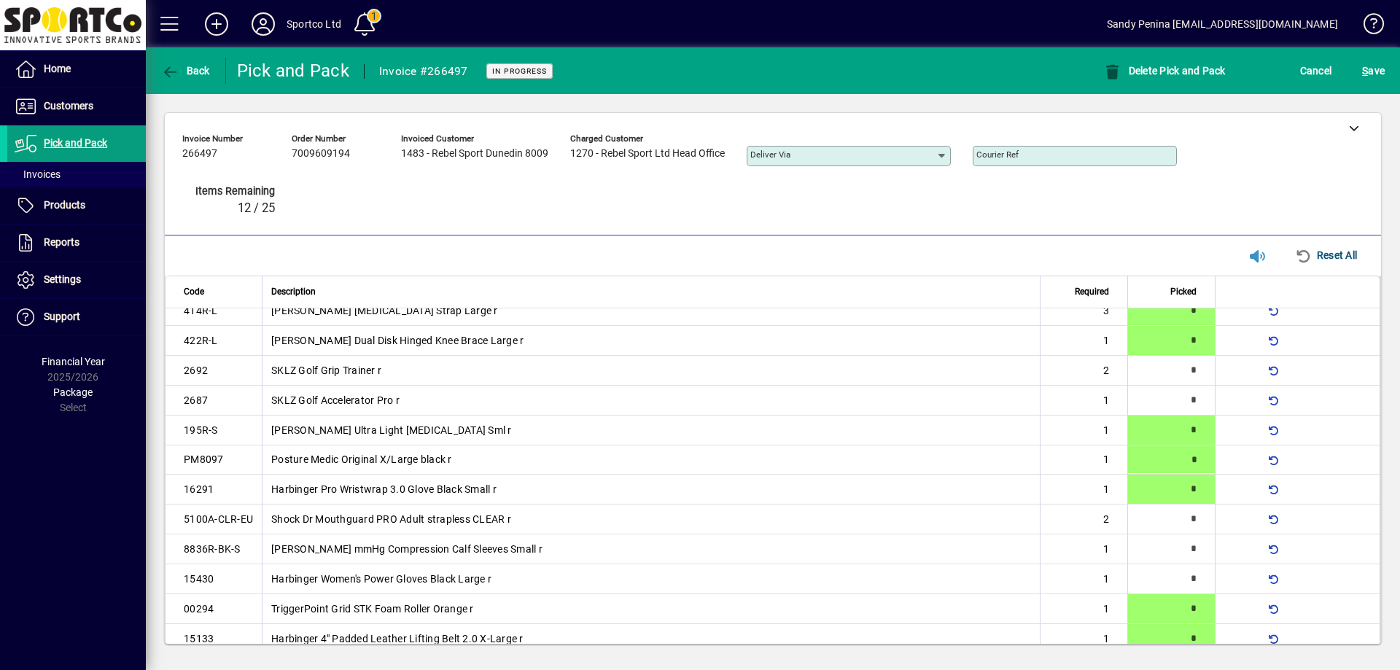
type input "*"
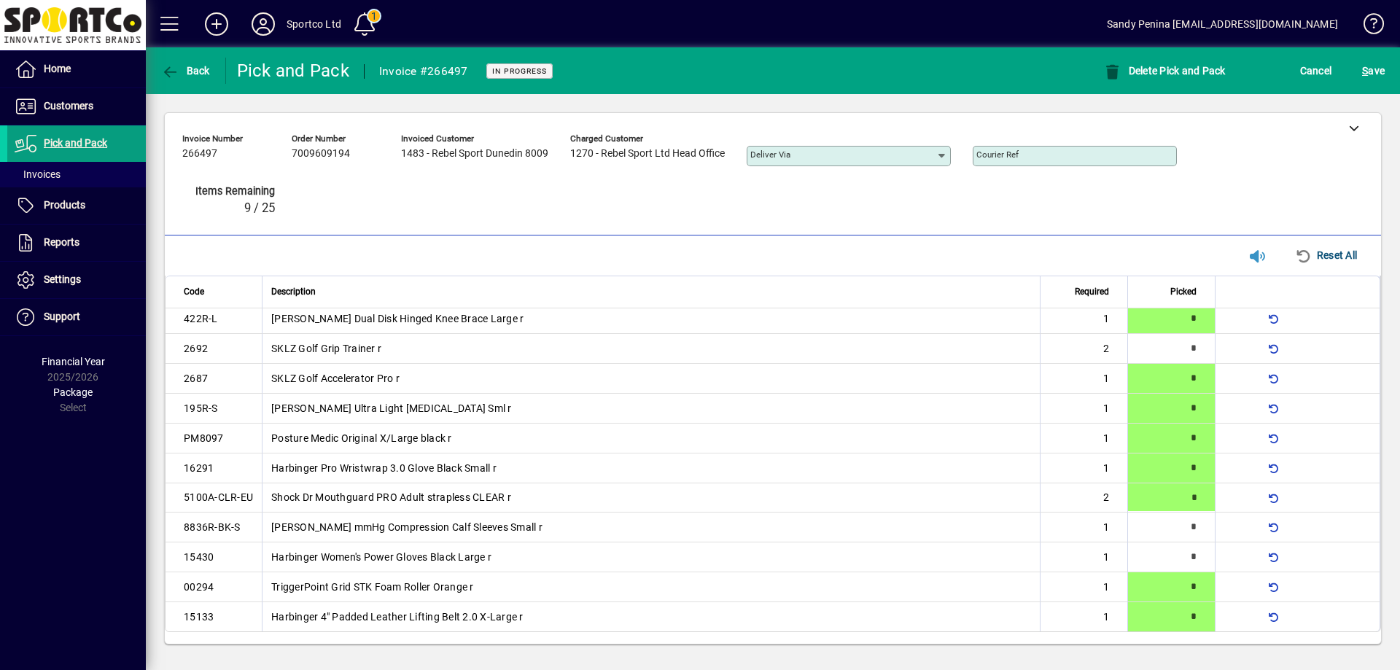
type input "*"
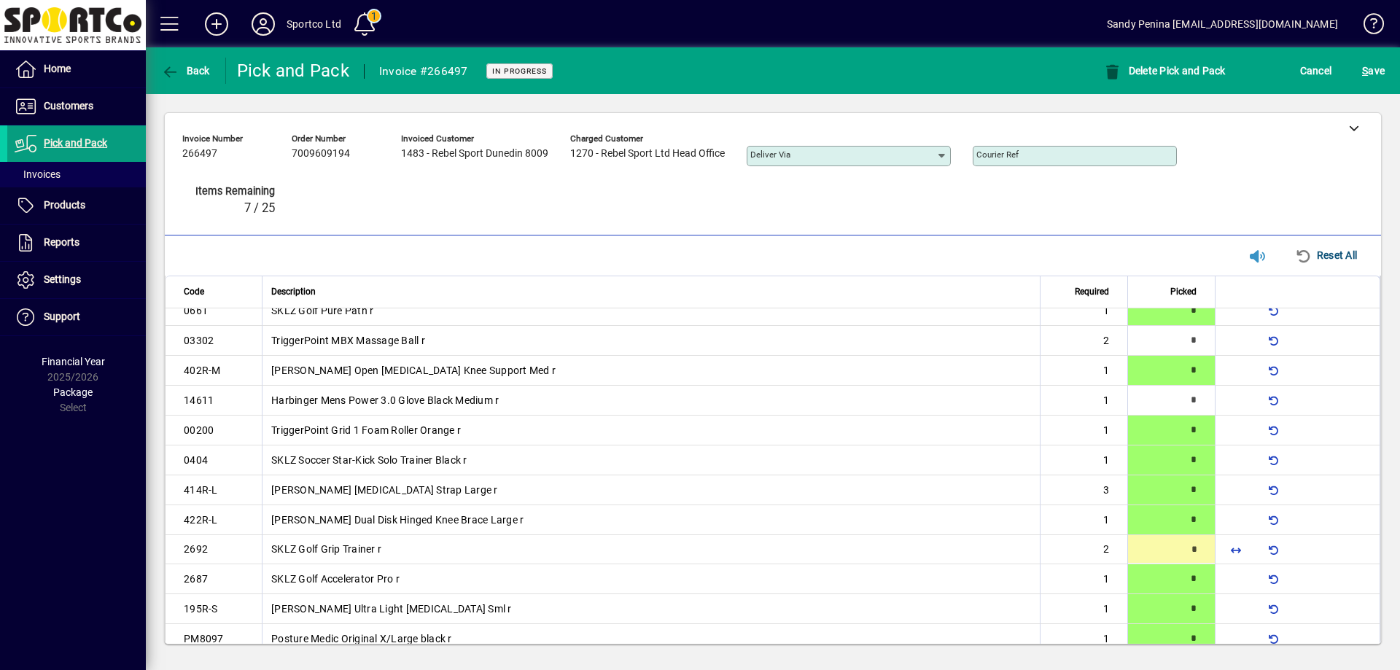
type input "*"
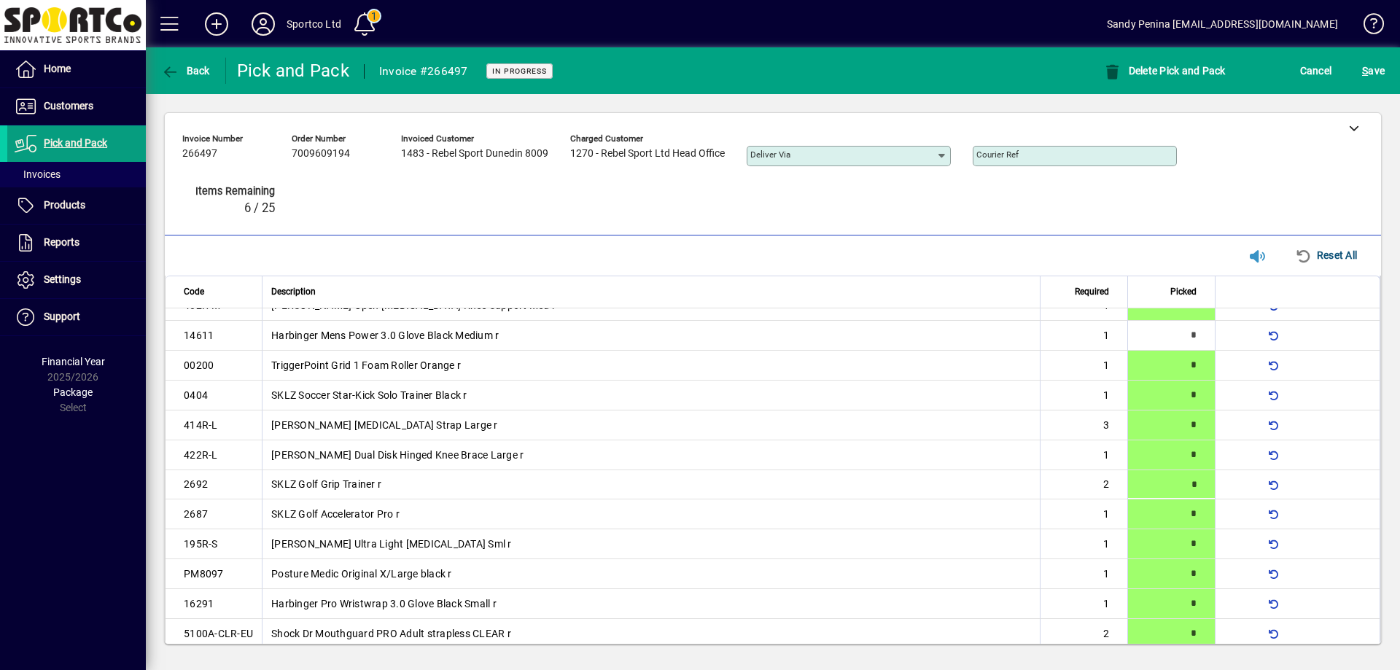
scroll to position [164, 0]
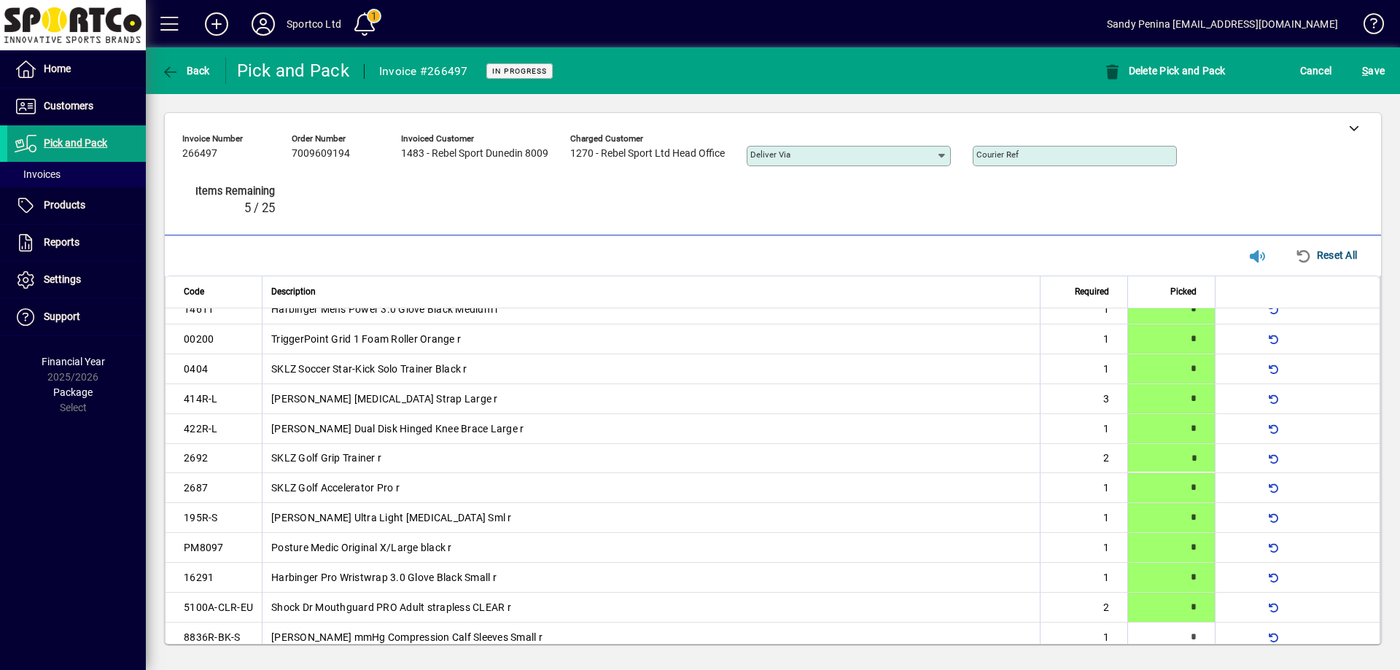
type input "*"
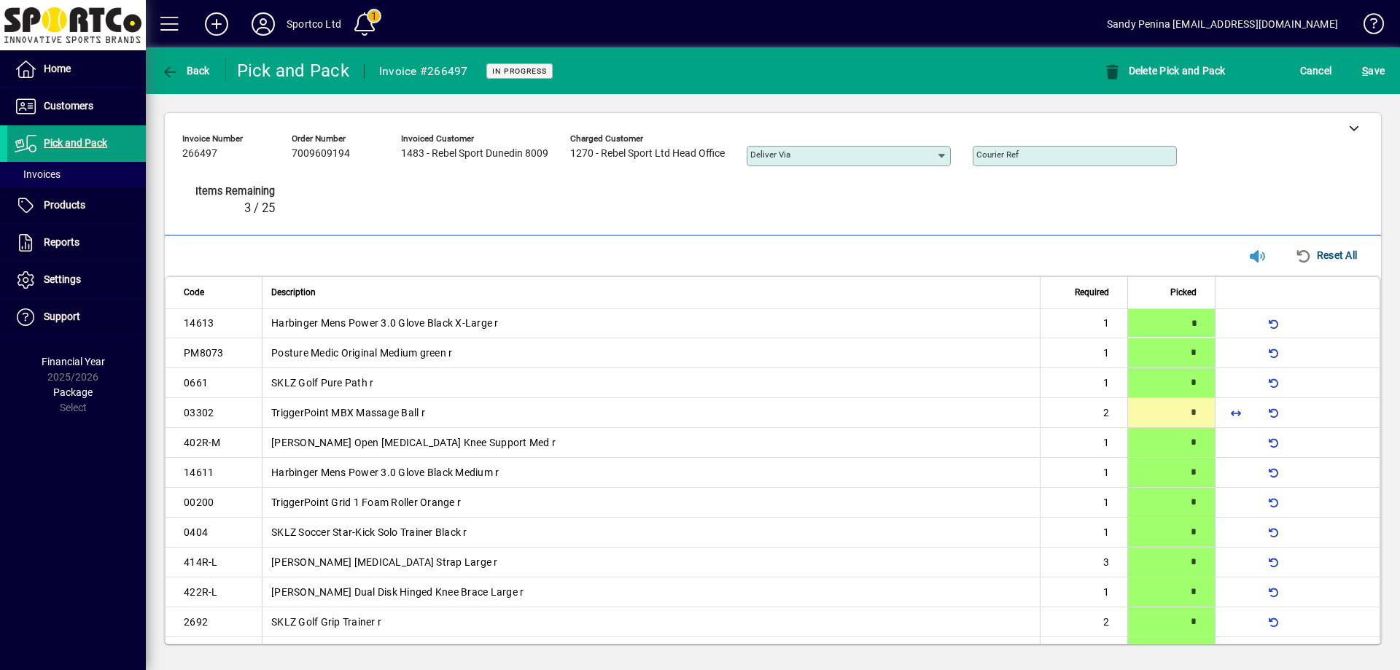
type input "*"
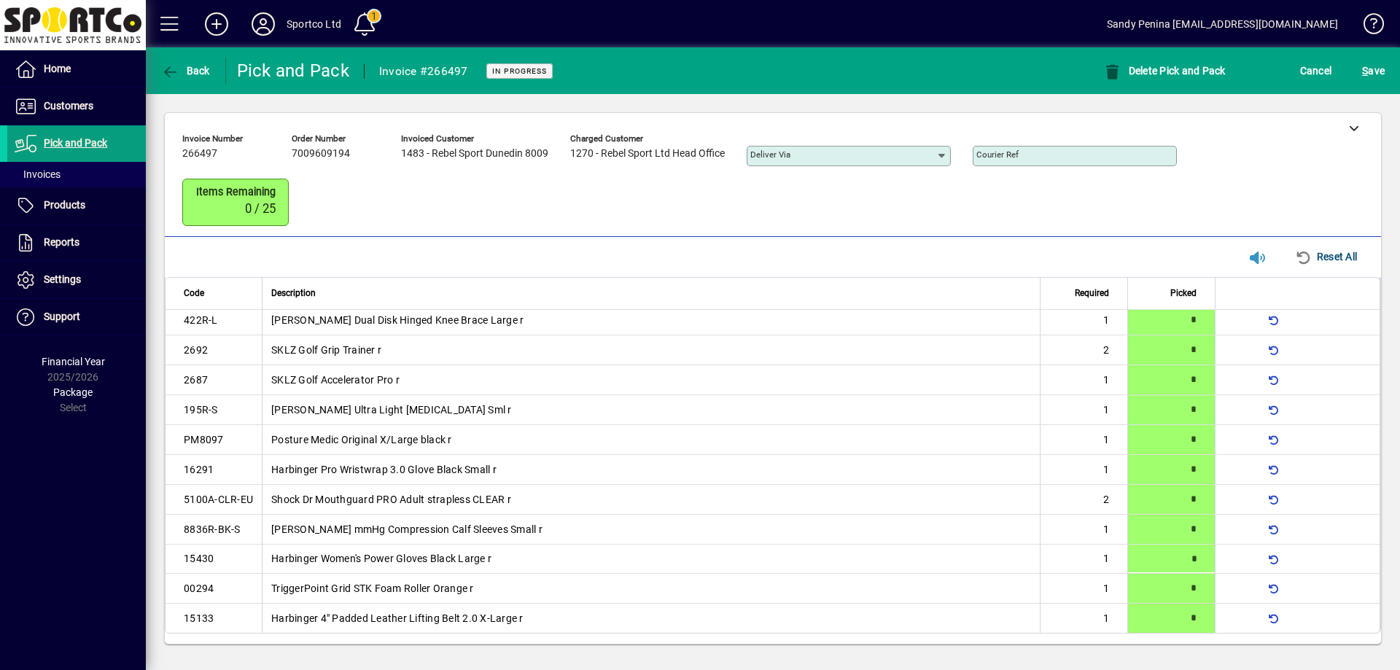
type input "*"
click at [1374, 71] on span "S ave" at bounding box center [1373, 70] width 23 height 23
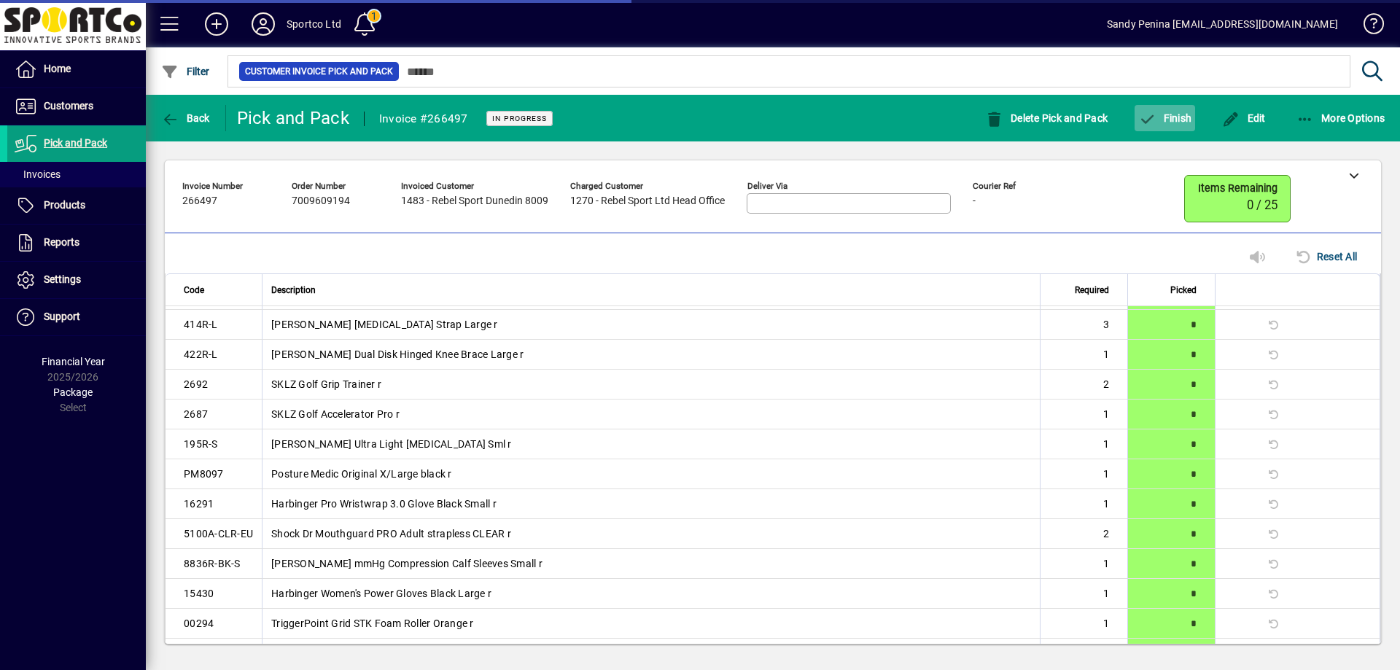
scroll to position [240, 0]
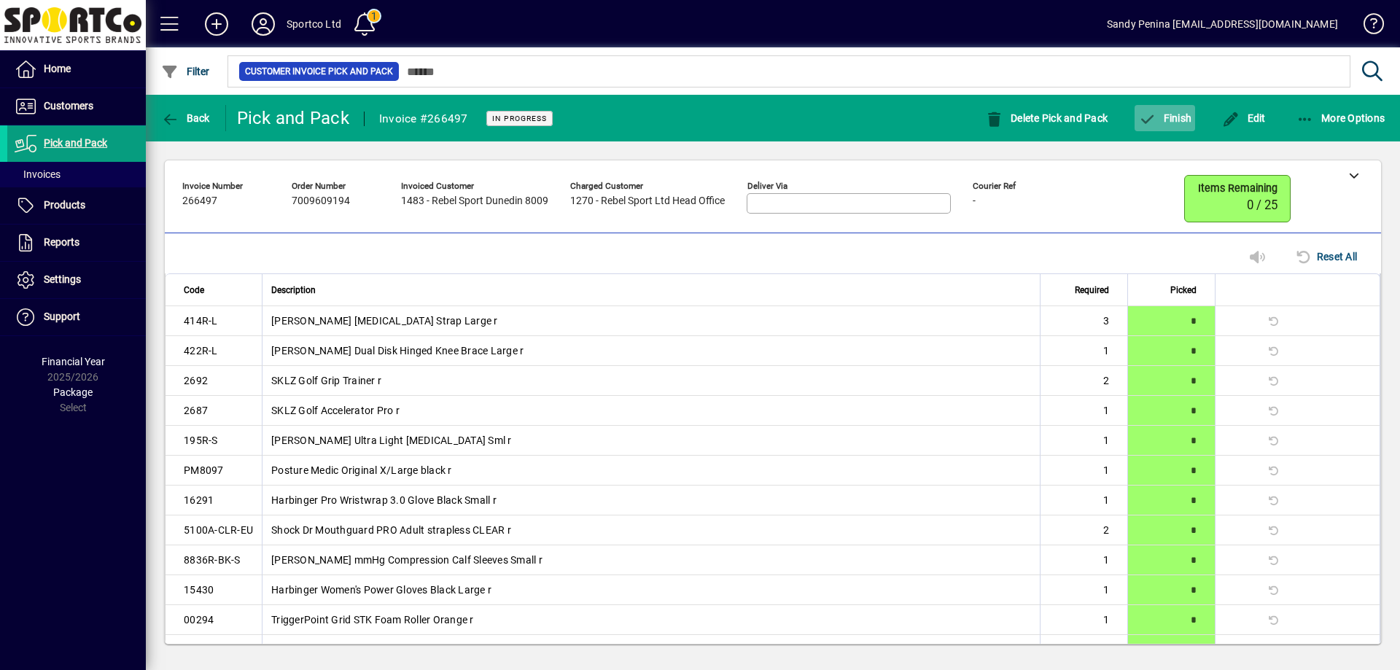
click at [1136, 125] on span "button" at bounding box center [1164, 118] width 61 height 35
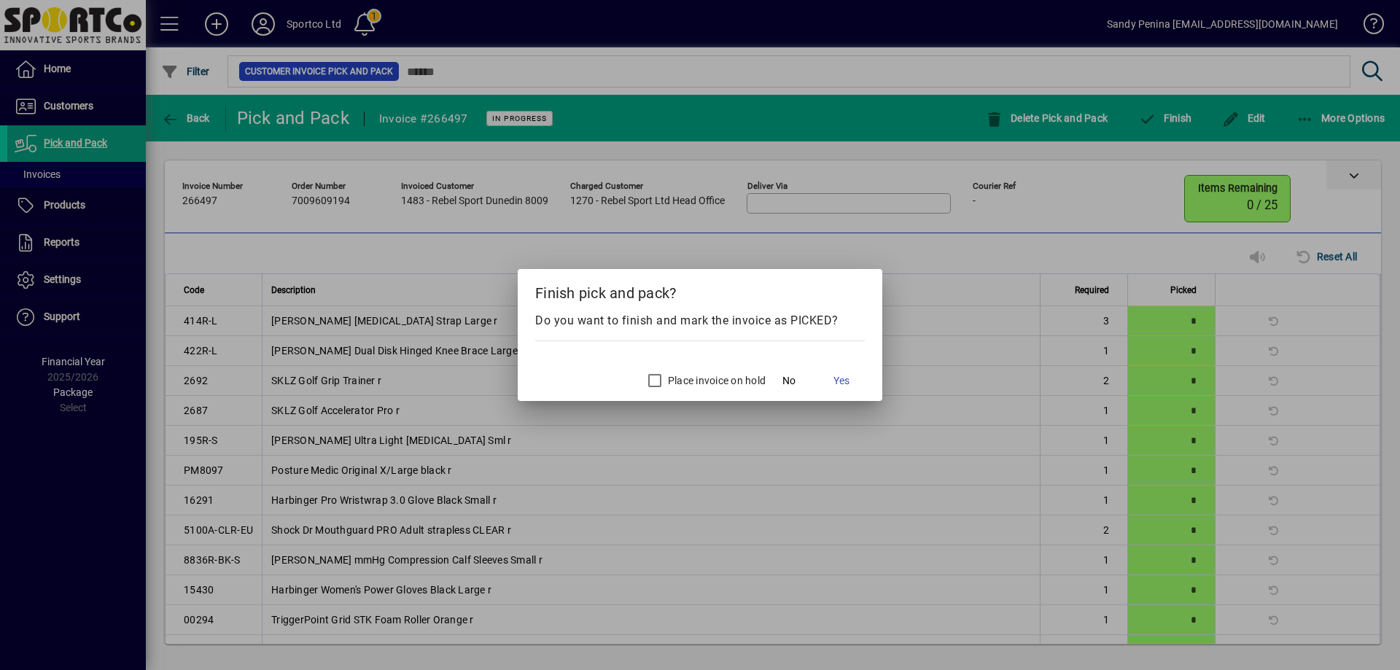
drag, startPoint x: 1139, startPoint y: 176, endPoint x: 1239, endPoint y: 162, distance: 100.1
click at [1145, 174] on div at bounding box center [700, 335] width 1400 height 670
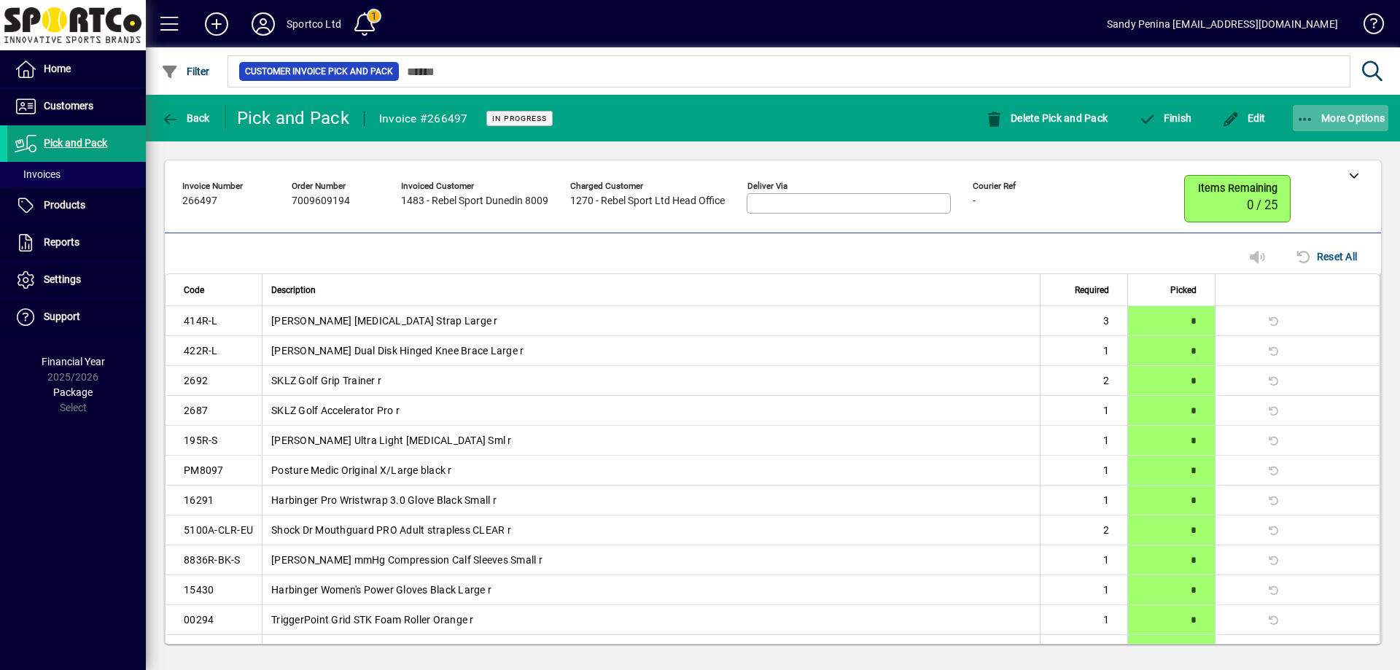
click at [1314, 120] on span "More Options" at bounding box center [1340, 118] width 89 height 12
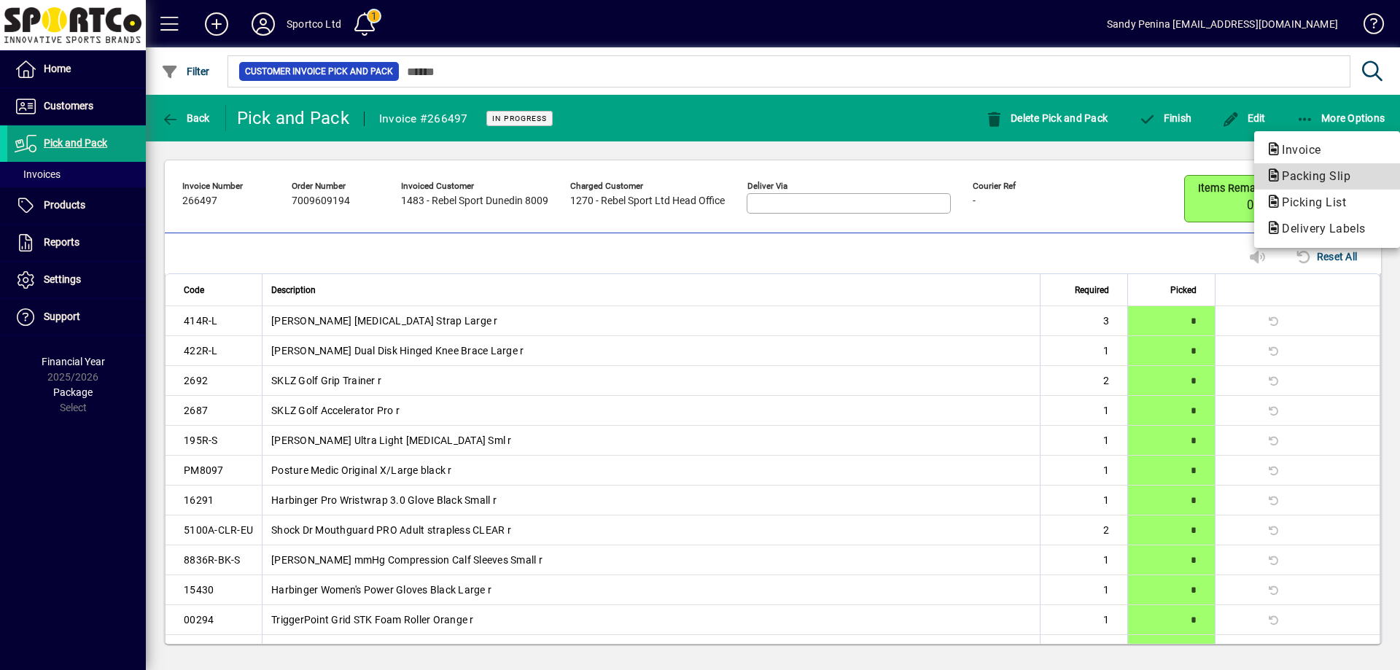
click at [1282, 189] on button "Packing Slip" at bounding box center [1327, 176] width 146 height 26
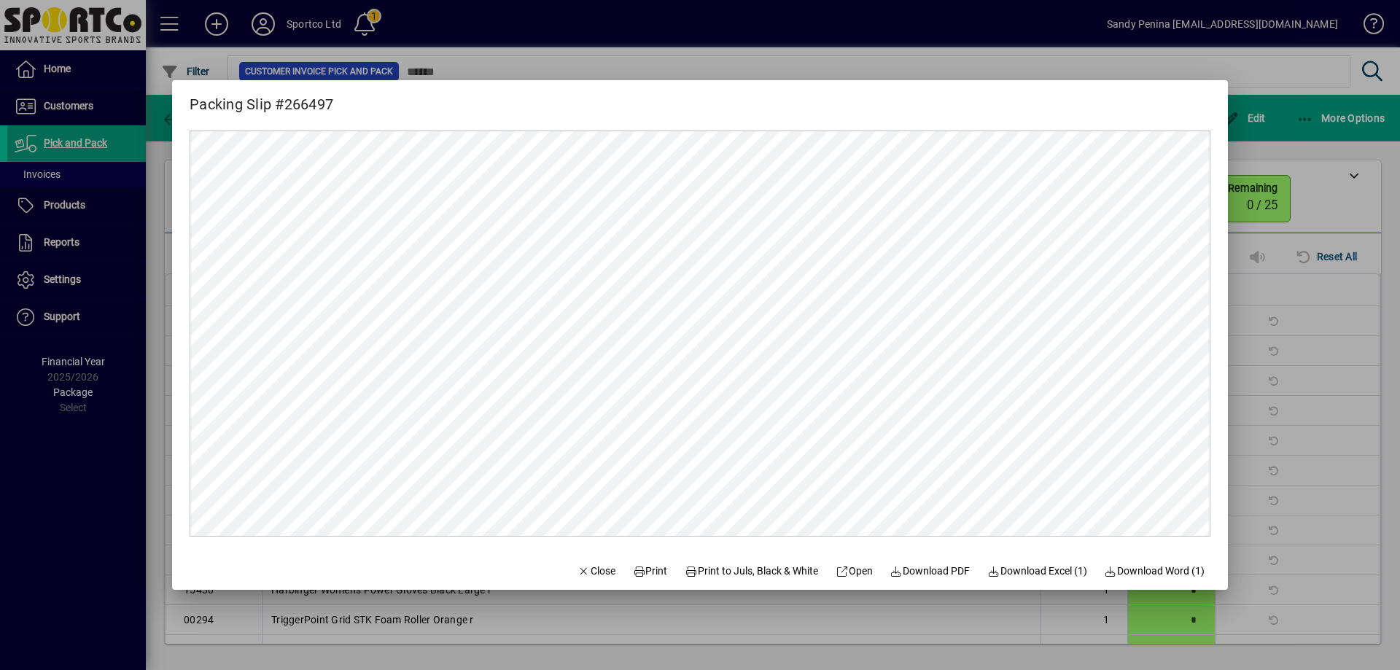
scroll to position [0, 0]
click at [631, 579] on span at bounding box center [650, 570] width 47 height 35
drag, startPoint x: 591, startPoint y: 575, endPoint x: 947, endPoint y: 407, distance: 393.6
click at [591, 574] on span "Close" at bounding box center [596, 571] width 38 height 15
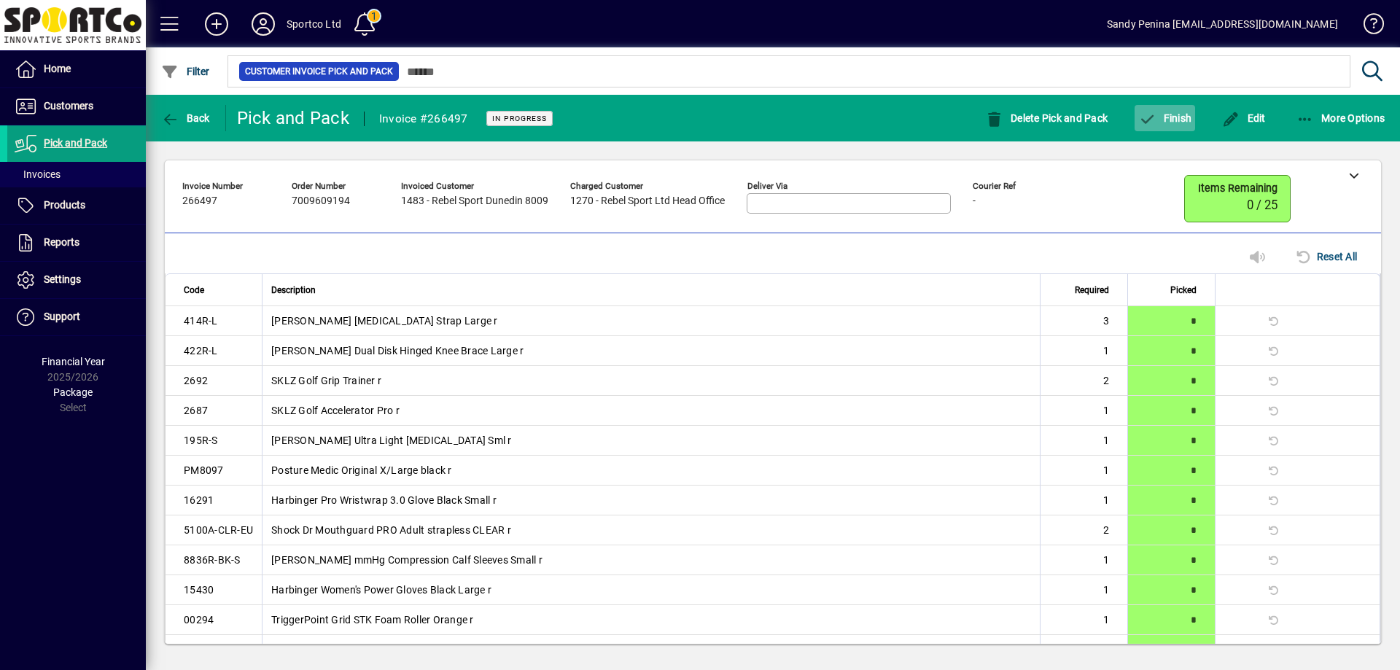
click at [1182, 107] on span "button" at bounding box center [1164, 118] width 61 height 35
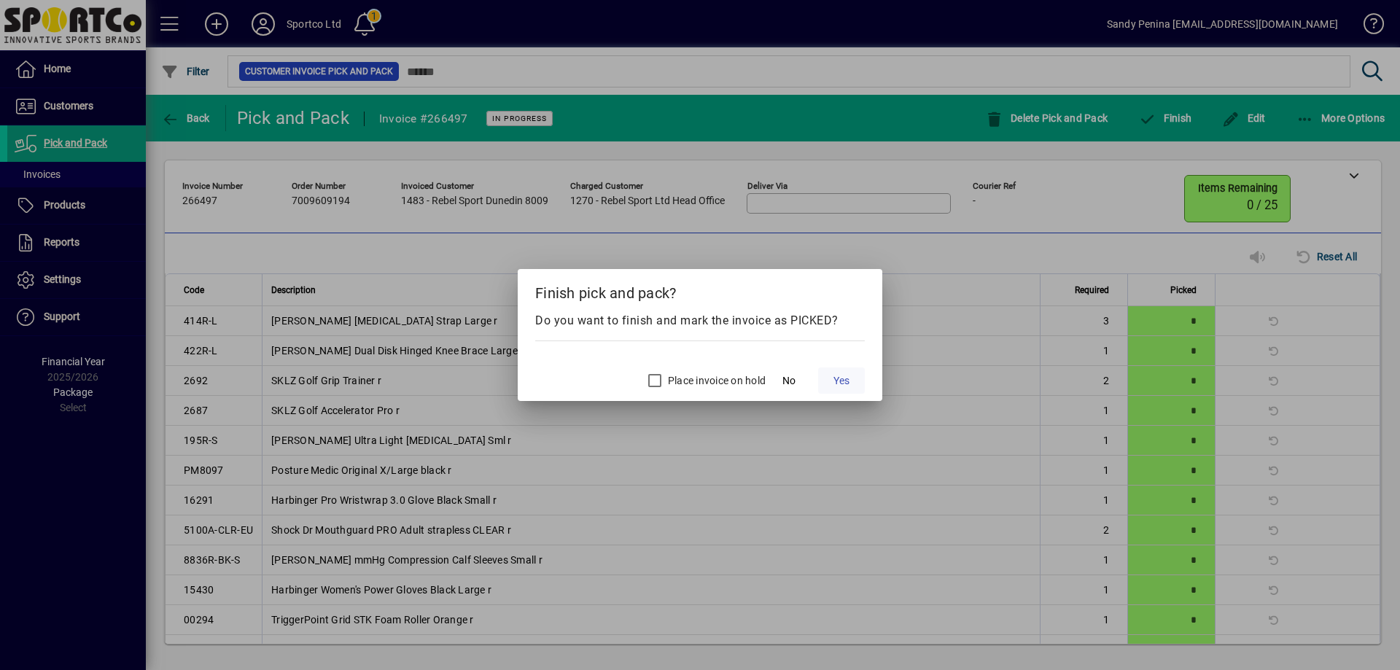
click at [834, 384] on span "Yes" at bounding box center [841, 380] width 16 height 15
